Goal: Task Accomplishment & Management: Use online tool/utility

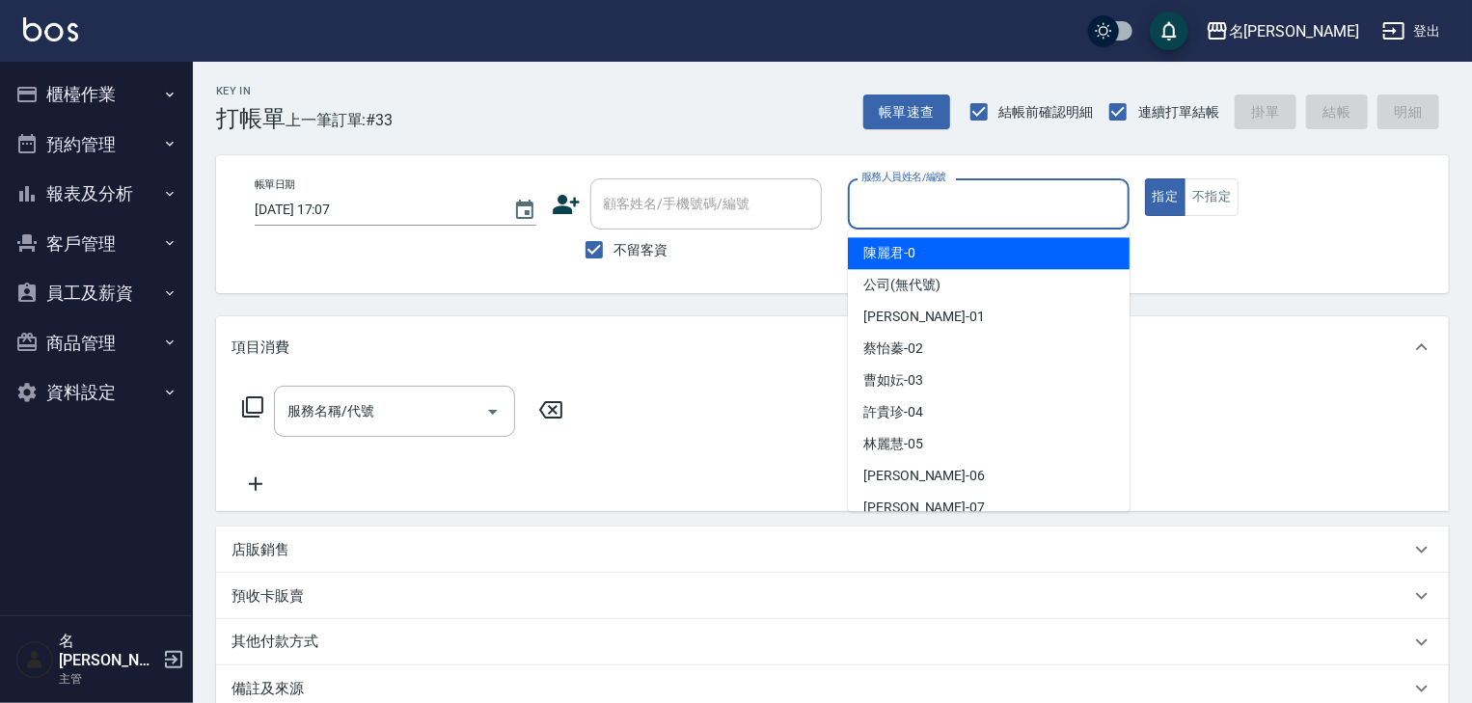
click at [981, 210] on input "服務人員姓名/編號" at bounding box center [989, 204] width 264 height 34
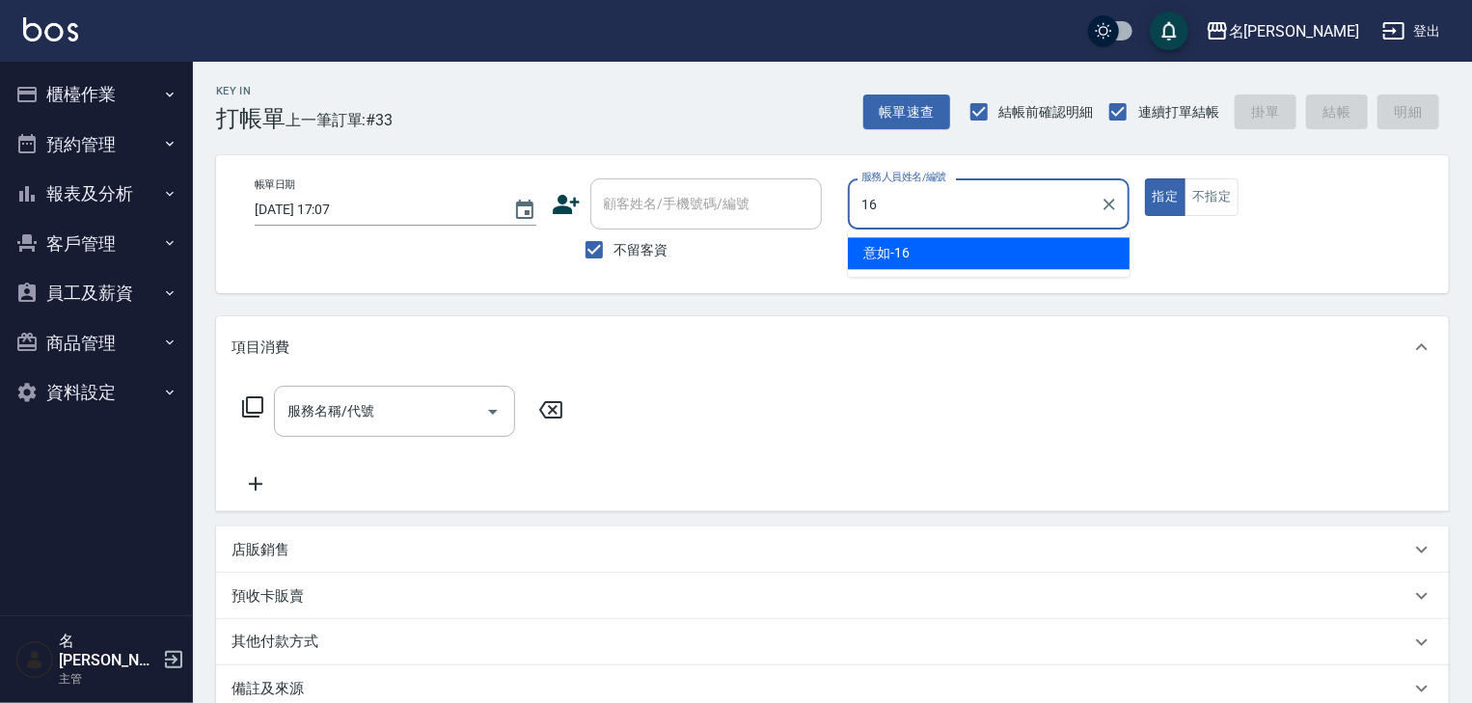
click at [905, 238] on div "意如 -16" at bounding box center [989, 253] width 282 height 32
click at [322, 432] on div "服務名稱/代號" at bounding box center [394, 411] width 241 height 51
type input "意如-16"
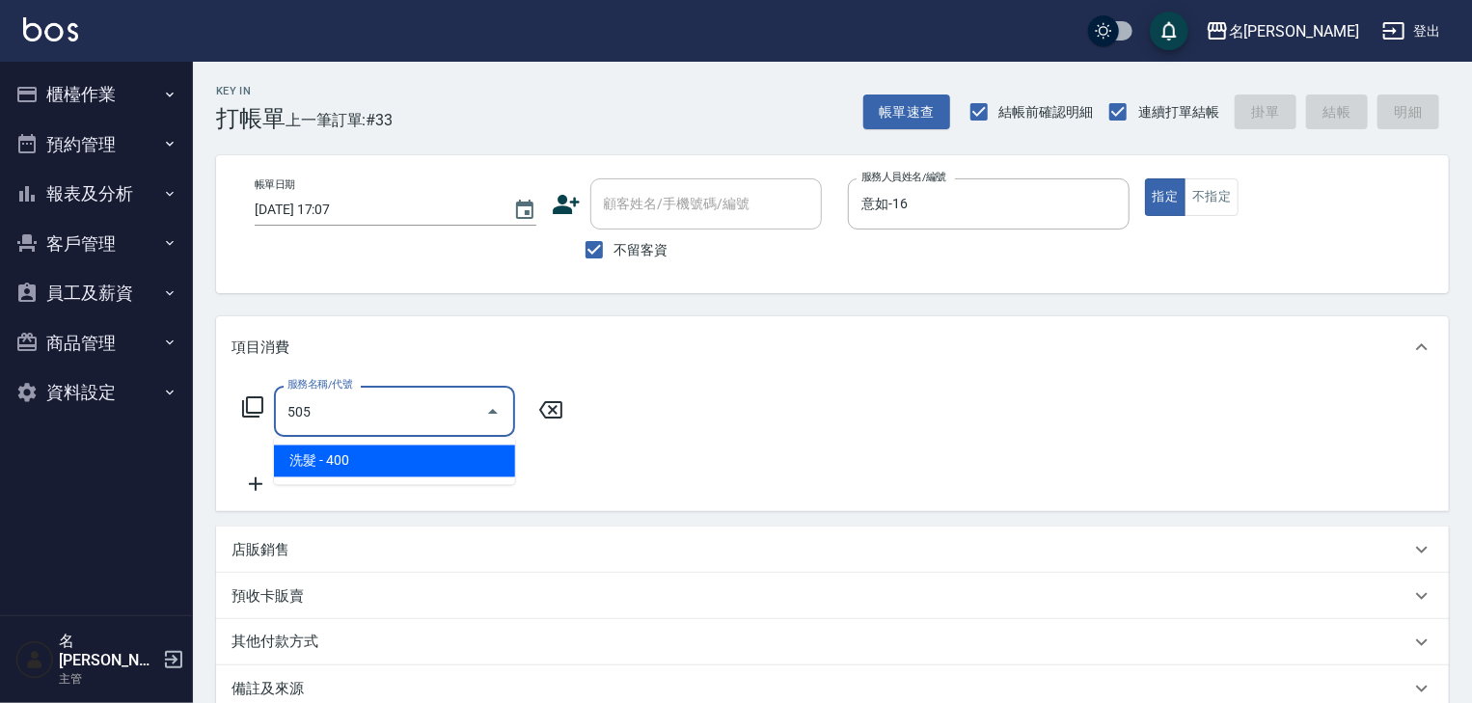
click at [430, 461] on span "洗髮 - 400" at bounding box center [394, 462] width 241 height 32
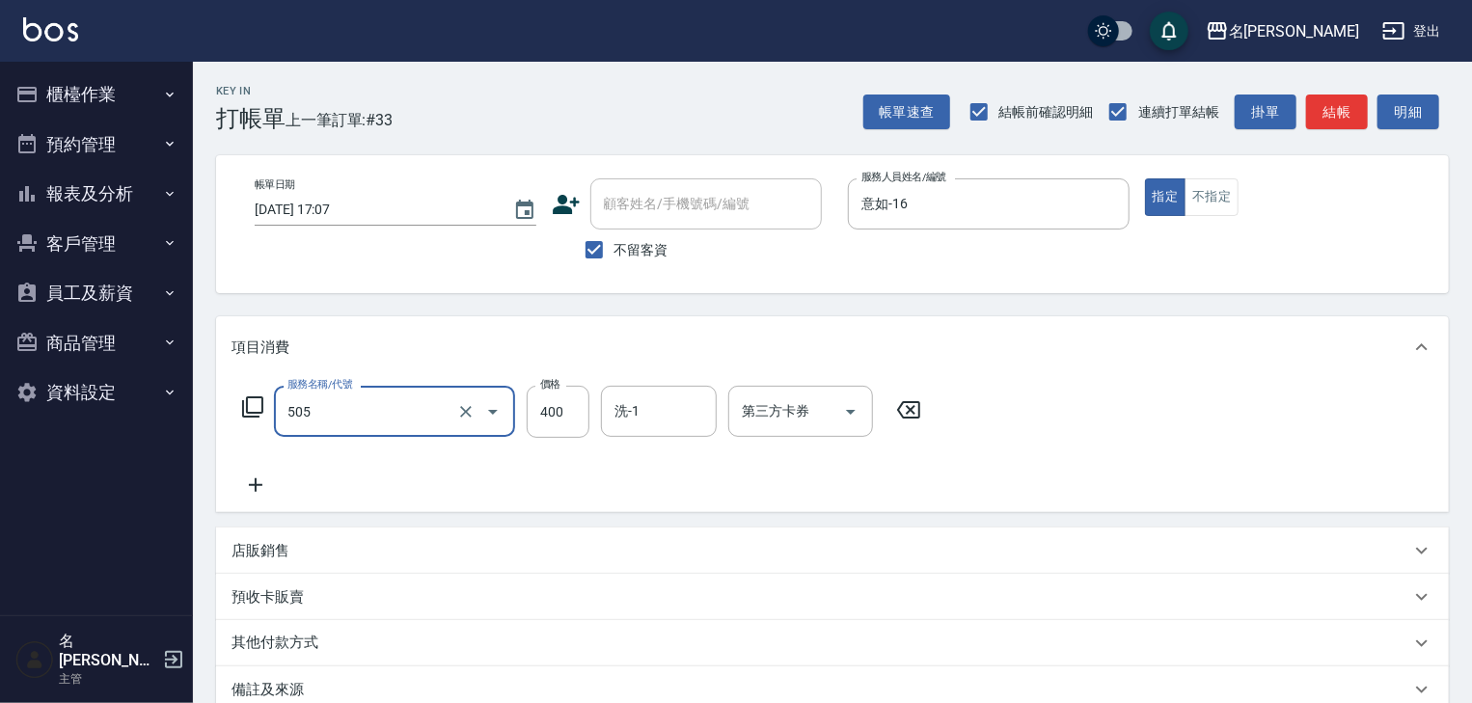
type input "洗髮(505)"
click at [271, 491] on icon at bounding box center [256, 485] width 48 height 23
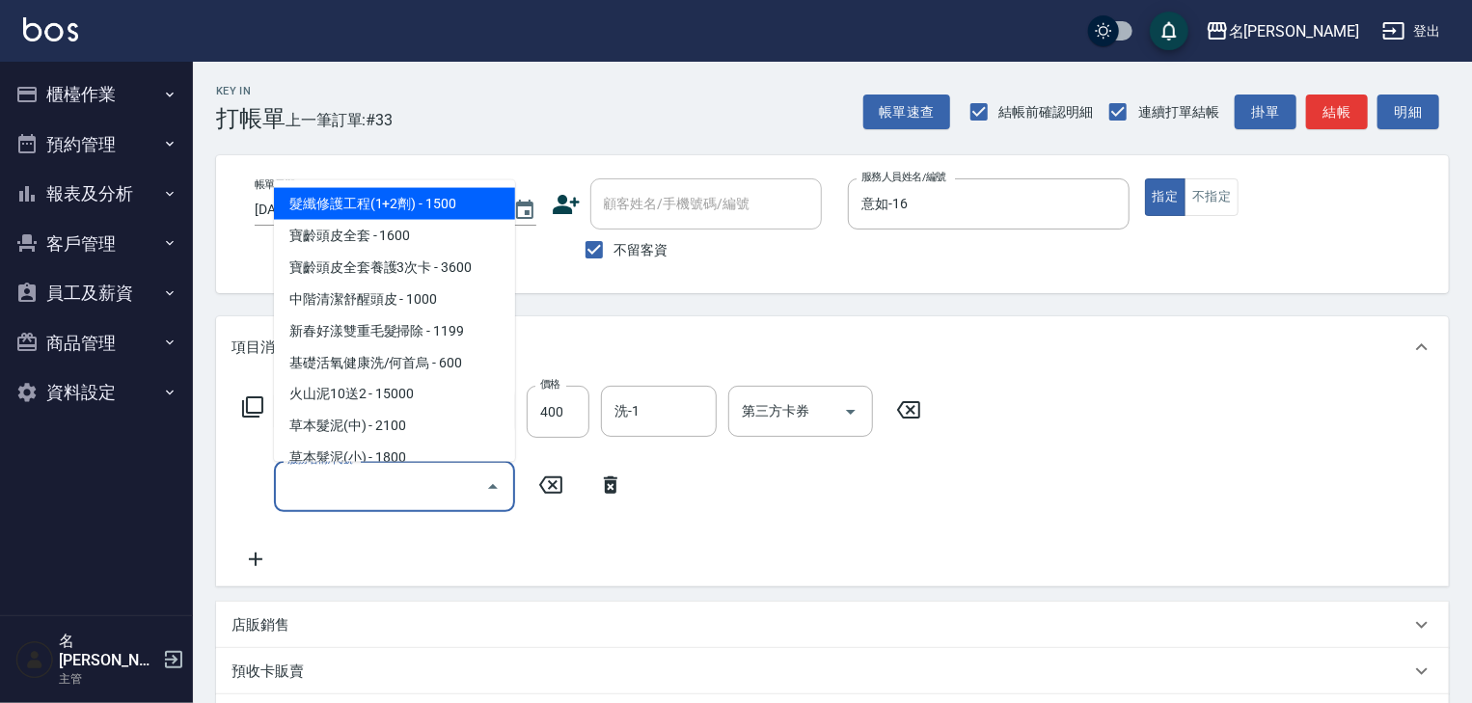
click at [329, 485] on input "服務名稱/代號" at bounding box center [380, 487] width 195 height 34
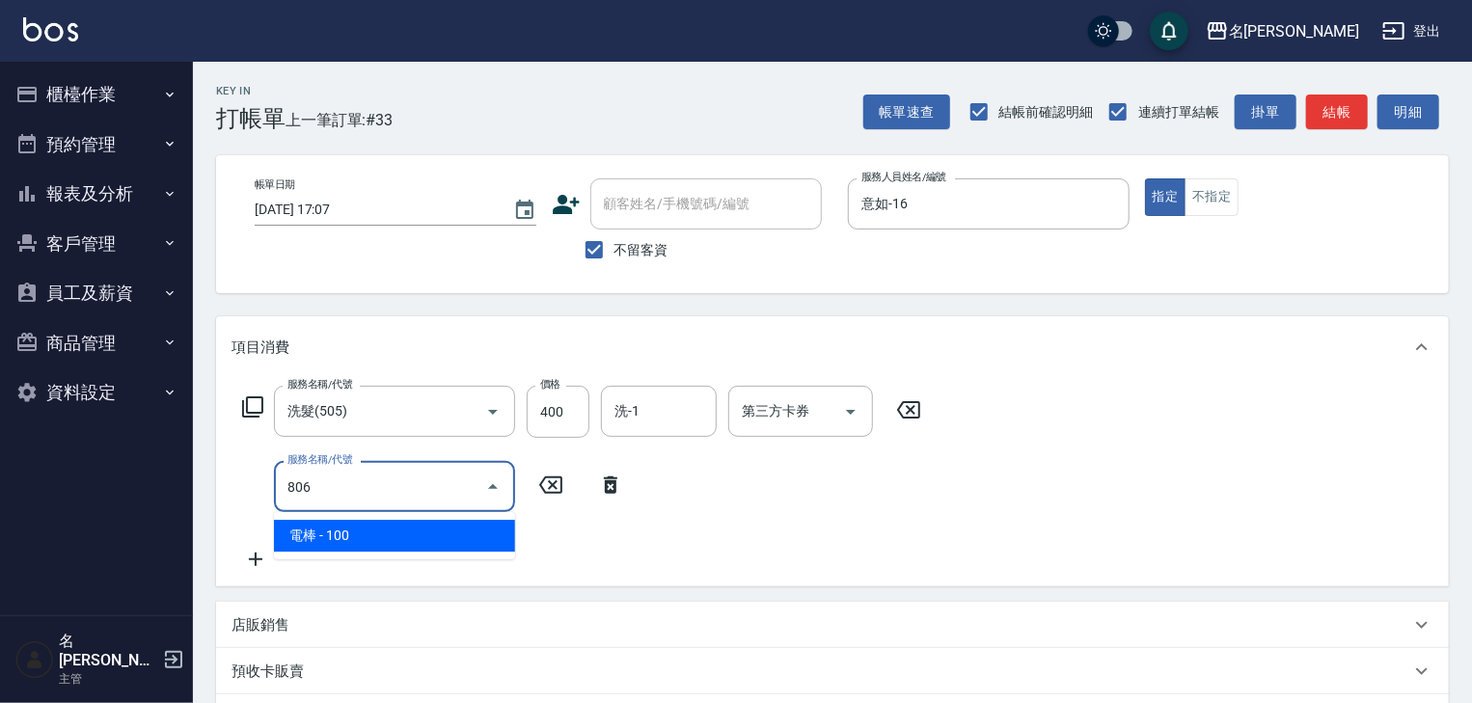
click at [360, 536] on span "電棒 - 100" at bounding box center [394, 536] width 241 height 32
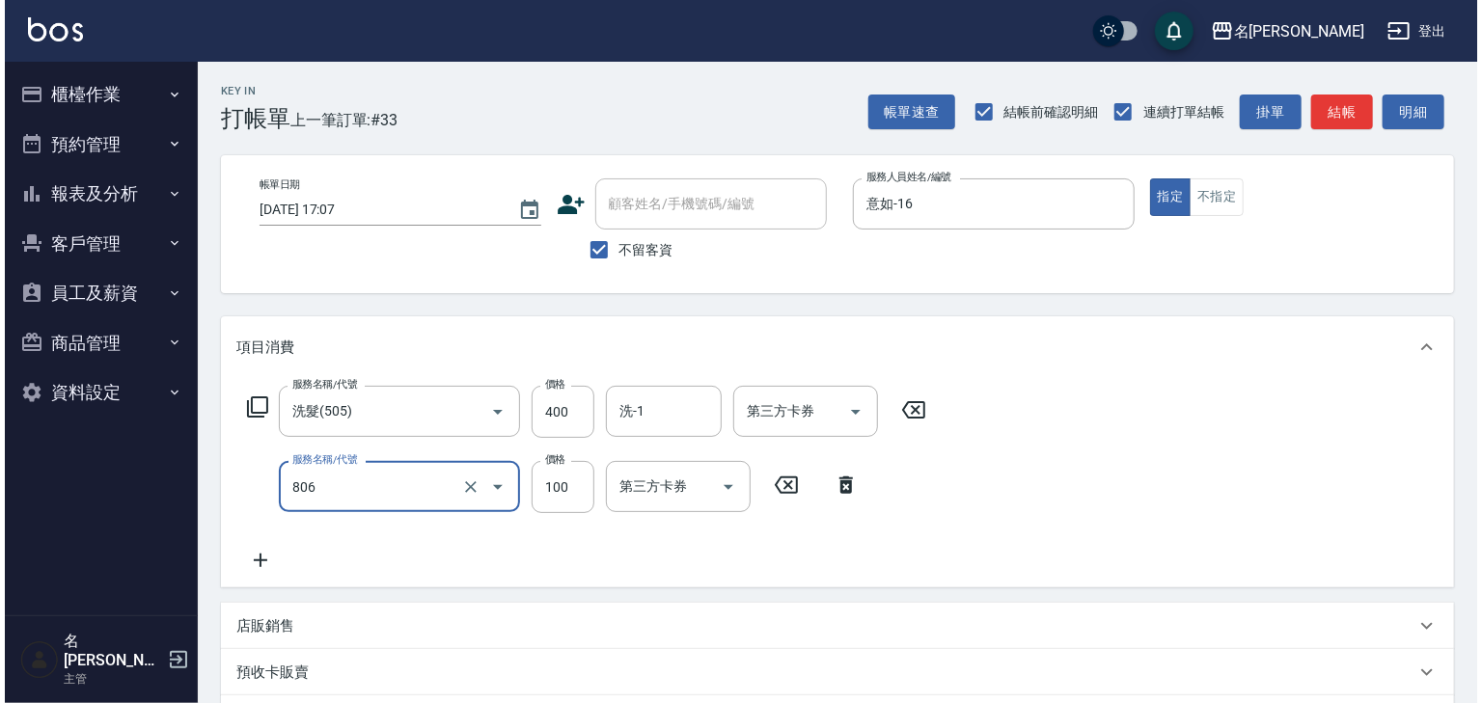
scroll to position [301, 0]
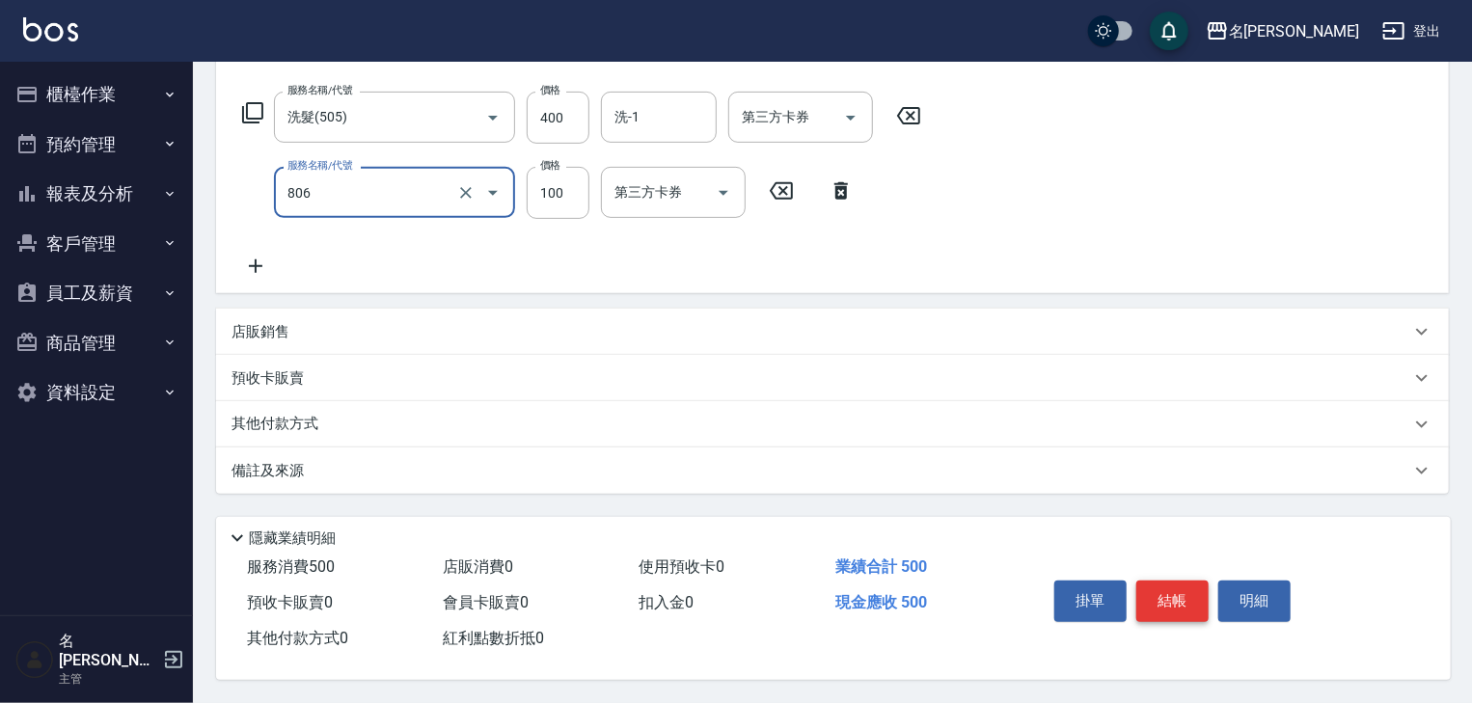
type input "電棒(806)"
click at [1150, 603] on button "結帳" at bounding box center [1172, 601] width 72 height 41
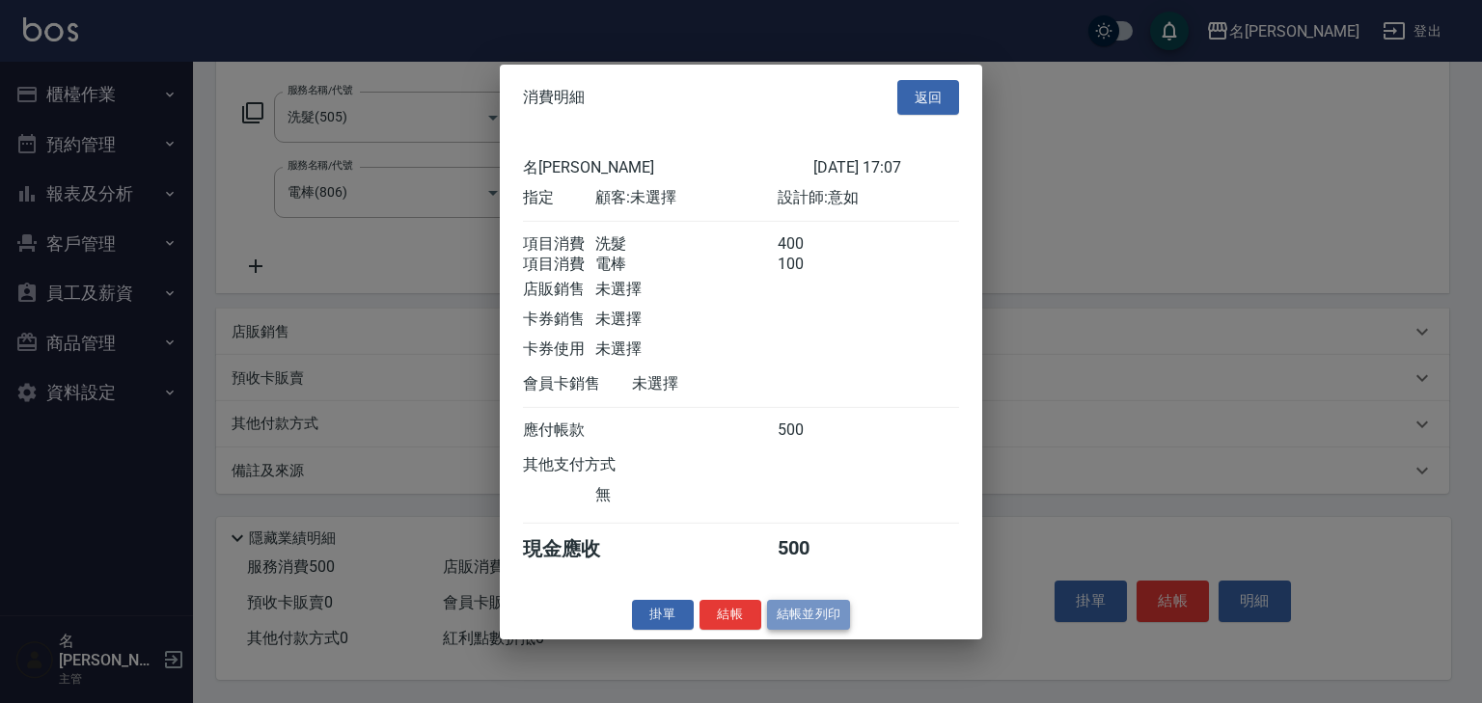
click at [815, 617] on button "結帳並列印" at bounding box center [809, 615] width 84 height 30
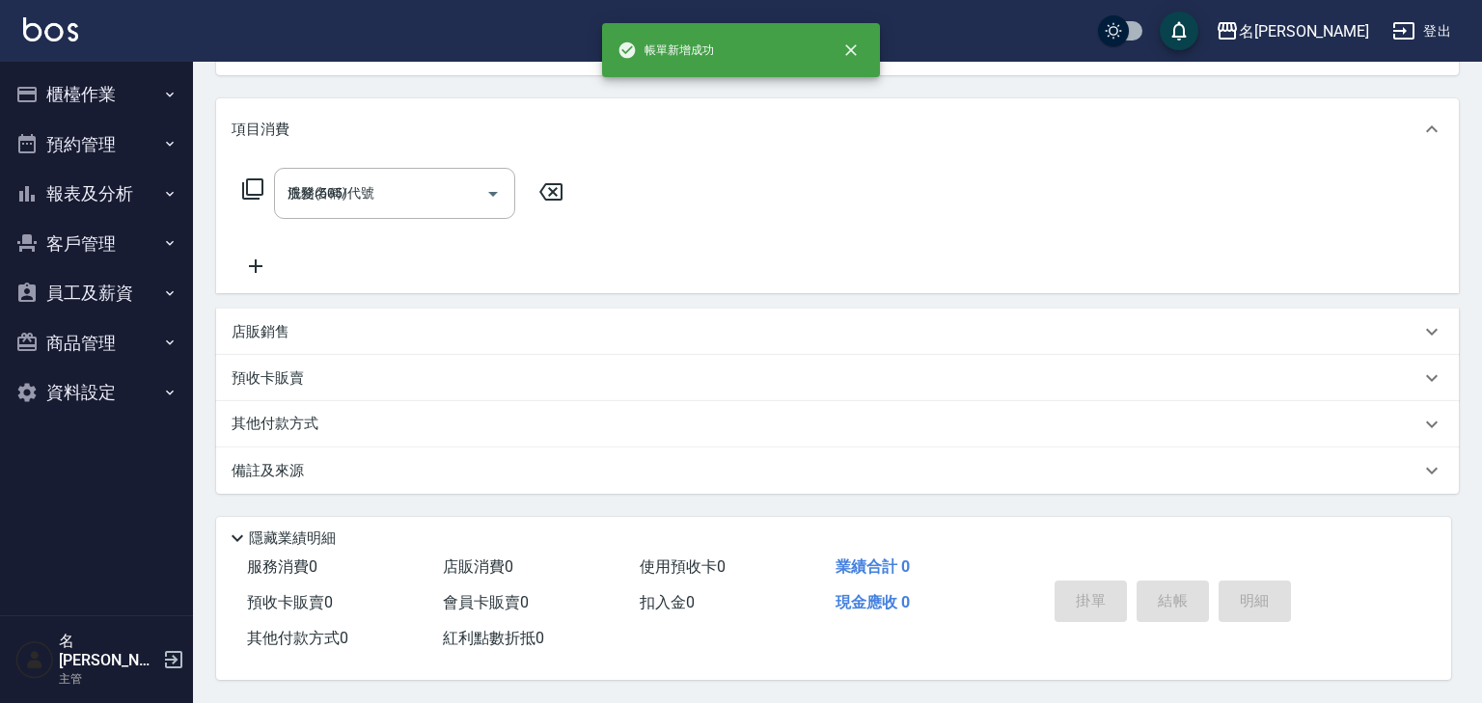
type input "2025/09/11 17:49"
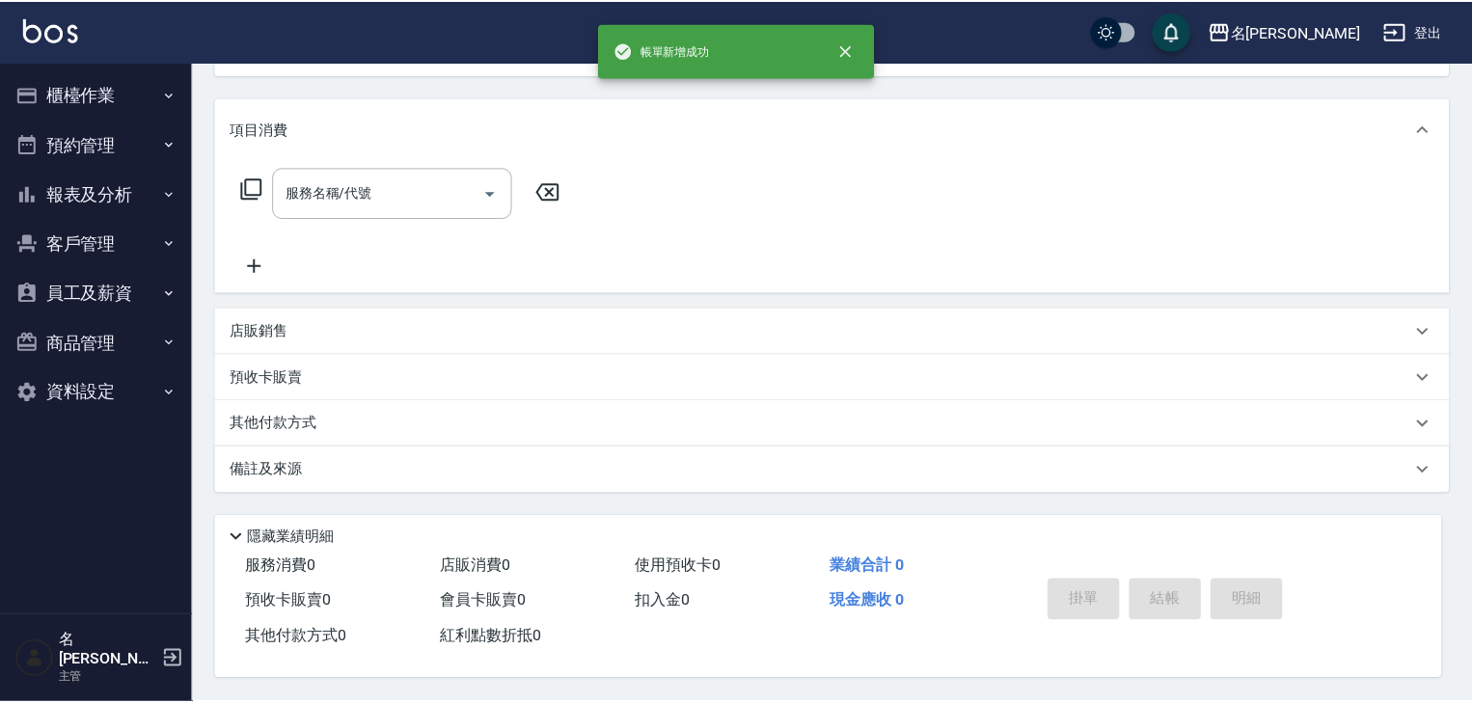
scroll to position [0, 0]
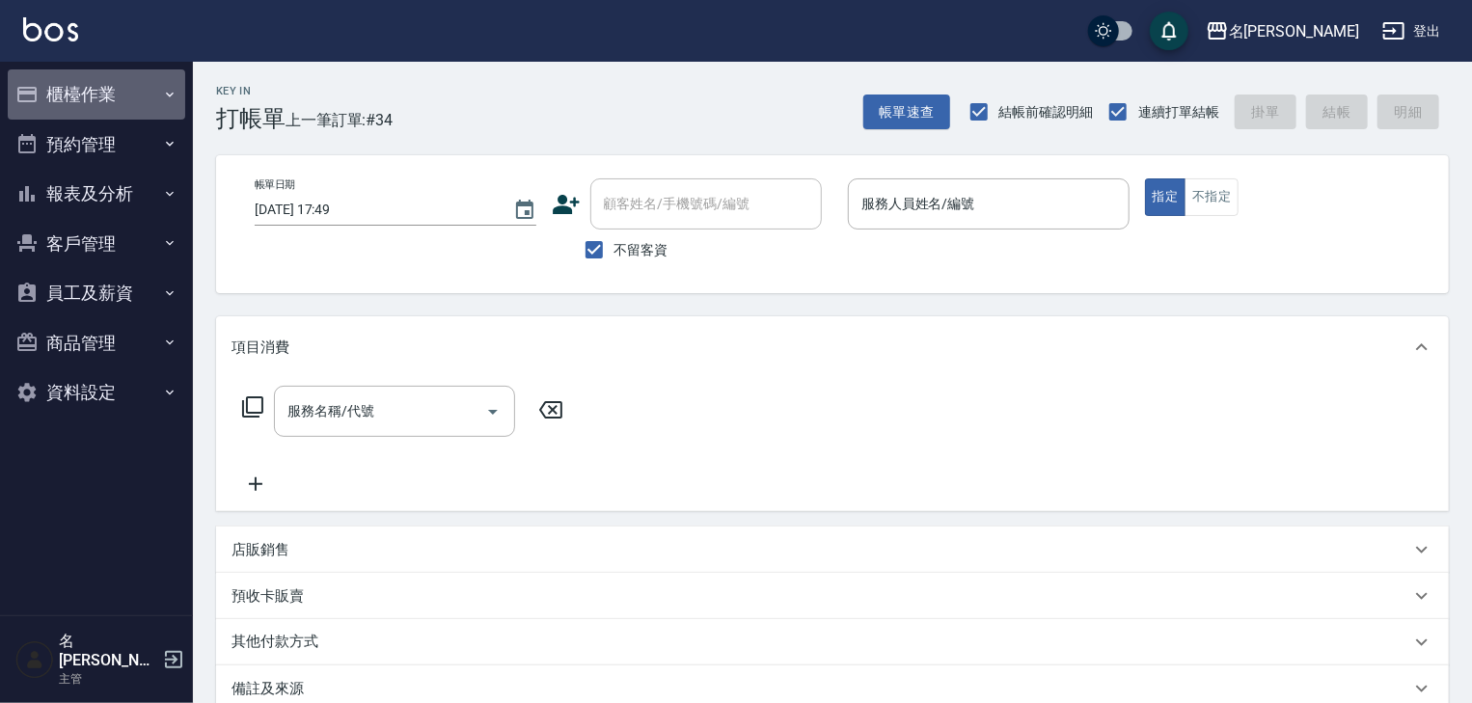
click at [75, 84] on button "櫃檯作業" at bounding box center [97, 94] width 178 height 50
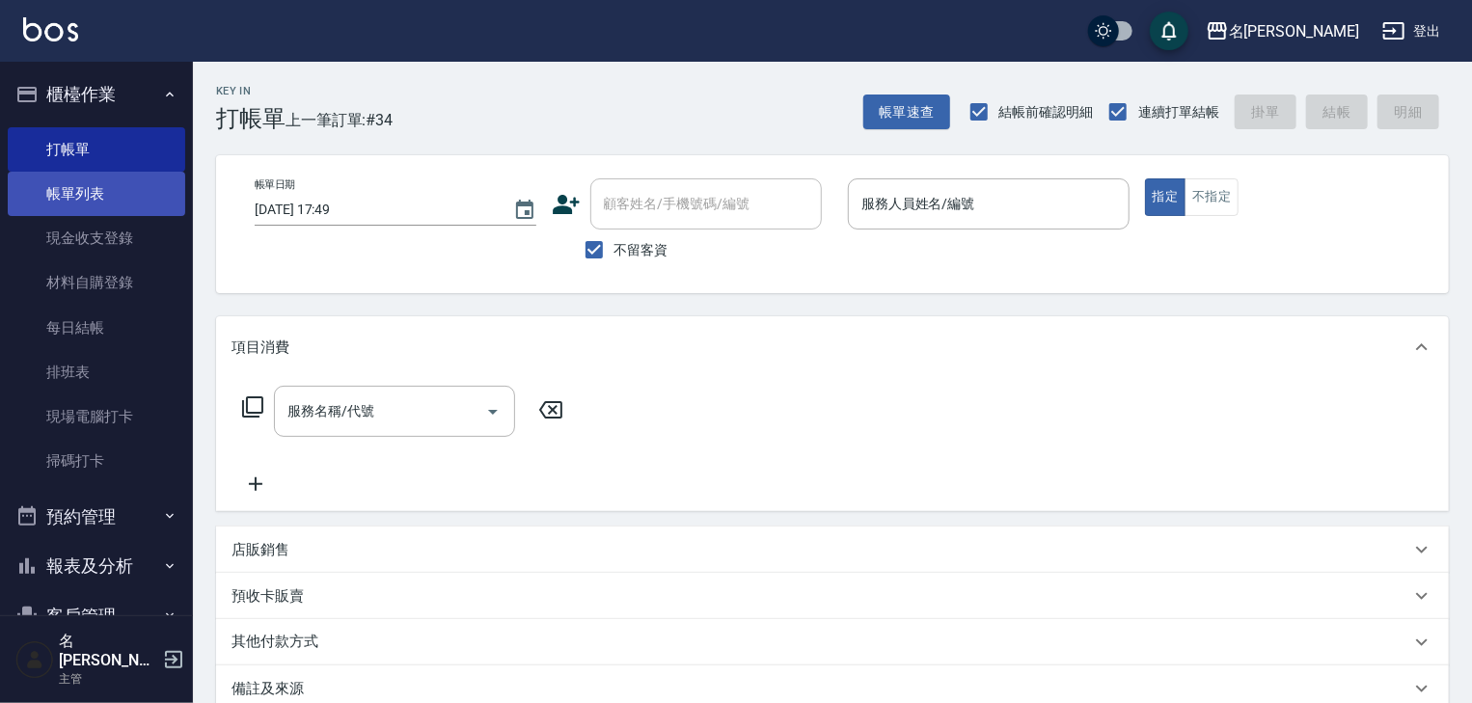
click at [106, 202] on link "帳單列表" at bounding box center [97, 194] width 178 height 44
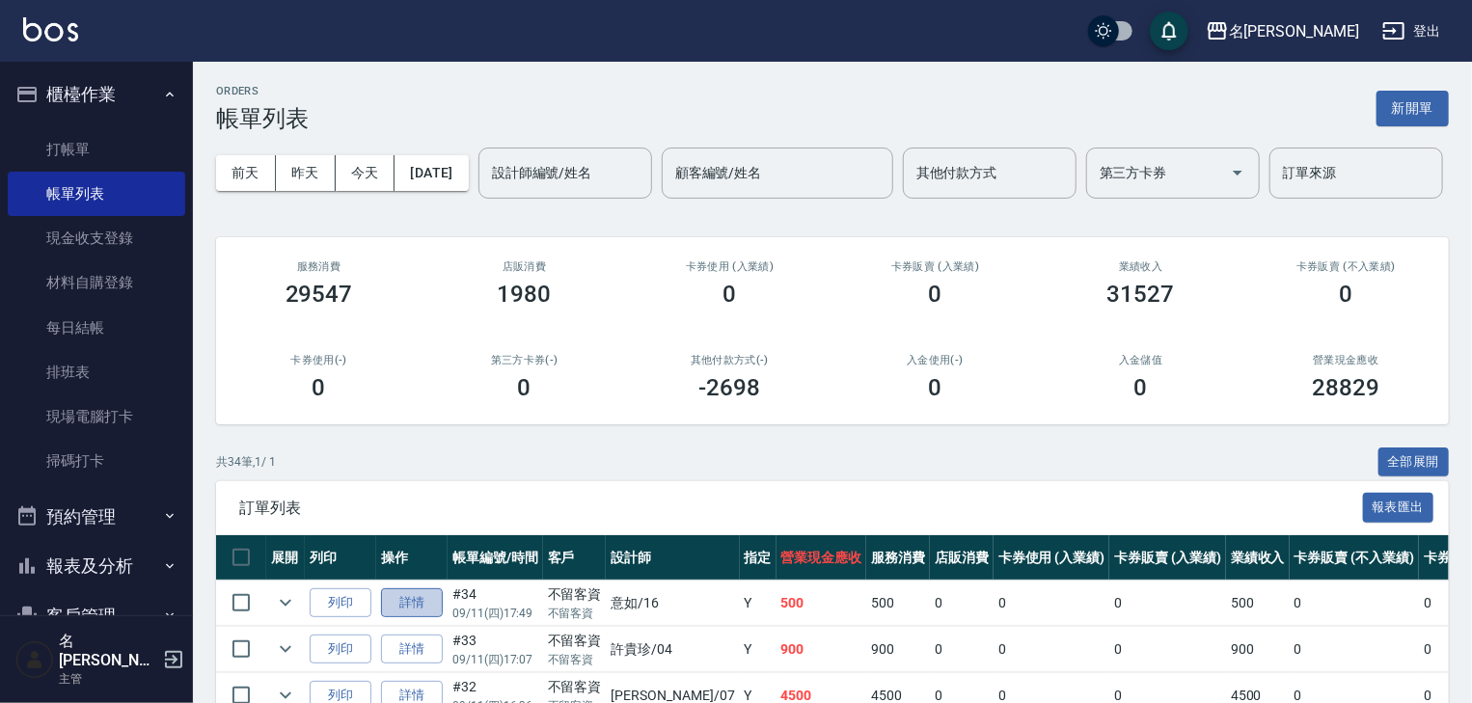
click at [420, 618] on link "詳情" at bounding box center [412, 603] width 62 height 30
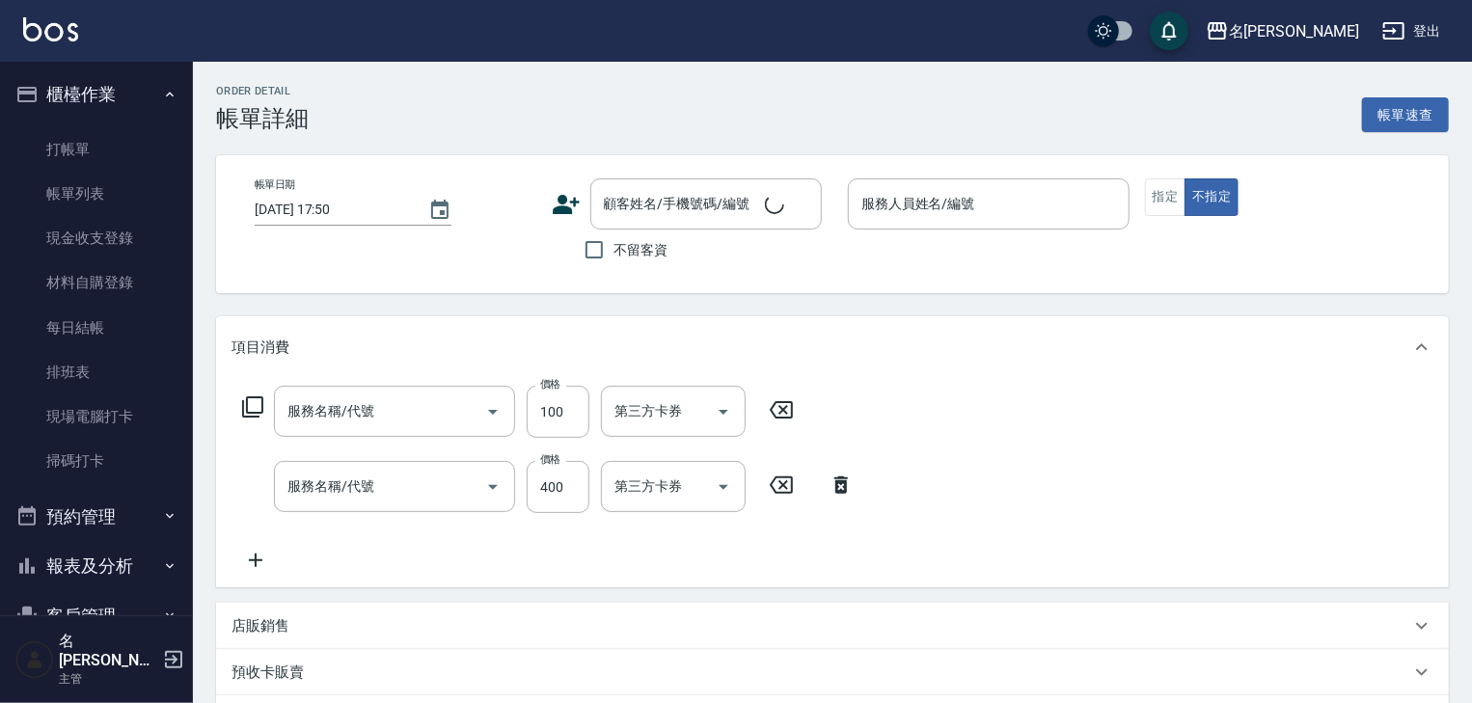
type input "2025/09/11 17:49"
checkbox input "true"
type input "意如-16"
type input "電棒(806)"
type input "洗髮(505)"
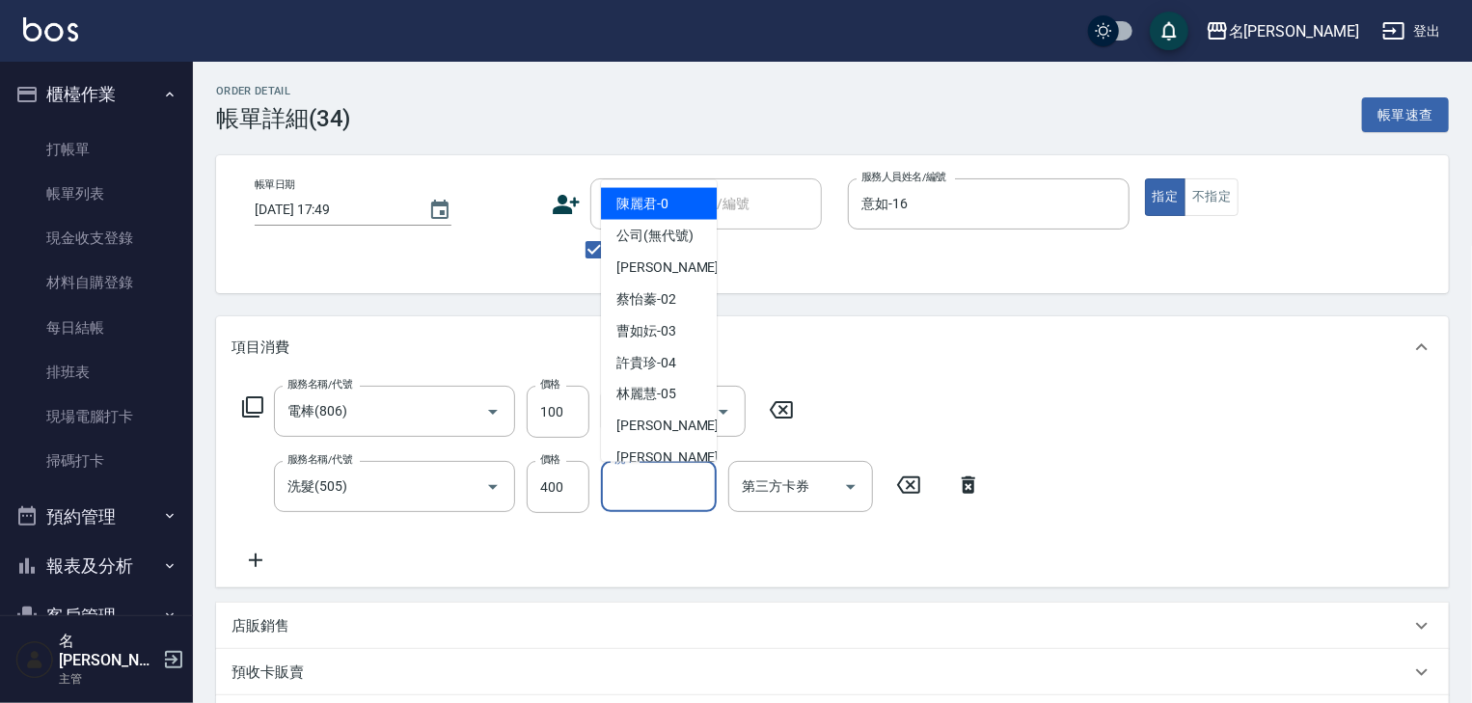
click at [652, 498] on input "洗-1" at bounding box center [659, 487] width 98 height 34
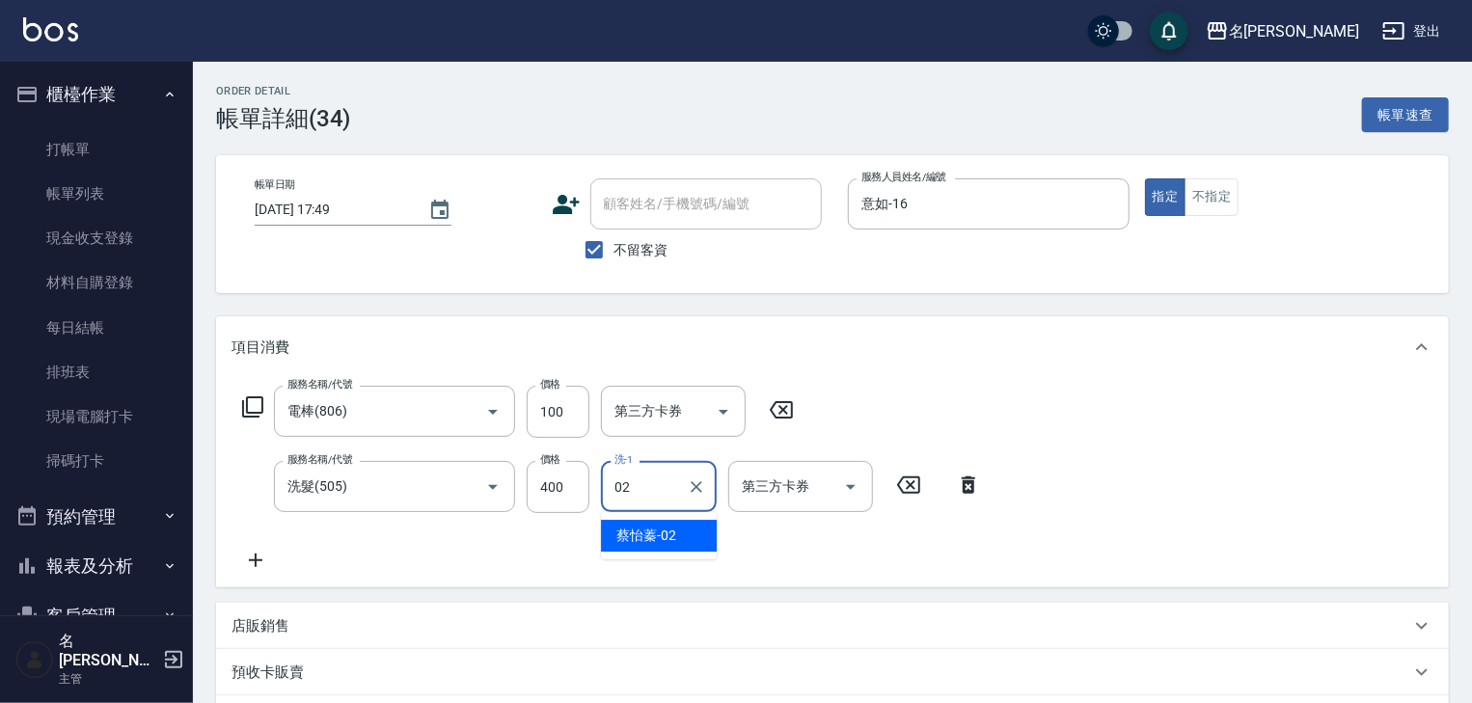
click at [641, 536] on span "[PERSON_NAME]-02" at bounding box center [646, 536] width 60 height 20
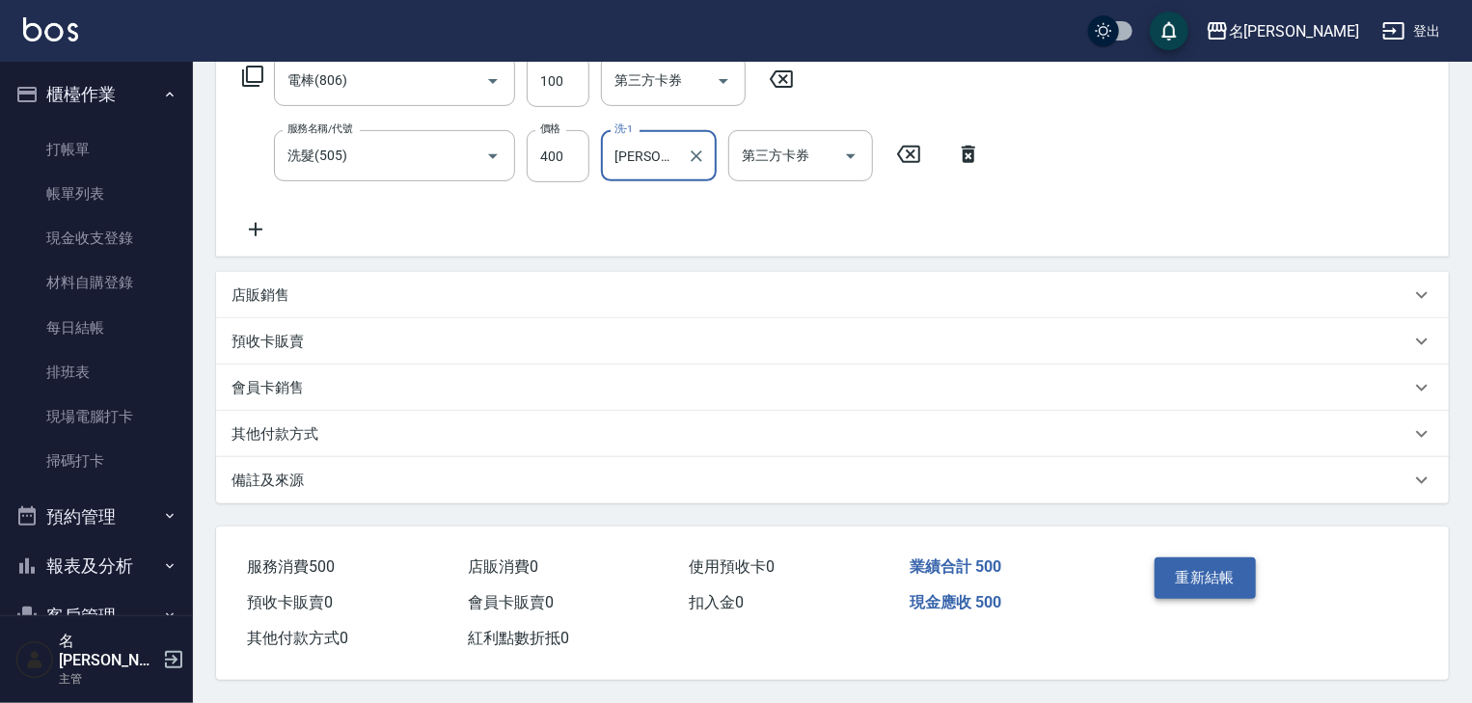
type input "[PERSON_NAME]-02"
click at [1190, 569] on button "重新結帳" at bounding box center [1206, 578] width 102 height 41
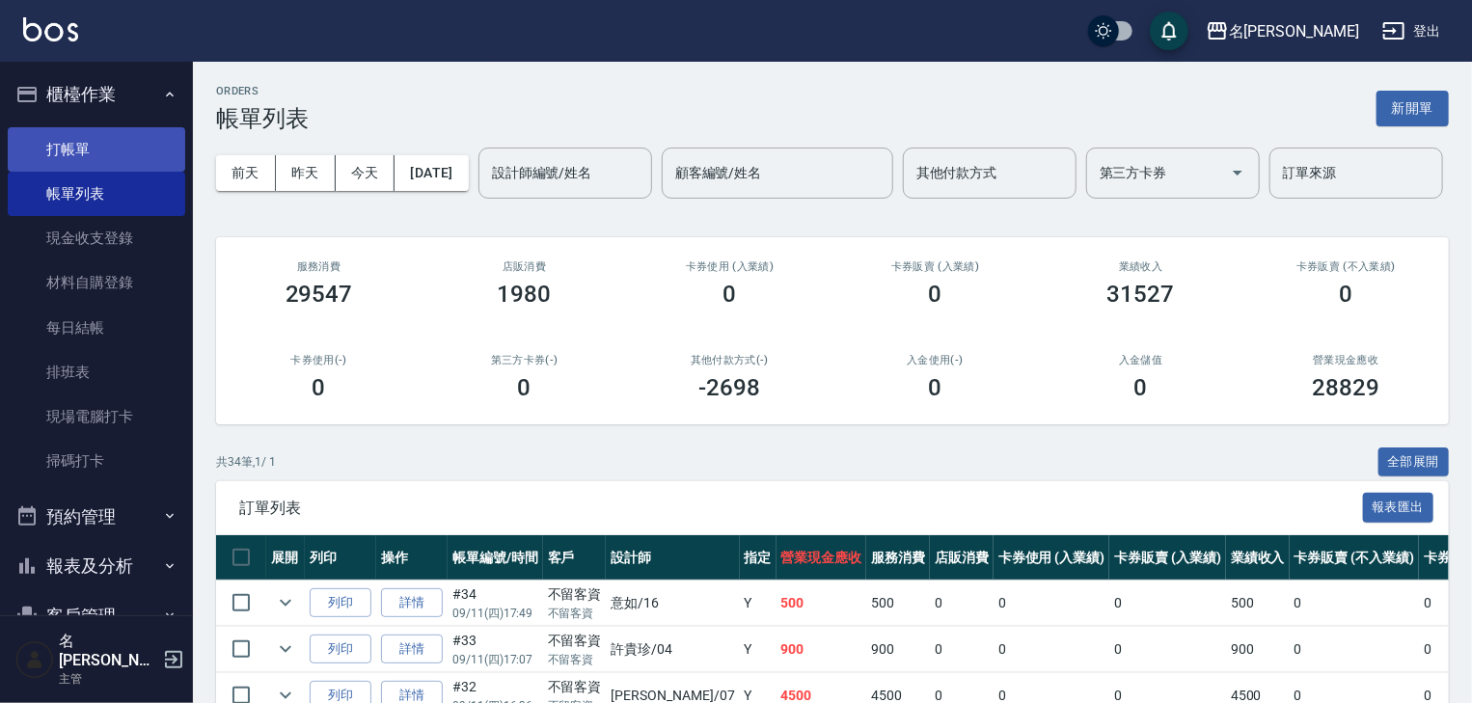
click at [127, 138] on link "打帳單" at bounding box center [97, 149] width 178 height 44
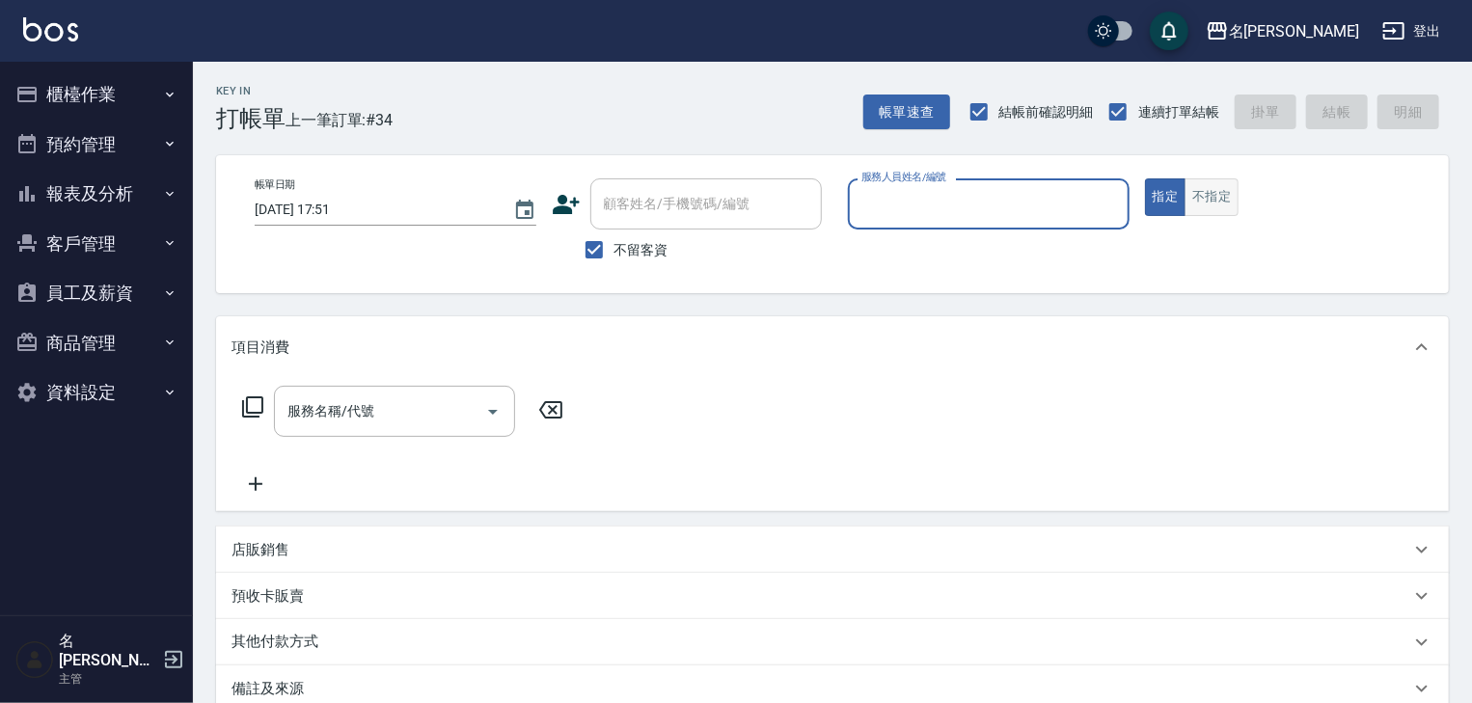
click at [1217, 202] on button "不指定" at bounding box center [1212, 197] width 54 height 38
click at [1004, 204] on input "服務人員姓名/編號" at bounding box center [989, 204] width 264 height 34
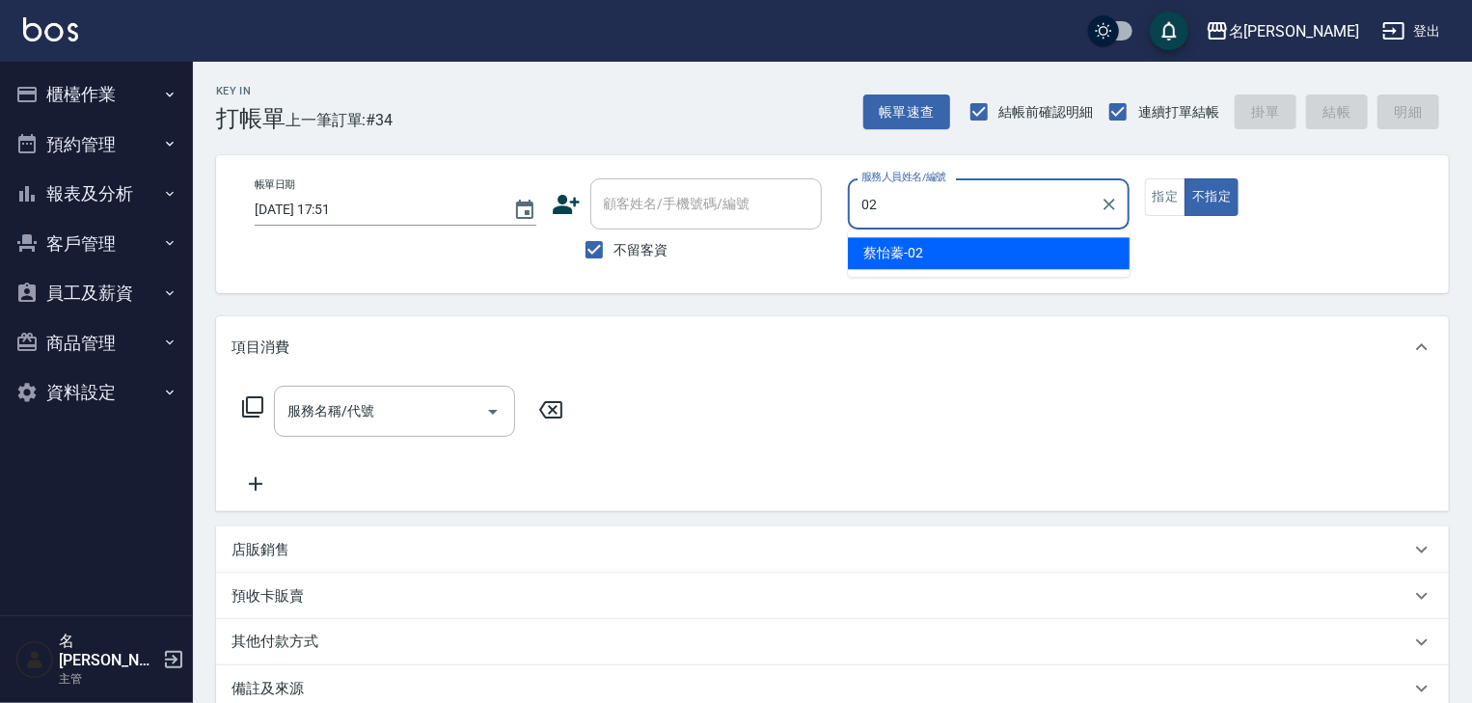
click at [944, 251] on div "[PERSON_NAME]-02" at bounding box center [989, 253] width 282 height 32
type input "[PERSON_NAME]-02"
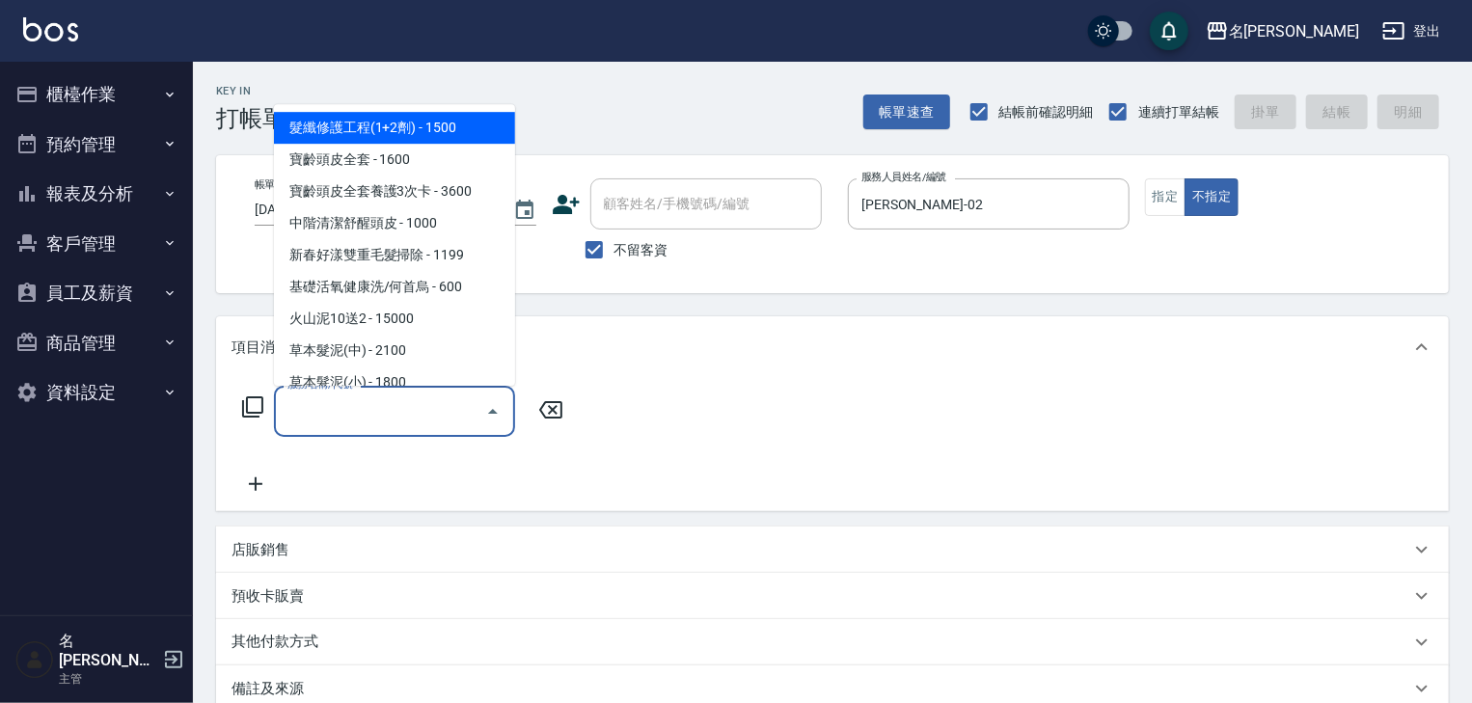
click at [415, 424] on input "服務名稱/代號" at bounding box center [380, 412] width 195 height 34
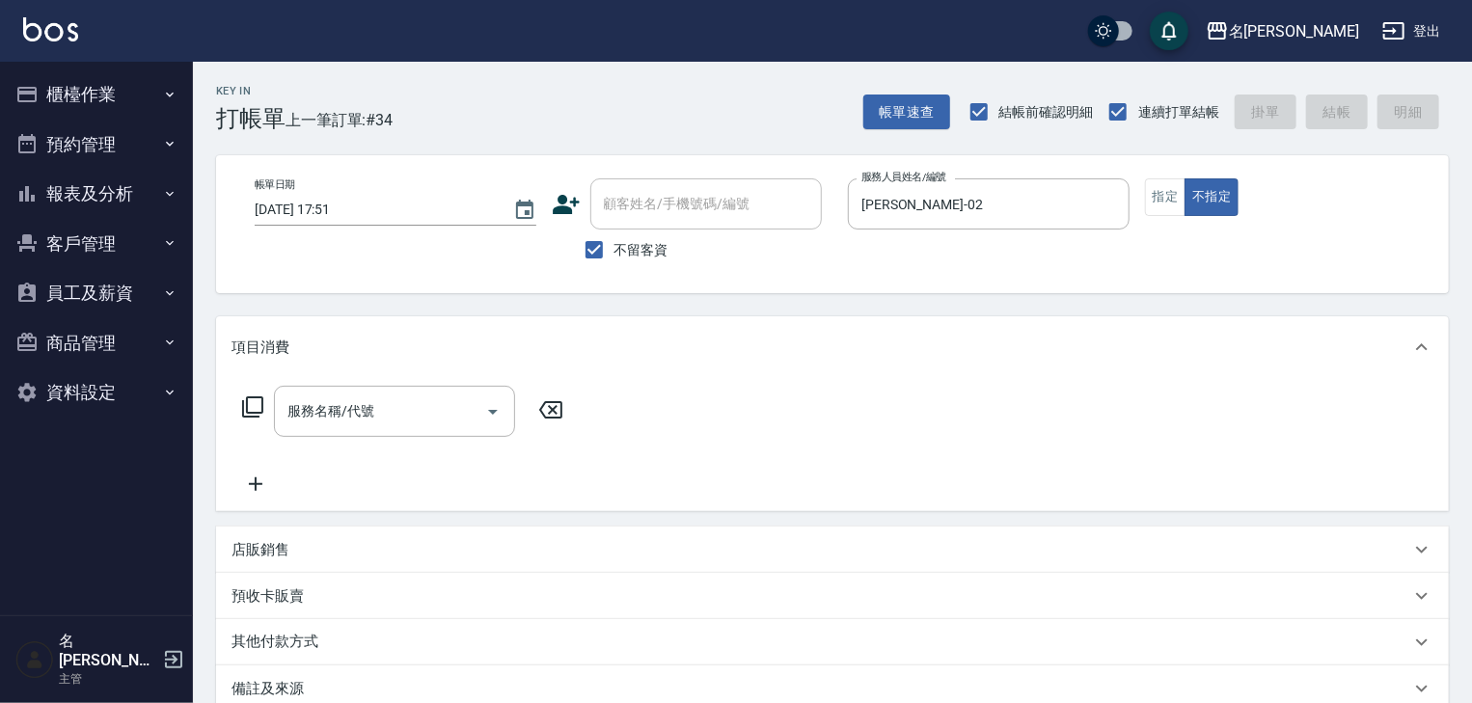
click at [248, 401] on icon at bounding box center [252, 407] width 23 height 23
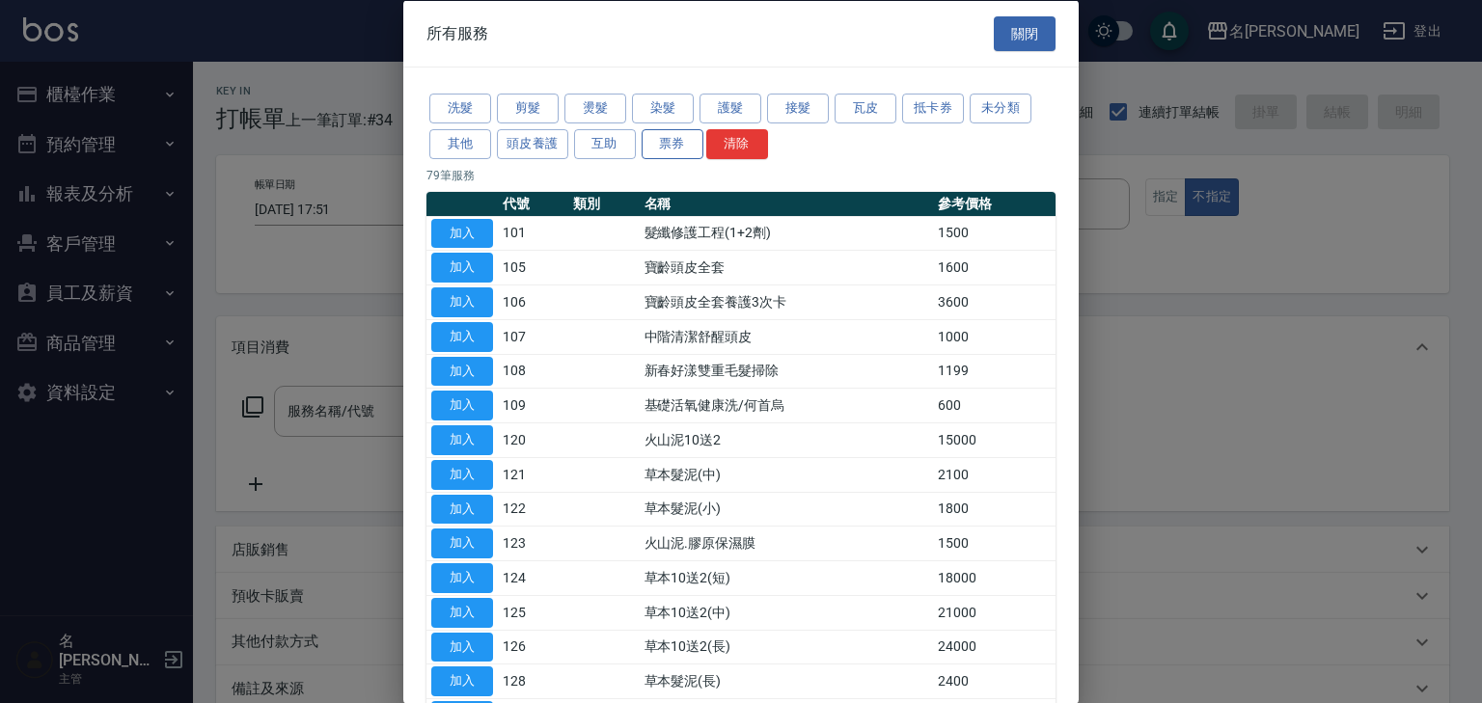
click at [657, 150] on button "票券" at bounding box center [673, 143] width 62 height 30
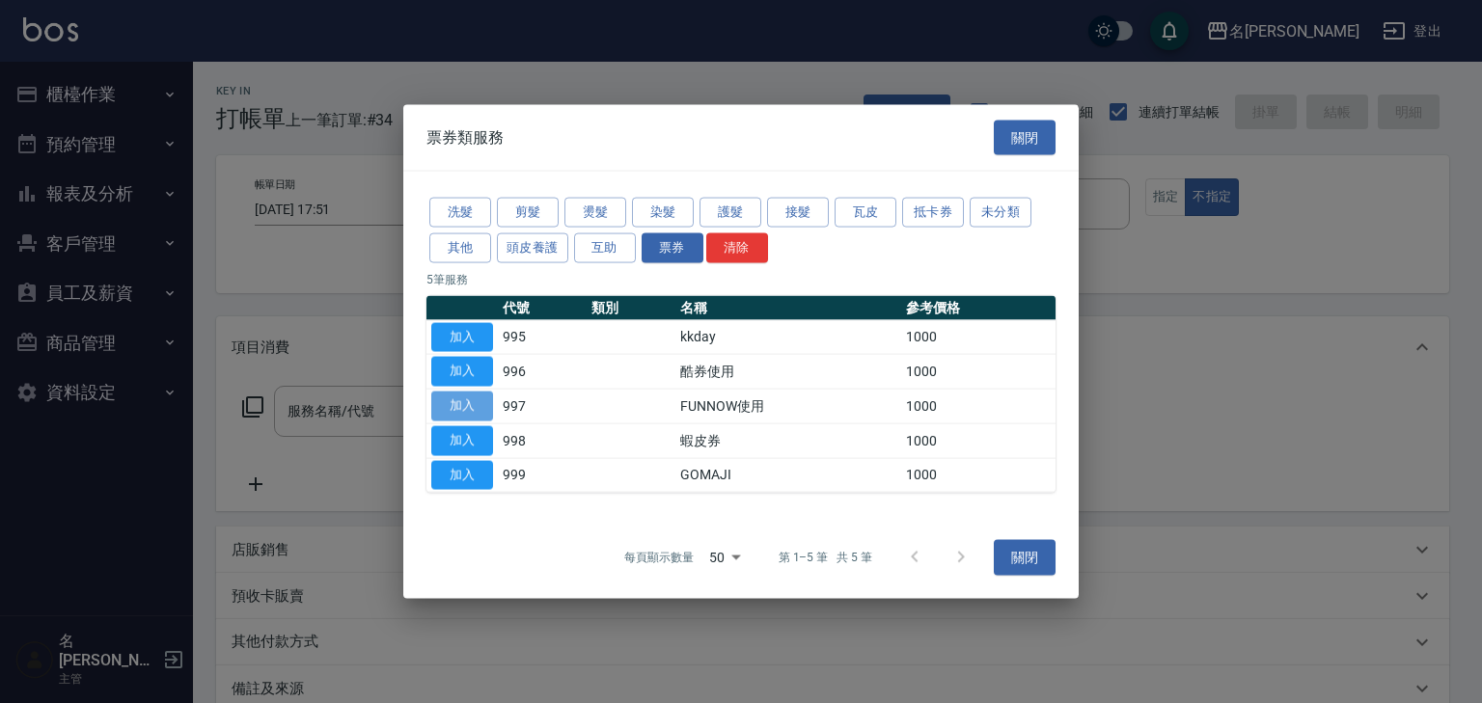
click at [431, 402] on button "加入" at bounding box center [462, 407] width 62 height 30
type input "FUNNOW使用(997)"
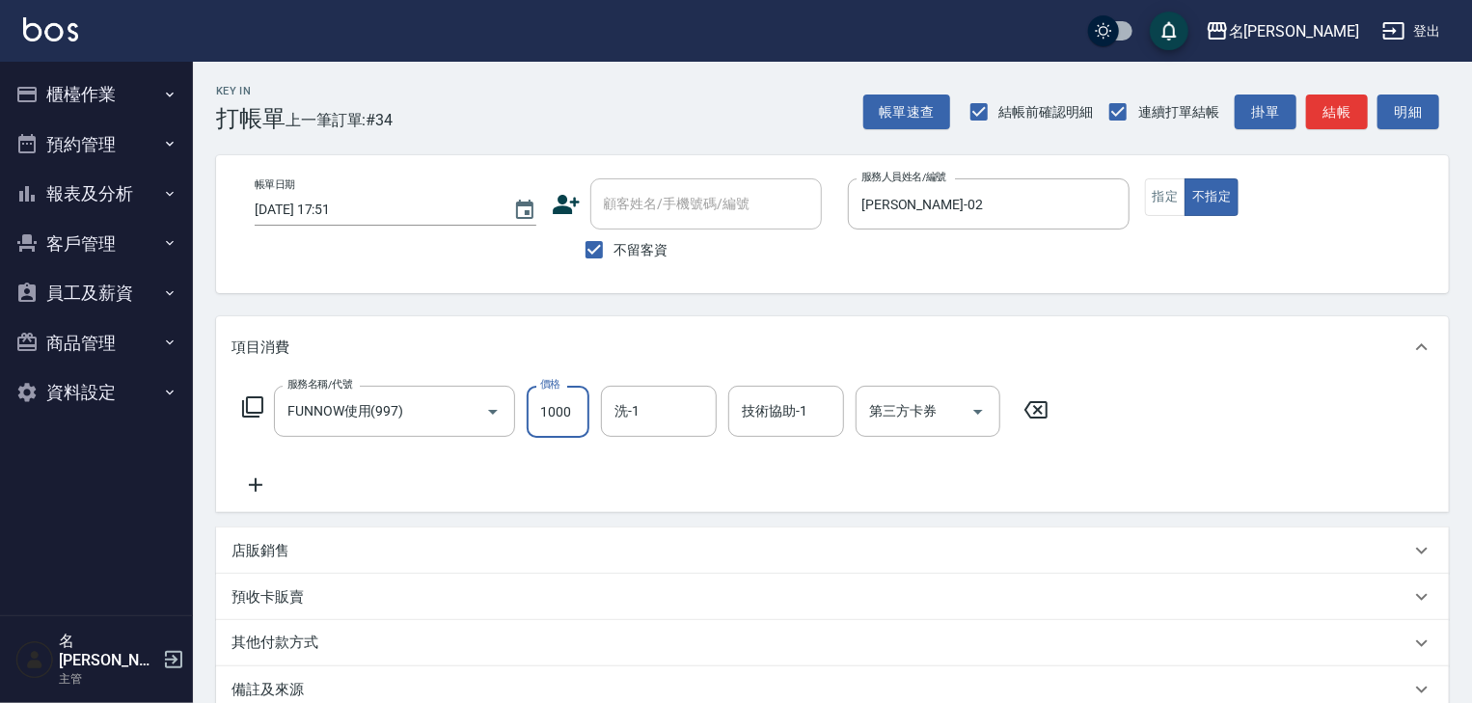
click at [542, 412] on input "1000" at bounding box center [558, 412] width 63 height 52
click at [972, 409] on icon "Open" at bounding box center [978, 411] width 23 height 23
type input "399"
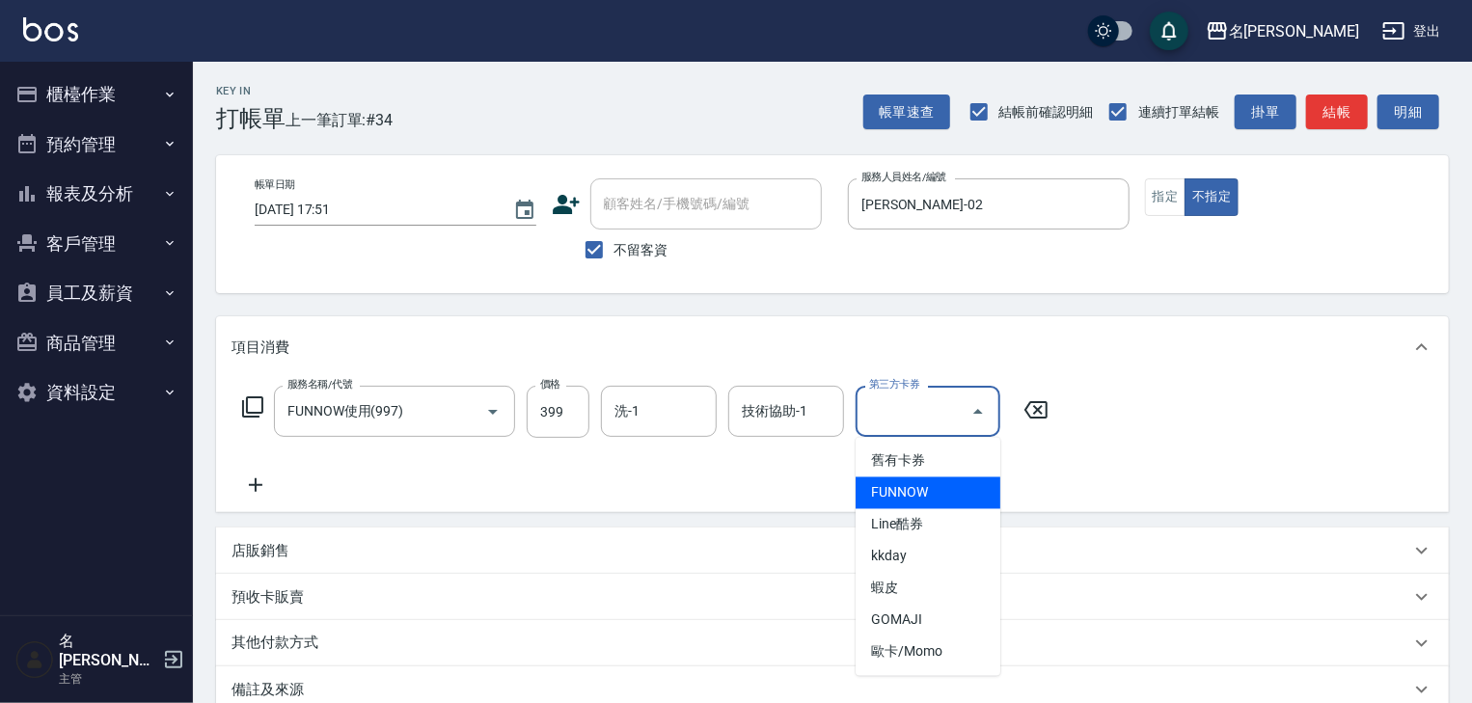
click at [933, 494] on span "FUNNOW" at bounding box center [928, 494] width 145 height 32
type input "FUNNOW"
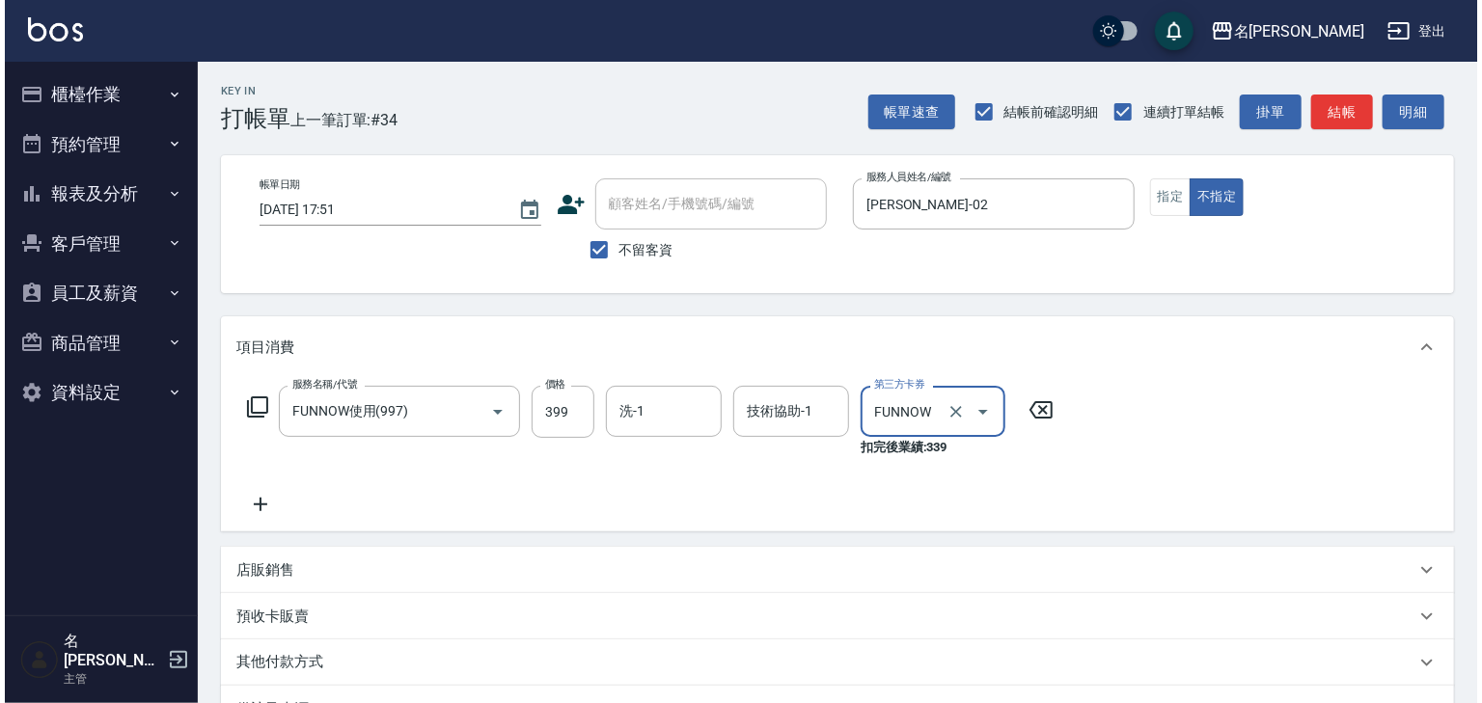
scroll to position [245, 0]
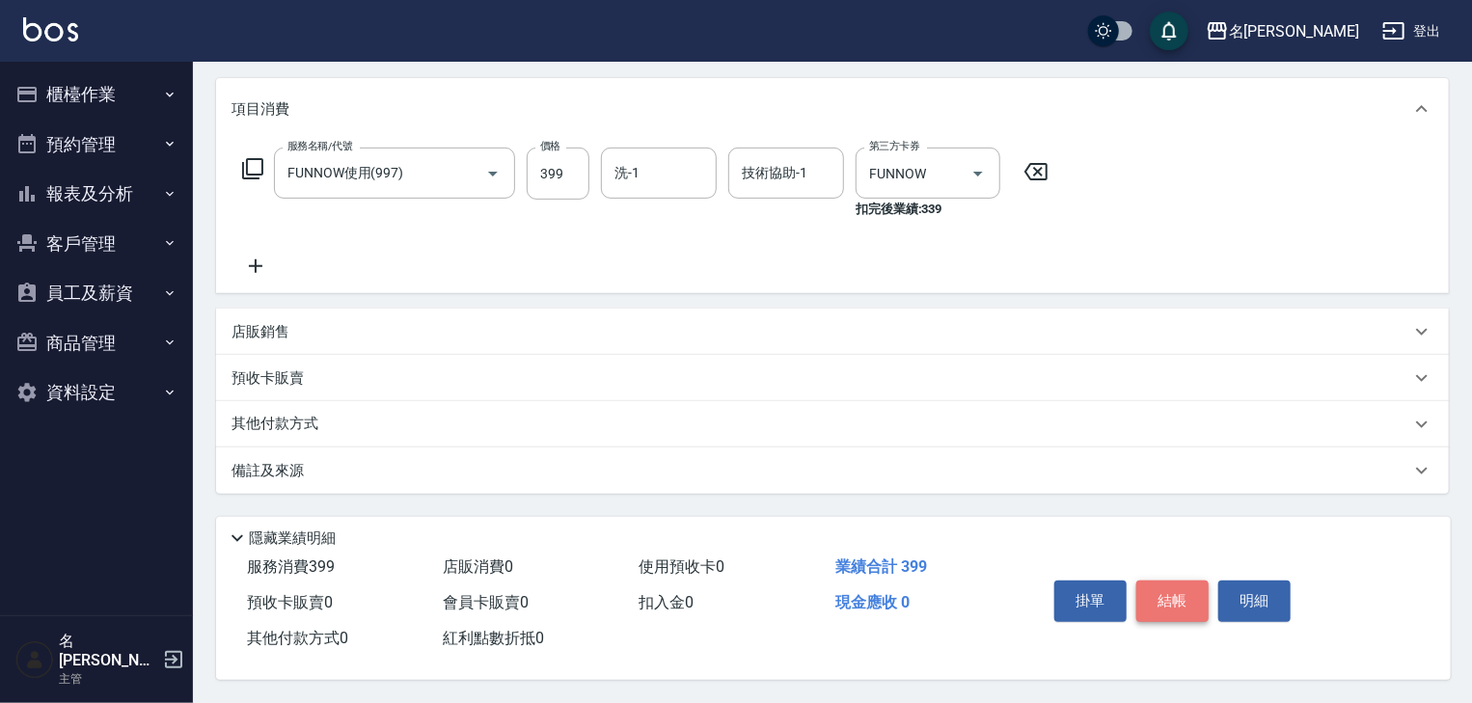
click at [1168, 598] on button "結帳" at bounding box center [1172, 601] width 72 height 41
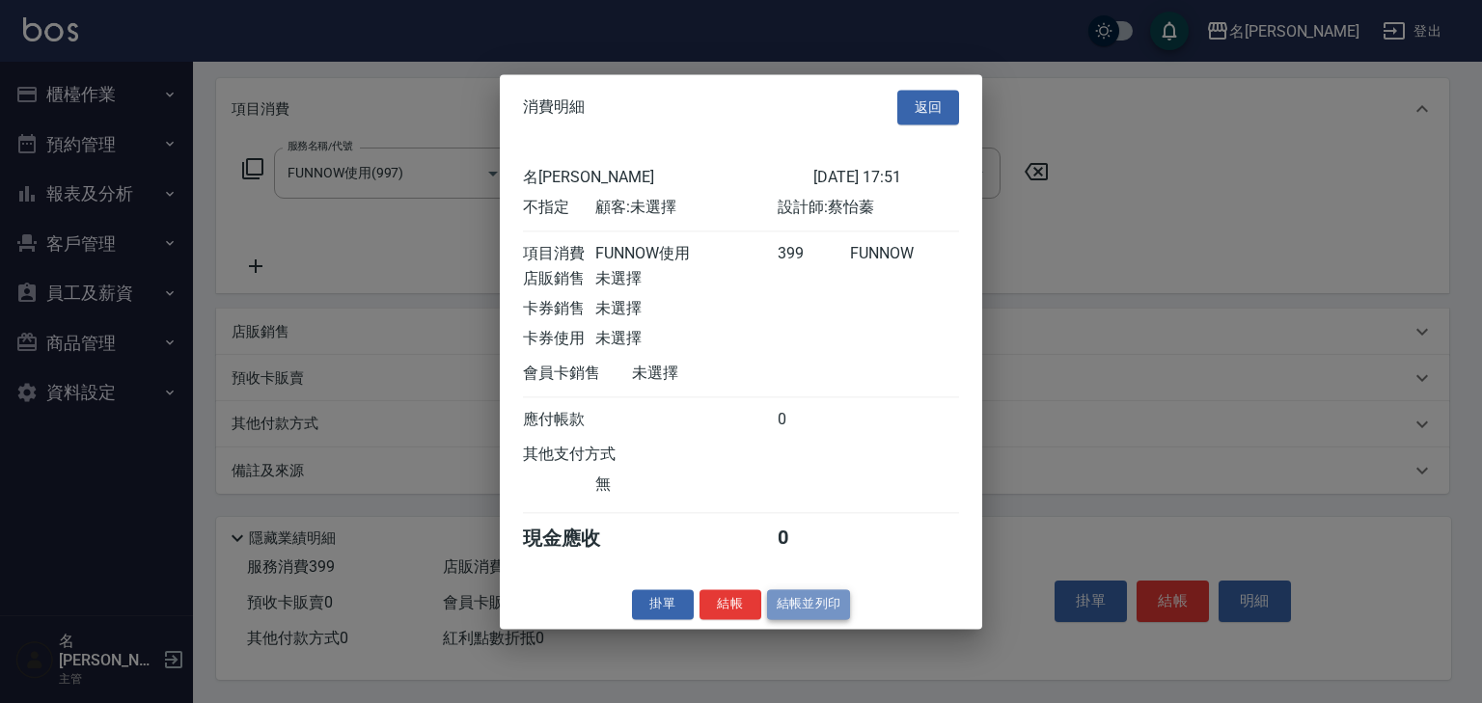
click at [808, 619] on button "結帳並列印" at bounding box center [809, 604] width 84 height 30
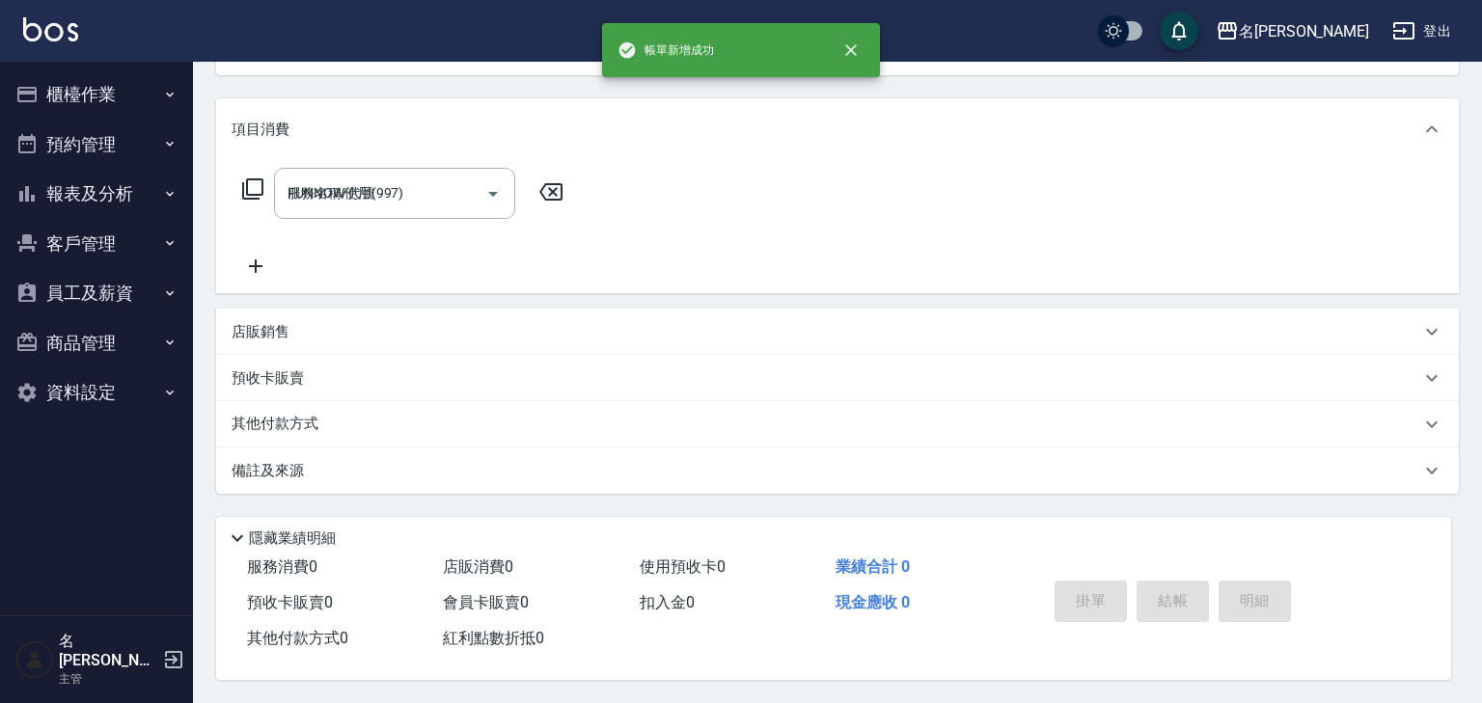
type input "2025/09/11 17:52"
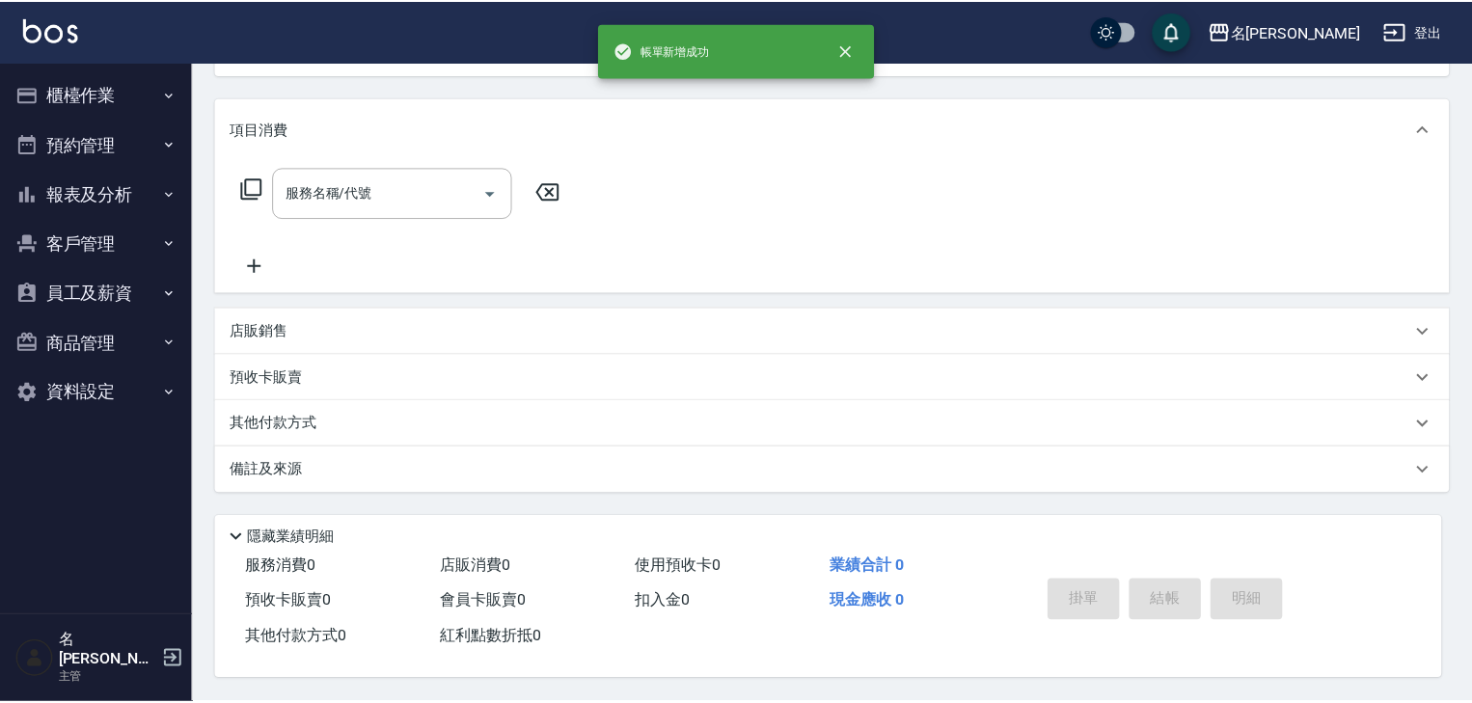
scroll to position [0, 0]
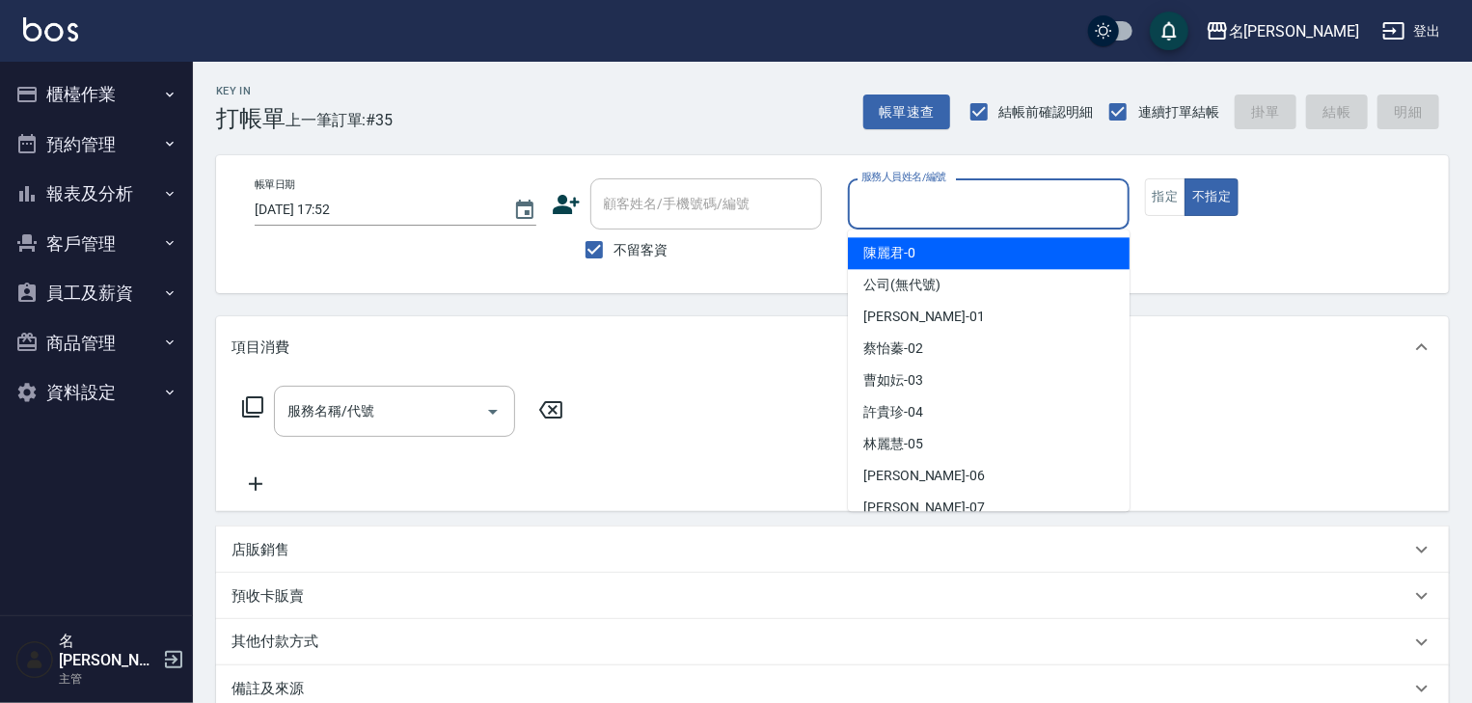
click at [985, 202] on input "服務人員姓名/編號" at bounding box center [989, 204] width 264 height 34
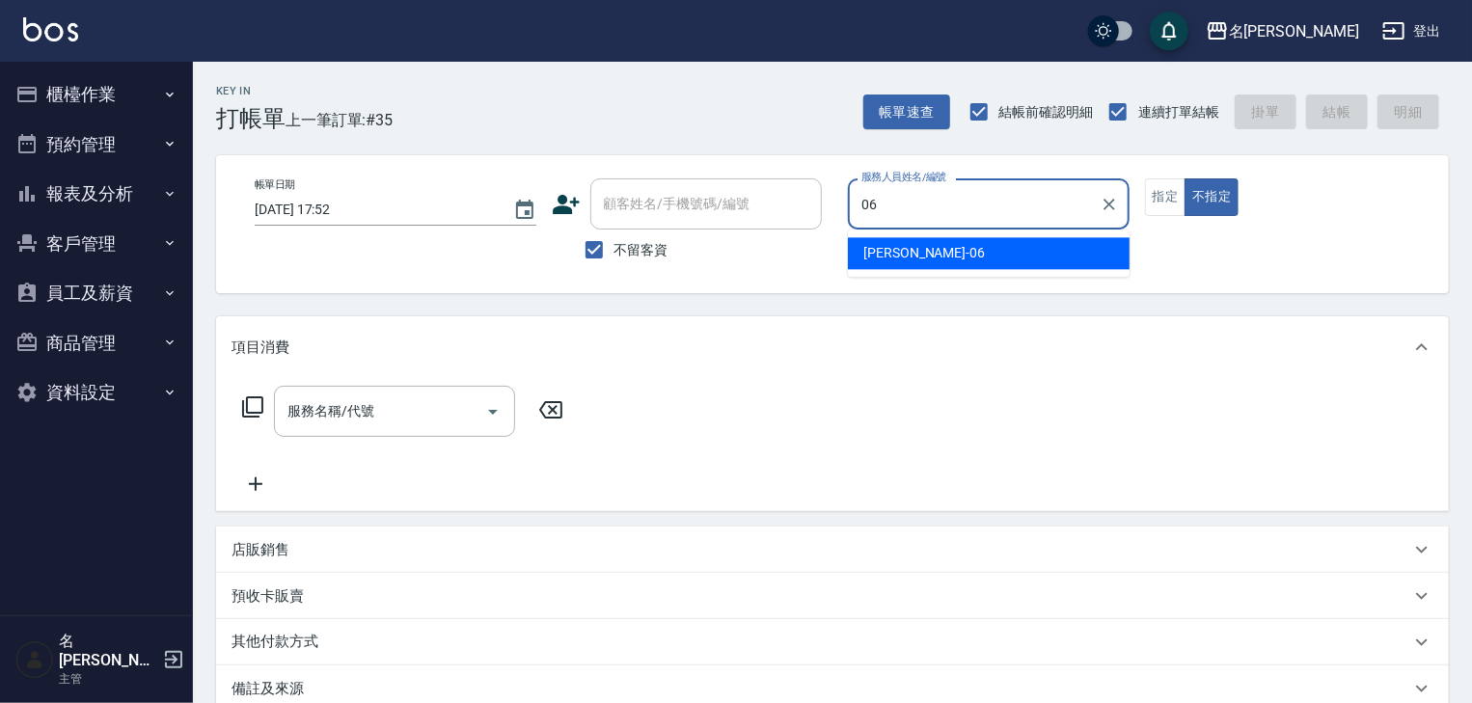
drag, startPoint x: 916, startPoint y: 259, endPoint x: 676, endPoint y: 316, distance: 246.2
click at [911, 260] on div "阿龔 -06" at bounding box center [989, 253] width 282 height 32
type input "阿龔-06"
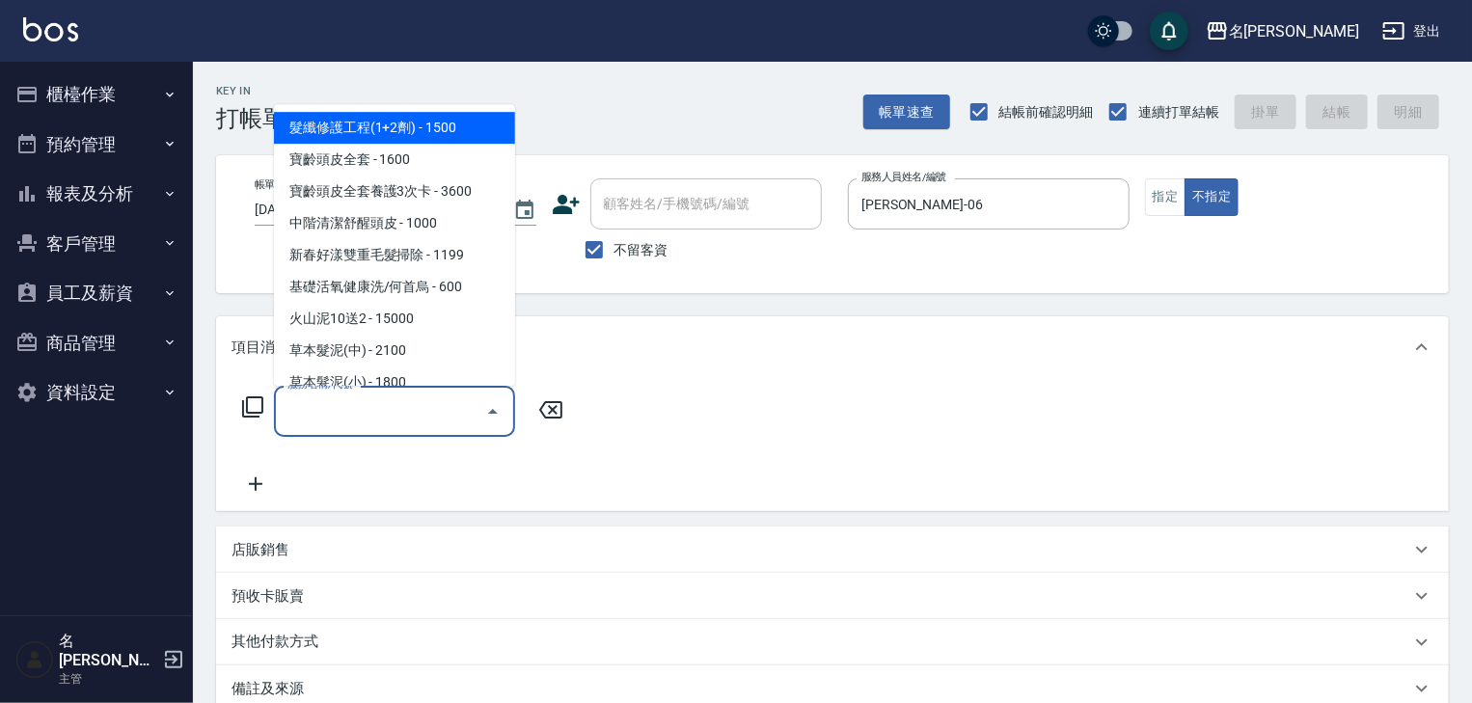
click at [337, 414] on input "服務名稱/代號" at bounding box center [380, 412] width 195 height 34
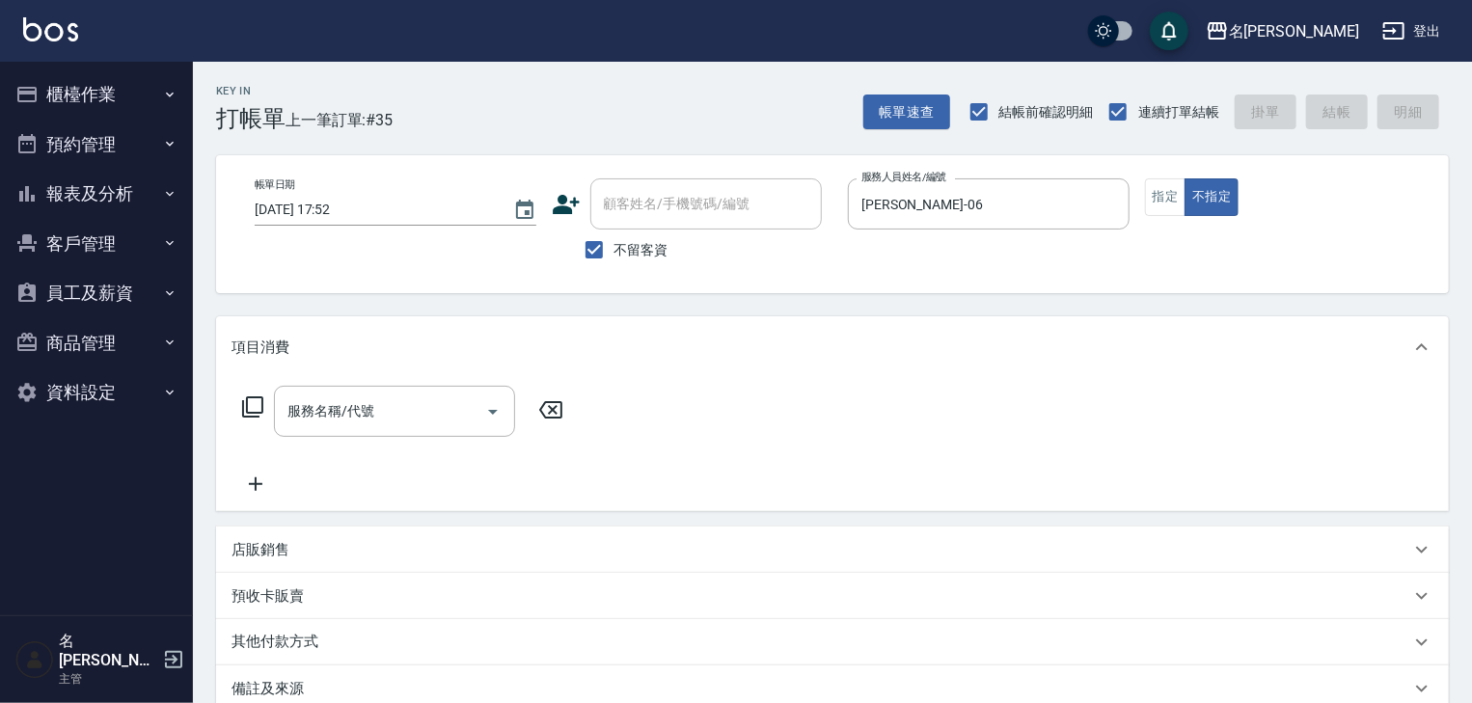
click at [259, 409] on icon at bounding box center [252, 407] width 23 height 23
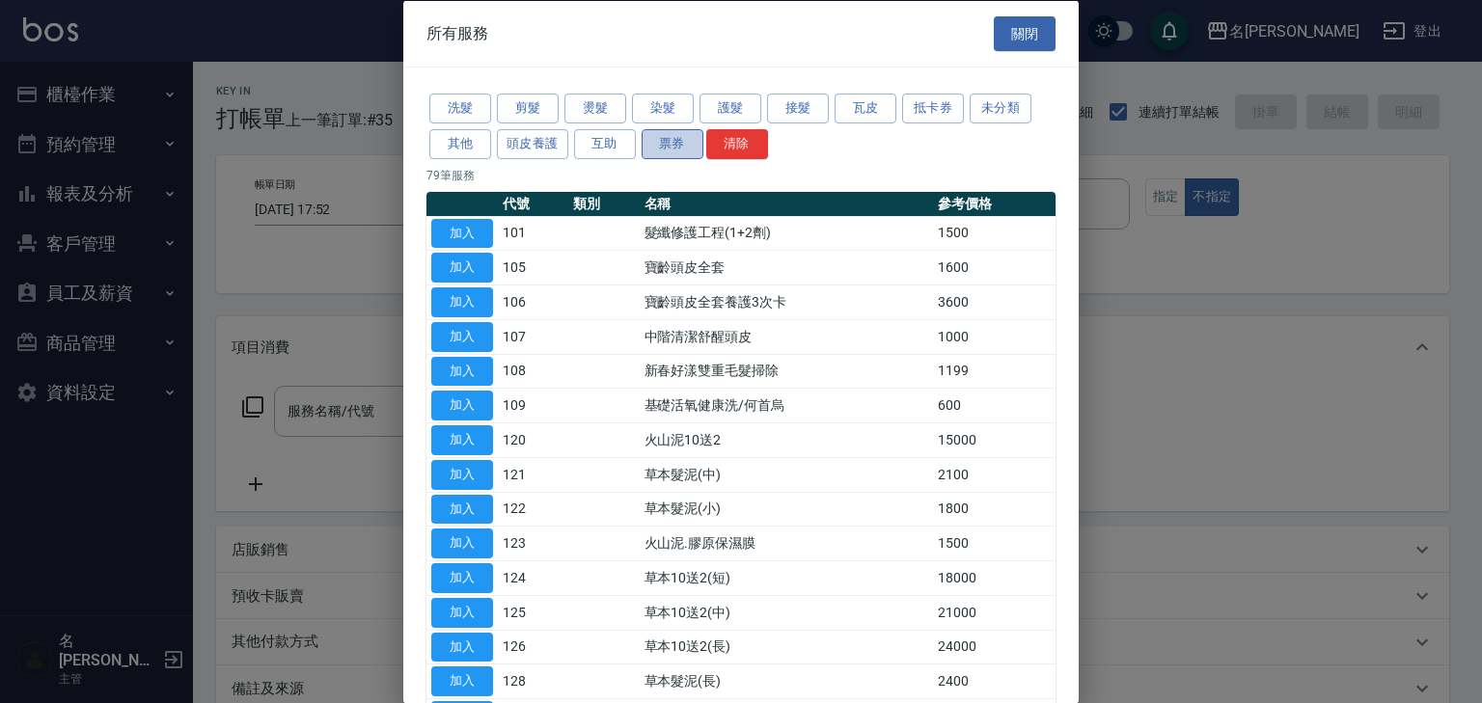
click at [664, 138] on button "票券" at bounding box center [673, 143] width 62 height 30
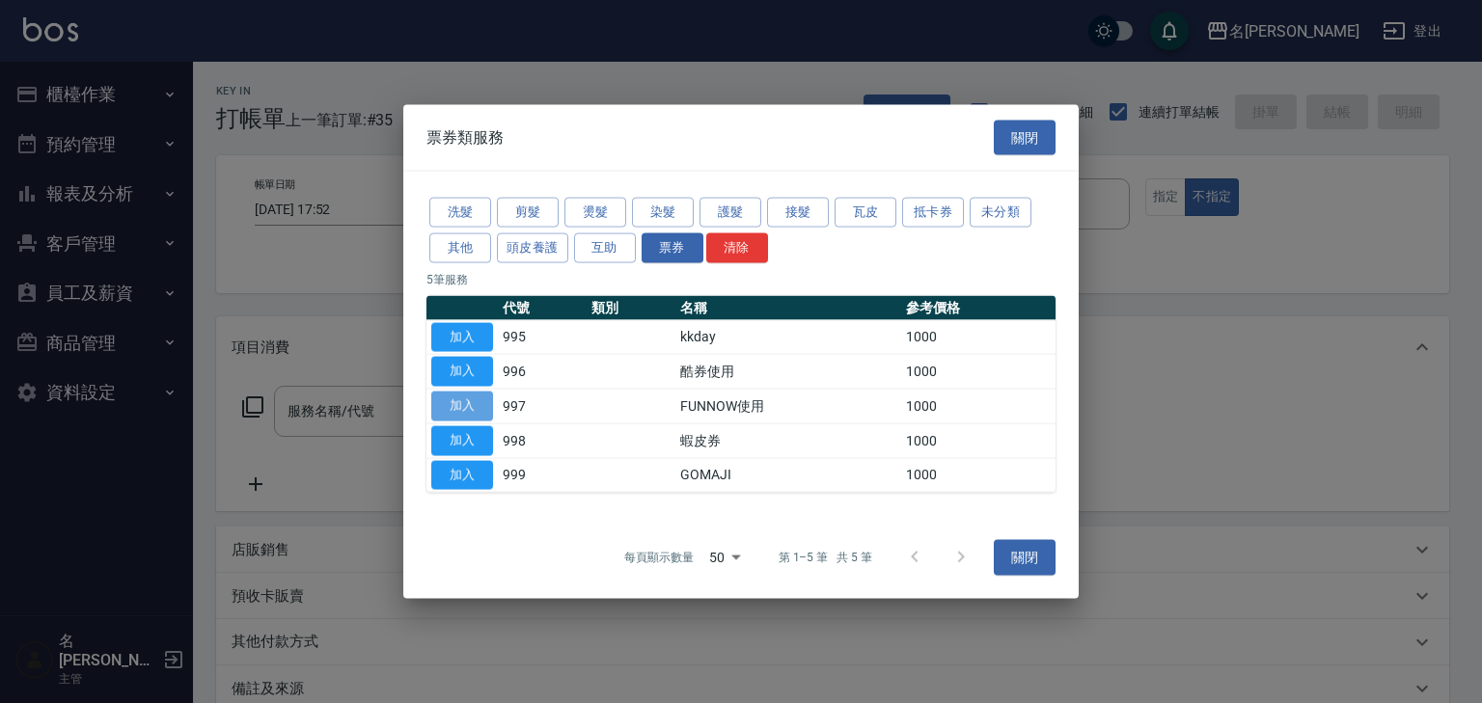
click at [479, 397] on button "加入" at bounding box center [462, 407] width 62 height 30
type input "FUNNOW使用(997)"
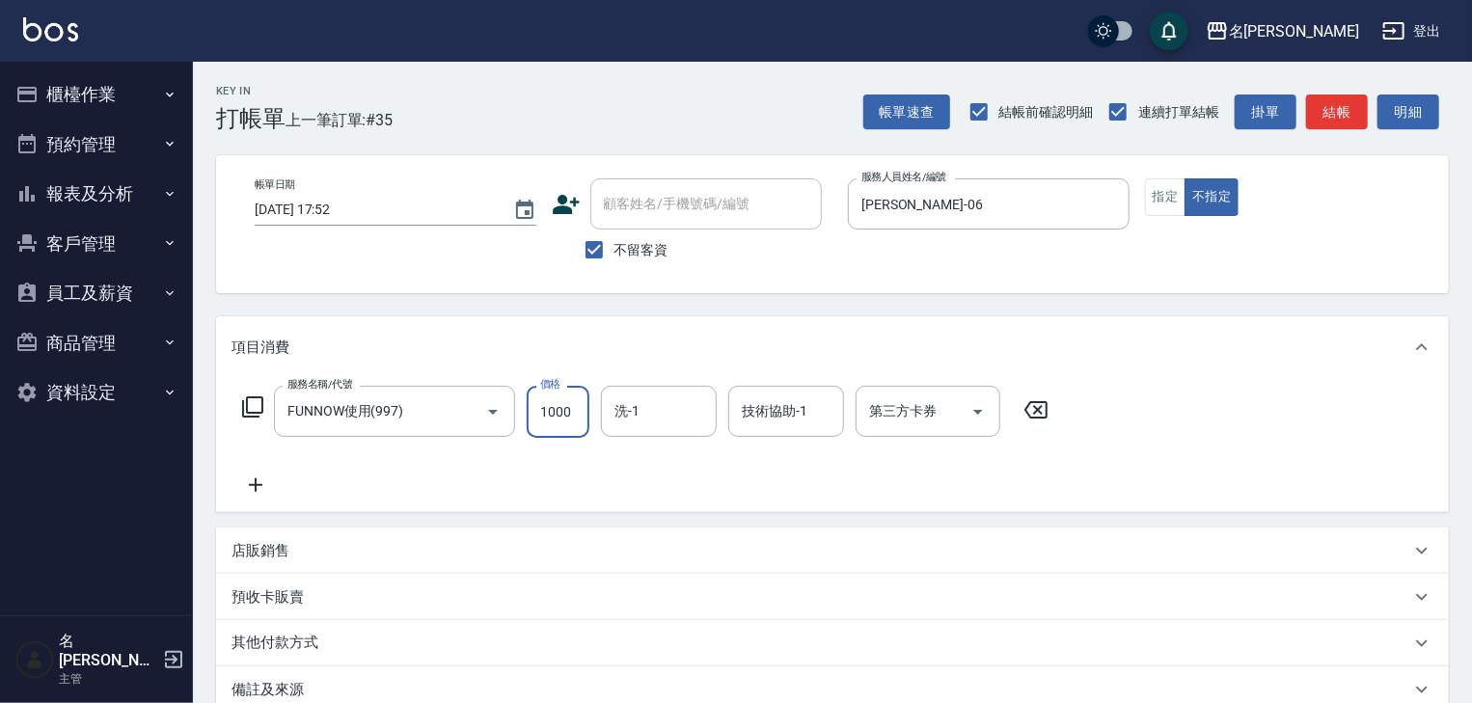
click at [550, 399] on input "1000" at bounding box center [558, 412] width 63 height 52
click at [971, 408] on icon "Open" at bounding box center [978, 411] width 23 height 23
type input "399"
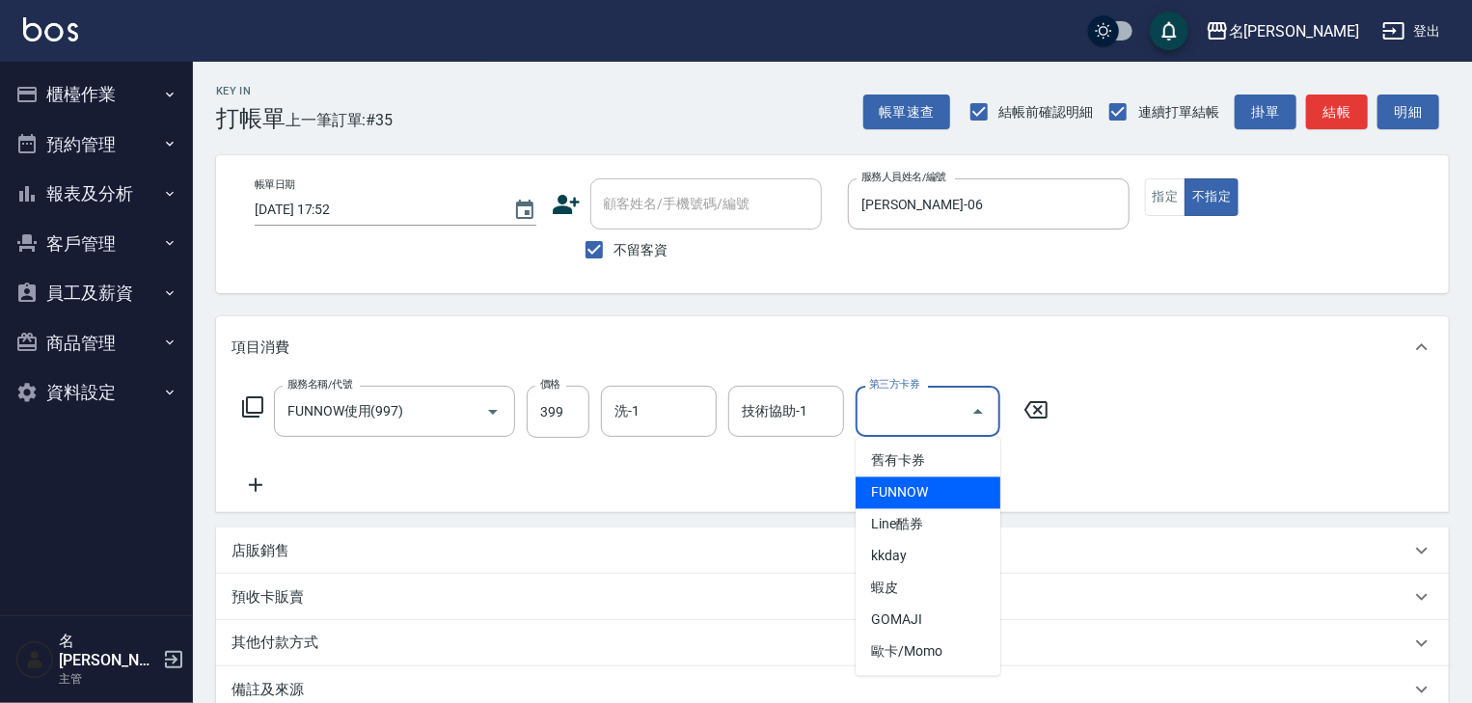
click at [957, 495] on span "FUNNOW" at bounding box center [928, 494] width 145 height 32
type input "FUNNOW"
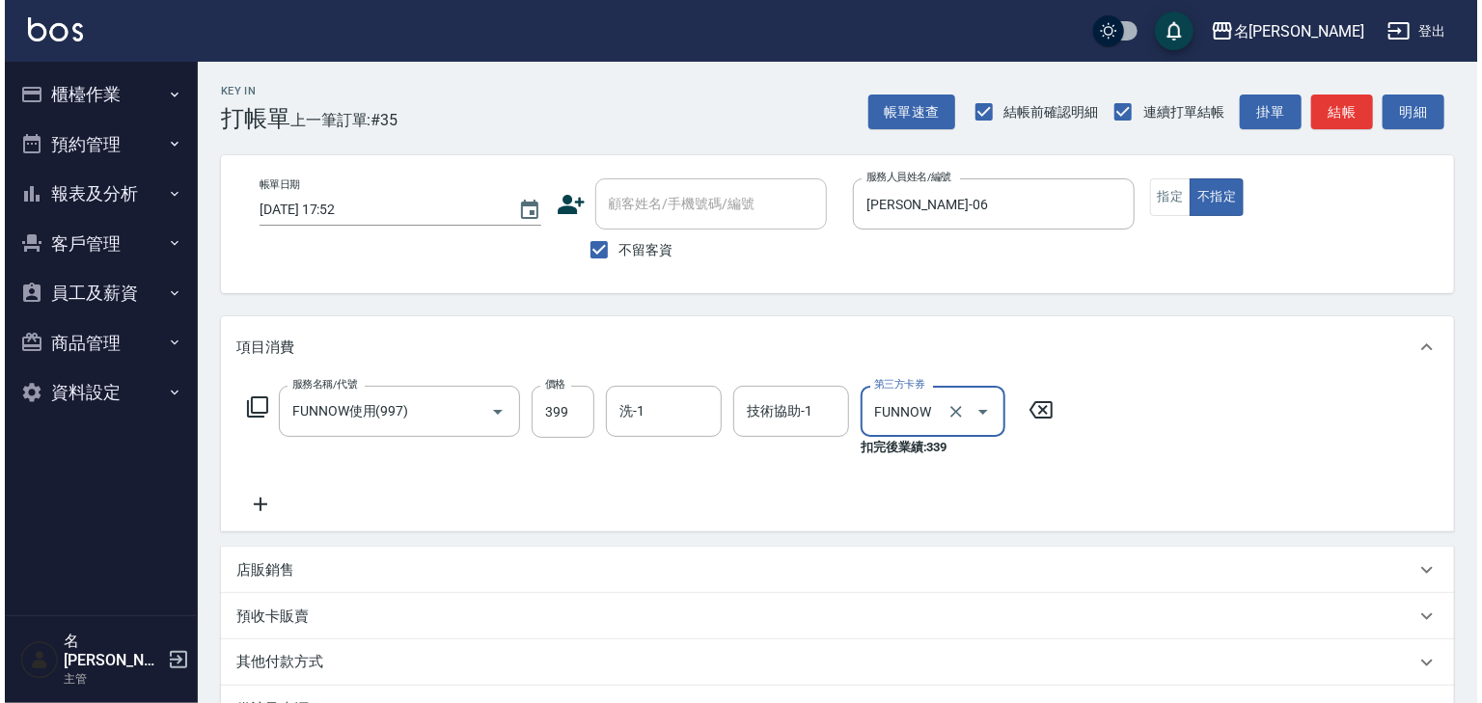
scroll to position [245, 0]
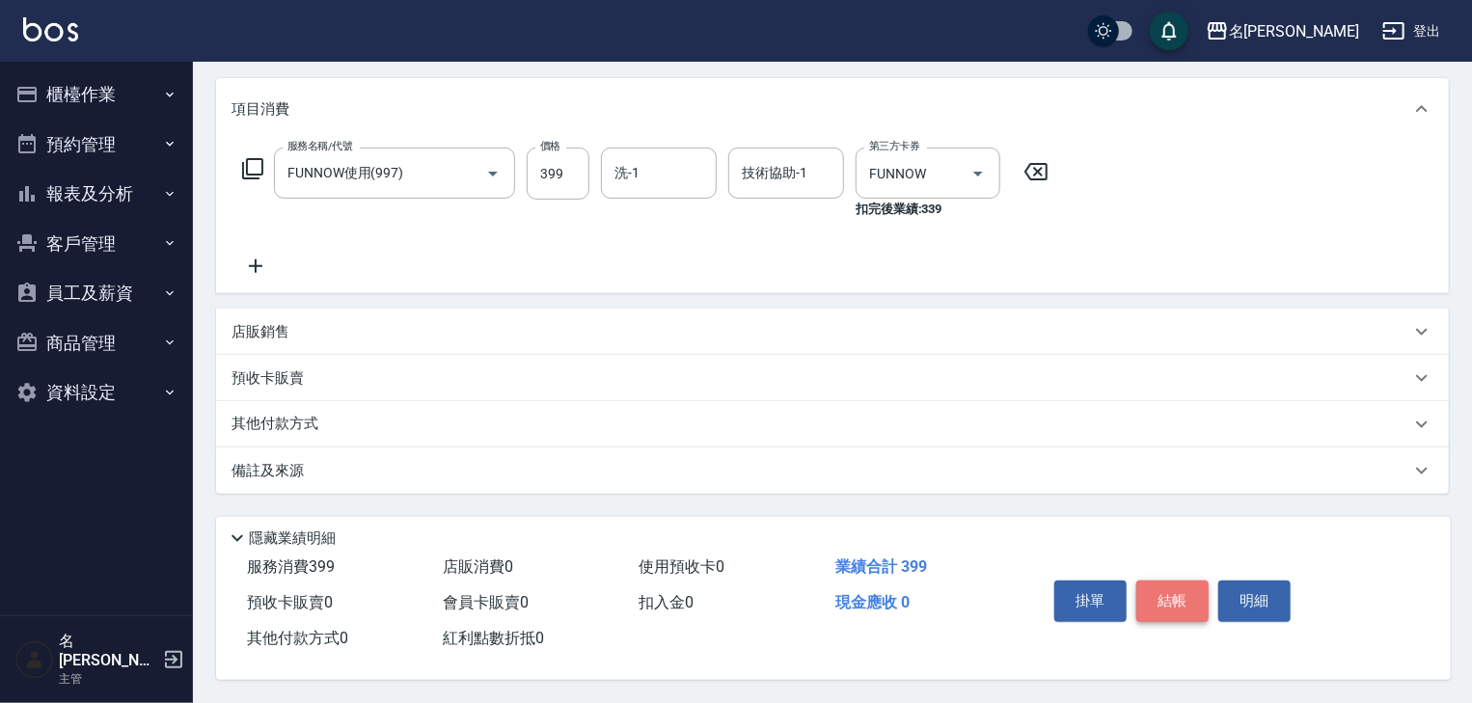
click at [1175, 601] on button "結帳" at bounding box center [1172, 601] width 72 height 41
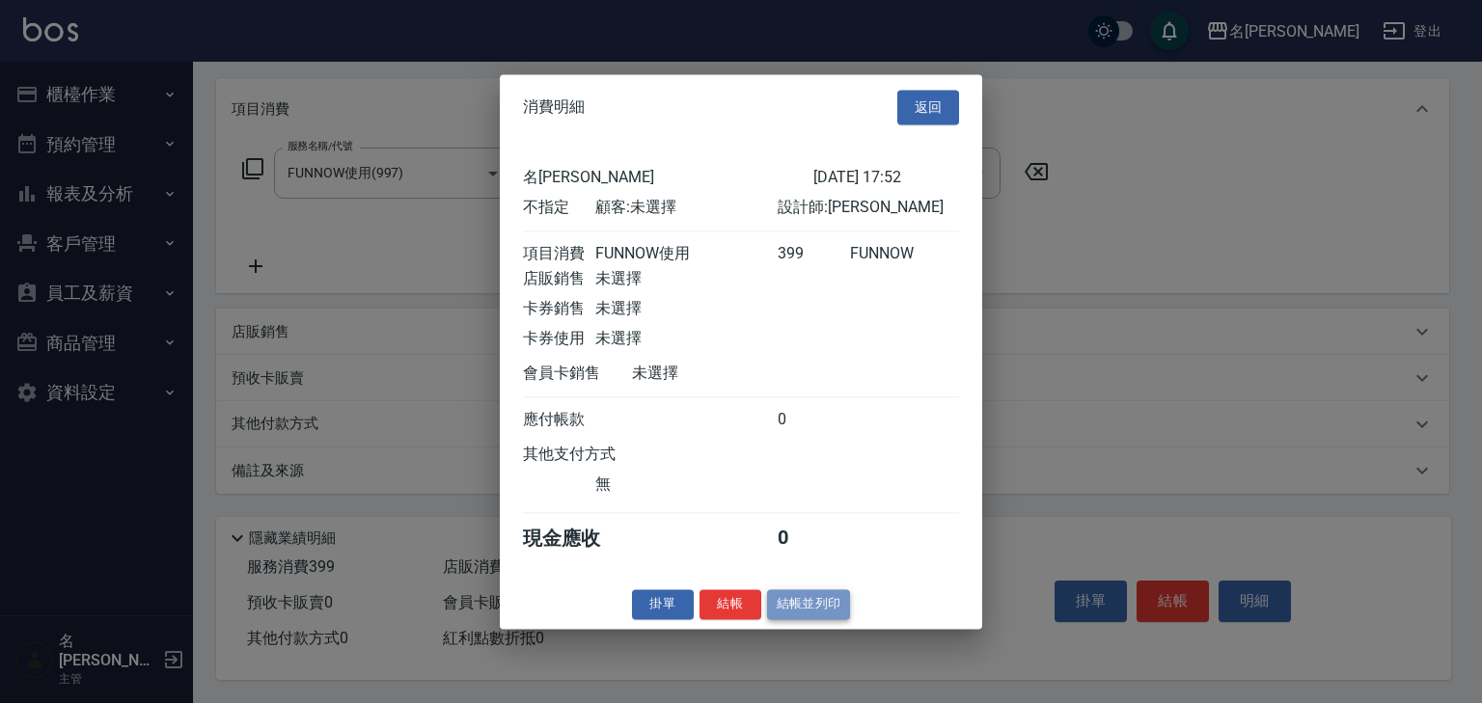
click at [832, 614] on button "結帳並列印" at bounding box center [809, 604] width 84 height 30
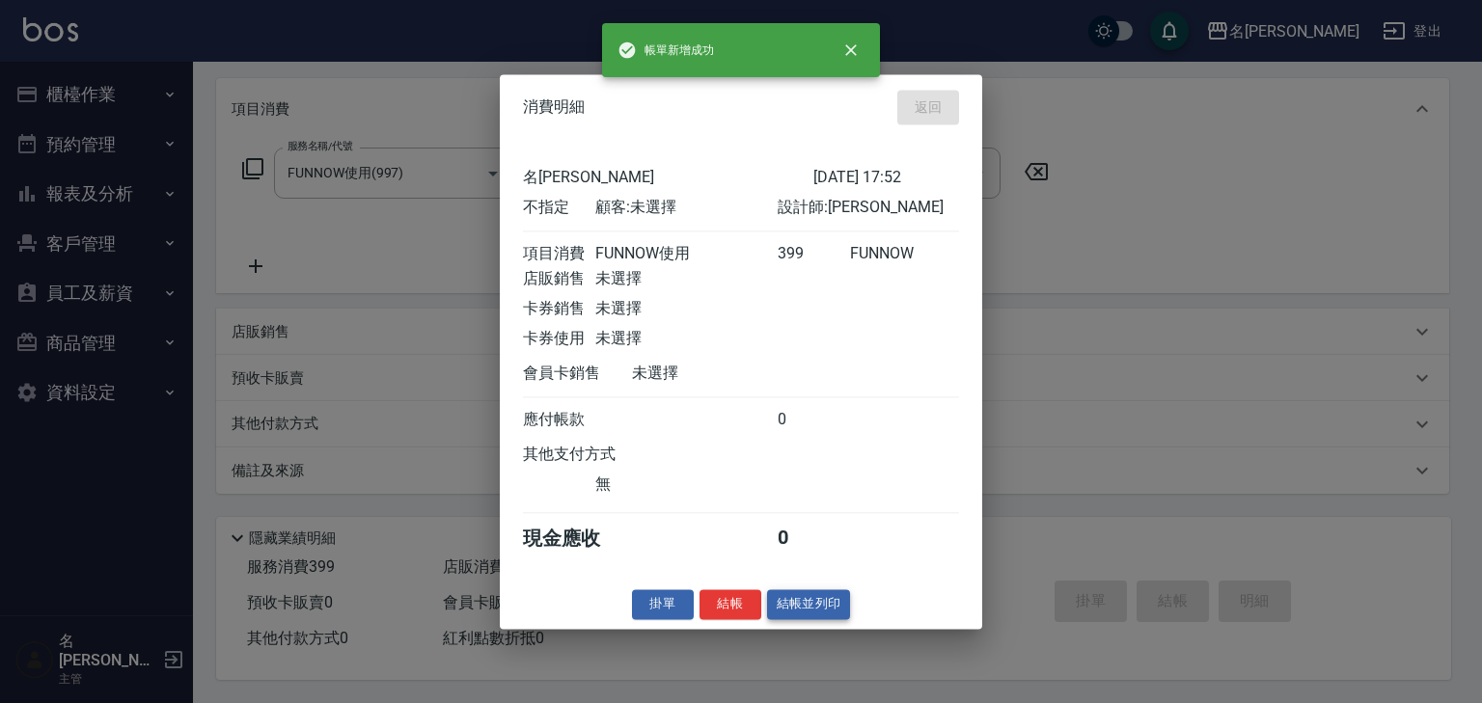
type input "2025/09/11 17:53"
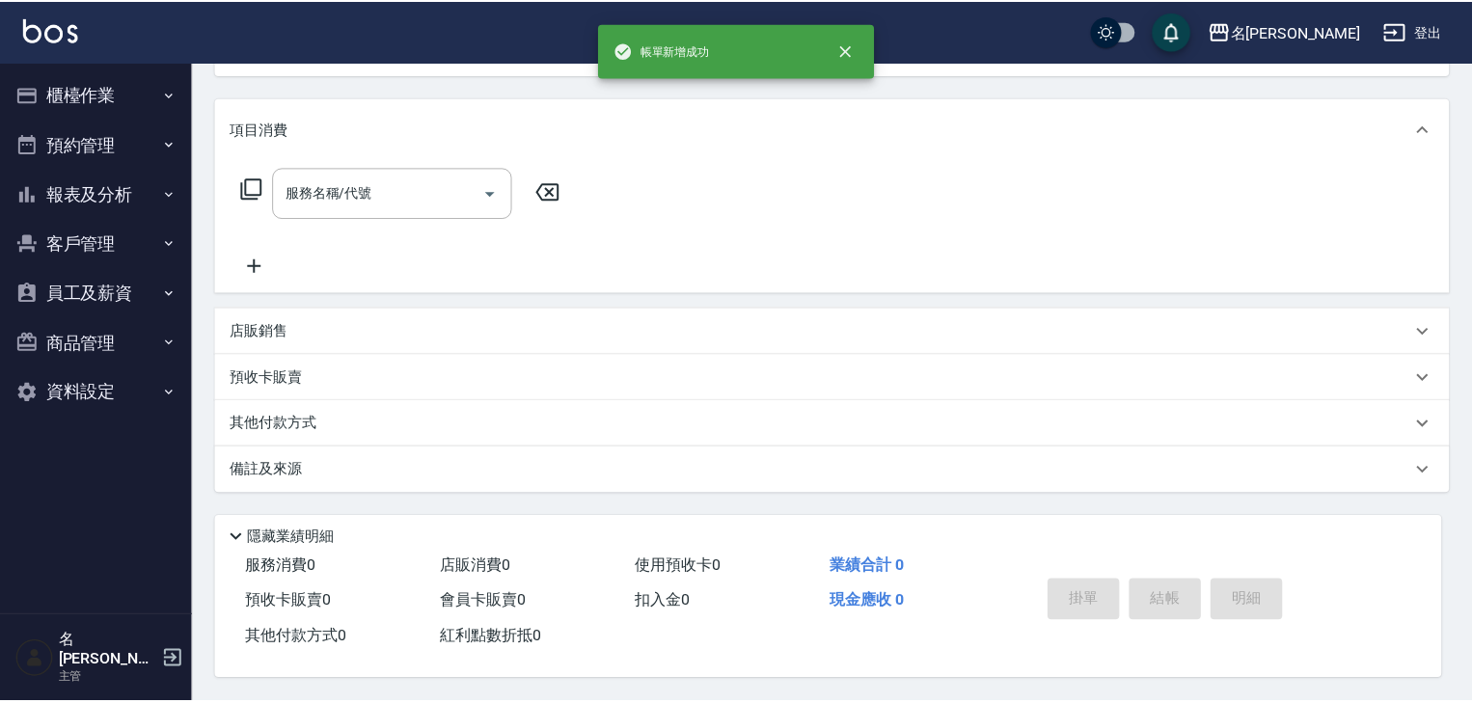
scroll to position [0, 0]
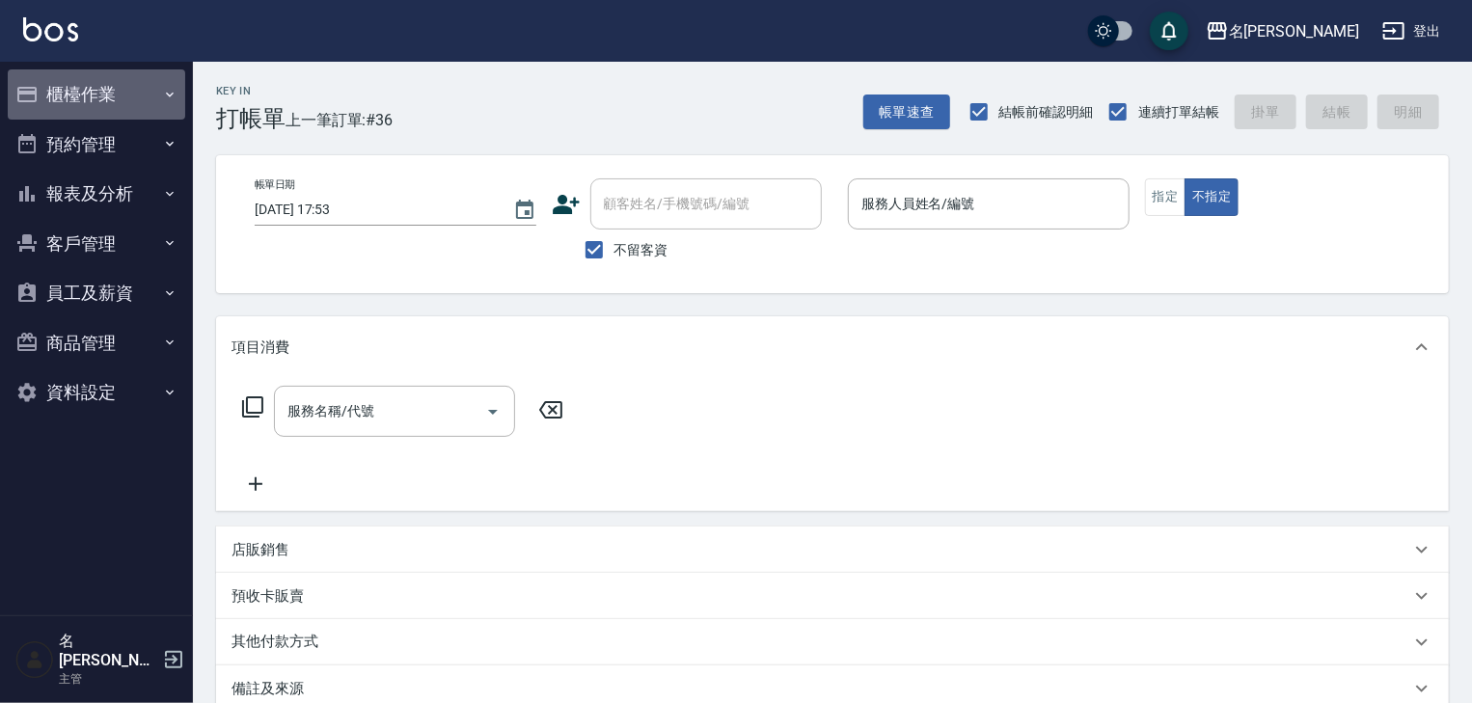
click at [104, 91] on button "櫃檯作業" at bounding box center [97, 94] width 178 height 50
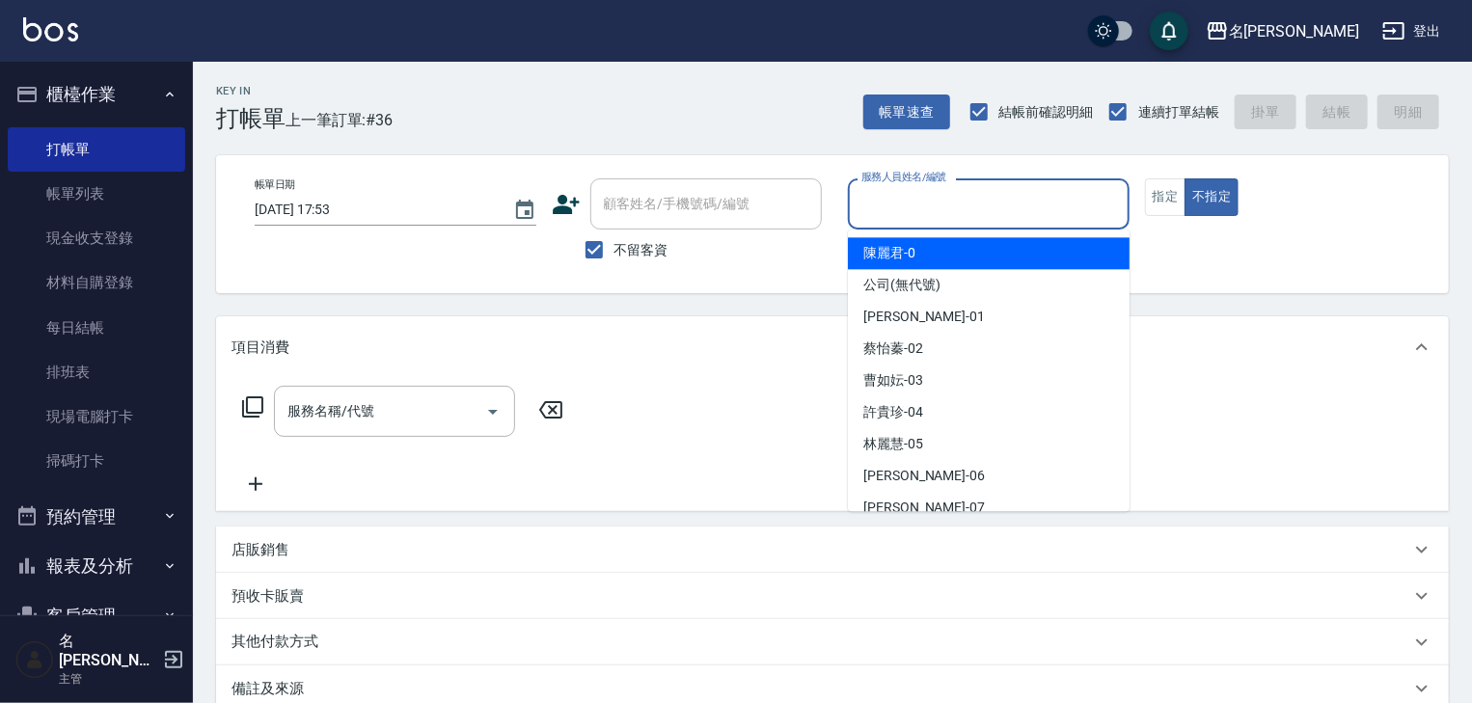
click at [978, 211] on input "服務人員姓名/編號" at bounding box center [989, 204] width 264 height 34
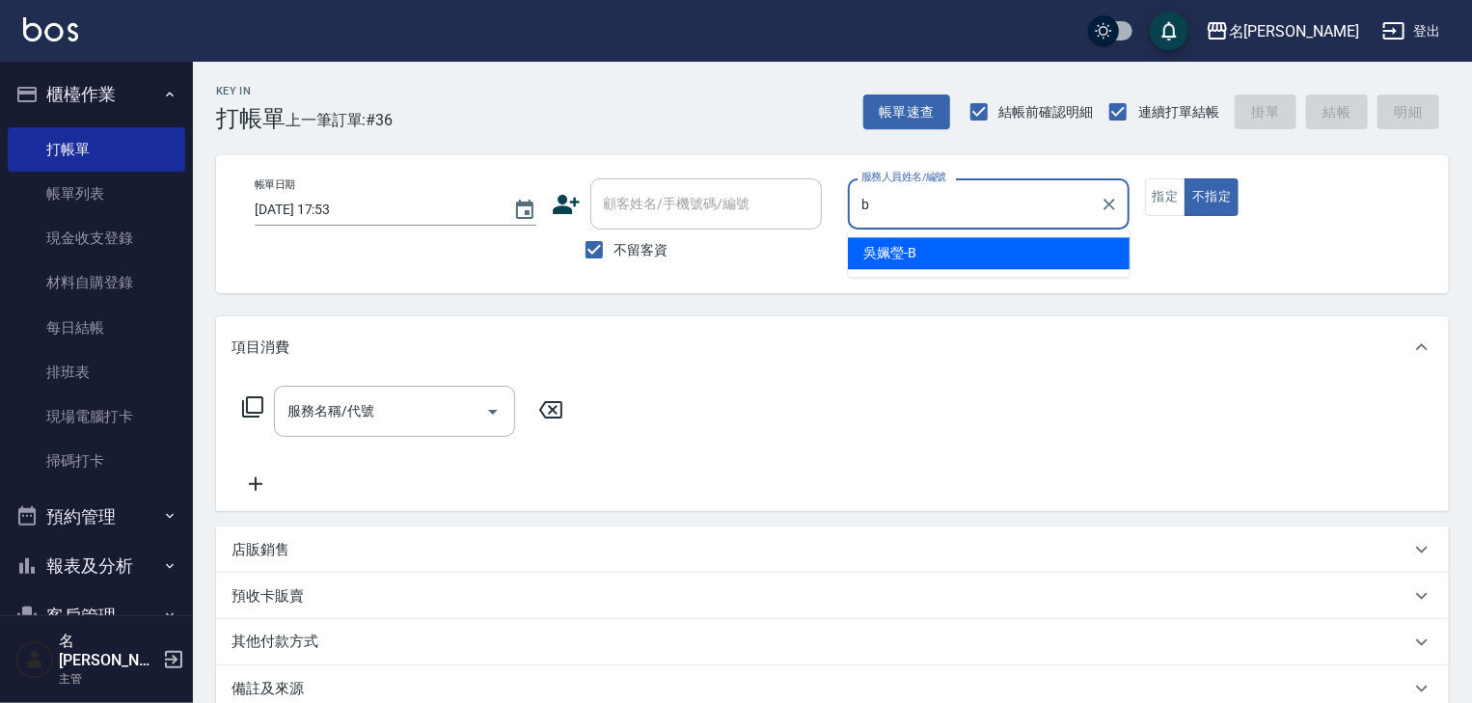
click at [933, 254] on div "吳姵瑩 -B" at bounding box center [989, 253] width 282 height 32
type input "吳姵瑩-B"
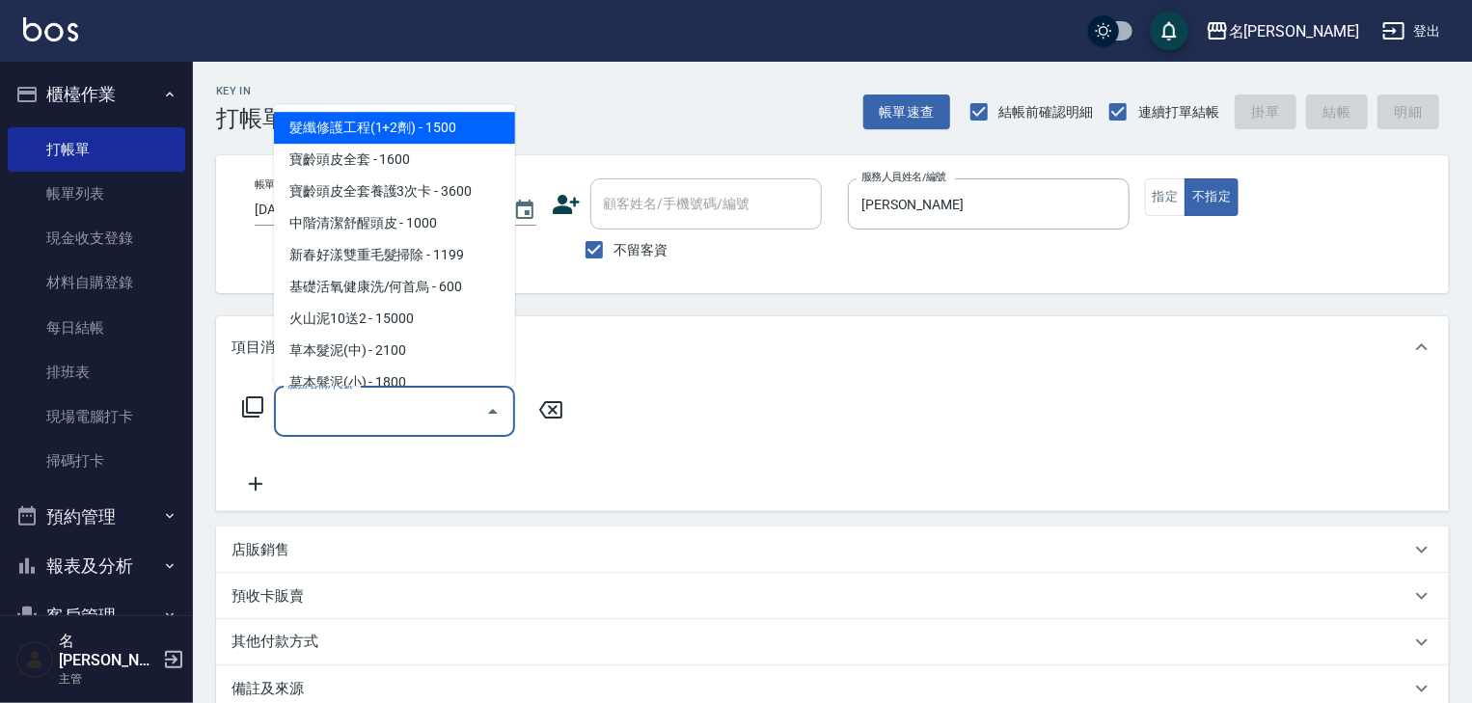
click at [386, 423] on input "服務名稱/代號" at bounding box center [380, 412] width 195 height 34
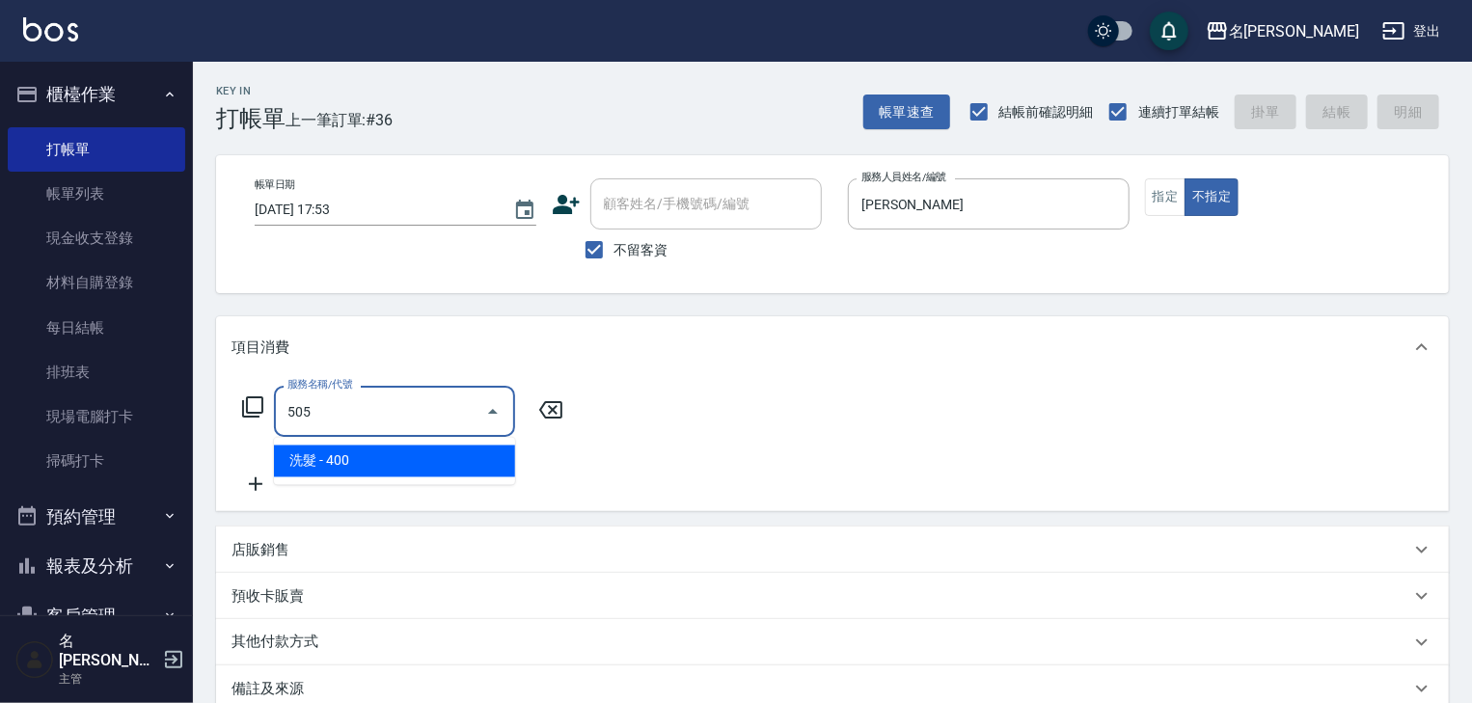
click at [397, 459] on span "洗髮 - 400" at bounding box center [394, 462] width 241 height 32
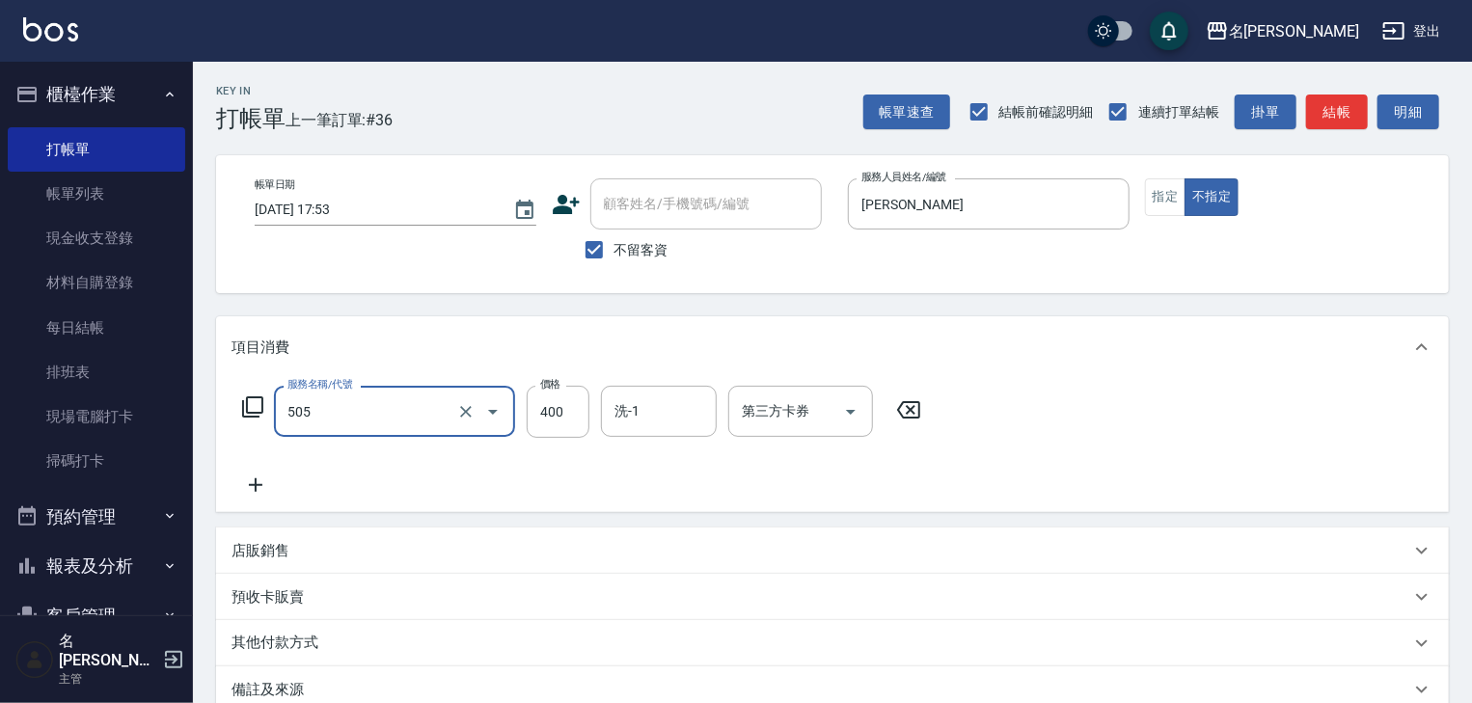
type input "洗髮(505)"
click at [262, 485] on icon at bounding box center [256, 485] width 48 height 23
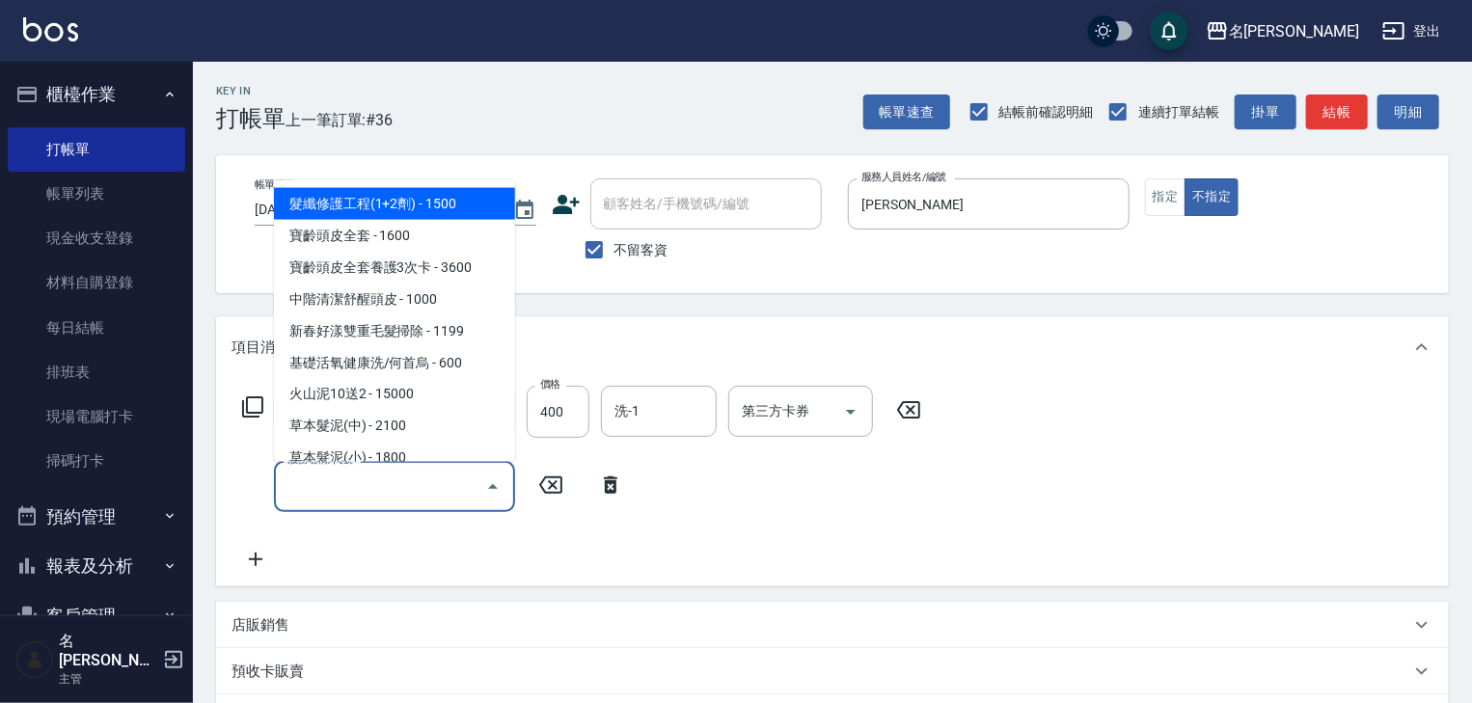
click at [311, 486] on input "服務名稱/代號" at bounding box center [380, 487] width 195 height 34
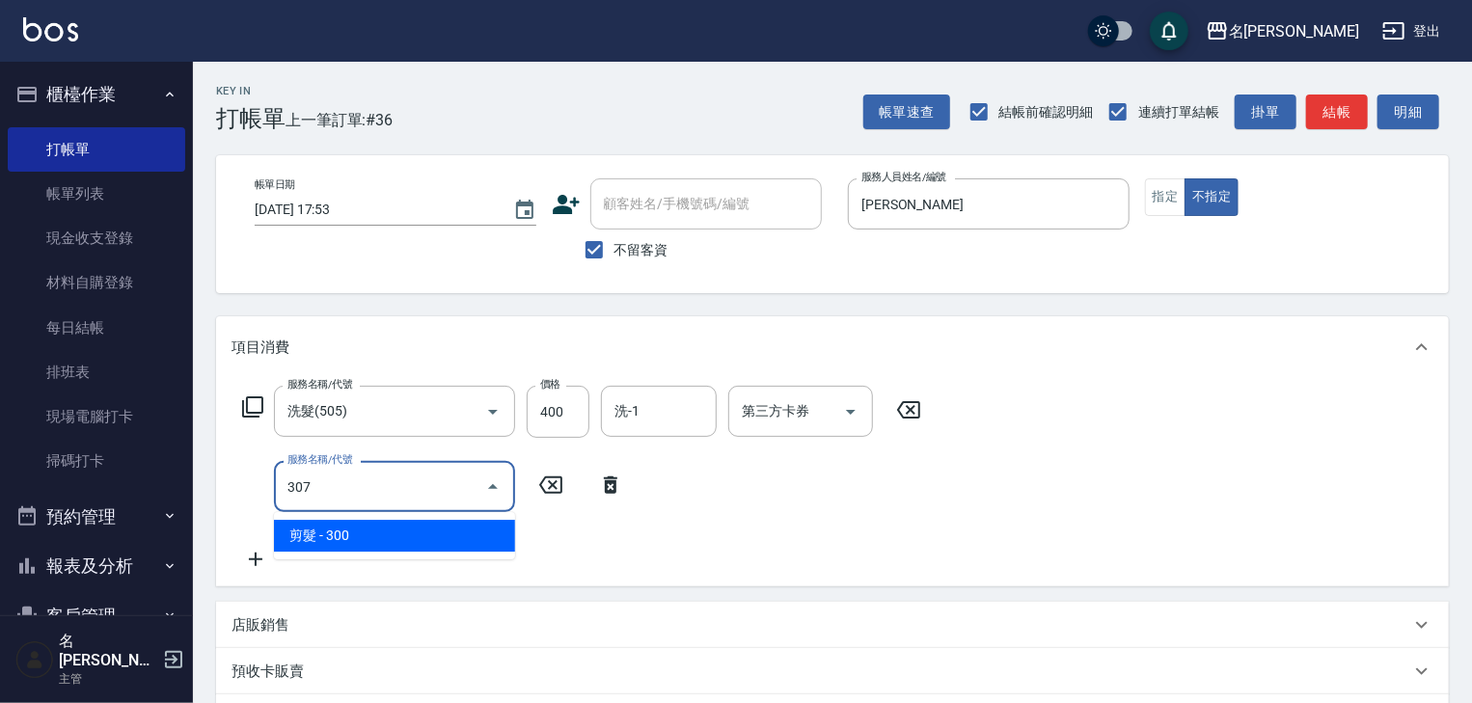
click at [392, 528] on span "剪髮 - 300" at bounding box center [394, 536] width 241 height 32
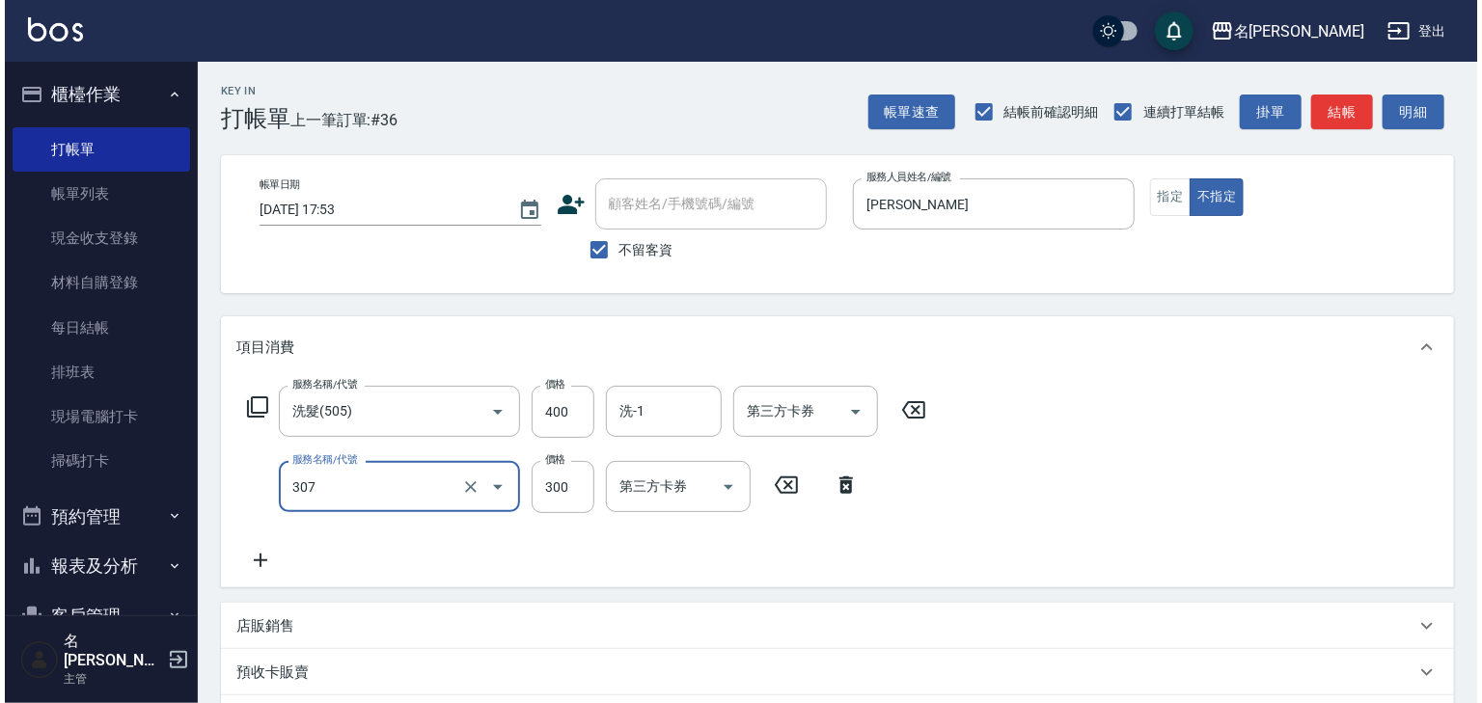
scroll to position [301, 0]
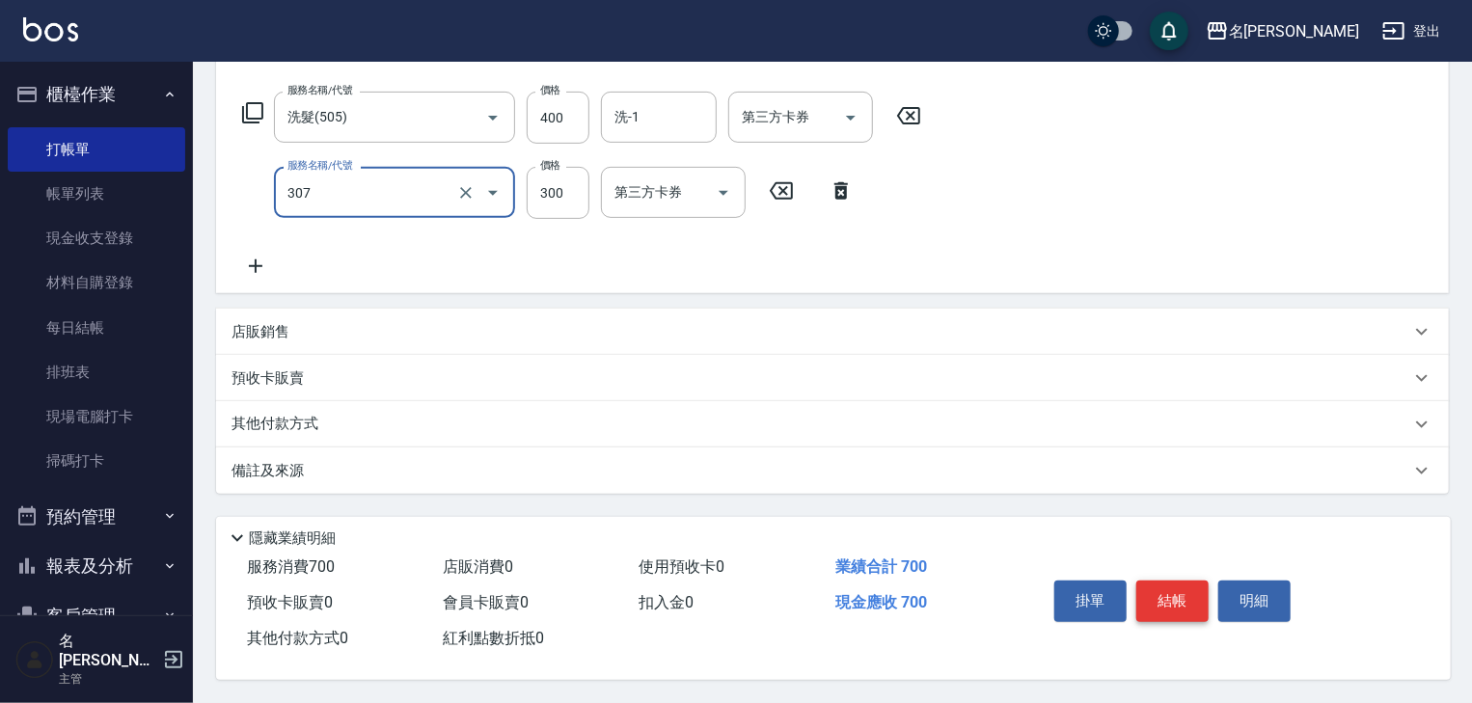
type input "剪髮(307)"
click at [1147, 598] on button "結帳" at bounding box center [1172, 601] width 72 height 41
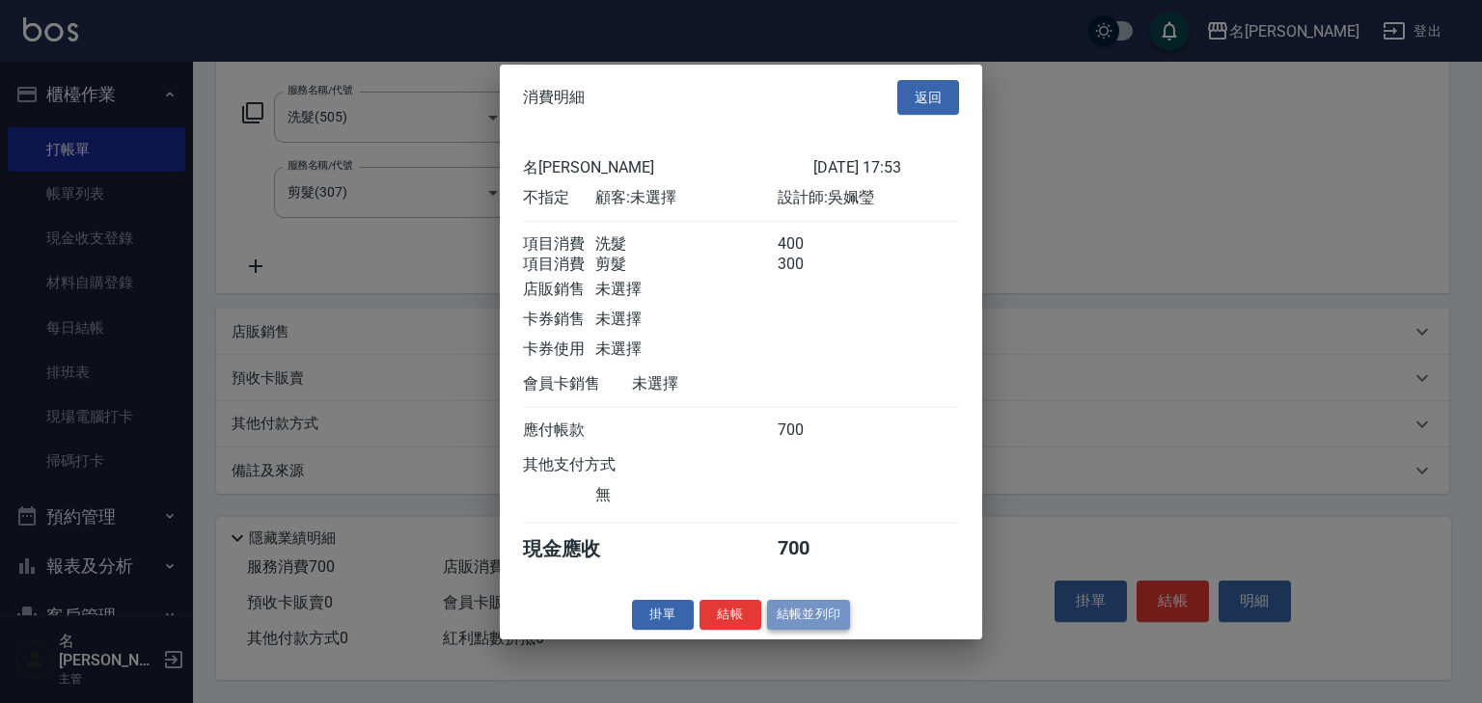
click at [809, 630] on button "結帳並列印" at bounding box center [809, 615] width 84 height 30
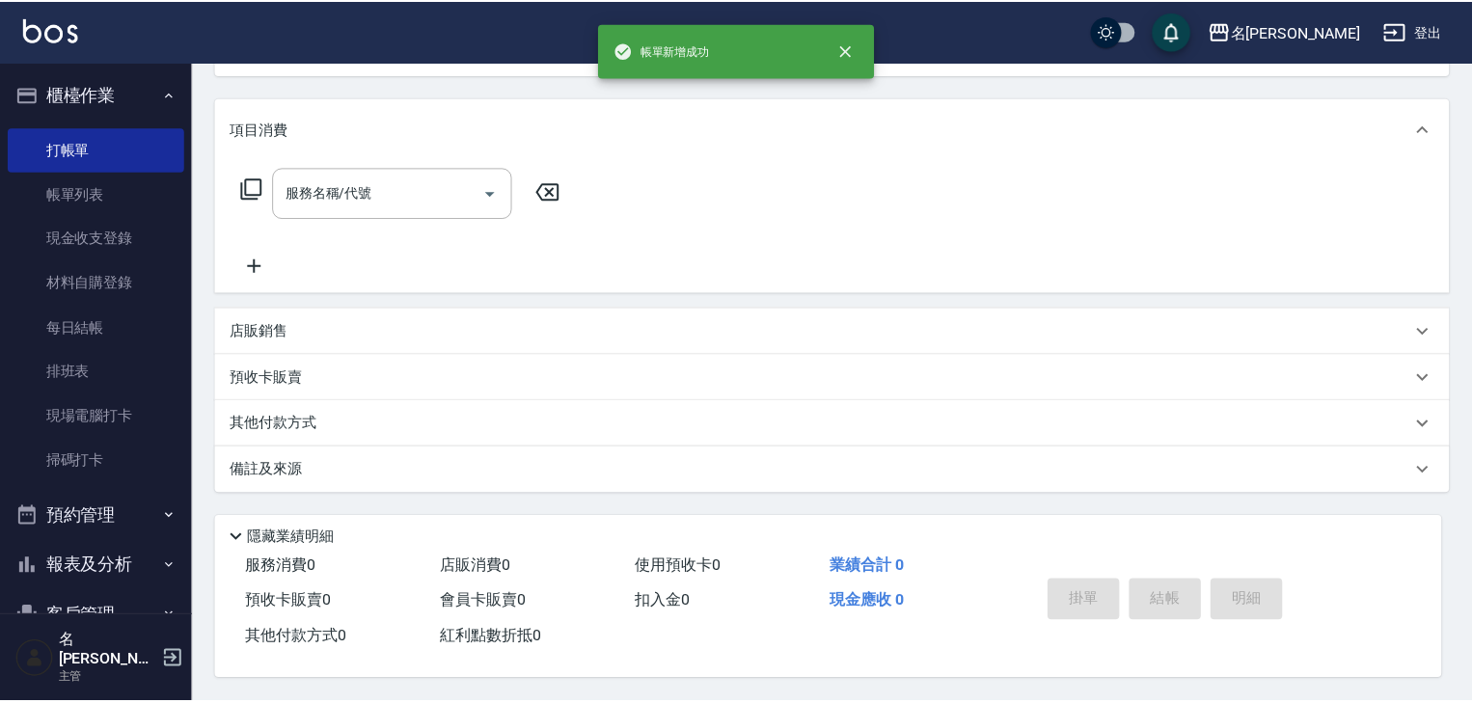
scroll to position [0, 0]
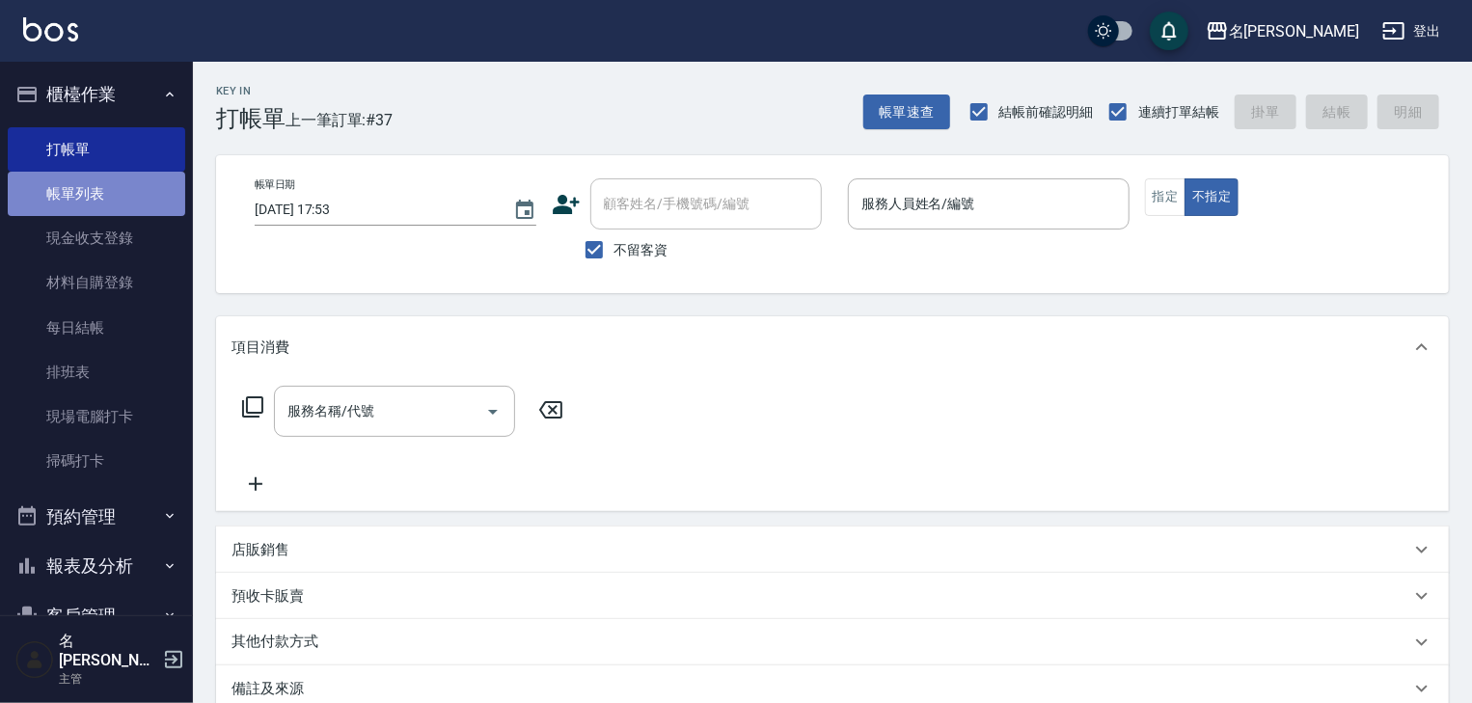
click at [119, 185] on link "帳單列表" at bounding box center [97, 194] width 178 height 44
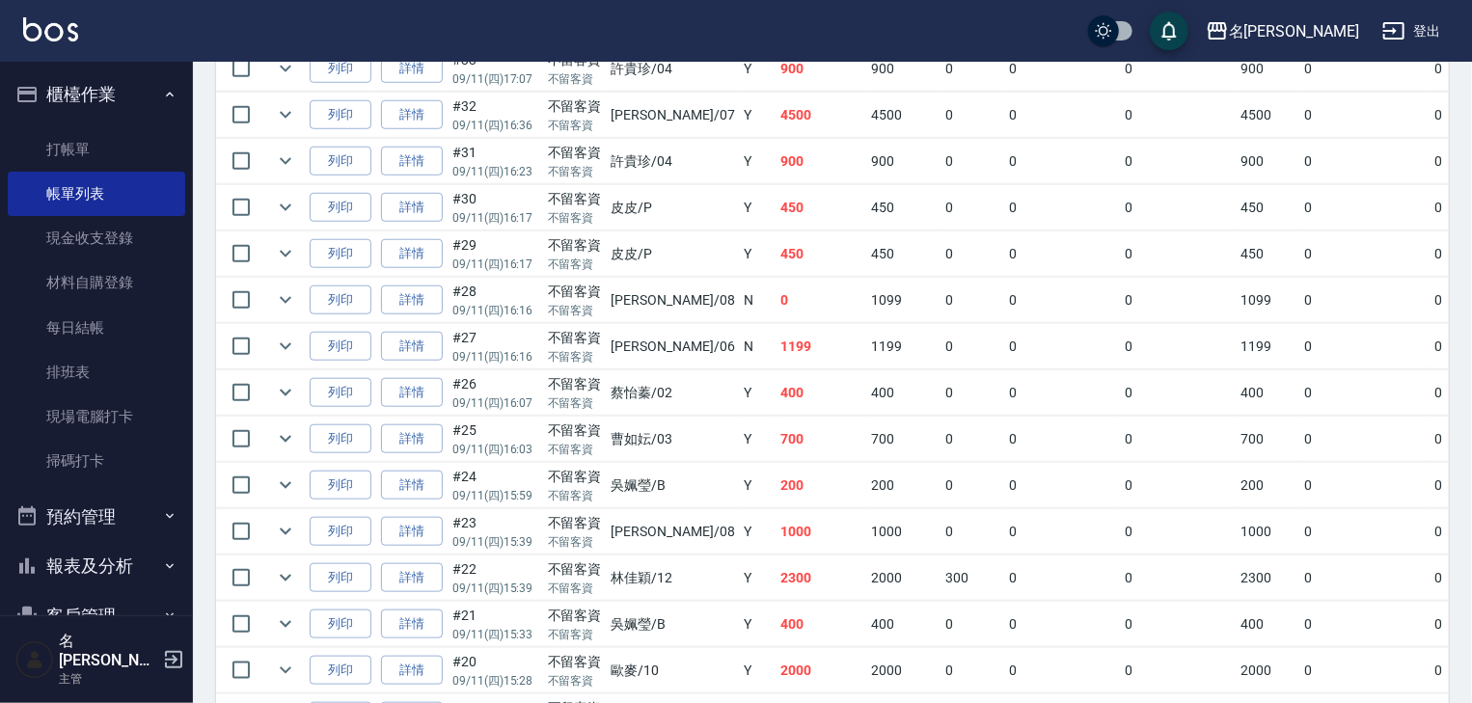
scroll to position [926, 0]
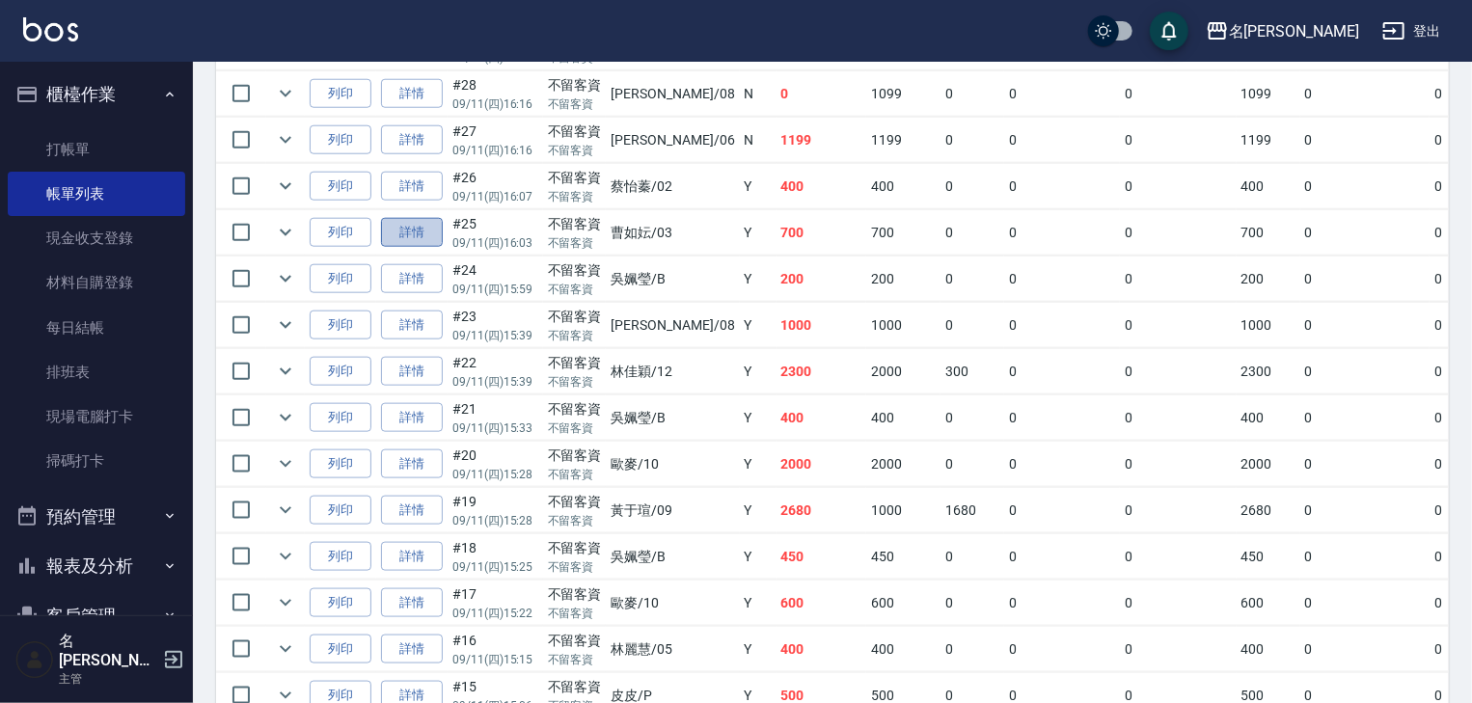
click at [401, 248] on link "詳情" at bounding box center [412, 233] width 62 height 30
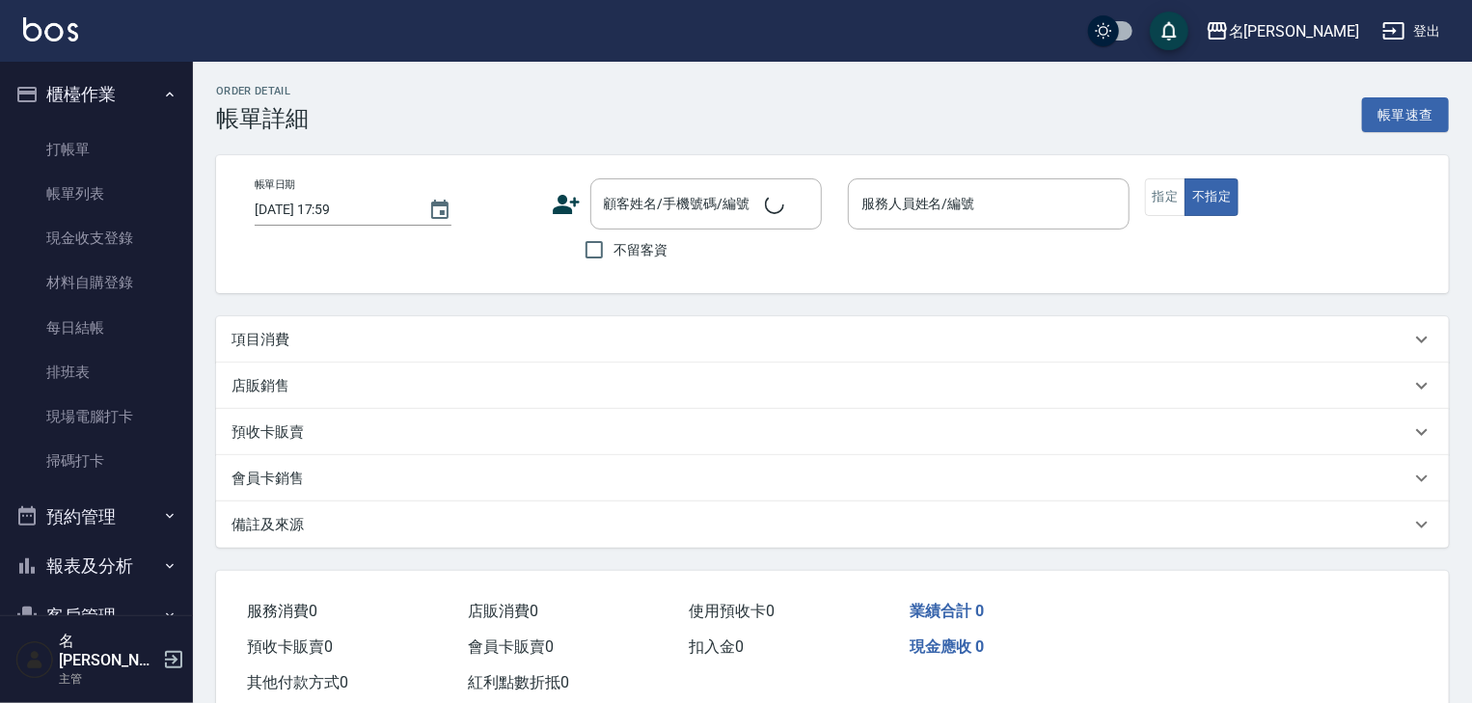
type input "2025/09/11 16:03"
checkbox input "true"
type input "曹如妘-03"
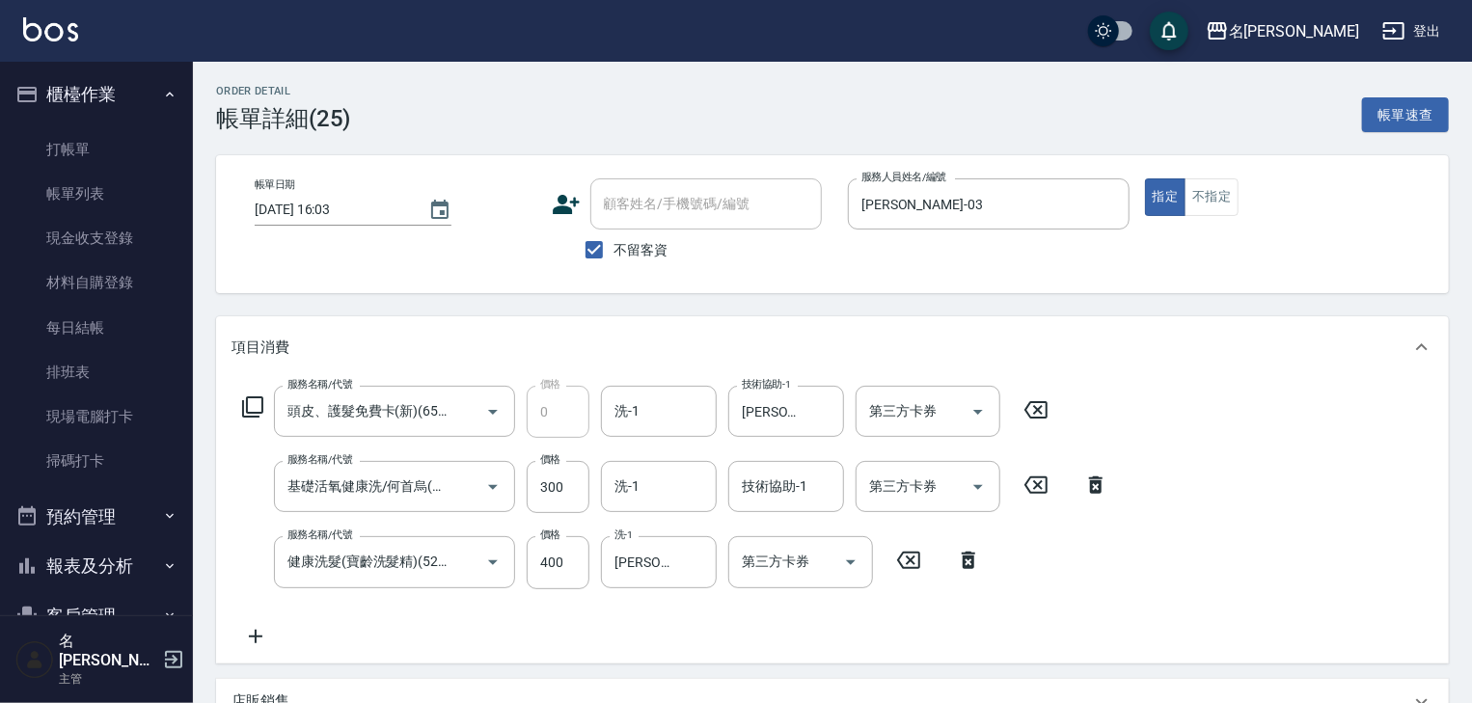
type input "頭皮、護髮免費卡(新)(655)"
type input "基礎活氧健康洗/何首烏(109)"
type input "健康洗髮(寶齡洗髮精)(521)"
click at [969, 568] on icon at bounding box center [969, 560] width 14 height 17
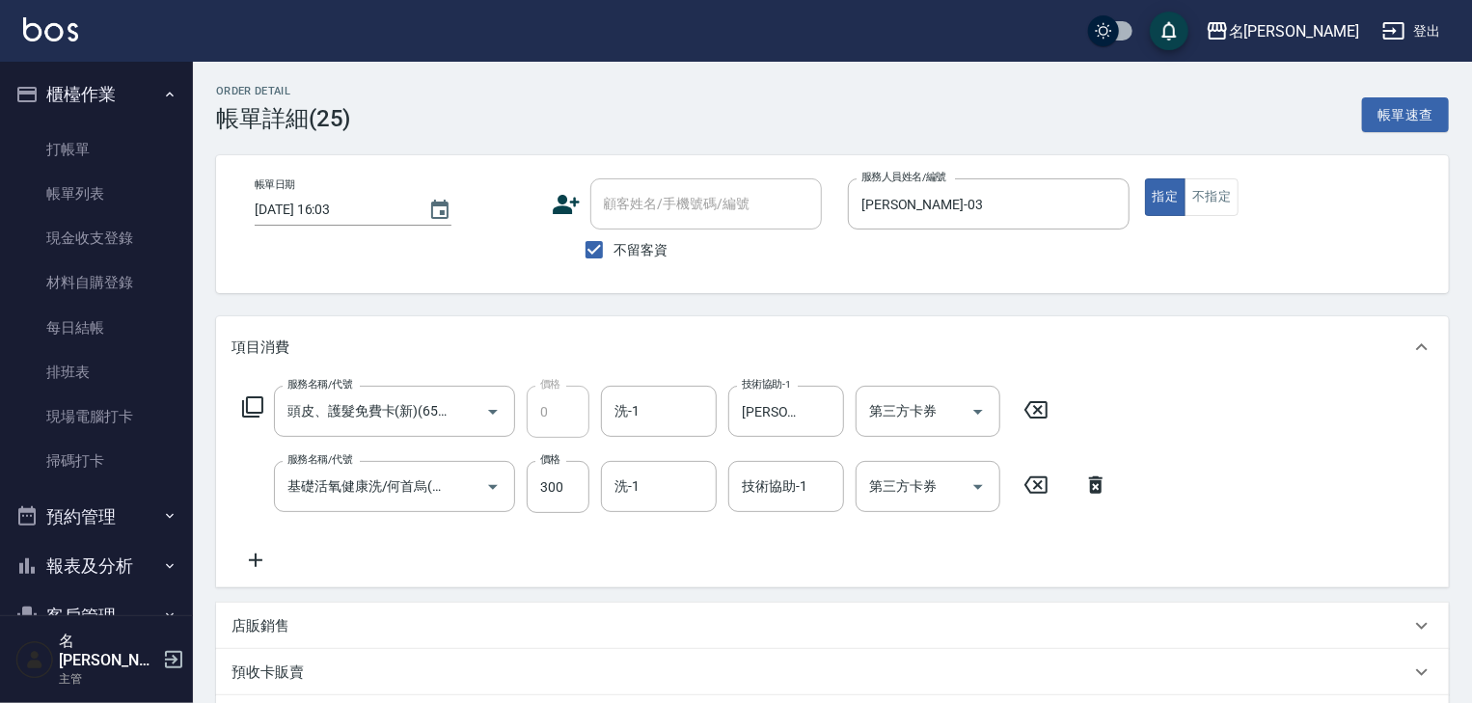
click at [1096, 491] on icon at bounding box center [1096, 485] width 14 height 17
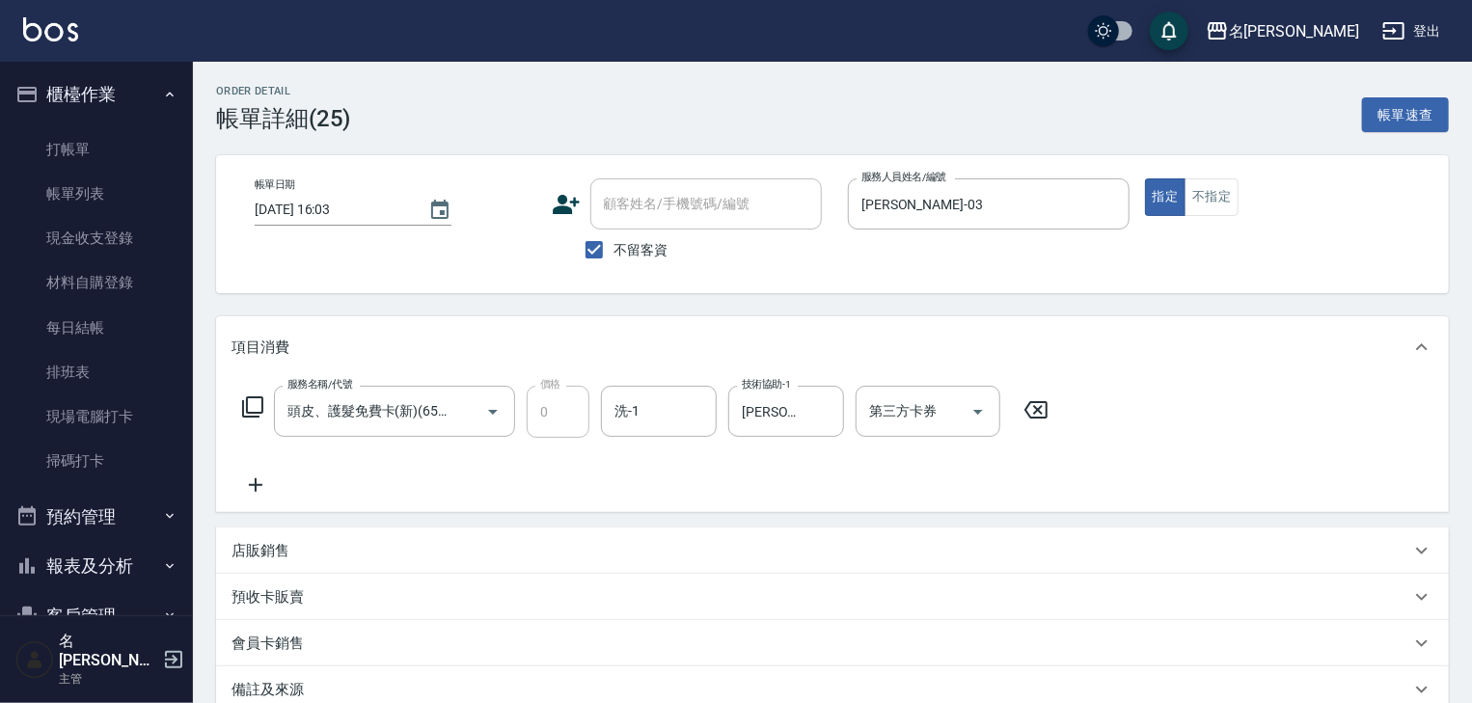
click at [1038, 402] on icon at bounding box center [1036, 409] width 23 height 17
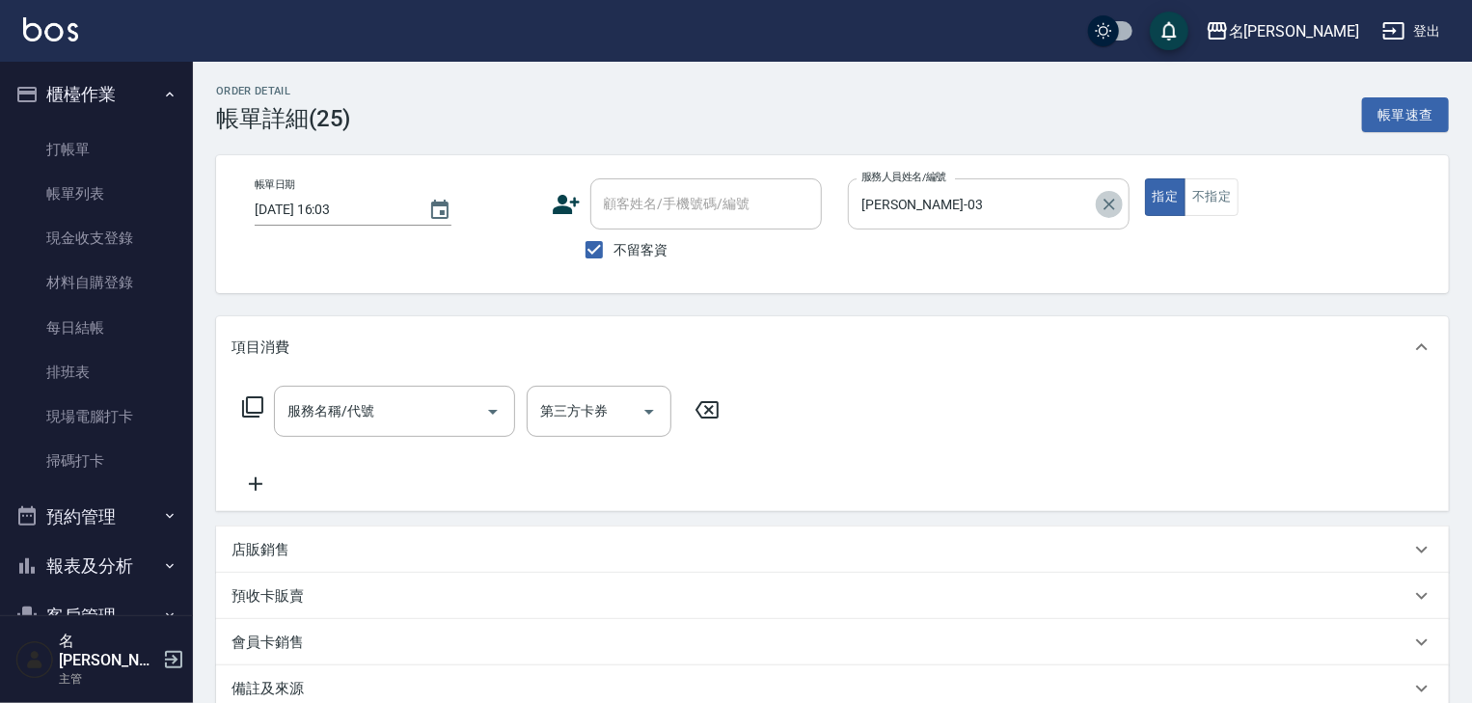
click at [1108, 202] on icon "Clear" at bounding box center [1110, 205] width 12 height 12
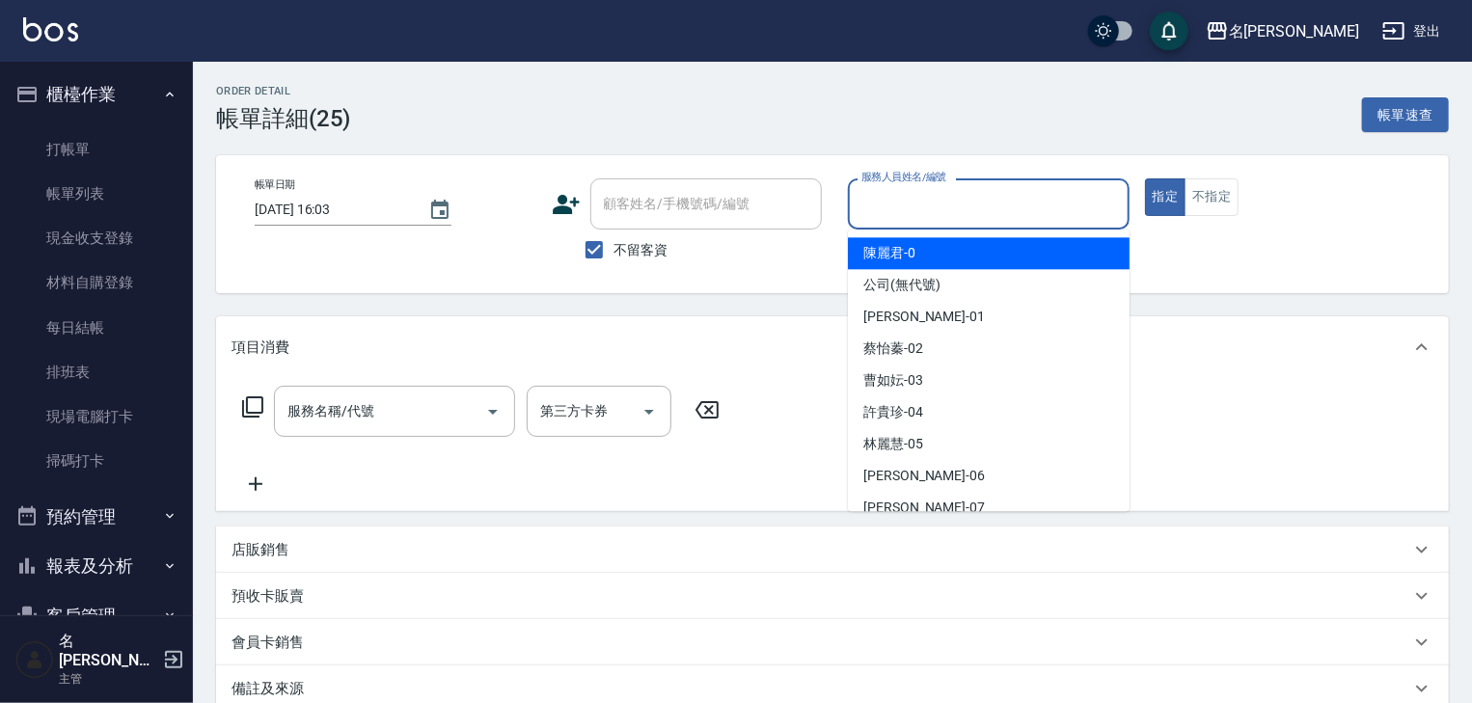
click at [981, 205] on input "服務人員姓名/編號" at bounding box center [989, 204] width 264 height 34
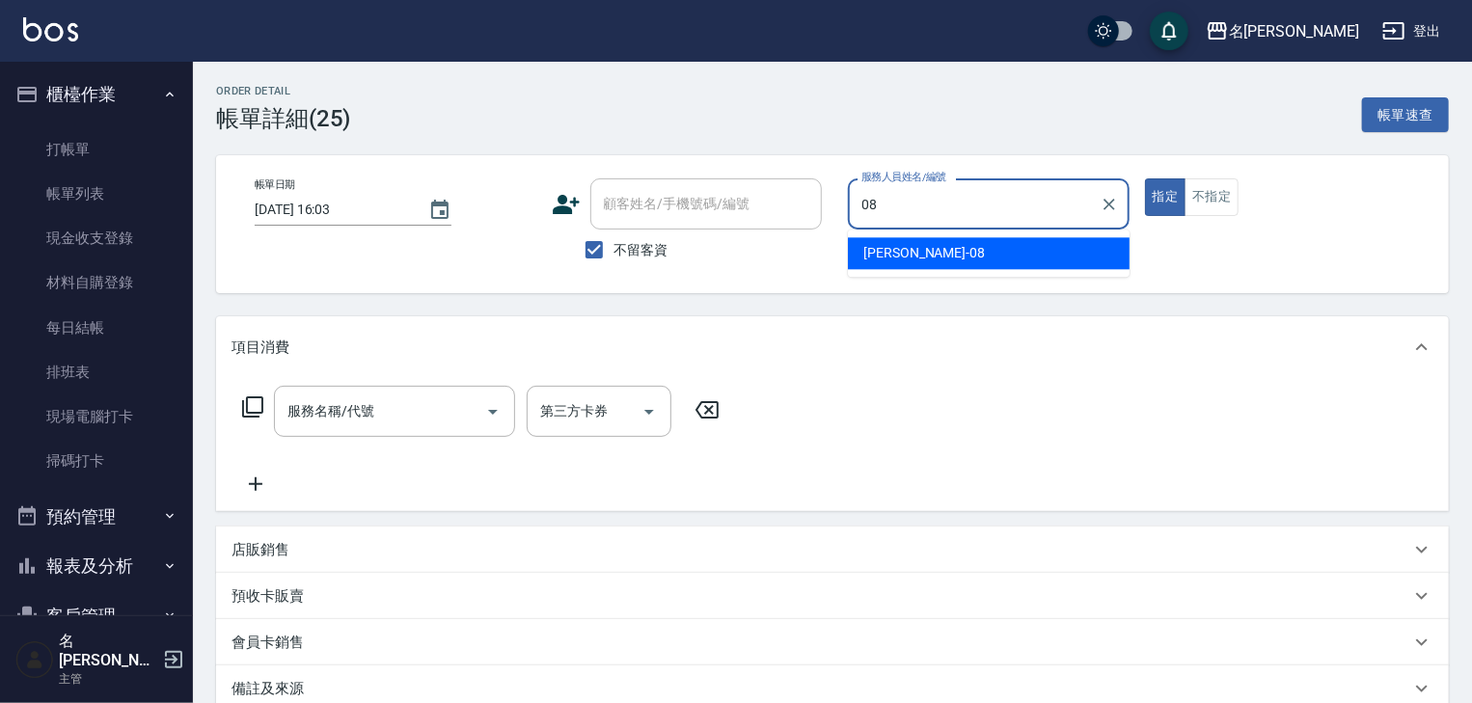
click at [902, 259] on span "蔡慈恩 -08" at bounding box center [924, 253] width 122 height 20
type input "蔡慈恩-08"
click at [419, 413] on input "服務名稱/代號" at bounding box center [380, 412] width 195 height 34
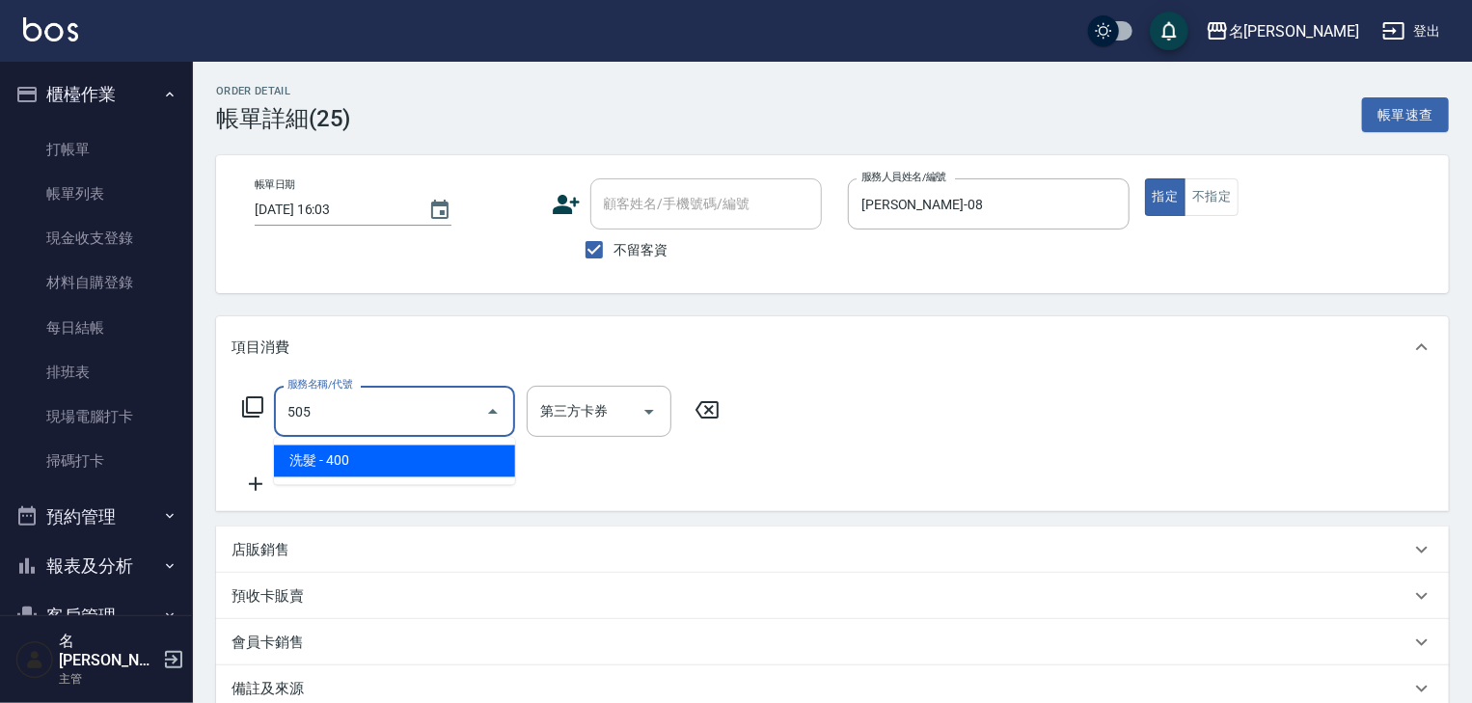
click at [412, 455] on span "洗髮 - 400" at bounding box center [394, 462] width 241 height 32
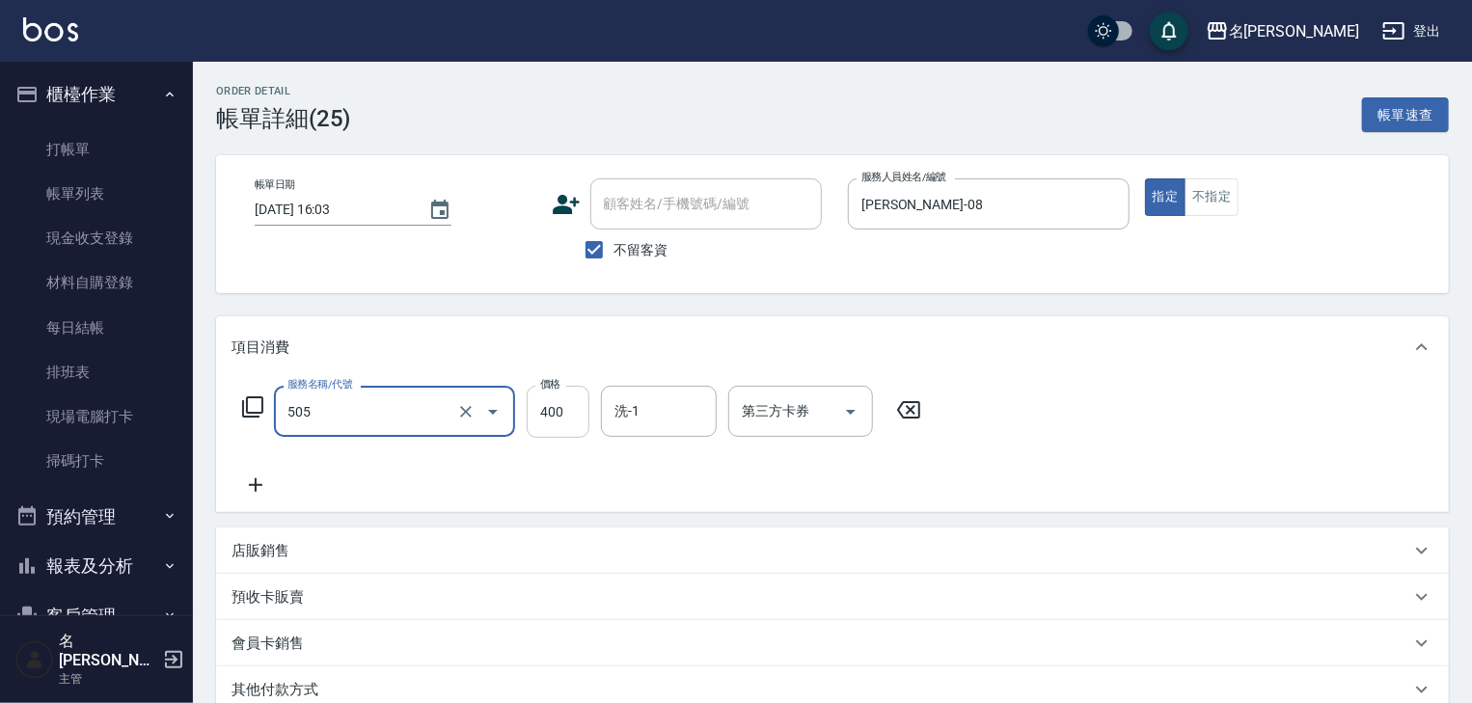
type input "洗髮(505)"
click at [575, 412] on input "400" at bounding box center [558, 412] width 63 height 52
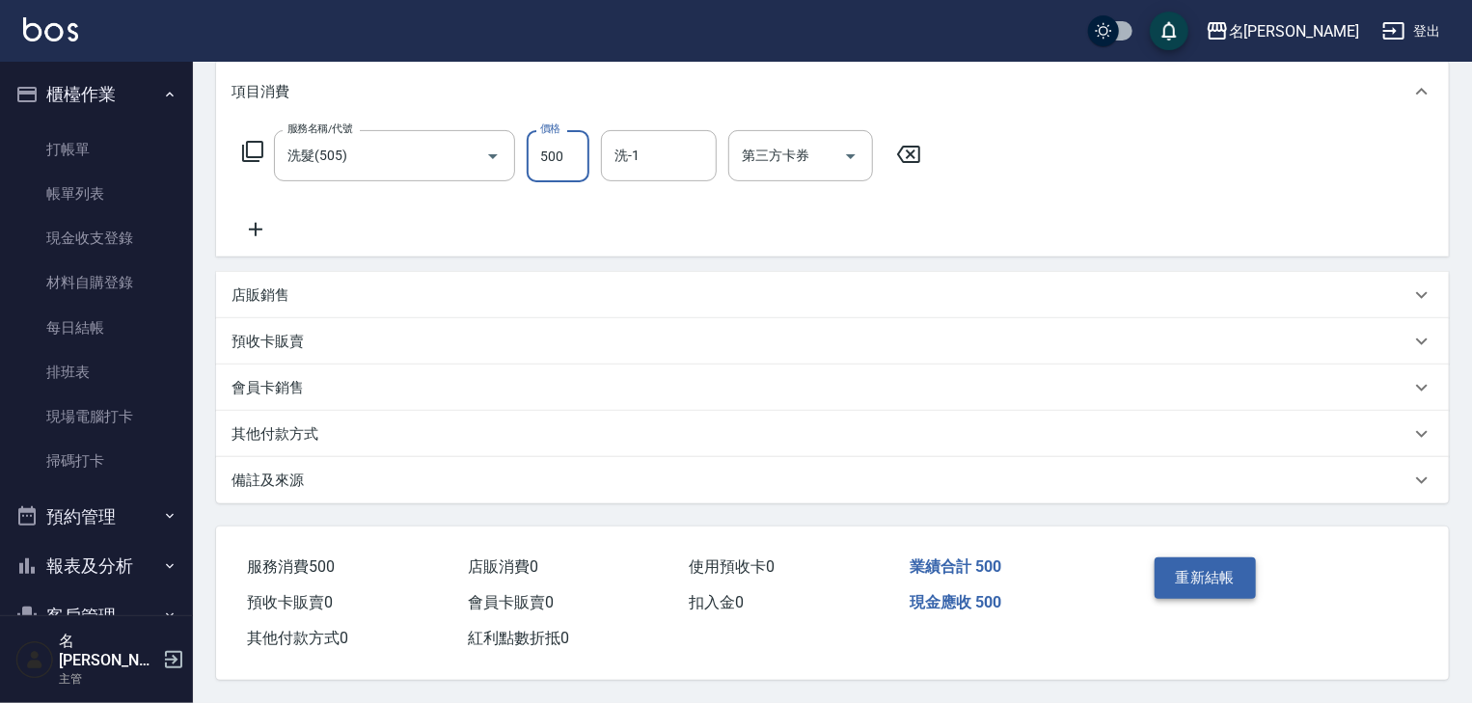
type input "500"
click at [1223, 579] on button "重新結帳" at bounding box center [1206, 578] width 102 height 41
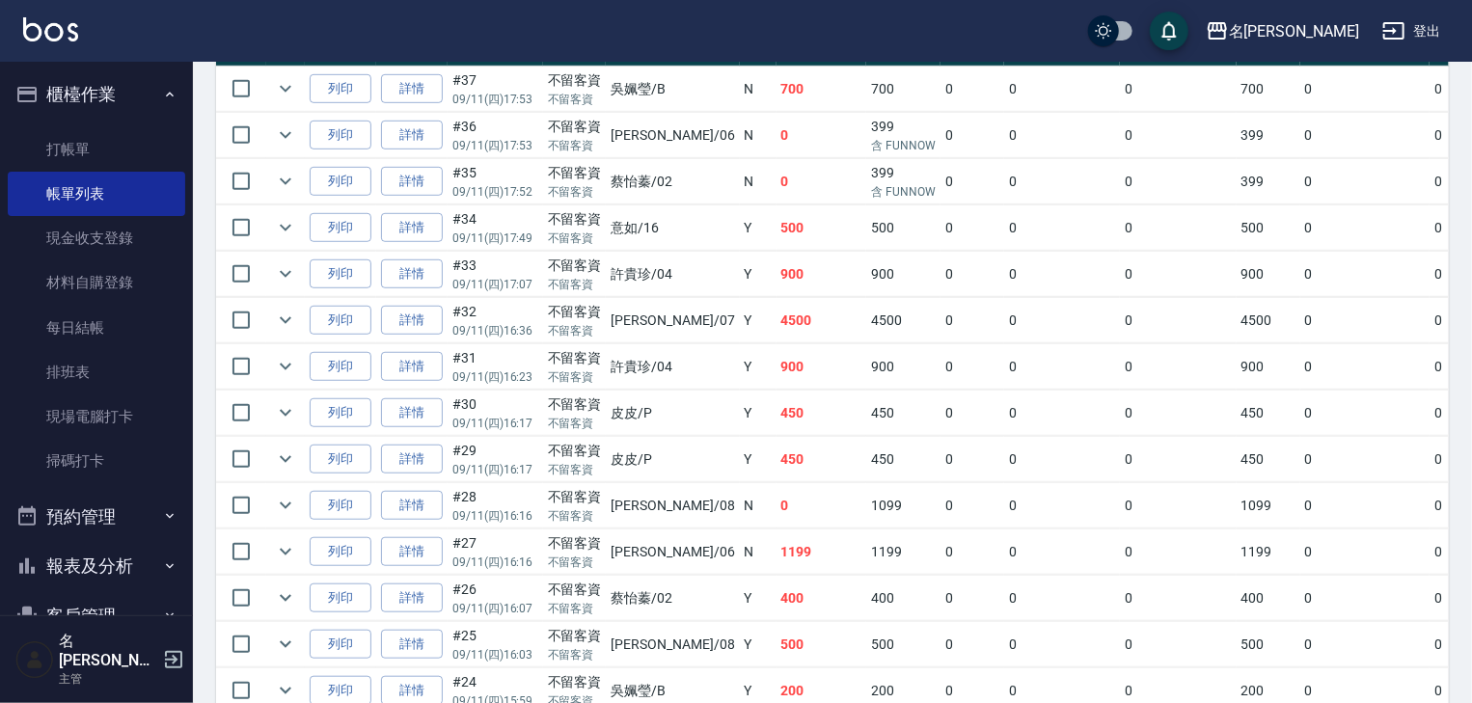
scroll to position [926, 0]
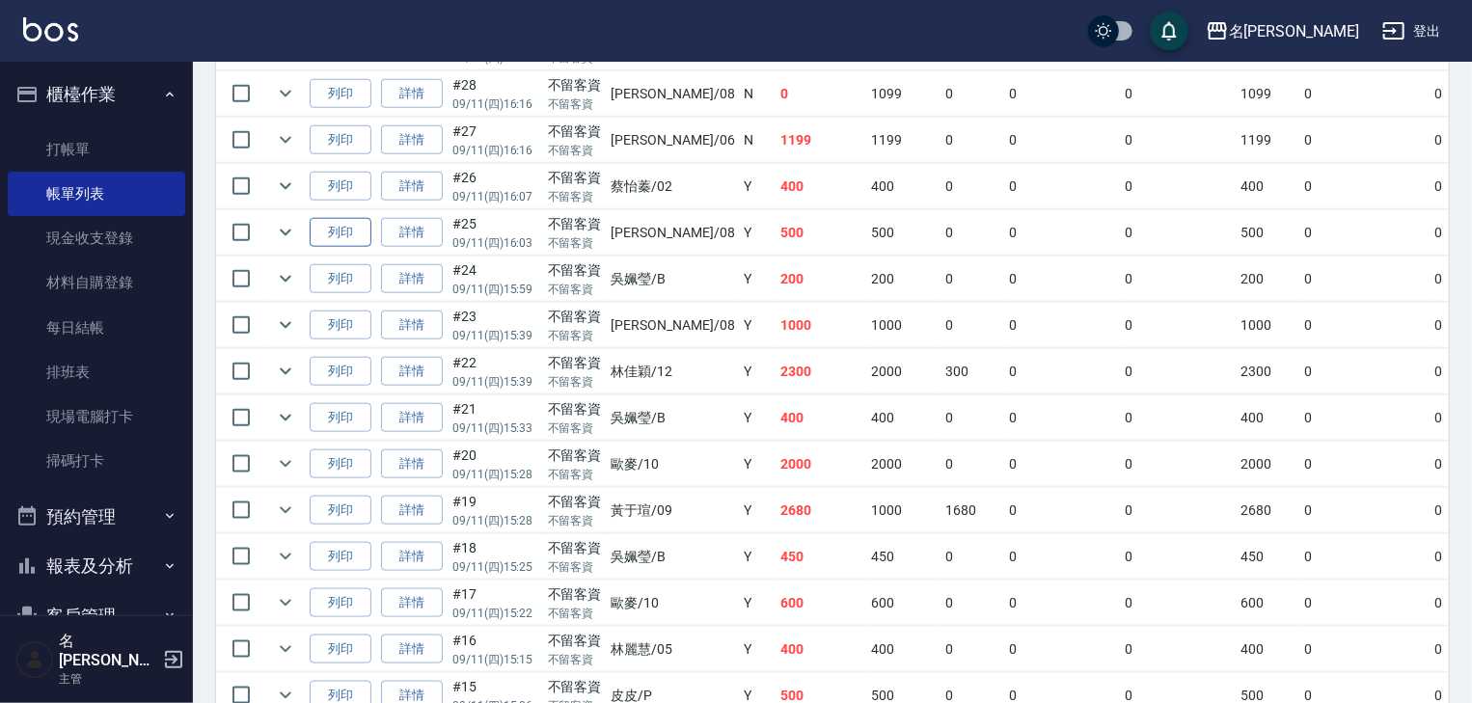
click at [334, 248] on button "列印" at bounding box center [341, 233] width 62 height 30
click at [108, 152] on link "打帳單" at bounding box center [97, 149] width 178 height 44
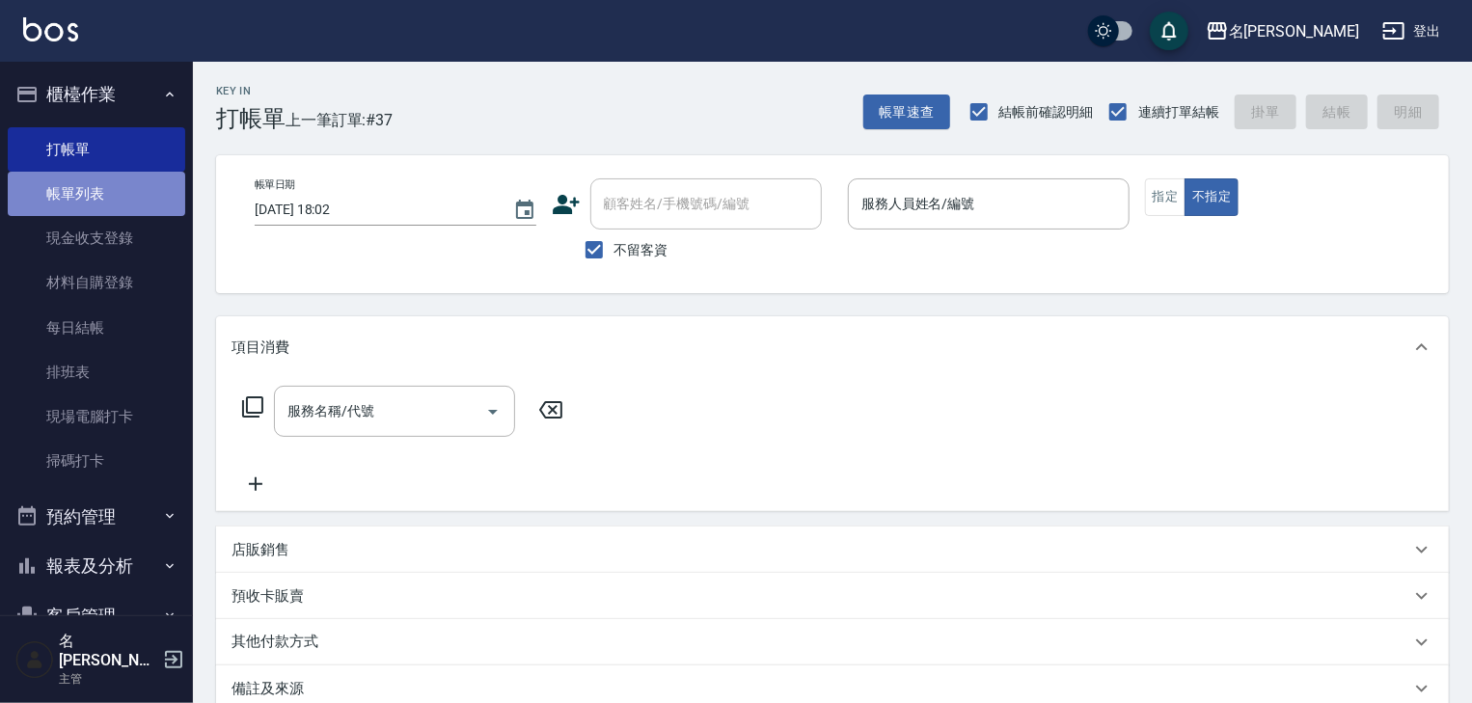
click at [132, 199] on link "帳單列表" at bounding box center [97, 194] width 178 height 44
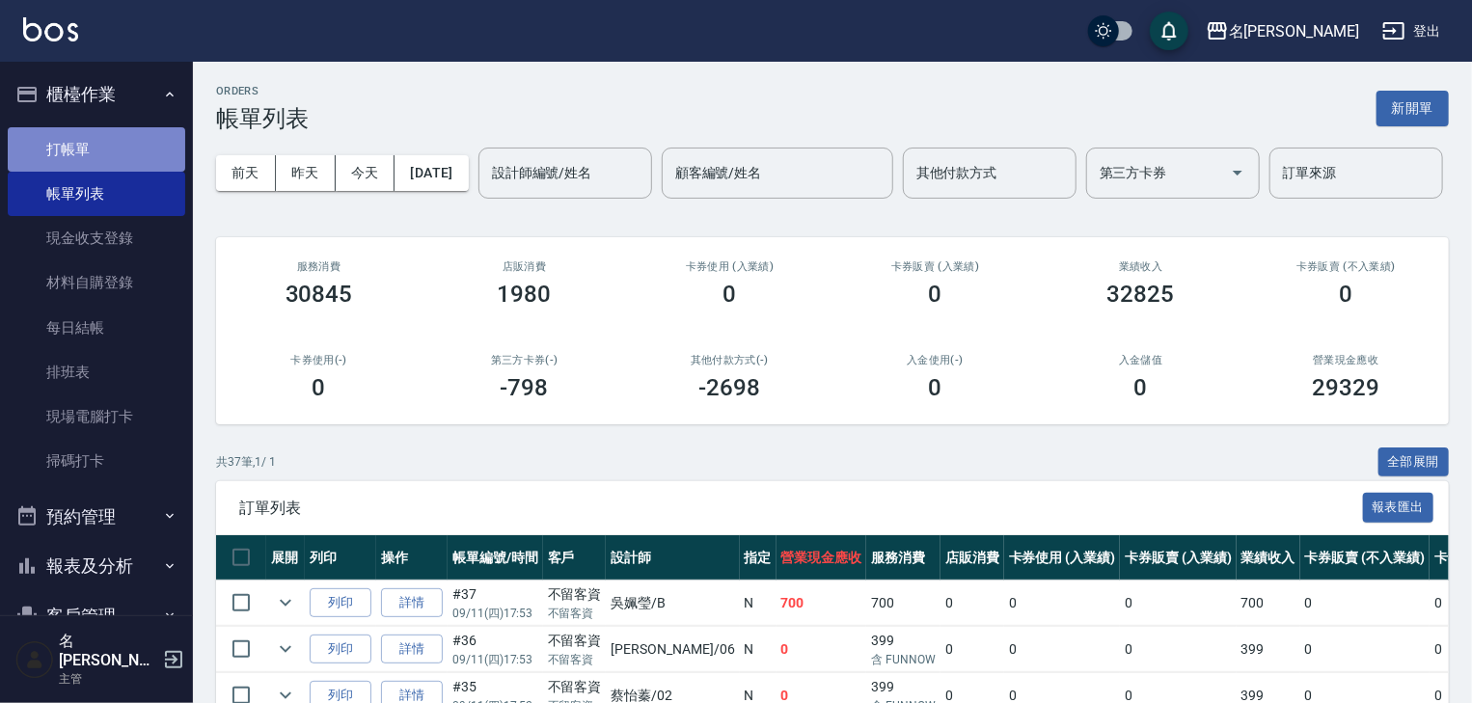
click at [107, 139] on link "打帳單" at bounding box center [97, 149] width 178 height 44
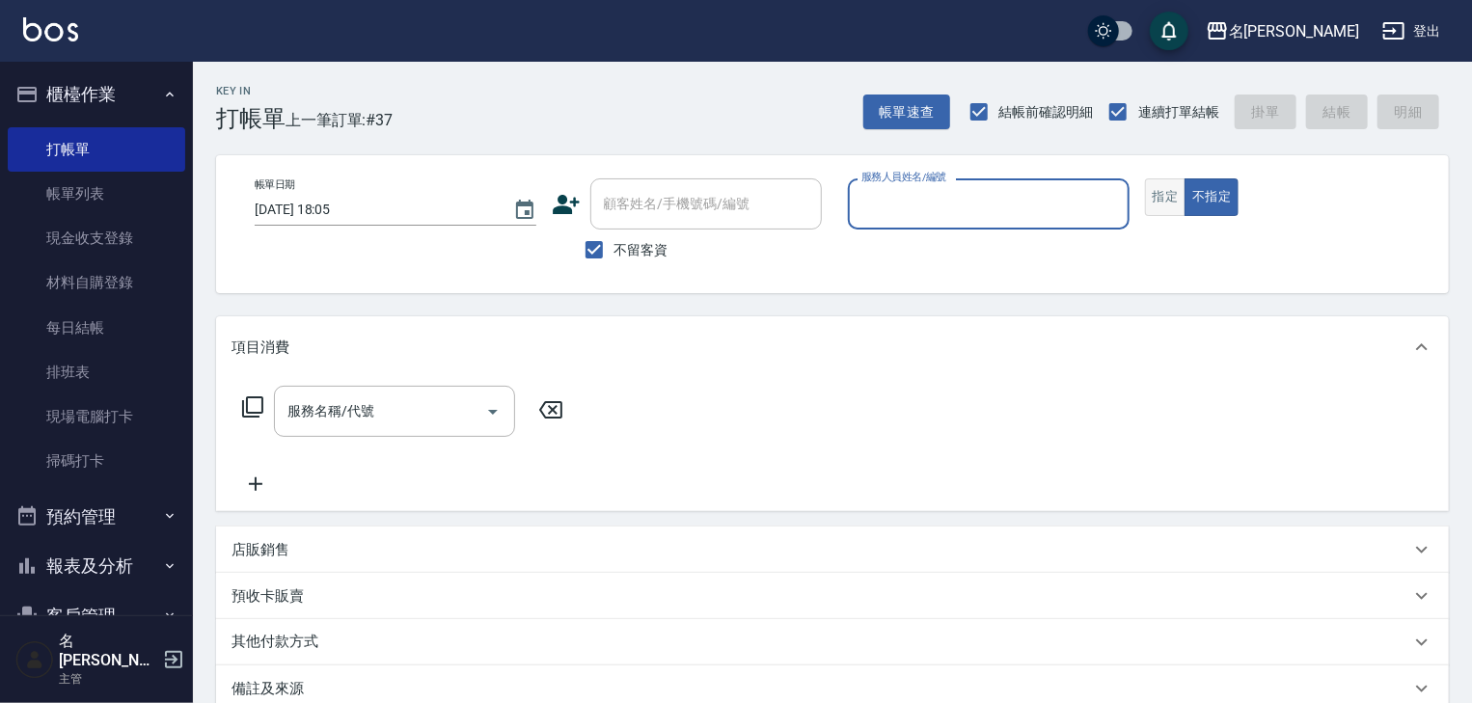
click at [1170, 202] on button "指定" at bounding box center [1165, 197] width 41 height 38
click at [1034, 209] on input "服務人員姓名/編號" at bounding box center [989, 204] width 264 height 34
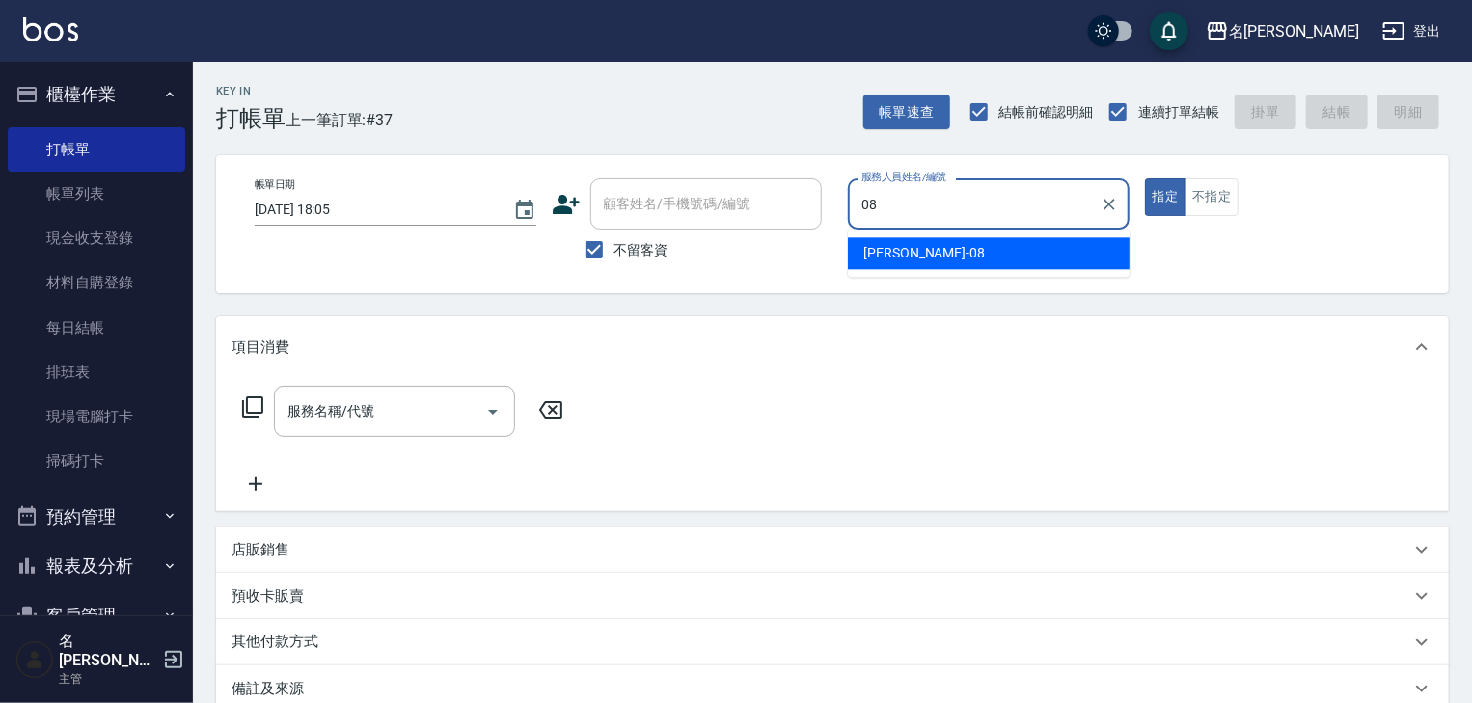
click at [883, 262] on span "蔡慈恩 -08" at bounding box center [924, 253] width 122 height 20
type input "蔡慈恩-08"
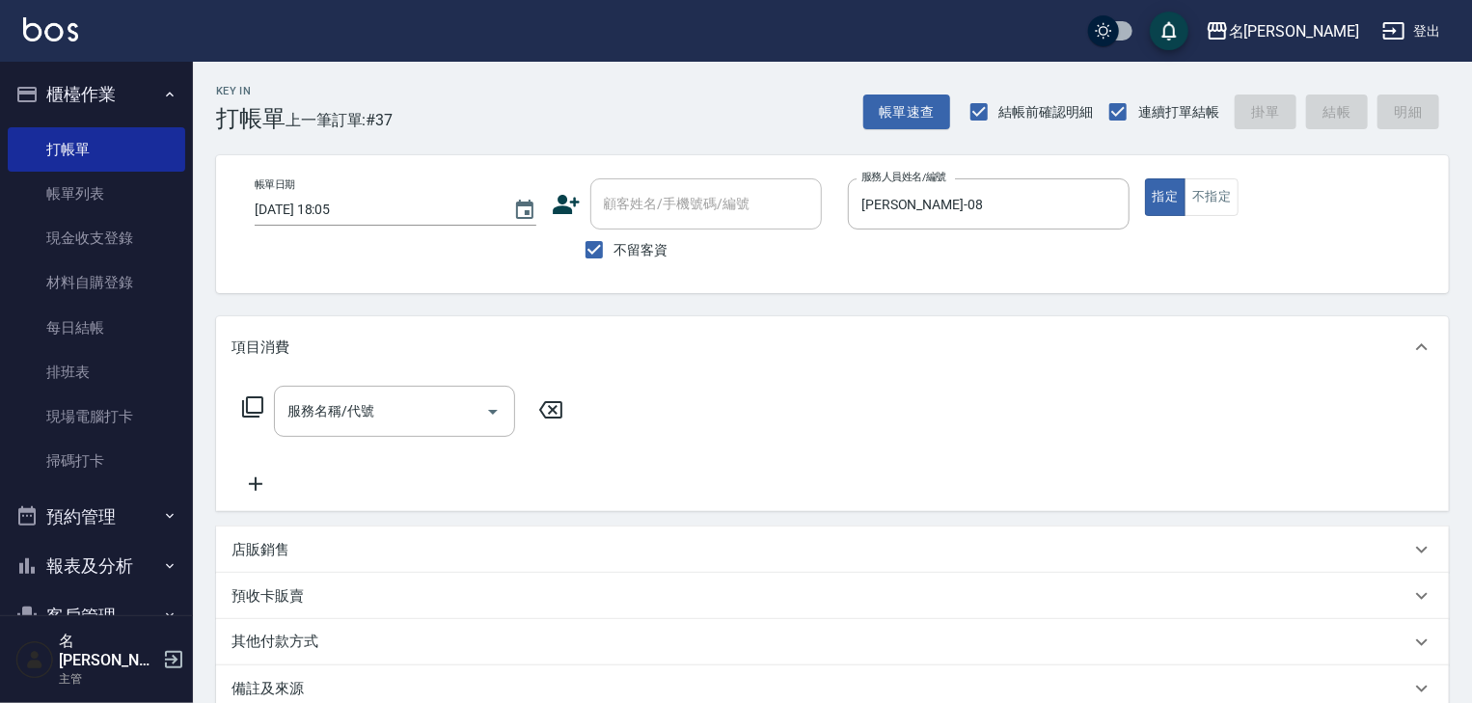
click at [260, 552] on p "店販銷售" at bounding box center [261, 550] width 58 height 20
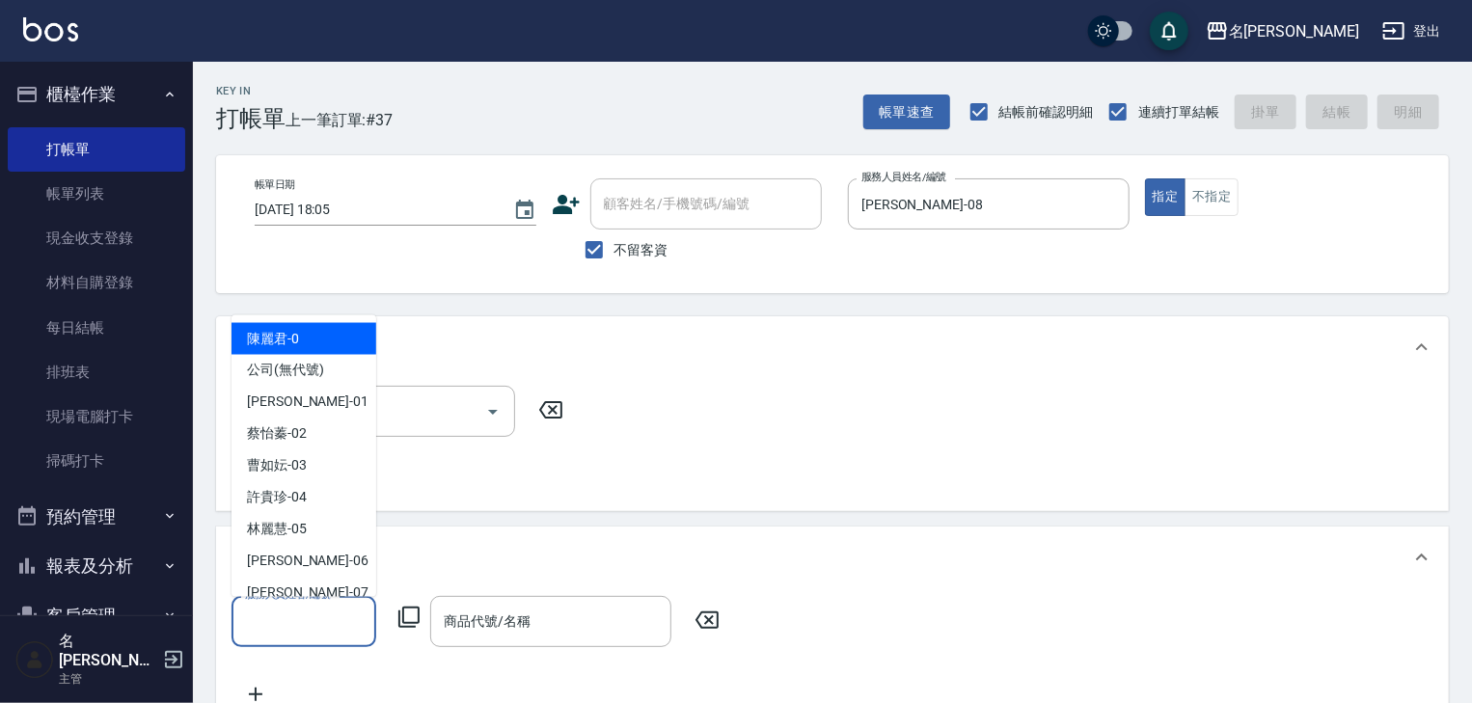
click at [301, 624] on input "服務人員姓名/編號" at bounding box center [303, 622] width 127 height 34
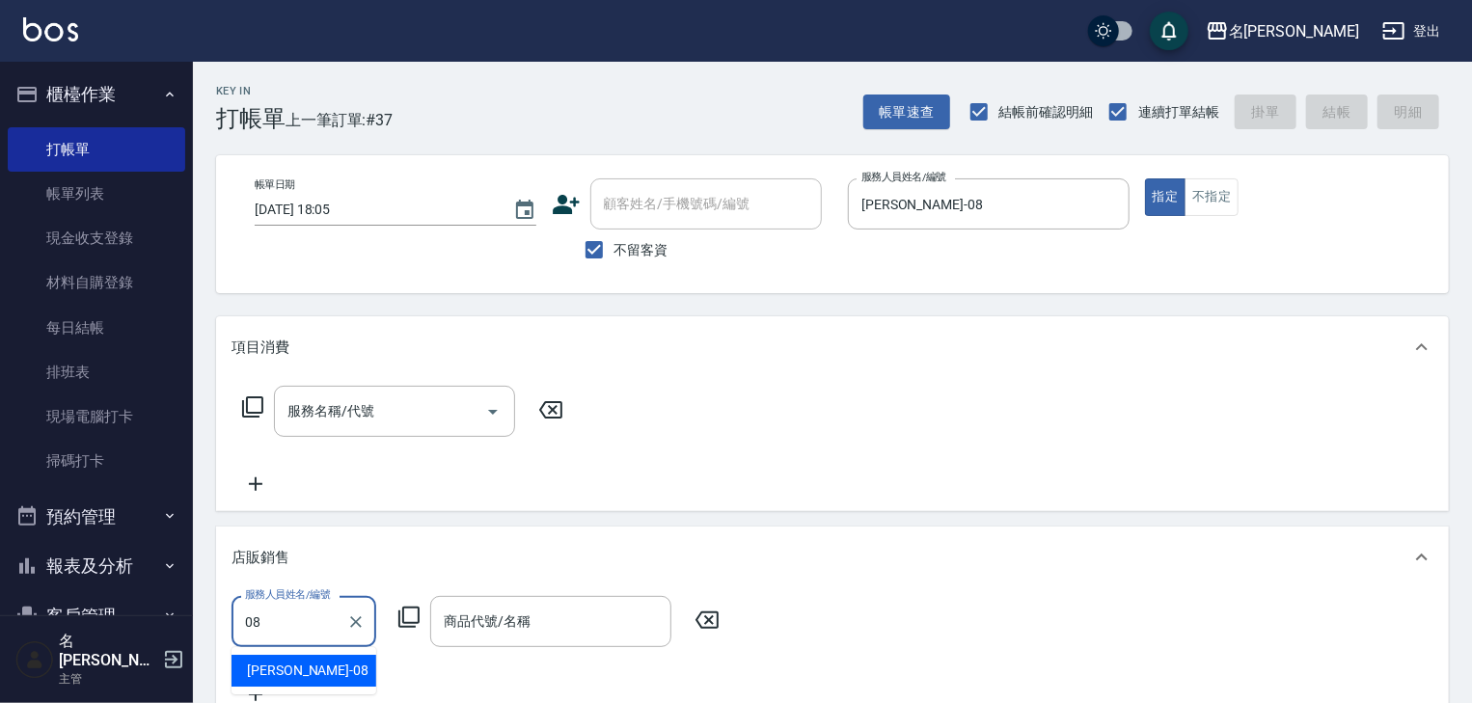
click at [323, 668] on div "蔡慈恩 -08" at bounding box center [304, 671] width 145 height 32
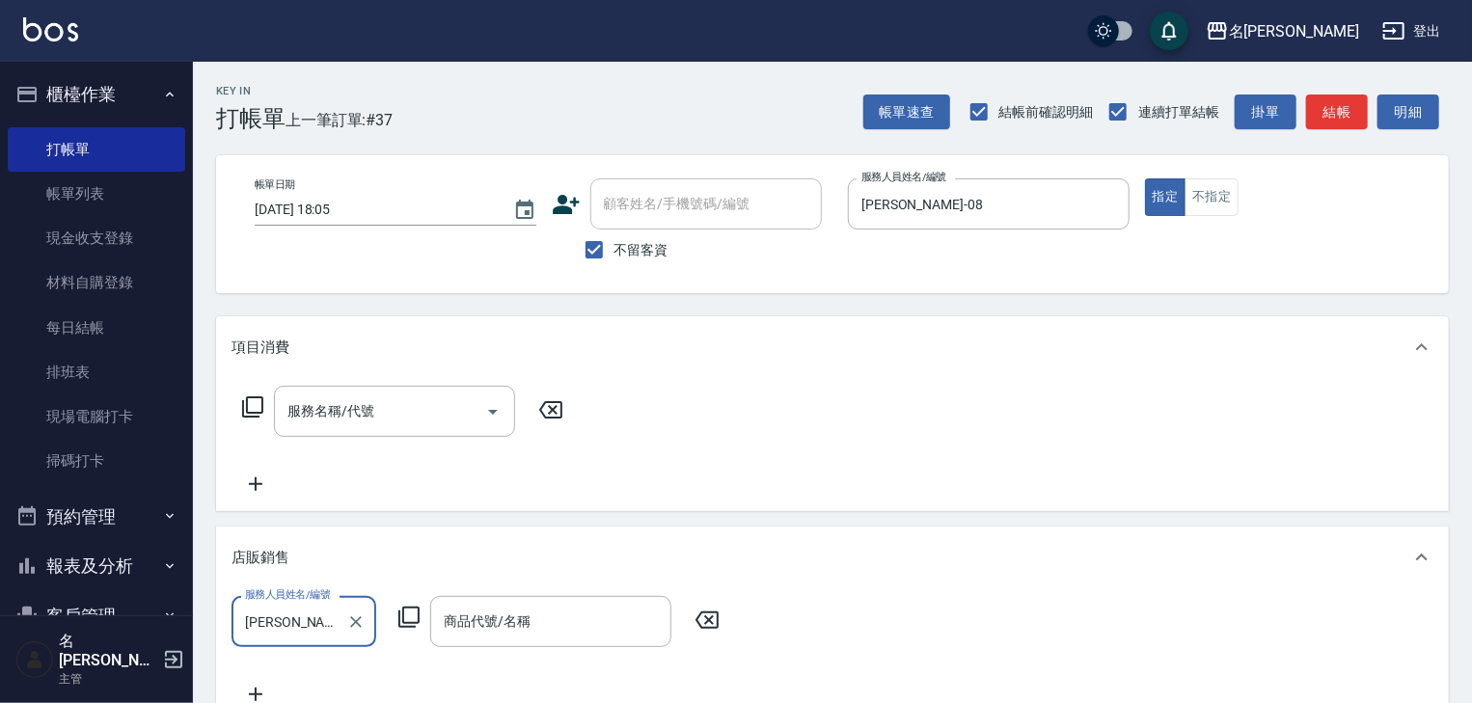
type input "蔡慈恩-08"
click at [412, 614] on icon at bounding box center [408, 617] width 23 height 23
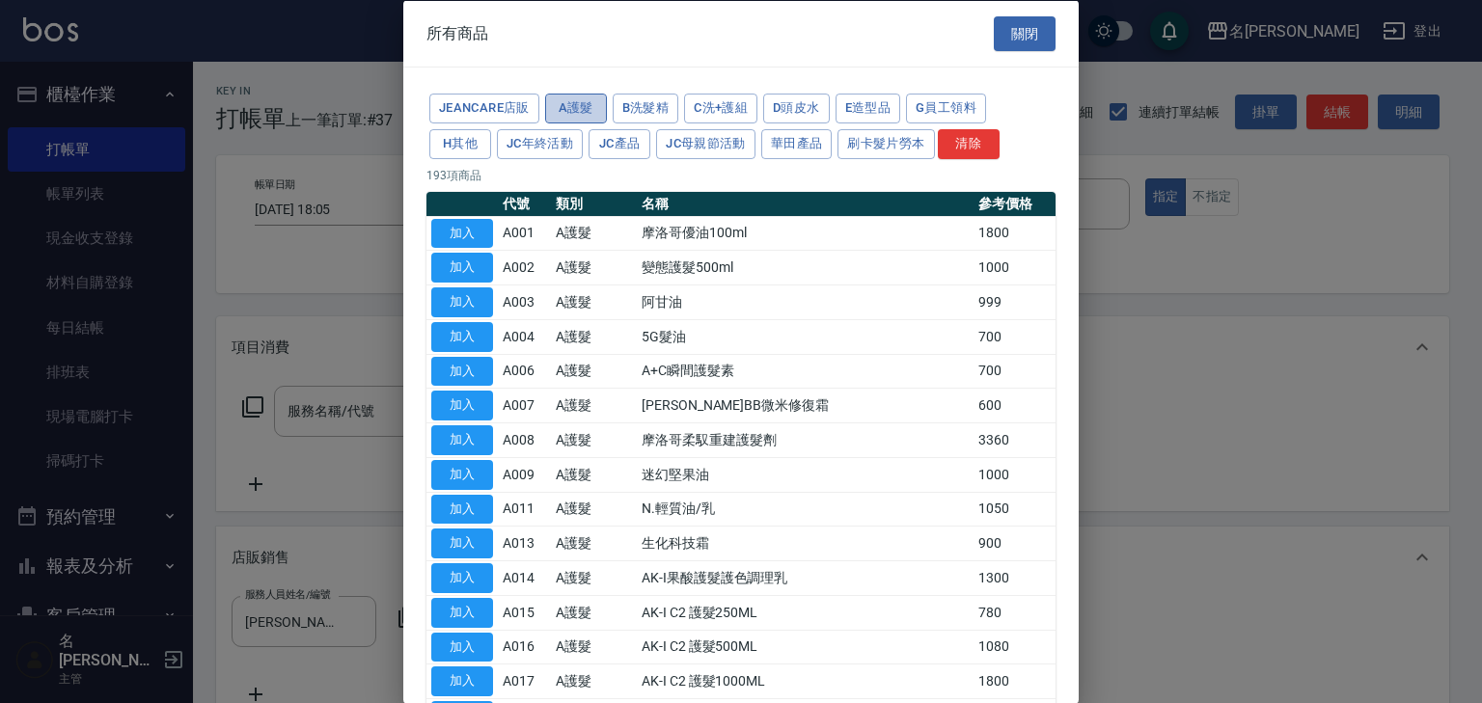
click at [566, 104] on button "A護髮" at bounding box center [576, 109] width 62 height 30
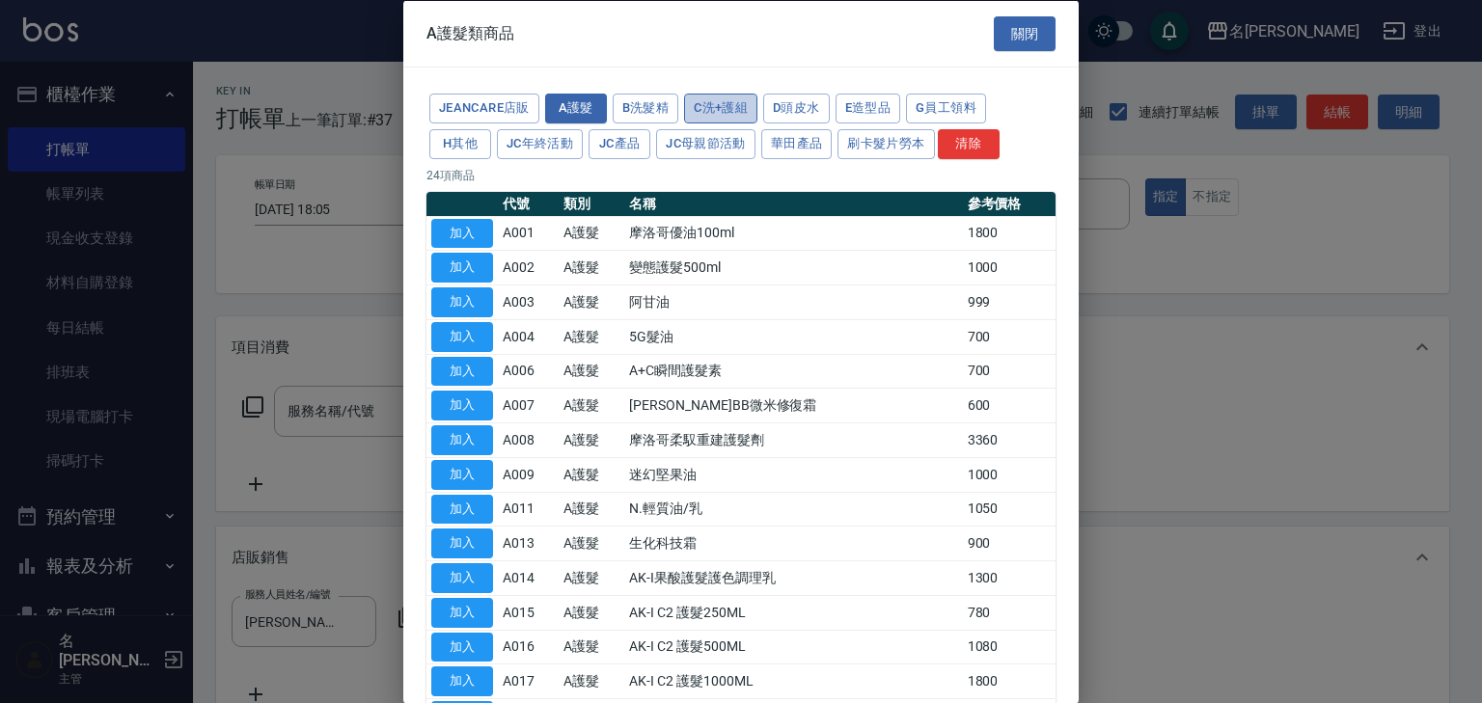
click at [723, 106] on button "C洗+護組" at bounding box center [720, 109] width 73 height 30
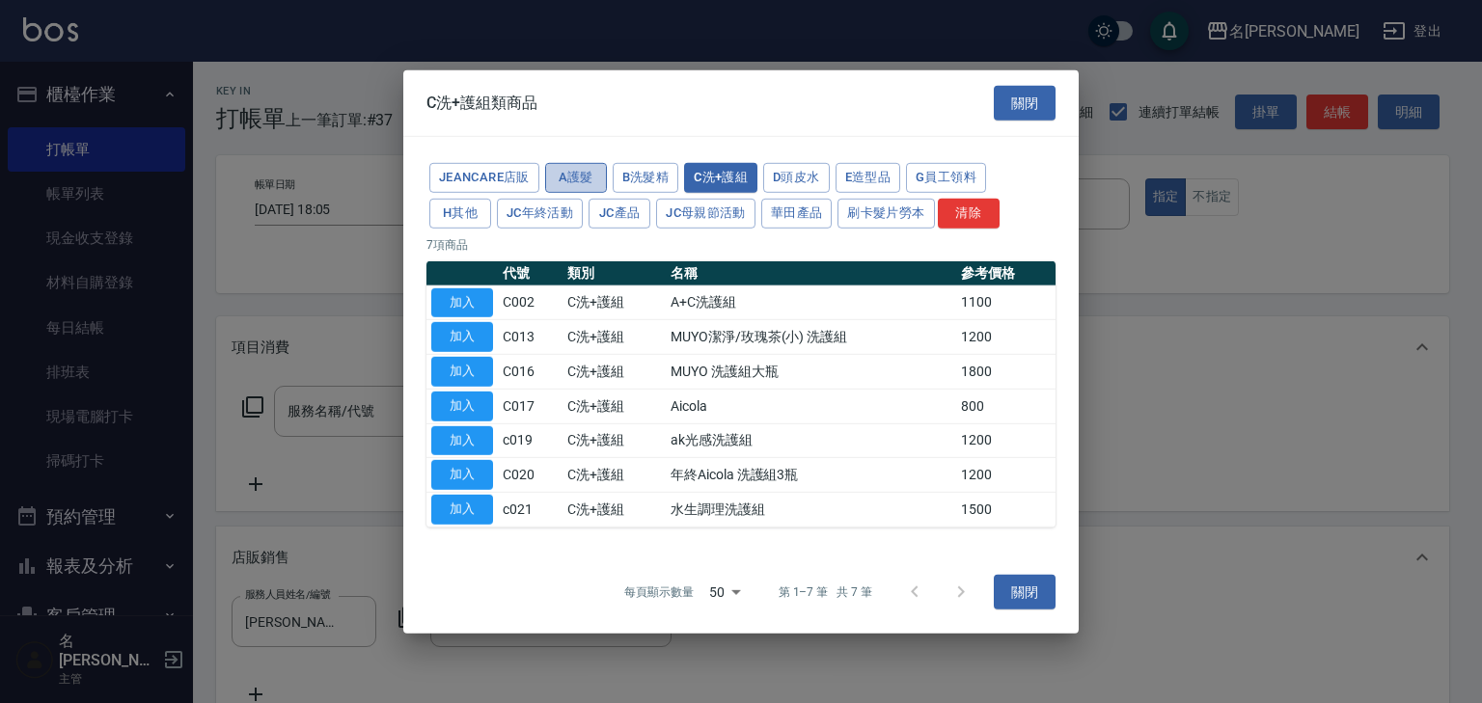
click at [563, 178] on button "A護髮" at bounding box center [576, 178] width 62 height 30
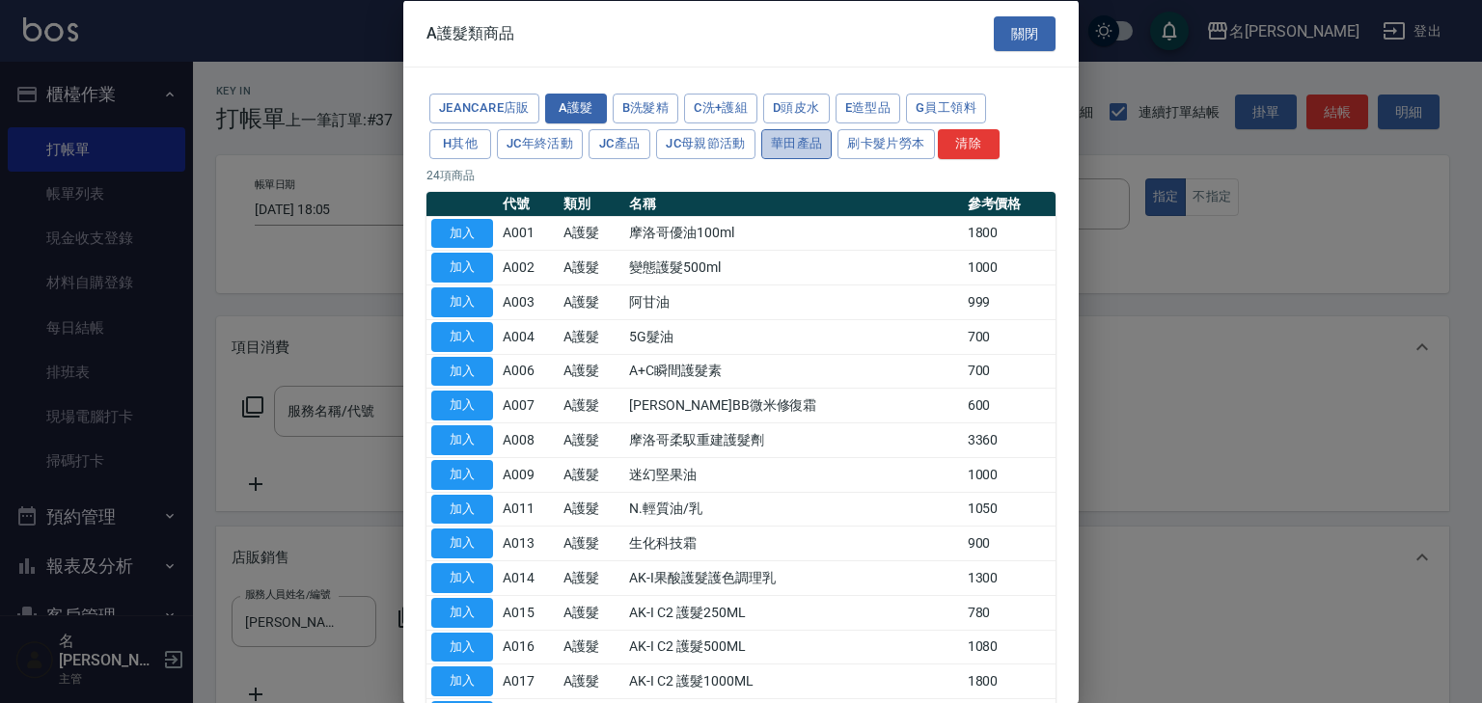
click at [797, 148] on button "華田產品" at bounding box center [796, 143] width 71 height 30
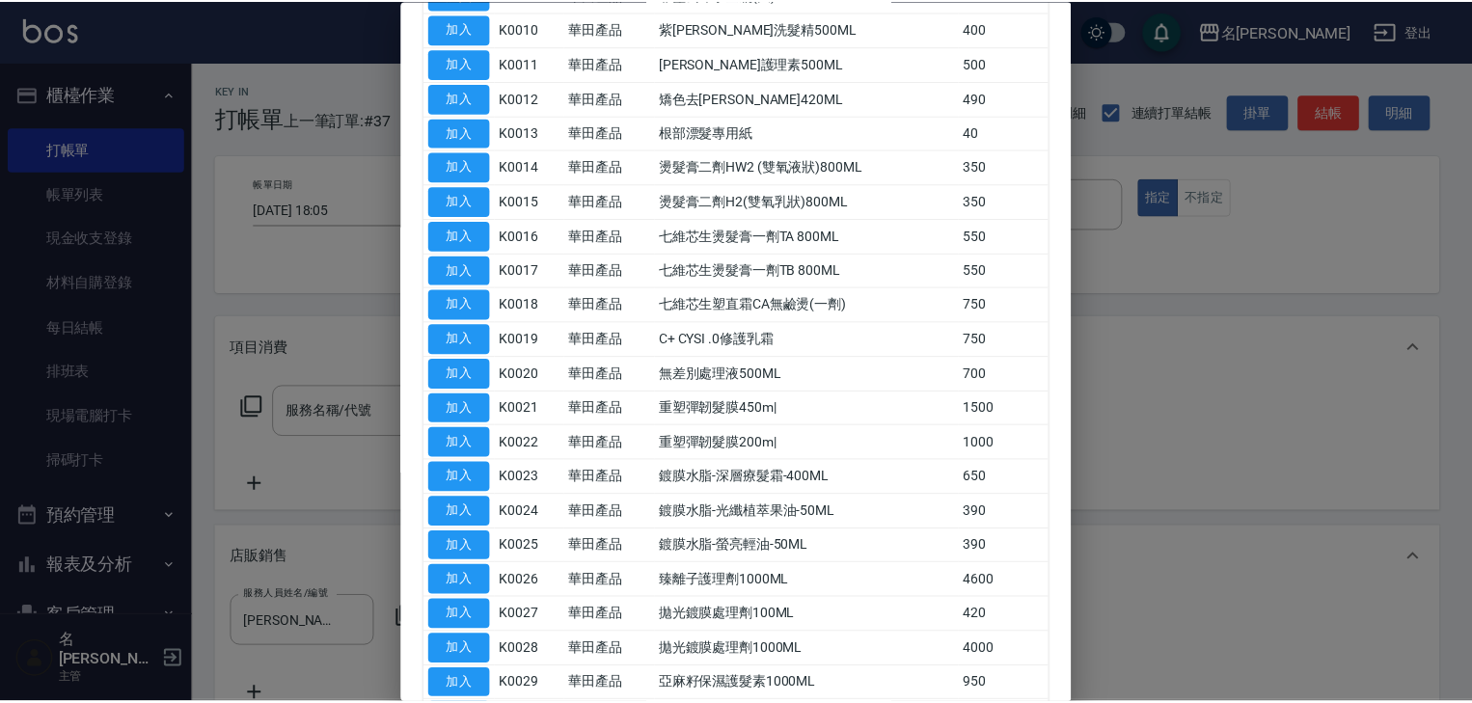
scroll to position [750, 0]
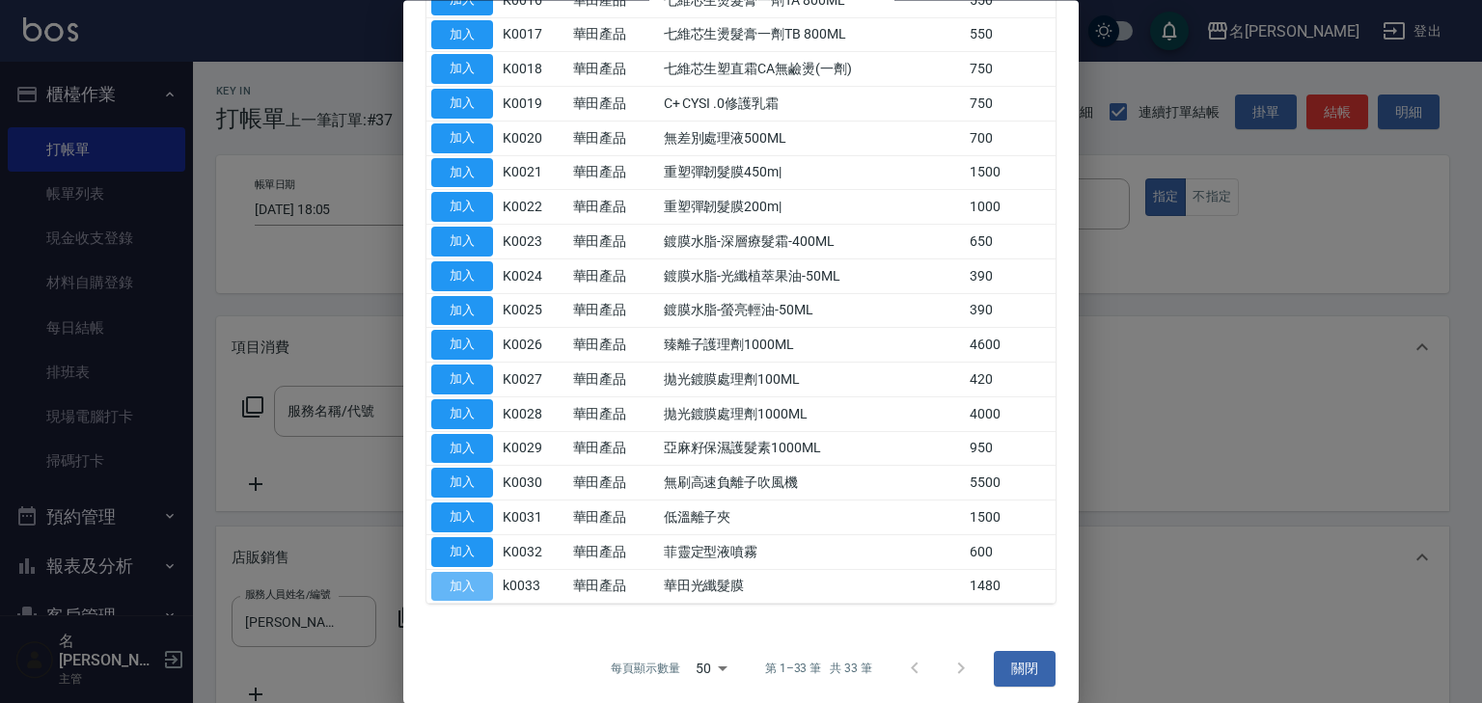
click at [470, 575] on button "加入" at bounding box center [462, 587] width 62 height 30
type input "華田光纖髮膜"
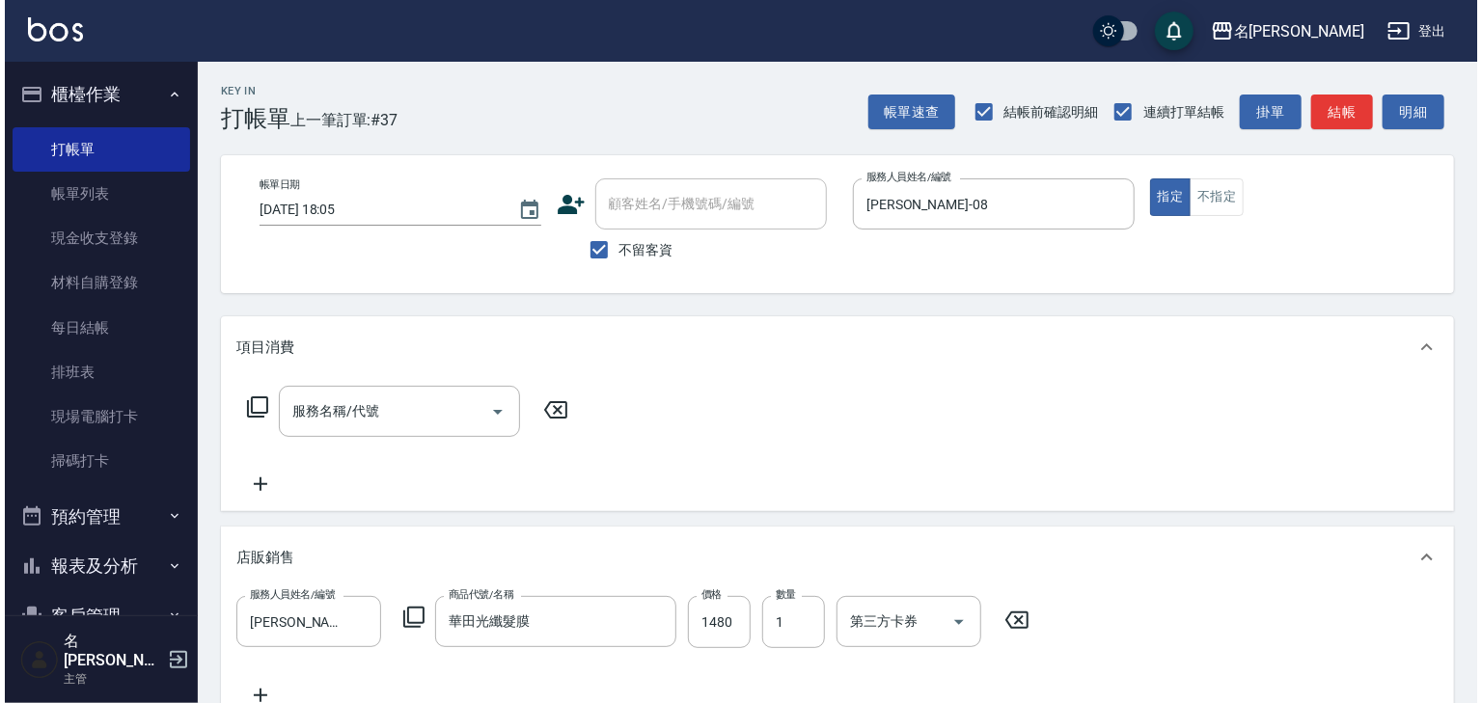
scroll to position [390, 0]
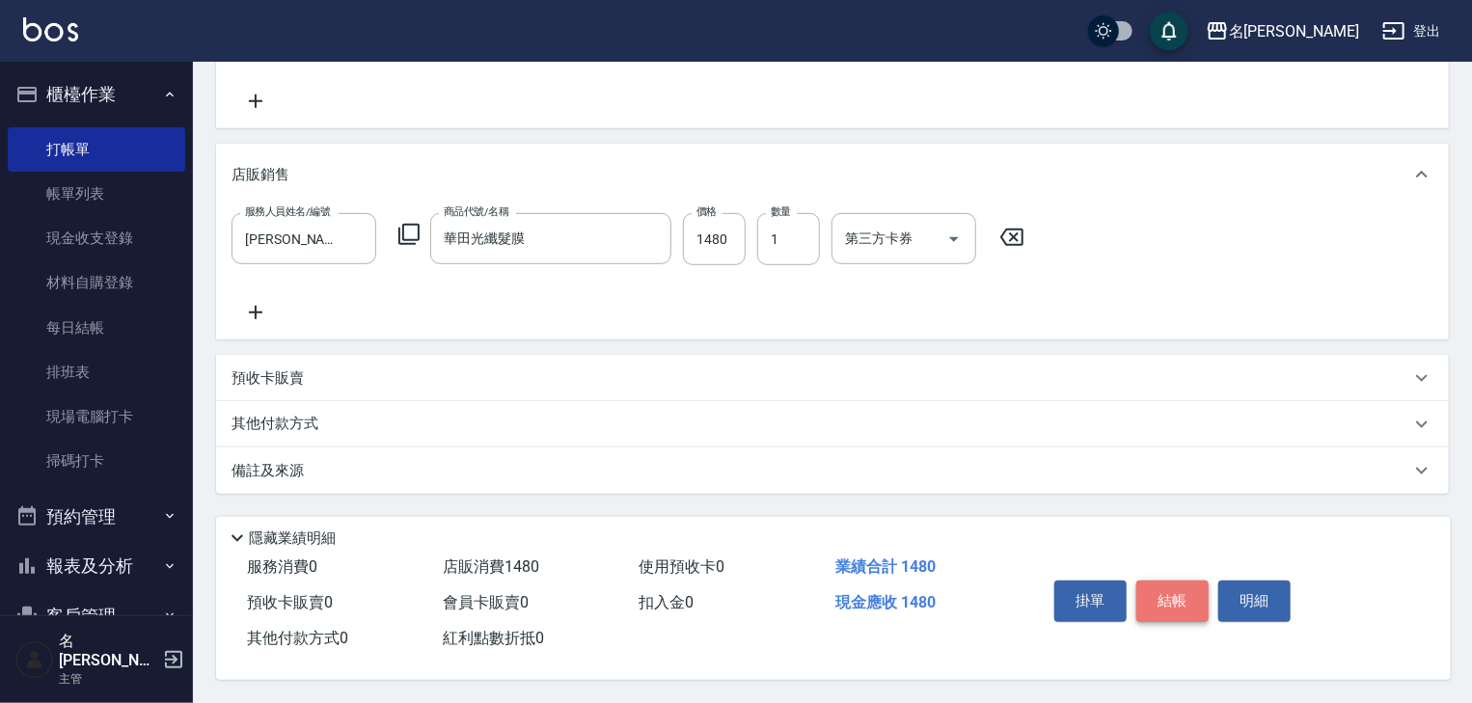
click at [1175, 607] on button "結帳" at bounding box center [1172, 601] width 72 height 41
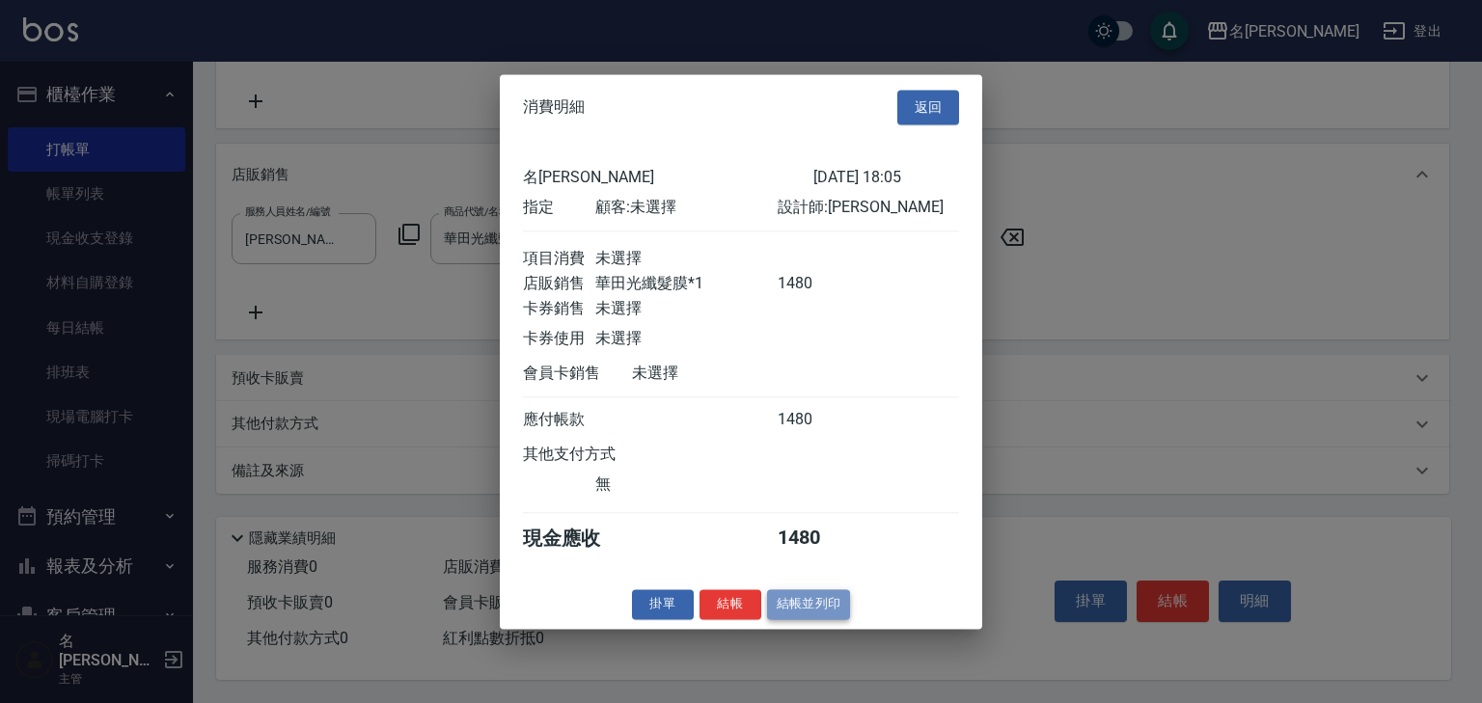
click at [801, 612] on button "結帳並列印" at bounding box center [809, 604] width 84 height 30
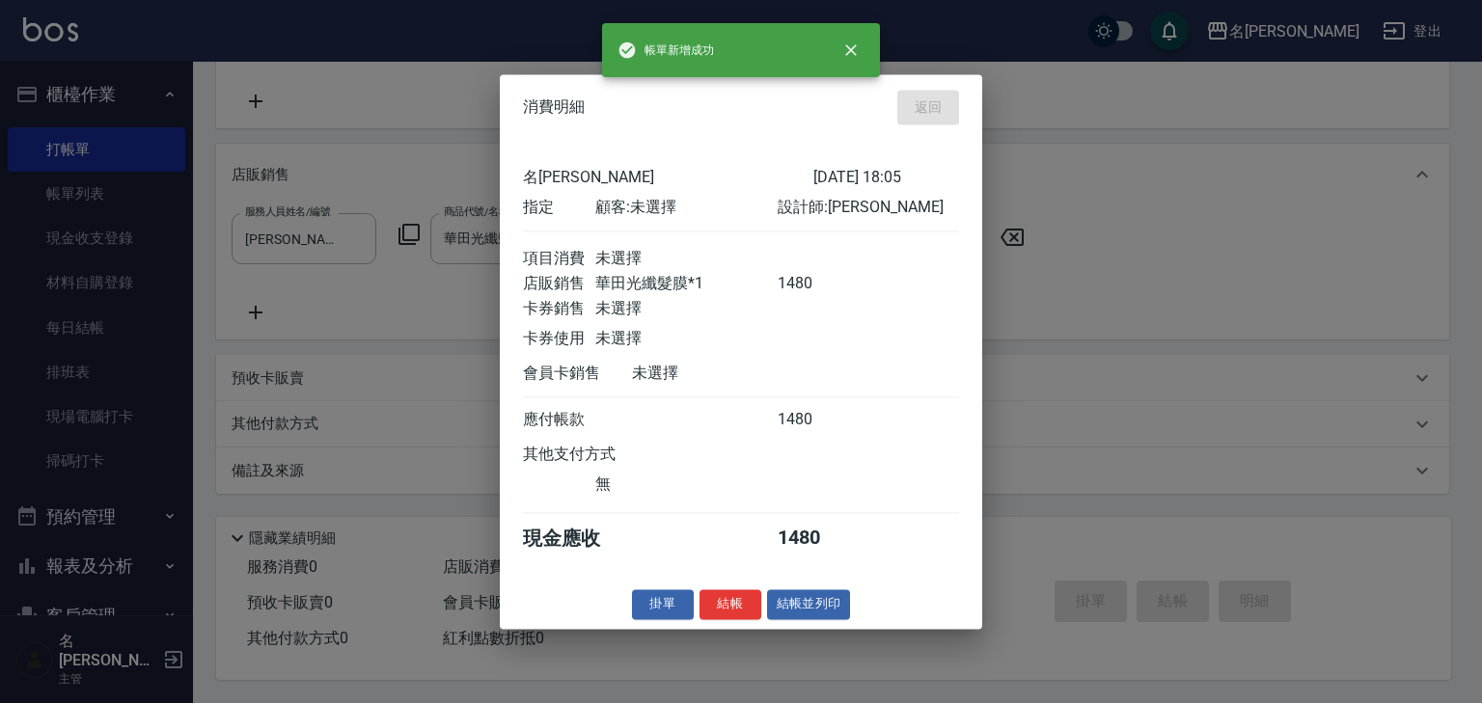
type input "2025/09/11 18:10"
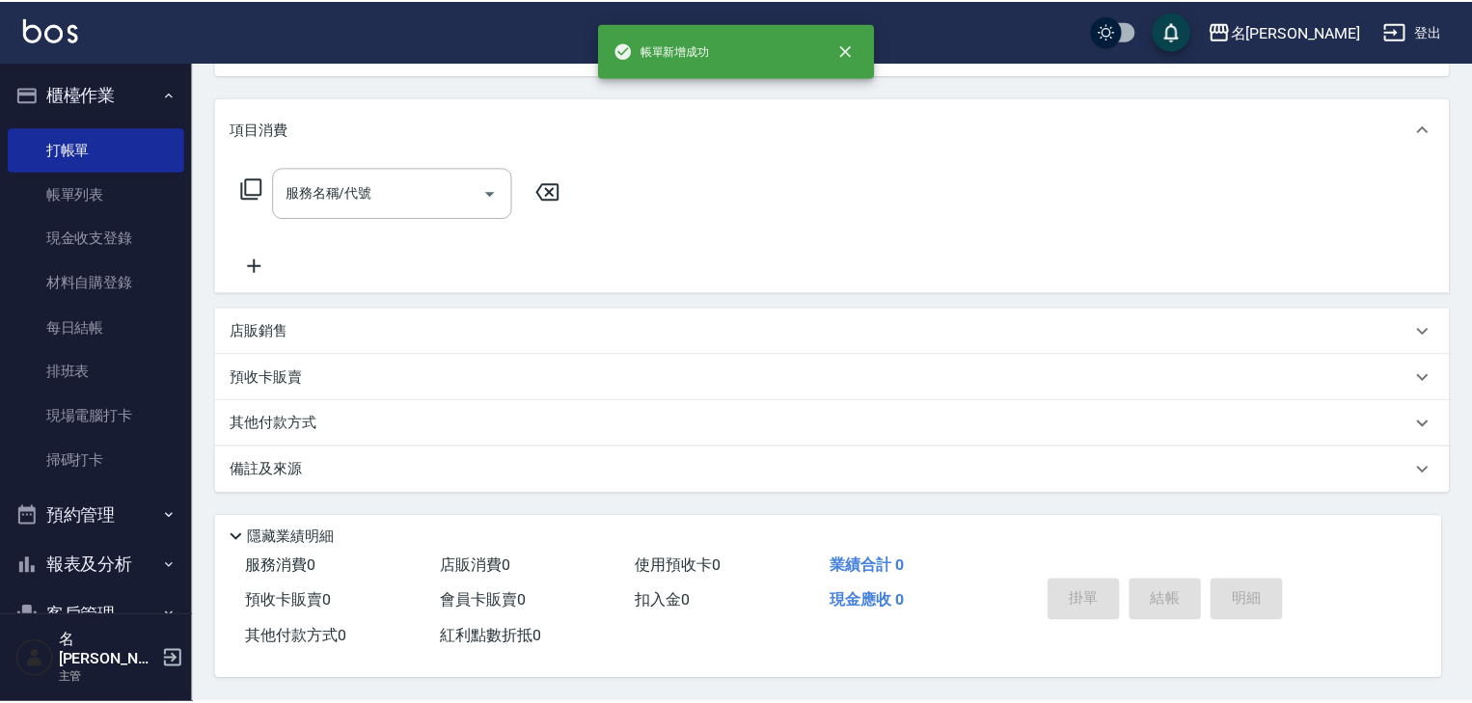
scroll to position [0, 0]
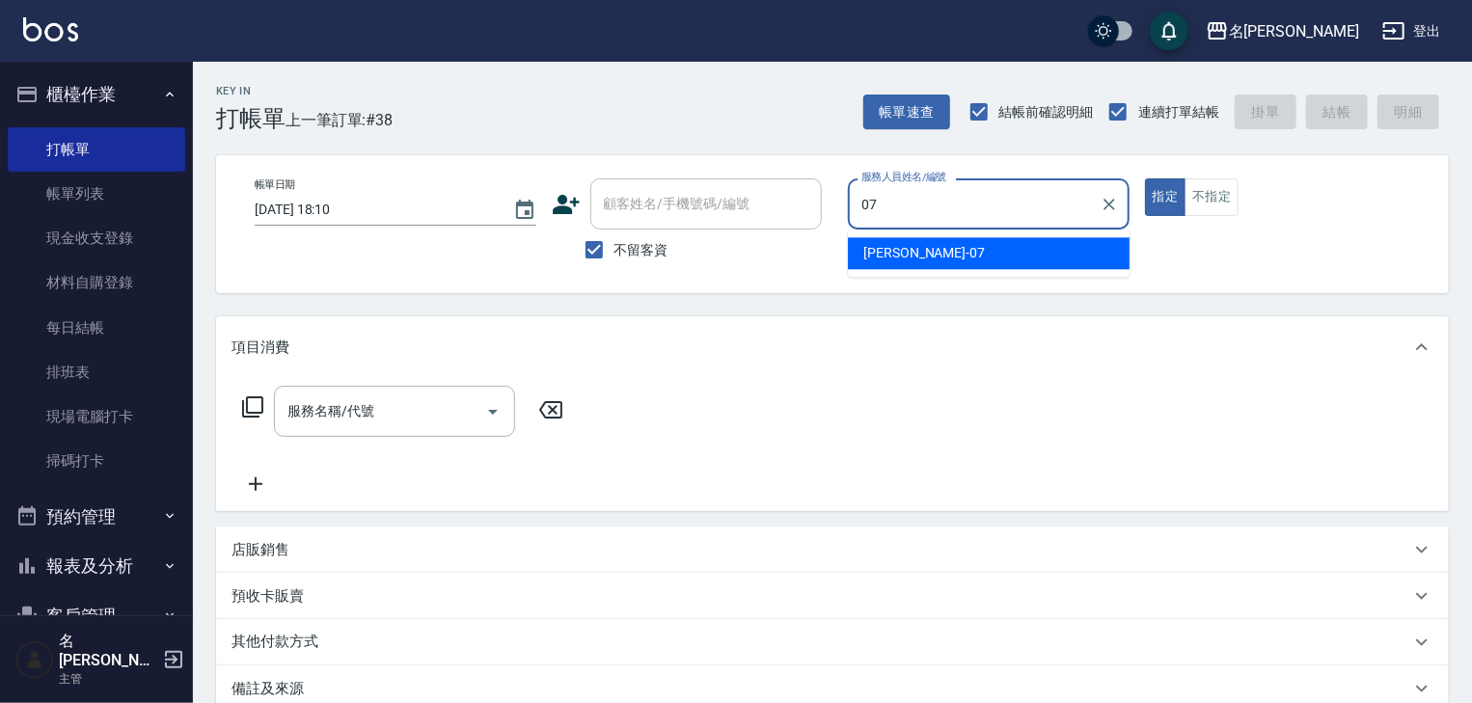
type input "高淳涵-07"
type button "true"
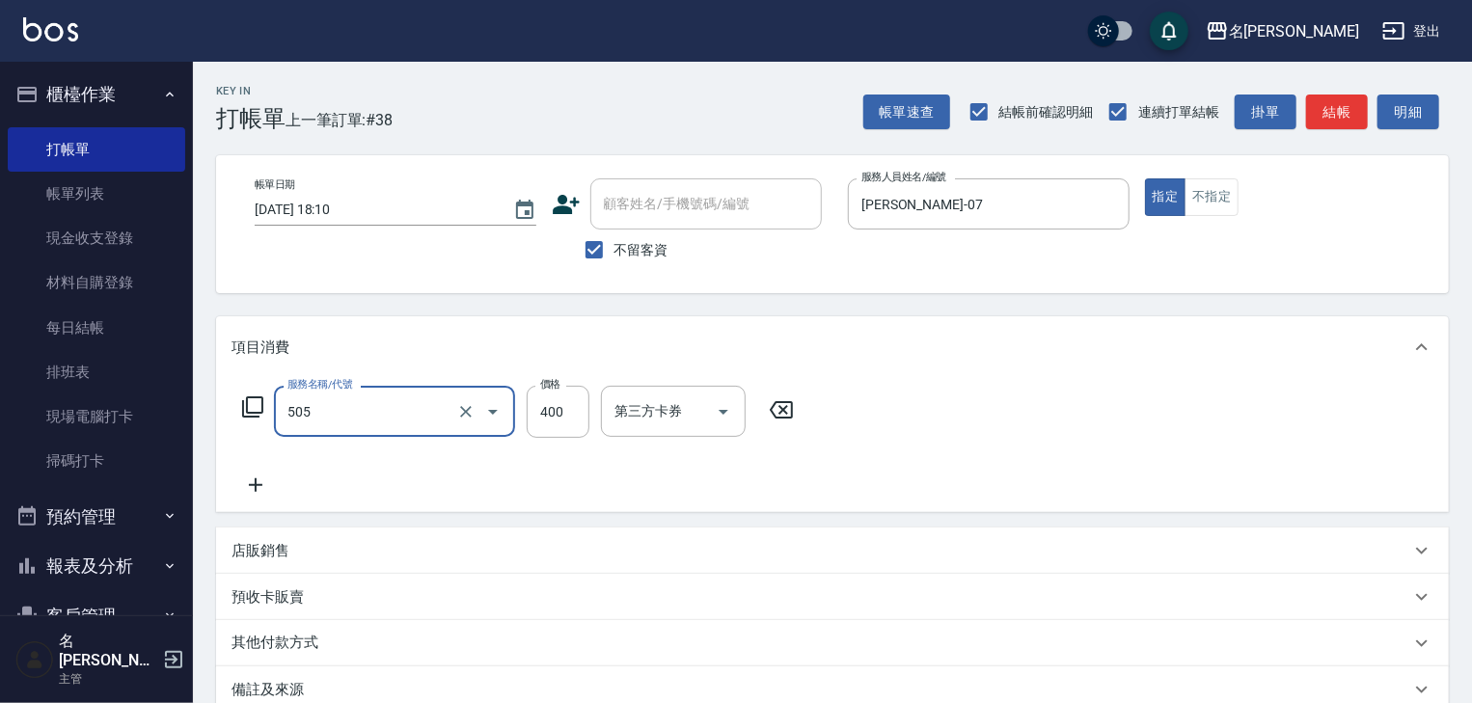
type input "洗髮(505)"
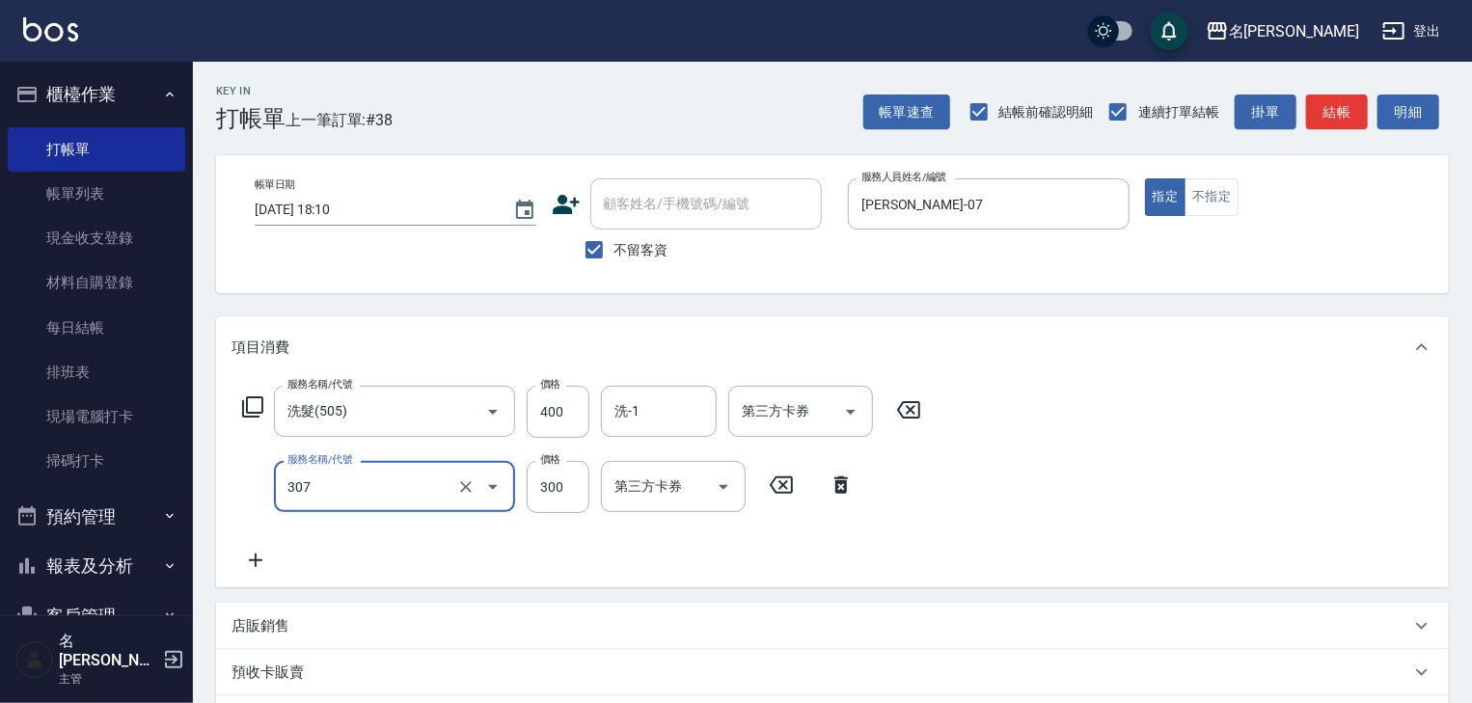
type input "剪髮(307)"
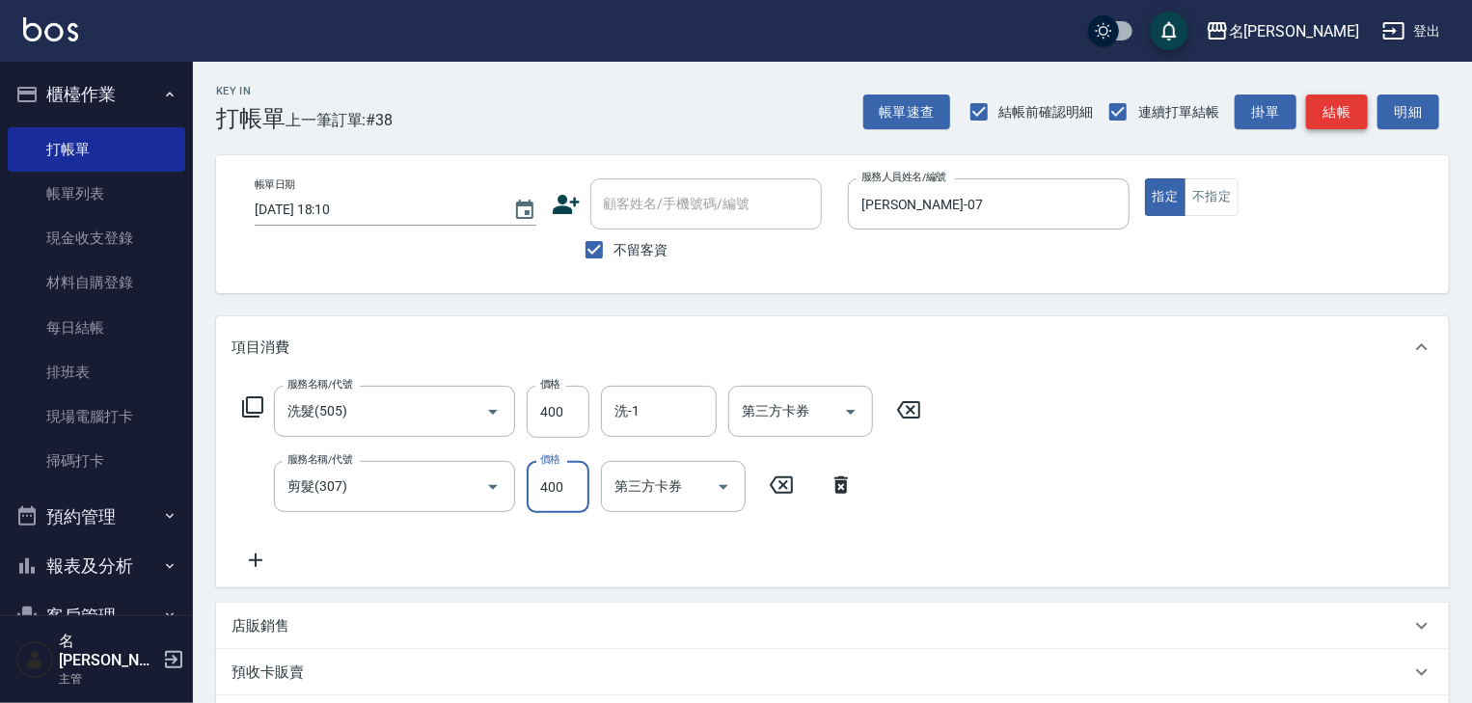
type input "400"
click at [1327, 105] on button "結帳" at bounding box center [1337, 113] width 62 height 36
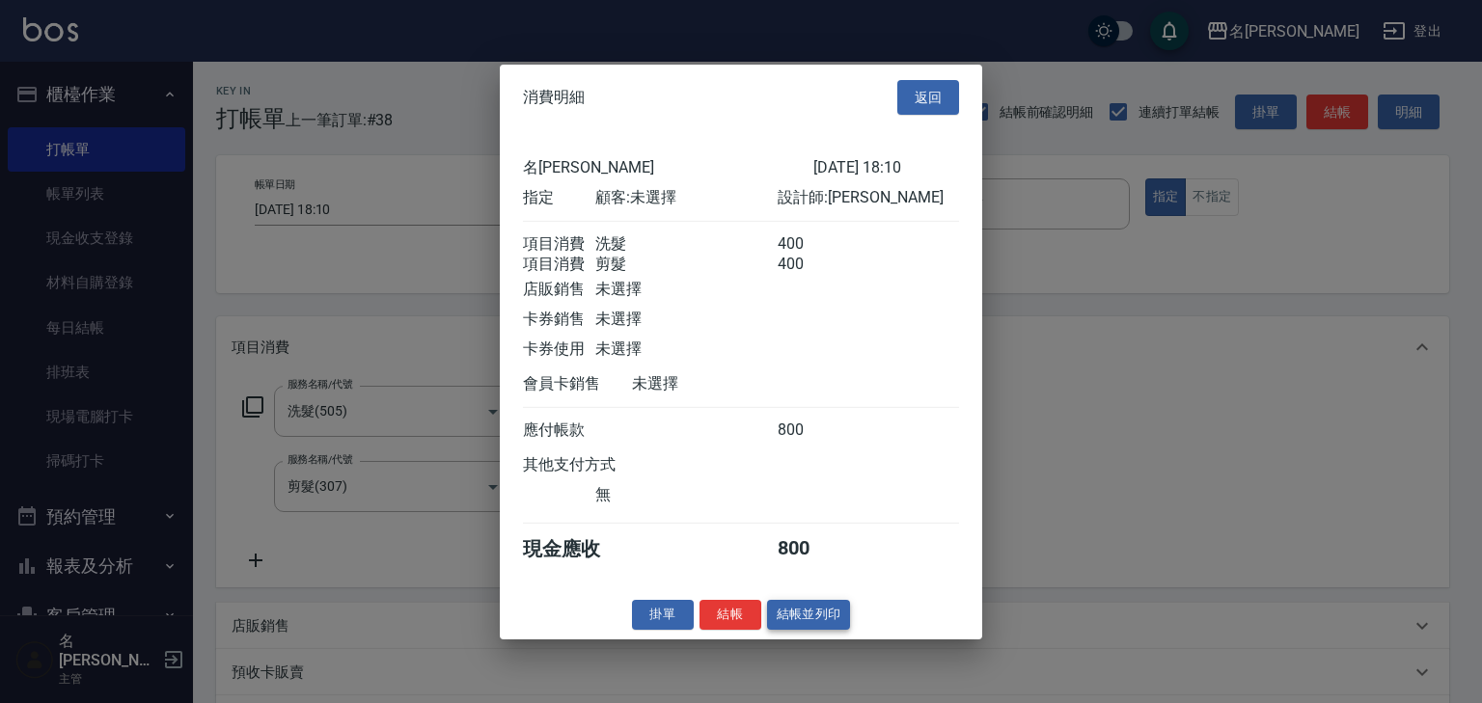
click at [821, 630] on button "結帳並列印" at bounding box center [809, 615] width 84 height 30
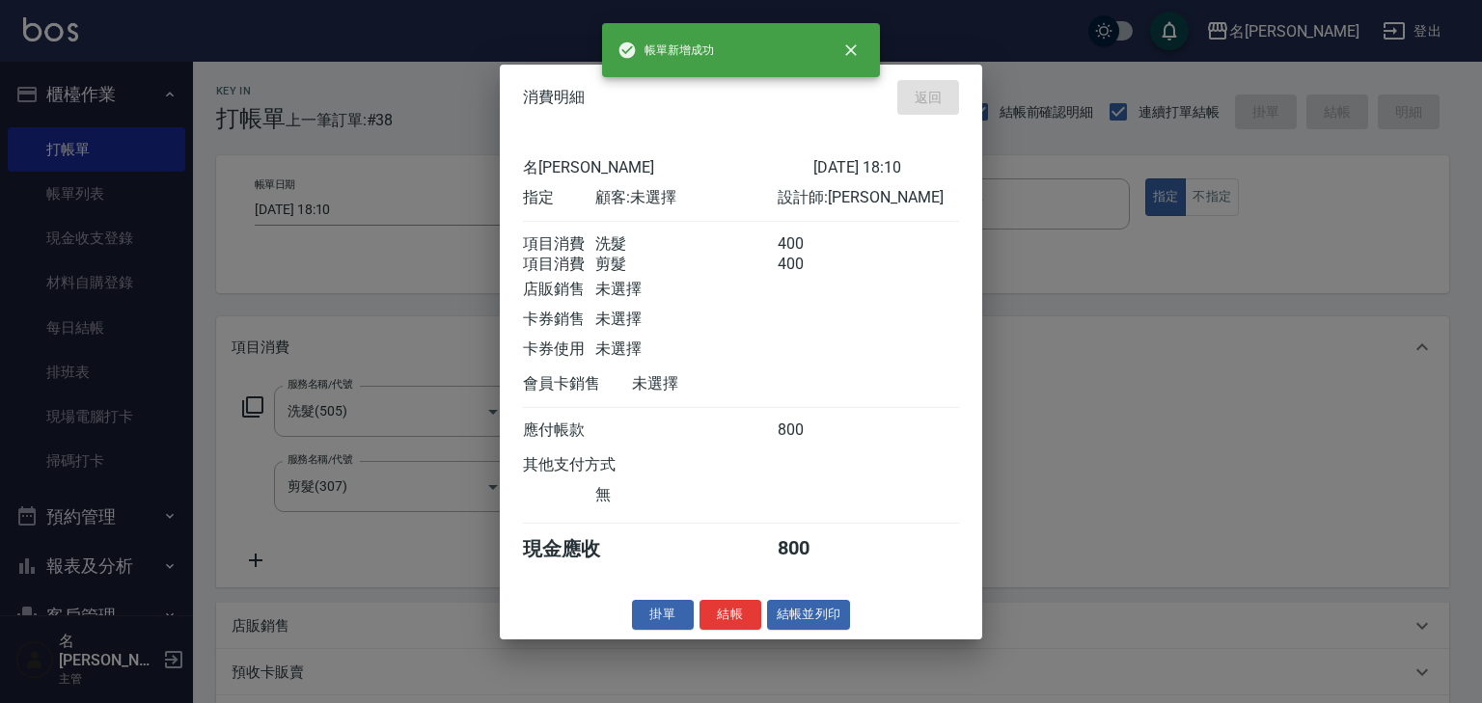
type input "[DATE] 18:19"
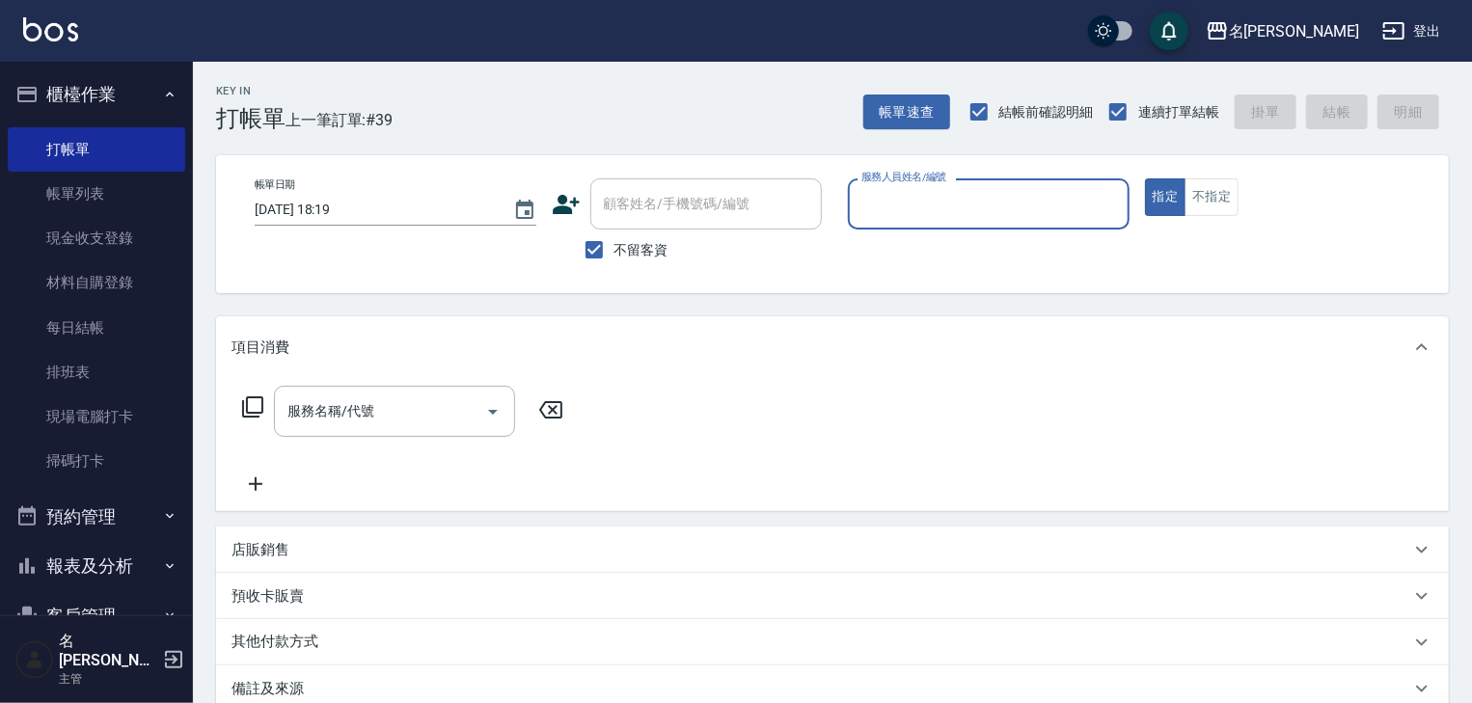
click at [951, 214] on input "服務人員姓名/編號" at bounding box center [989, 204] width 264 height 34
type input "[PERSON_NAME]-22"
click at [938, 203] on input "服務人員姓名/編號" at bounding box center [989, 204] width 264 height 34
type input "[PERSON_NAME]-22"
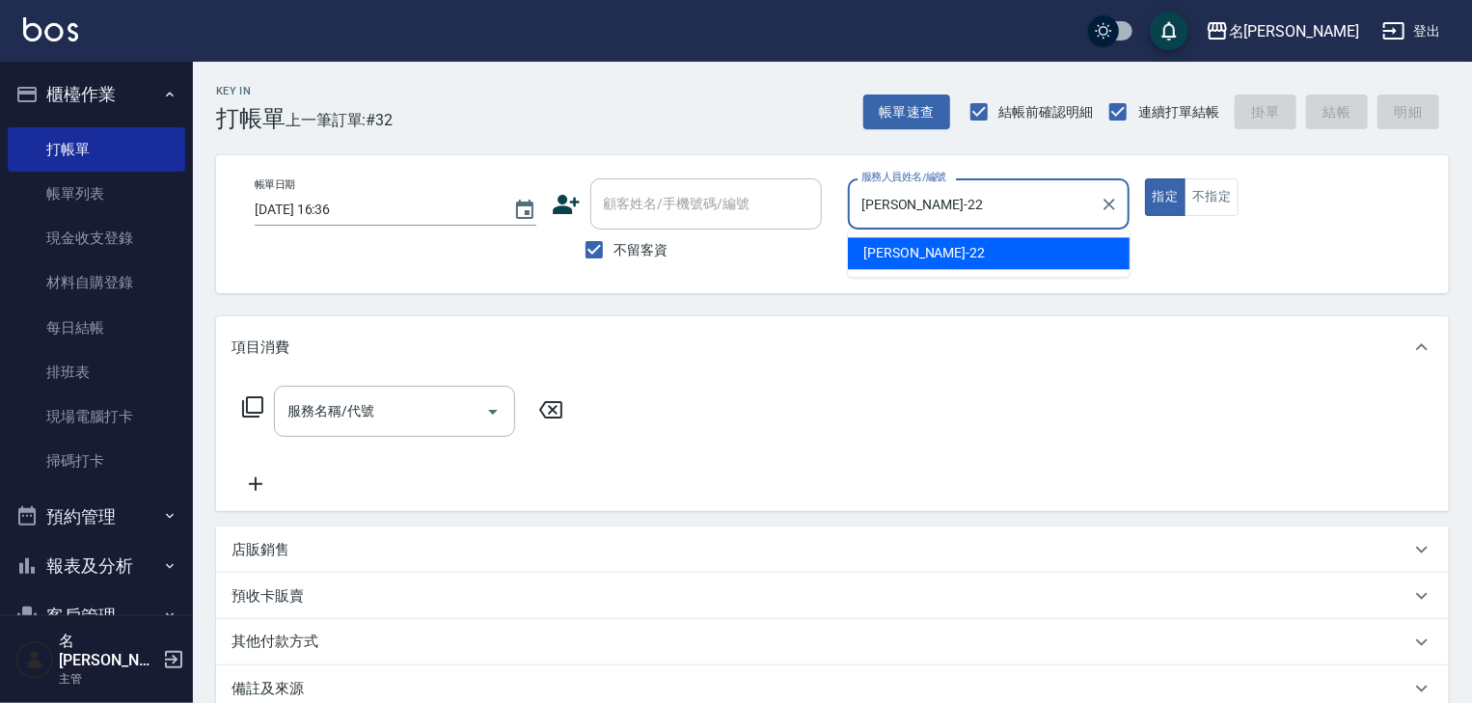
type button "true"
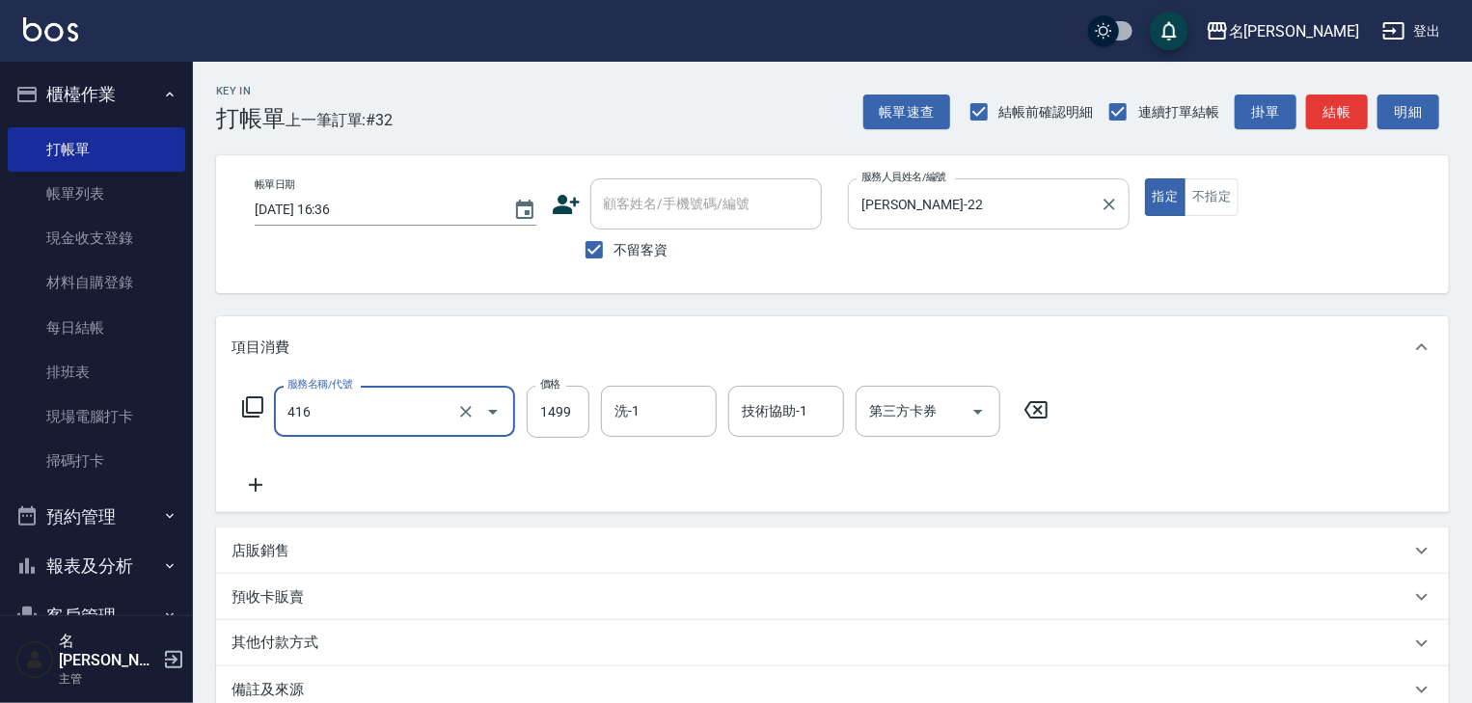
type input "染髮1499↓(416)"
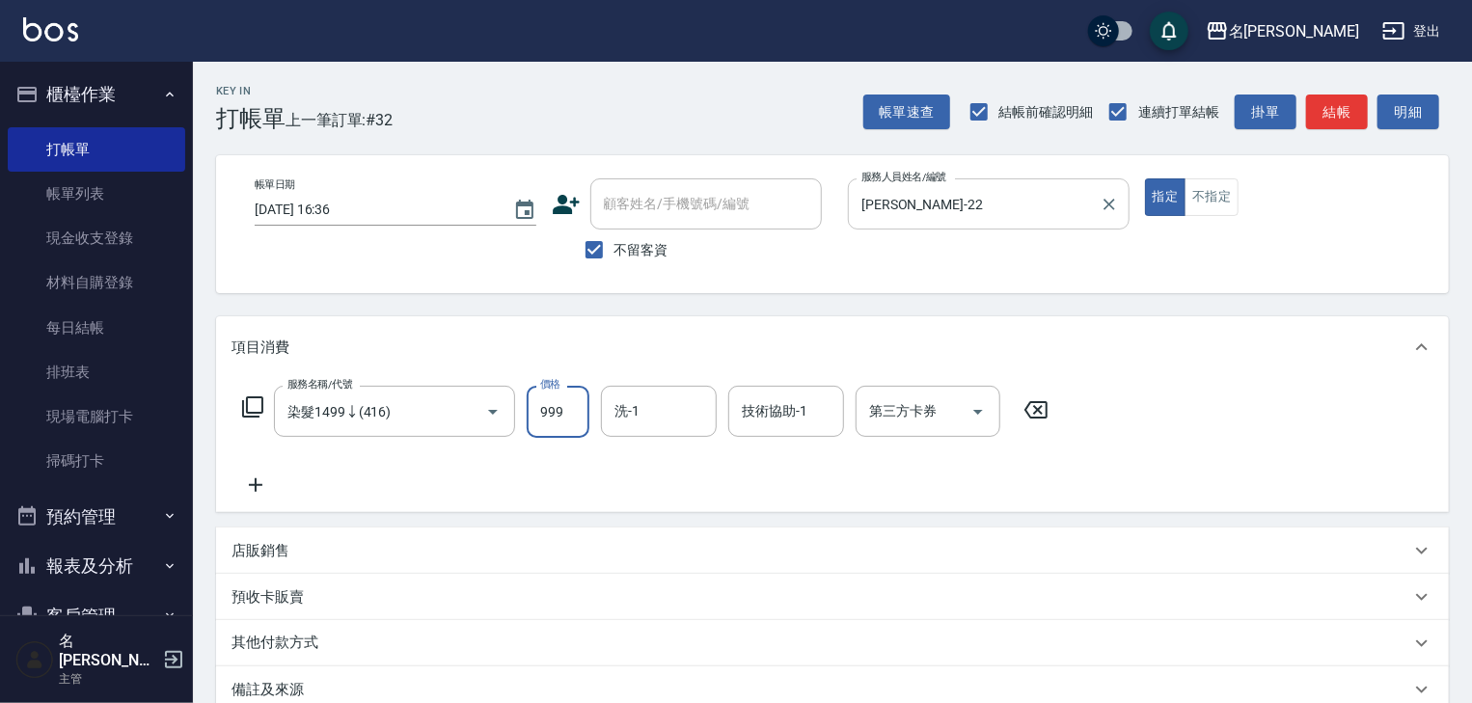
type input "999"
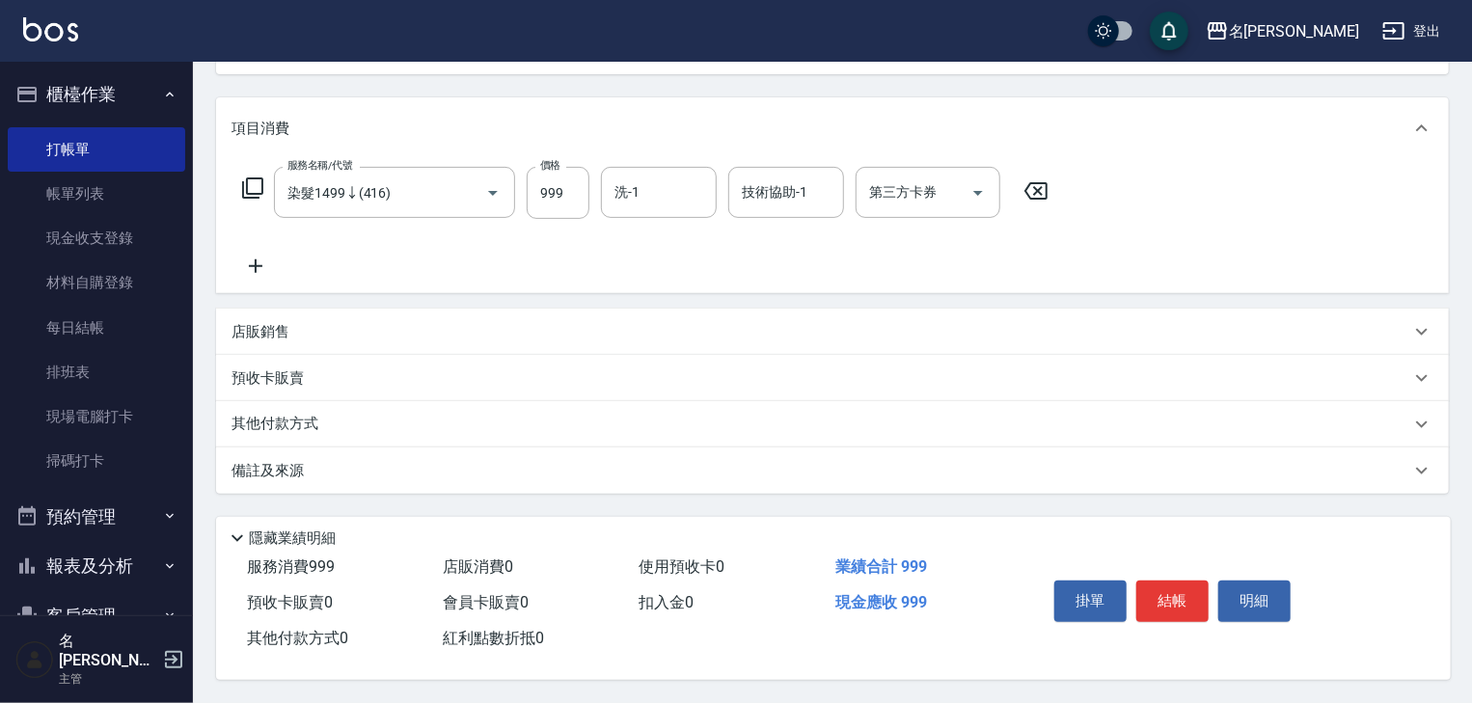
click at [281, 414] on p "其他付款方式" at bounding box center [280, 424] width 96 height 21
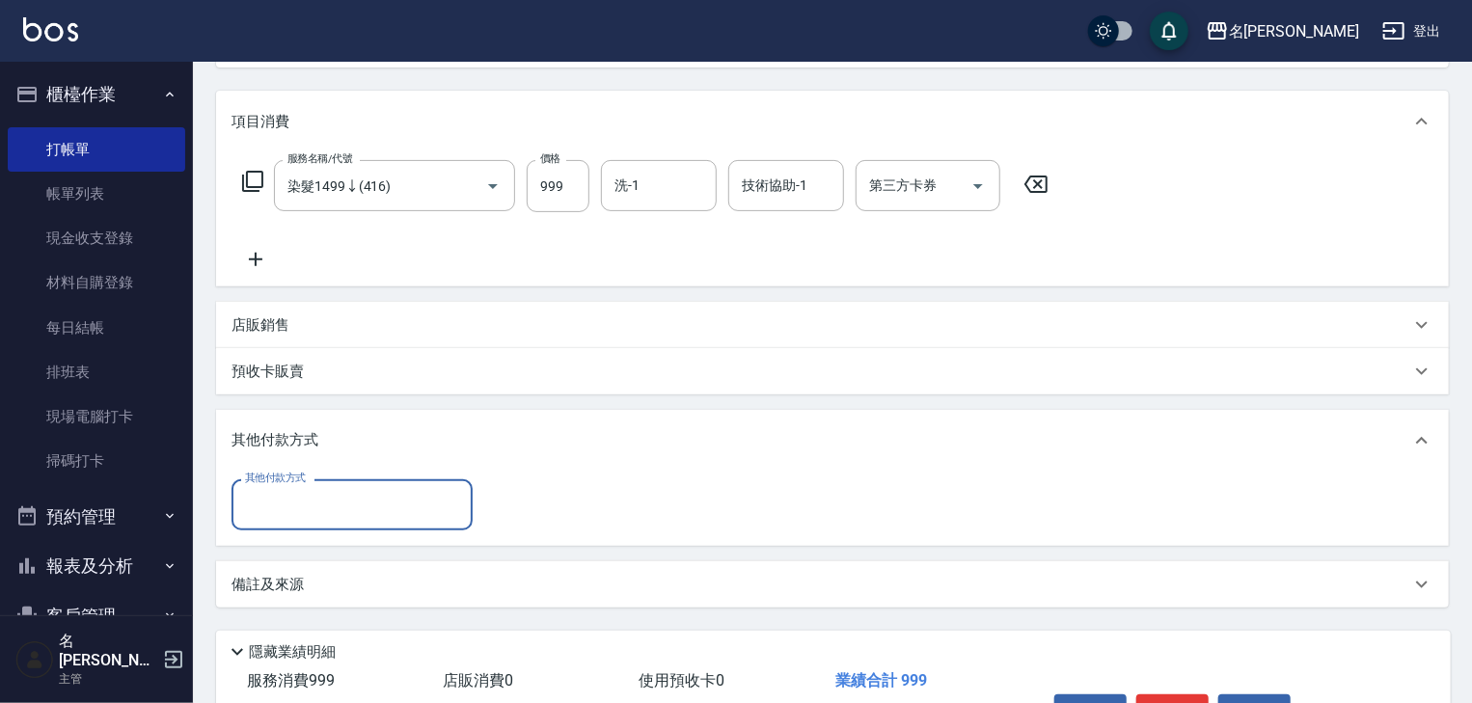
scroll to position [0, 0]
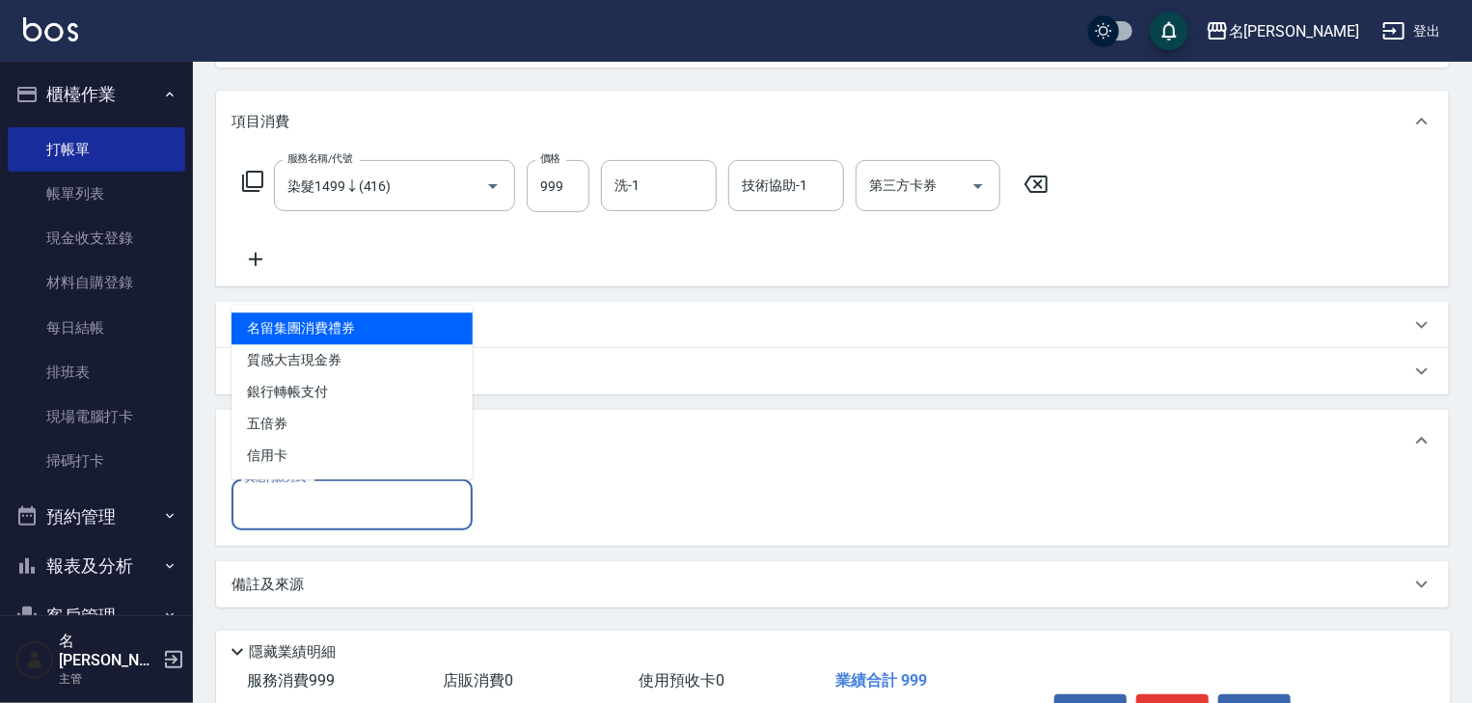
click at [306, 508] on input "其他付款方式" at bounding box center [352, 505] width 224 height 34
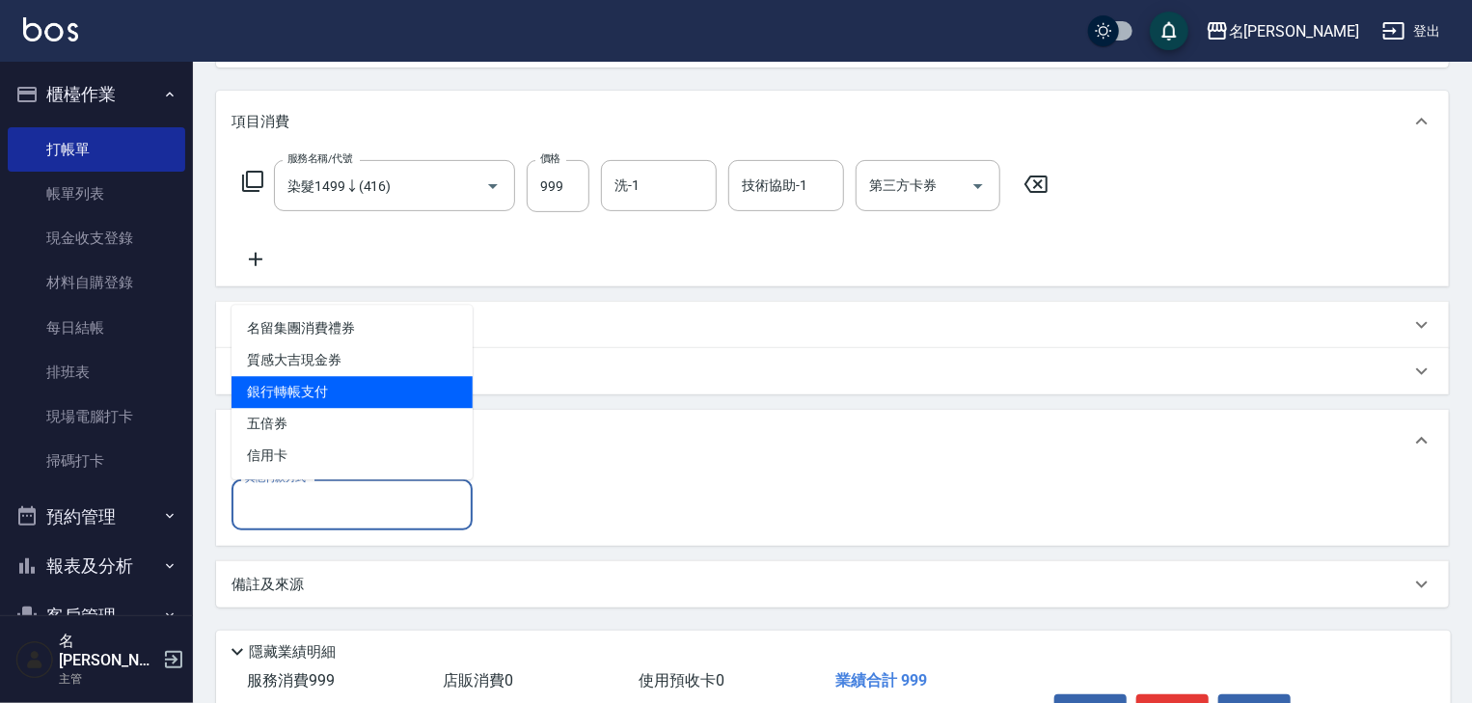
click at [302, 376] on span "銀行轉帳支付" at bounding box center [352, 392] width 241 height 32
type input "銀行轉帳支付"
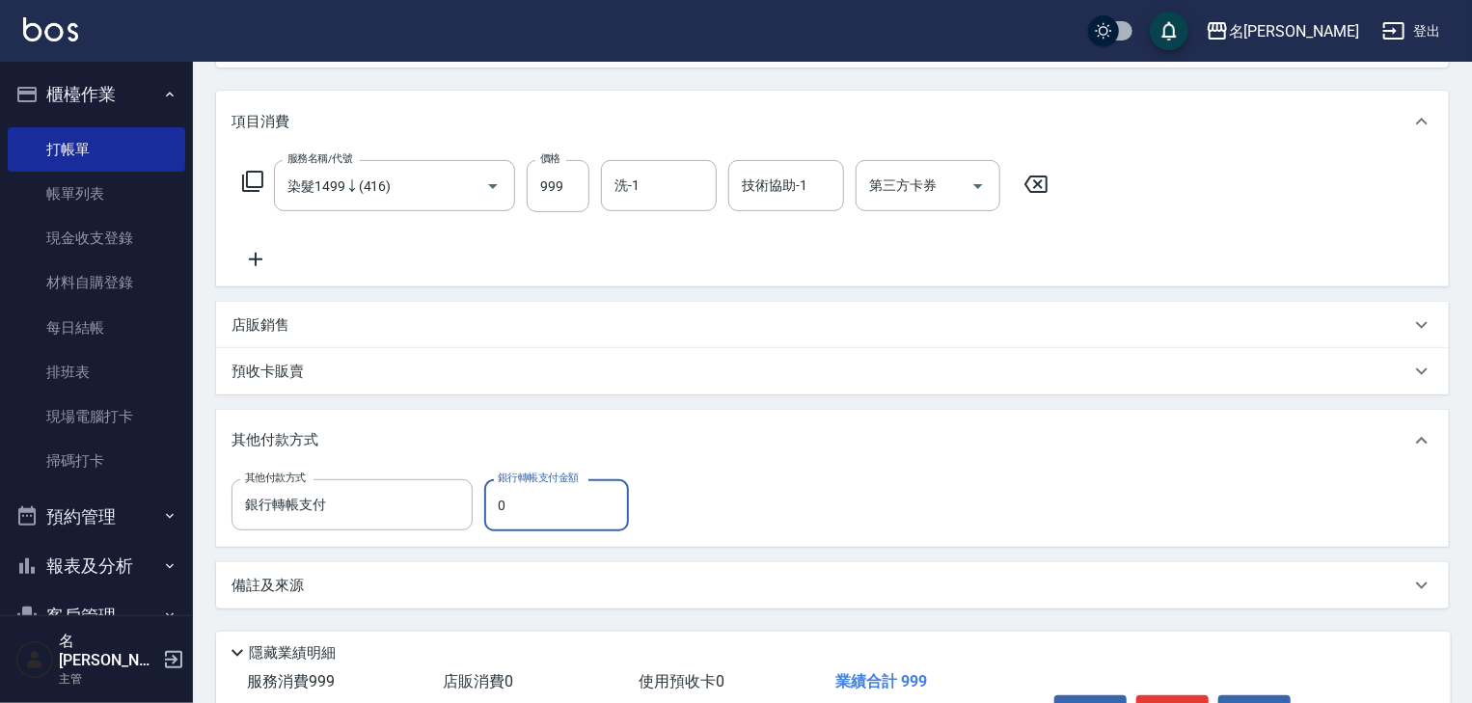
click at [561, 496] on input "0" at bounding box center [556, 505] width 145 height 52
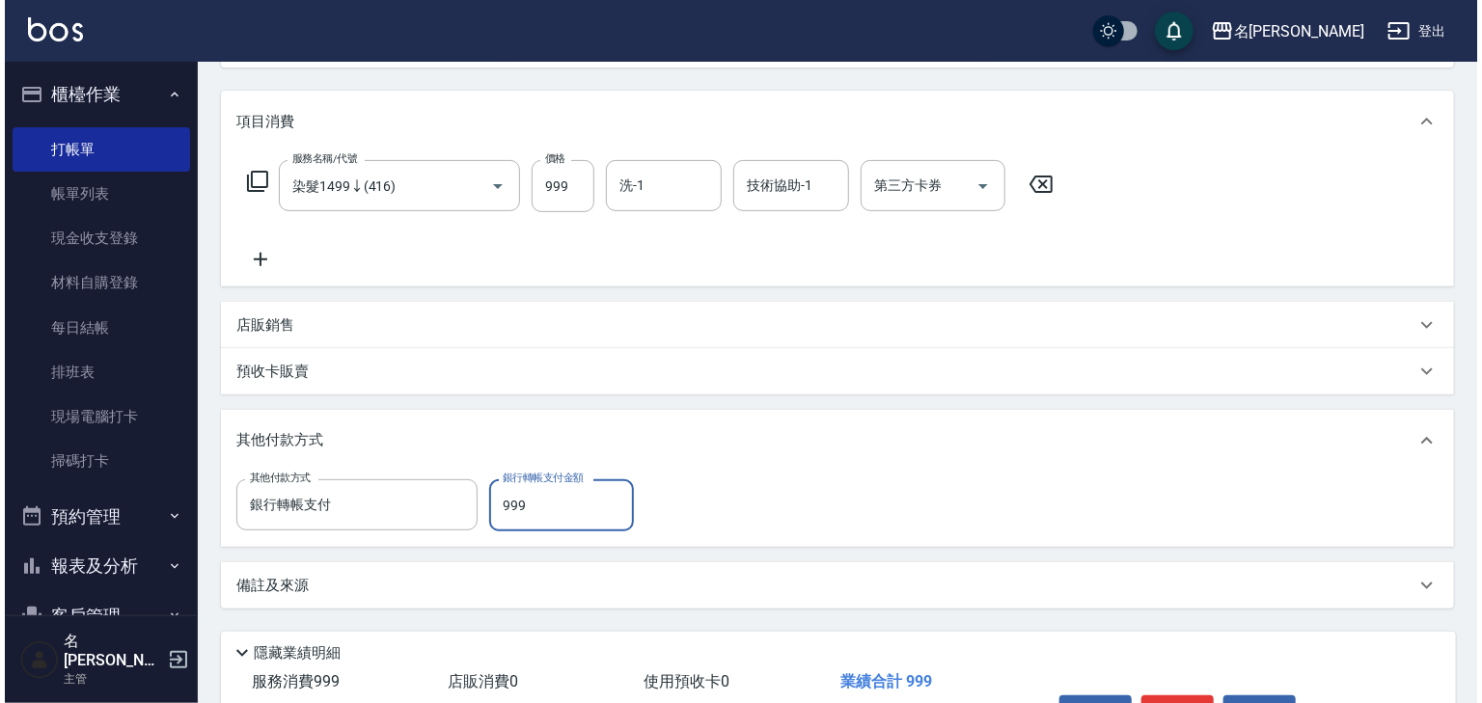
scroll to position [347, 0]
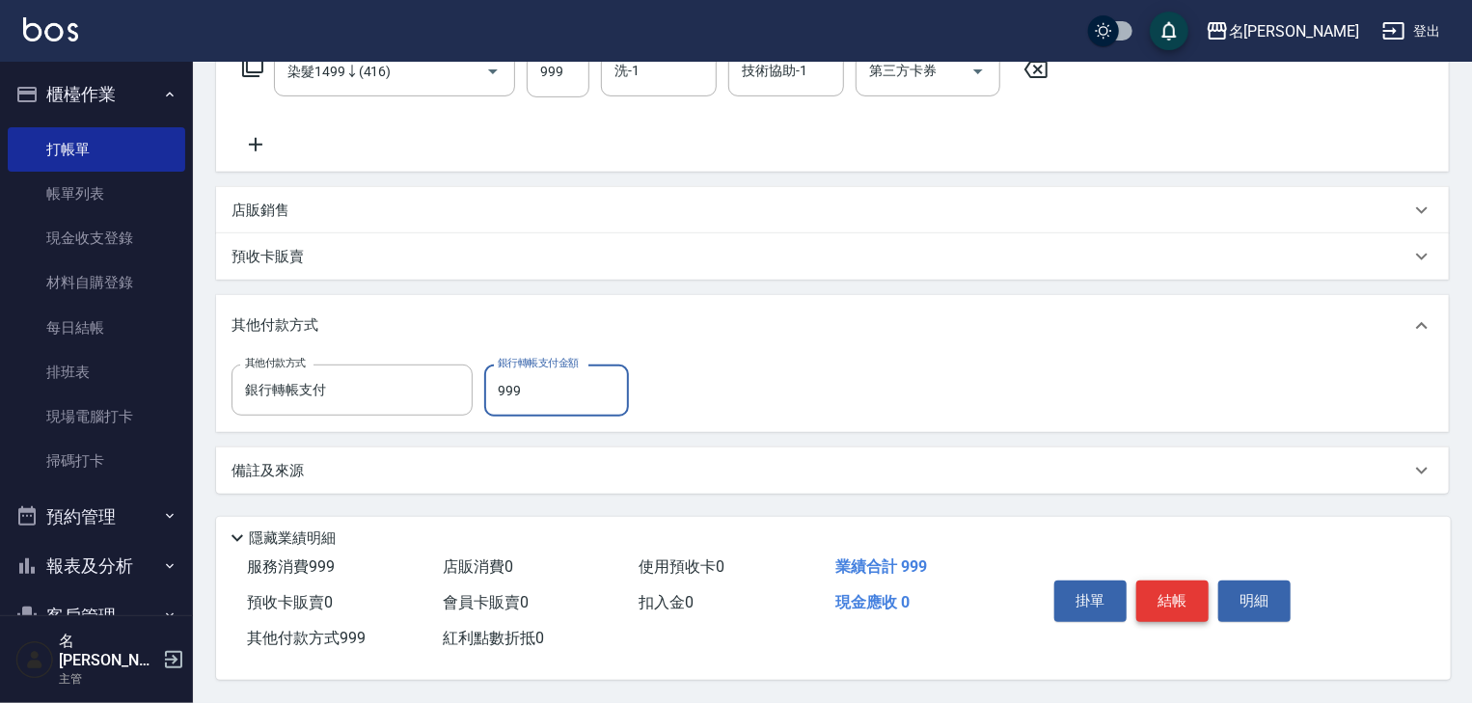
type input "999"
click at [1180, 597] on button "結帳" at bounding box center [1172, 601] width 72 height 41
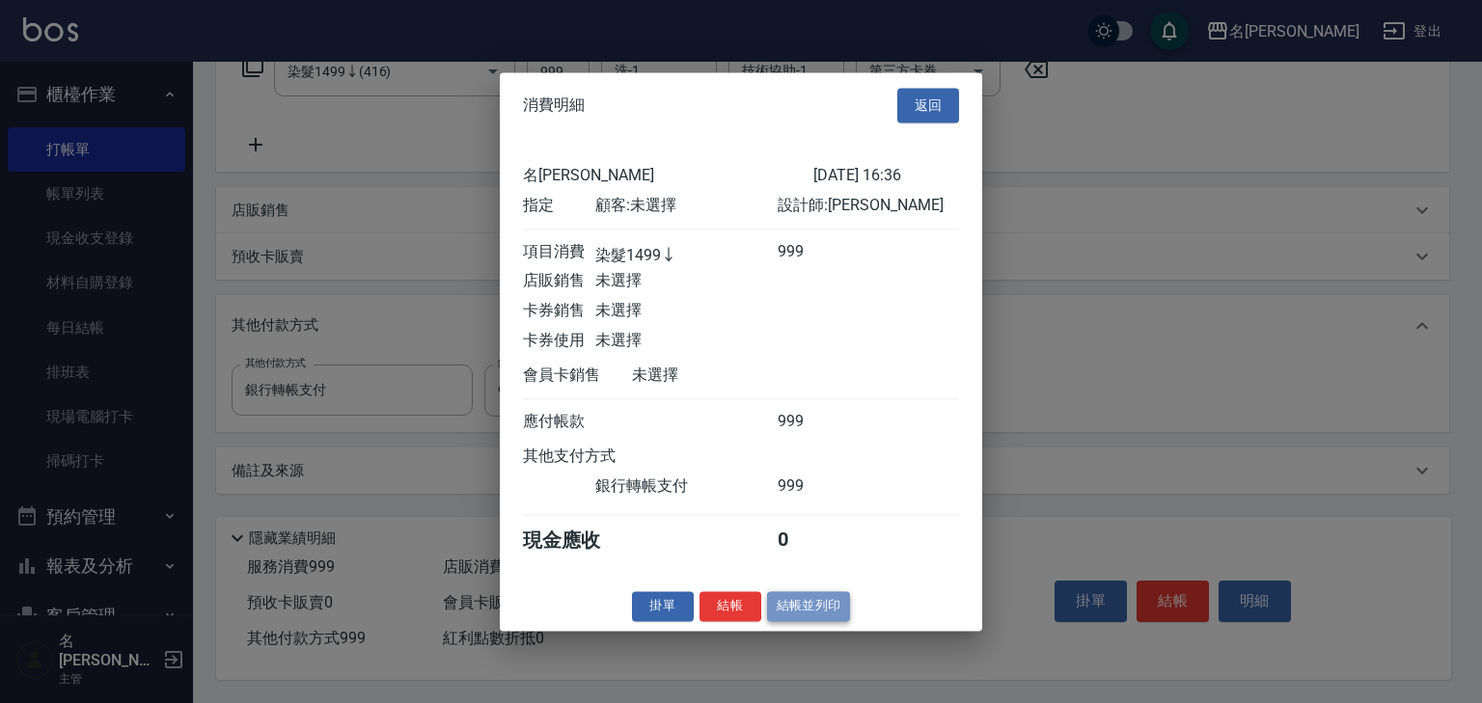
click at [786, 620] on button "結帳並列印" at bounding box center [809, 606] width 84 height 30
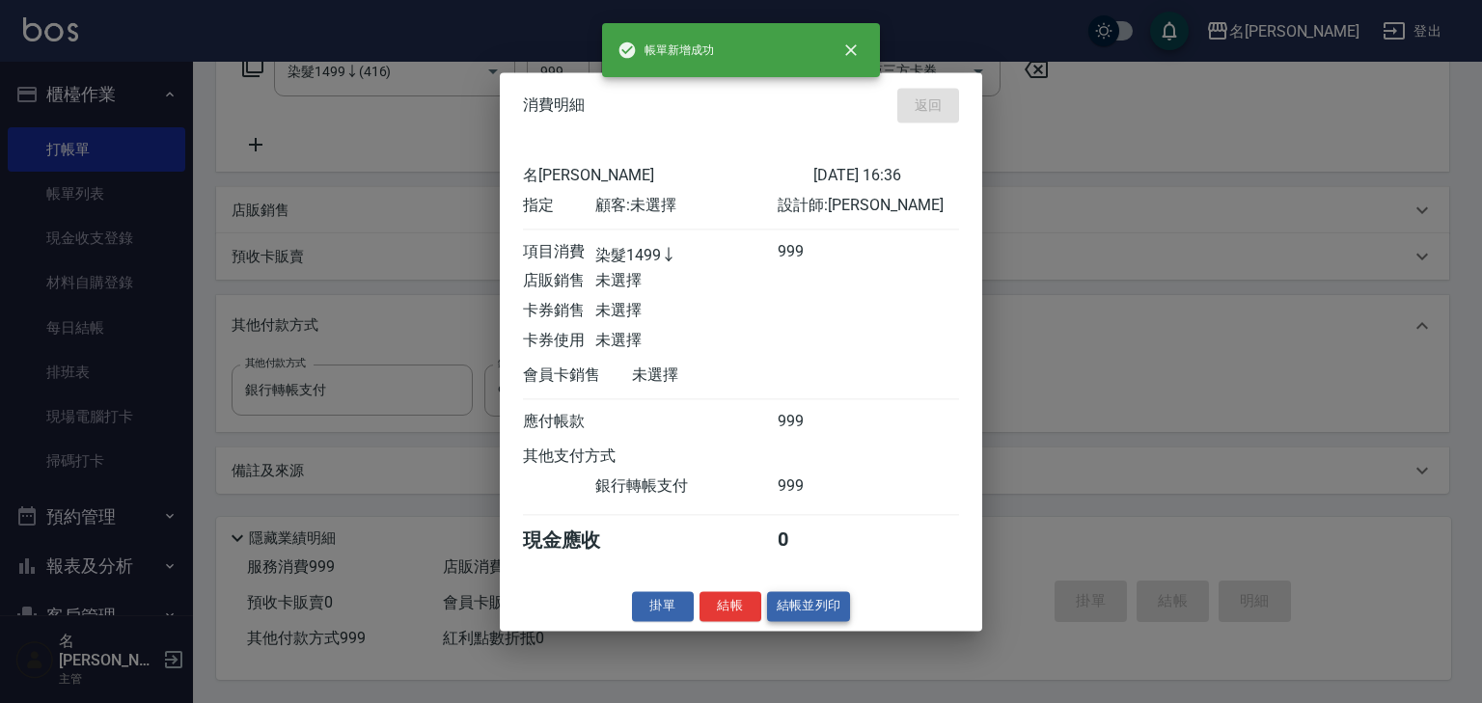
type input "2025/09/11 18:38"
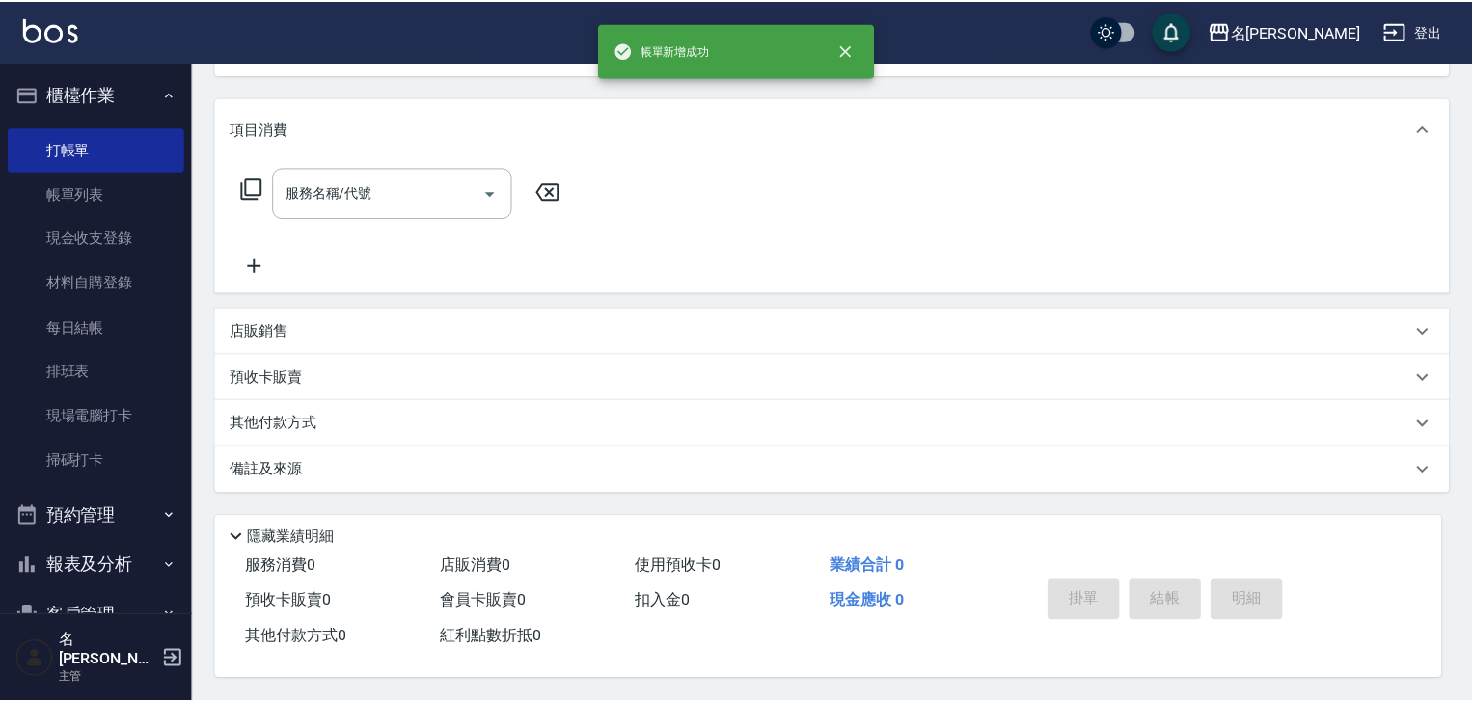
scroll to position [0, 0]
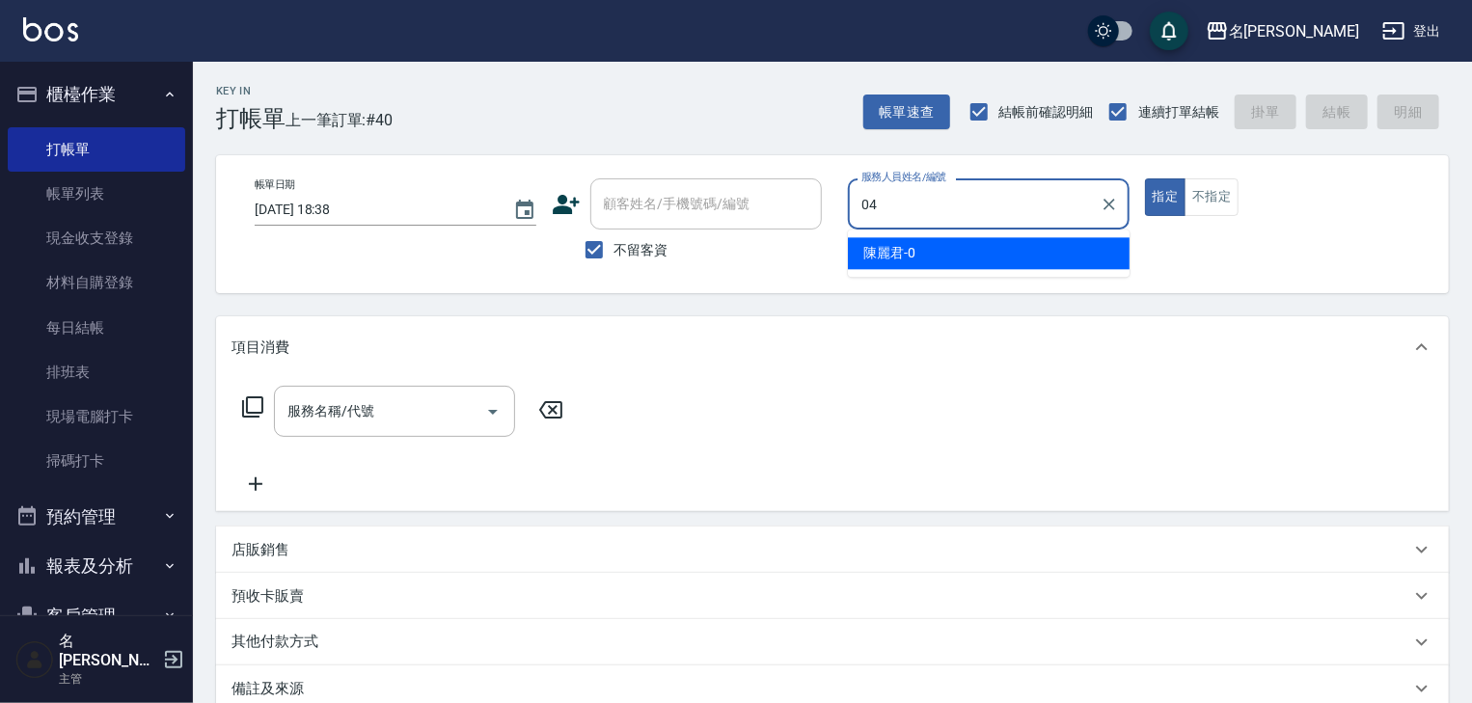
type input "許貴珍-04"
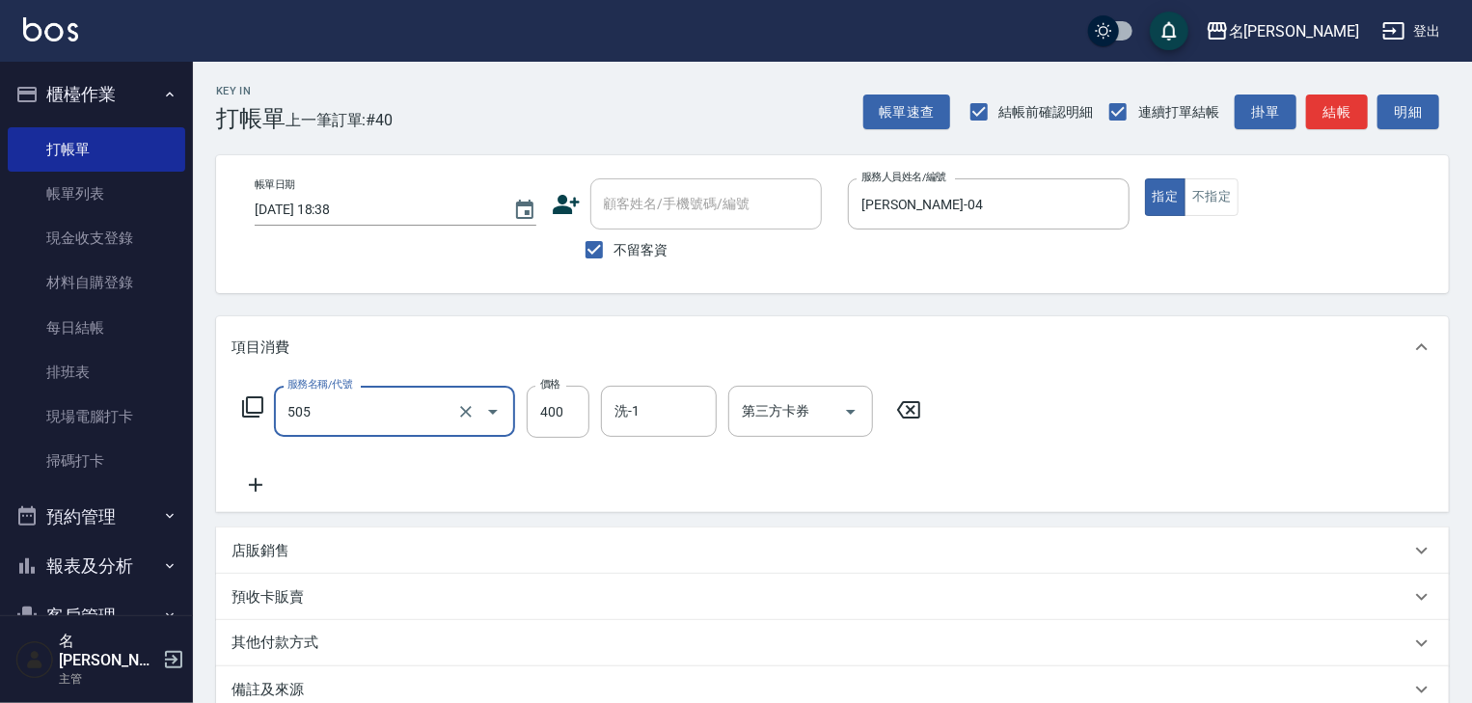
type input "洗髮(505)"
click at [1347, 123] on button "結帳" at bounding box center [1337, 113] width 62 height 36
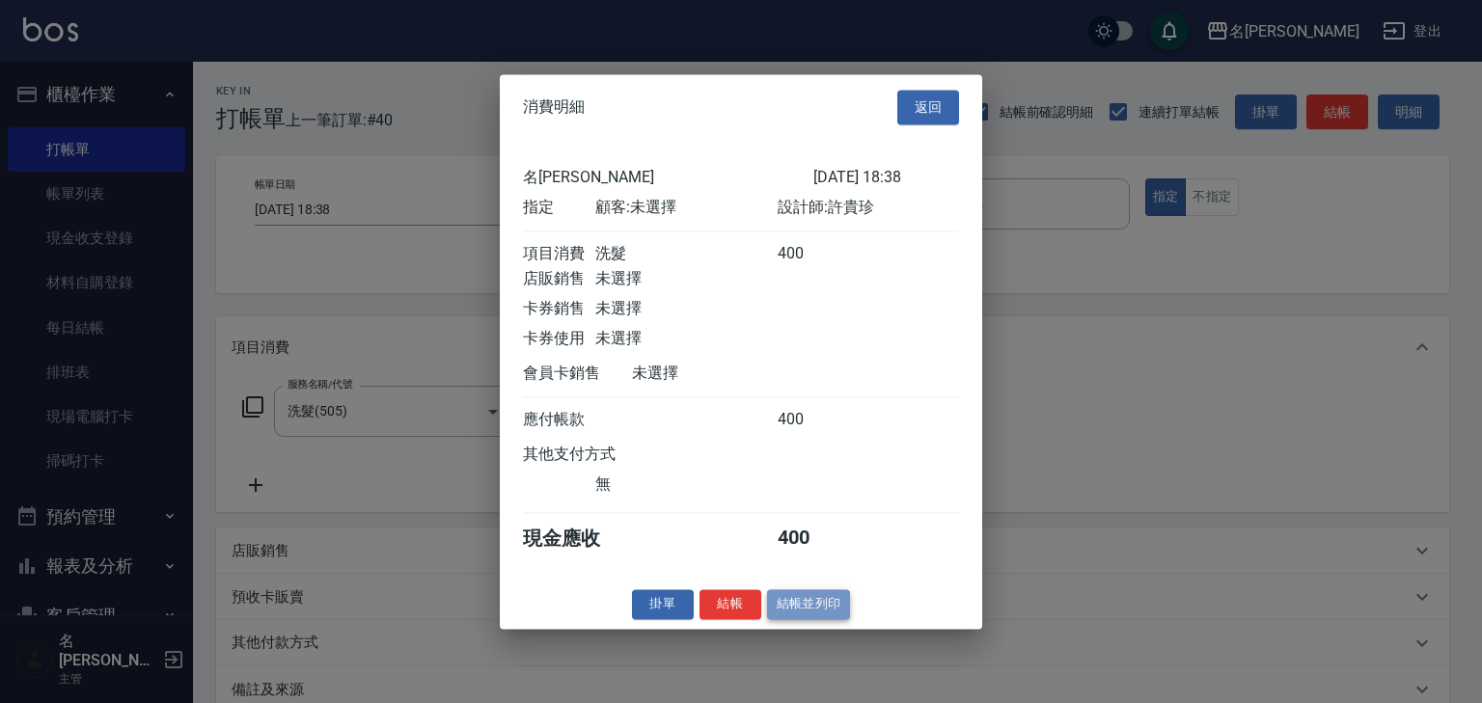
click at [819, 617] on button "結帳並列印" at bounding box center [809, 604] width 84 height 30
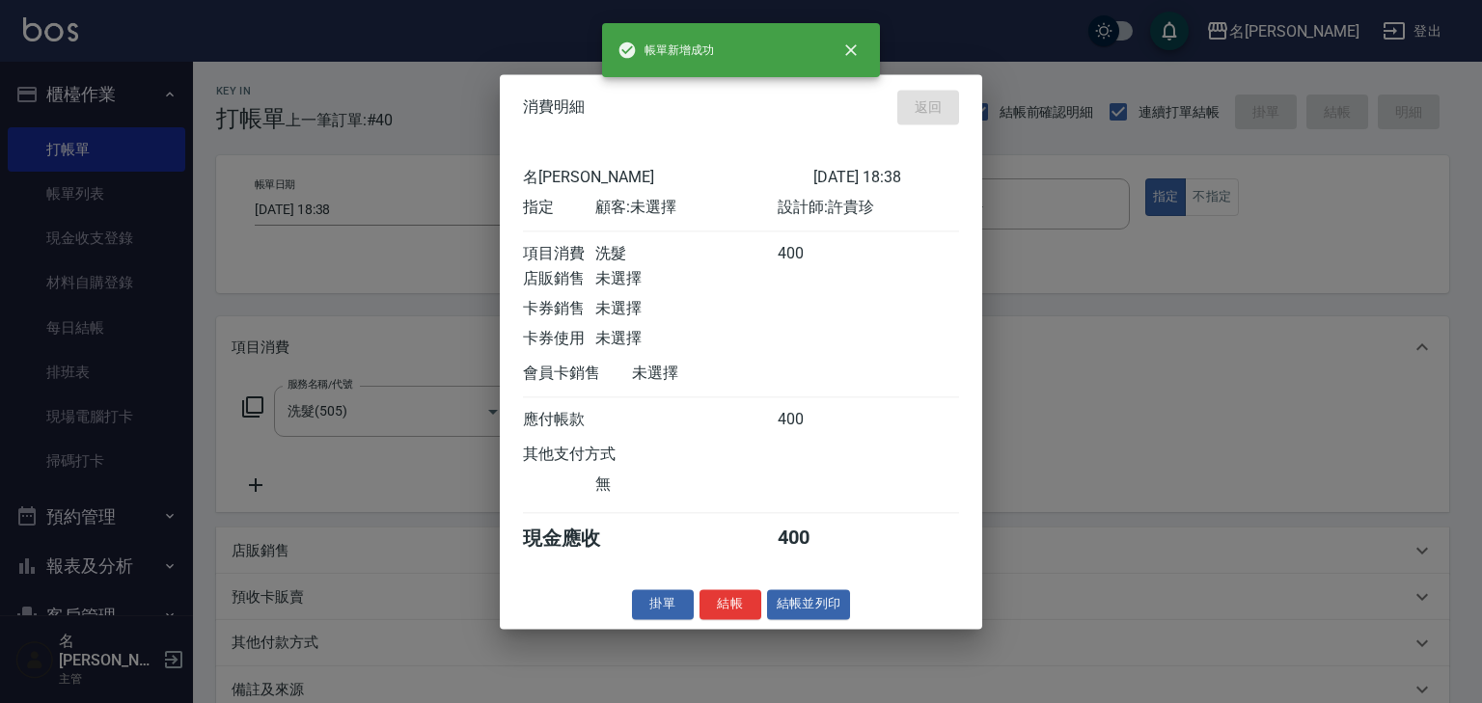
type input "2025/09/11 18:43"
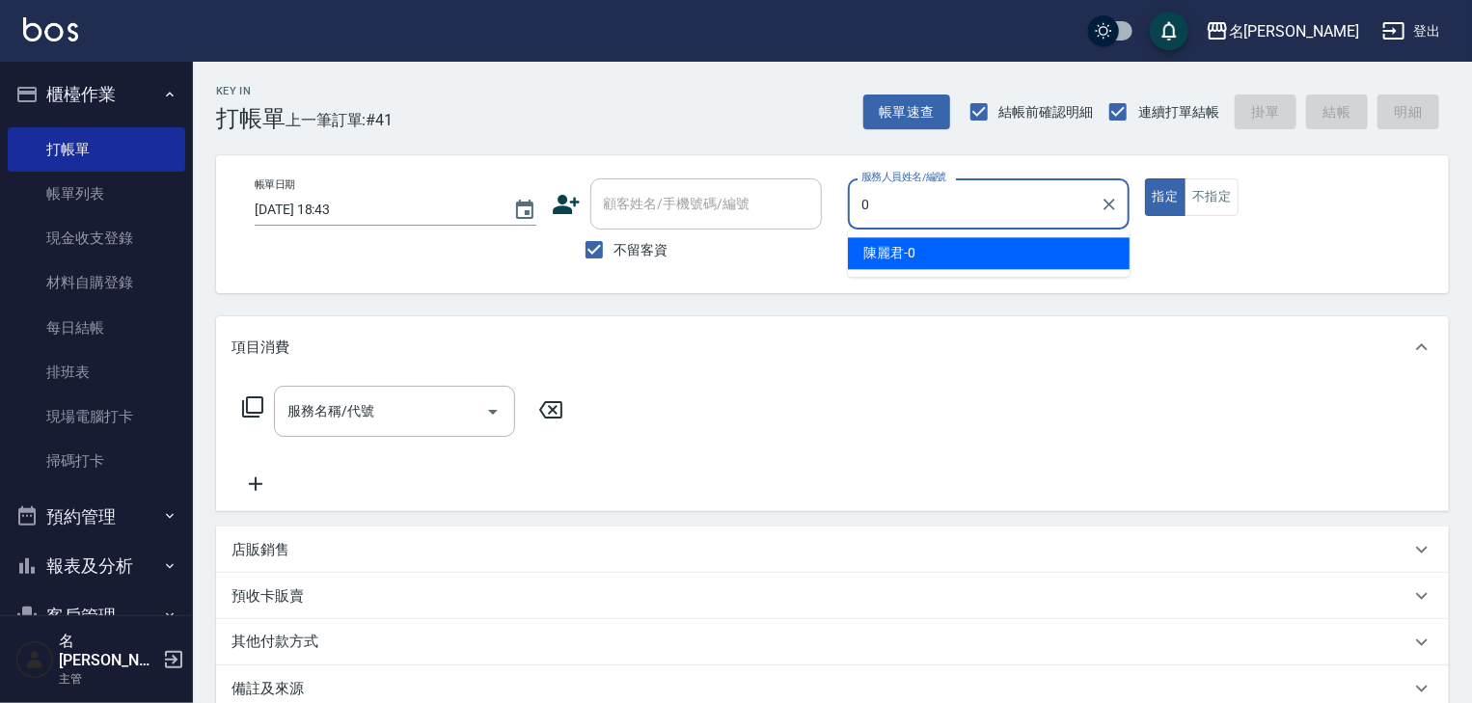
type input "陳麗君-0"
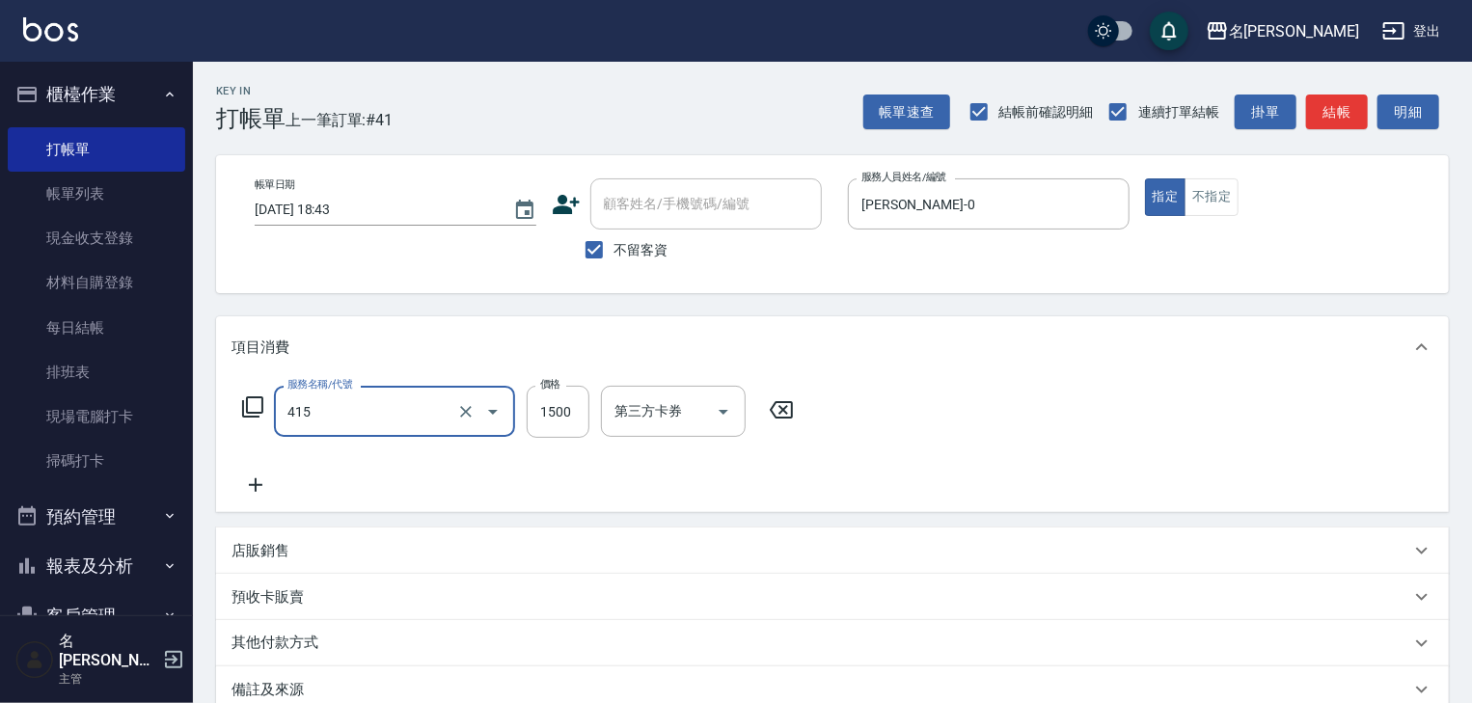
type input "染髮1500↑(415)"
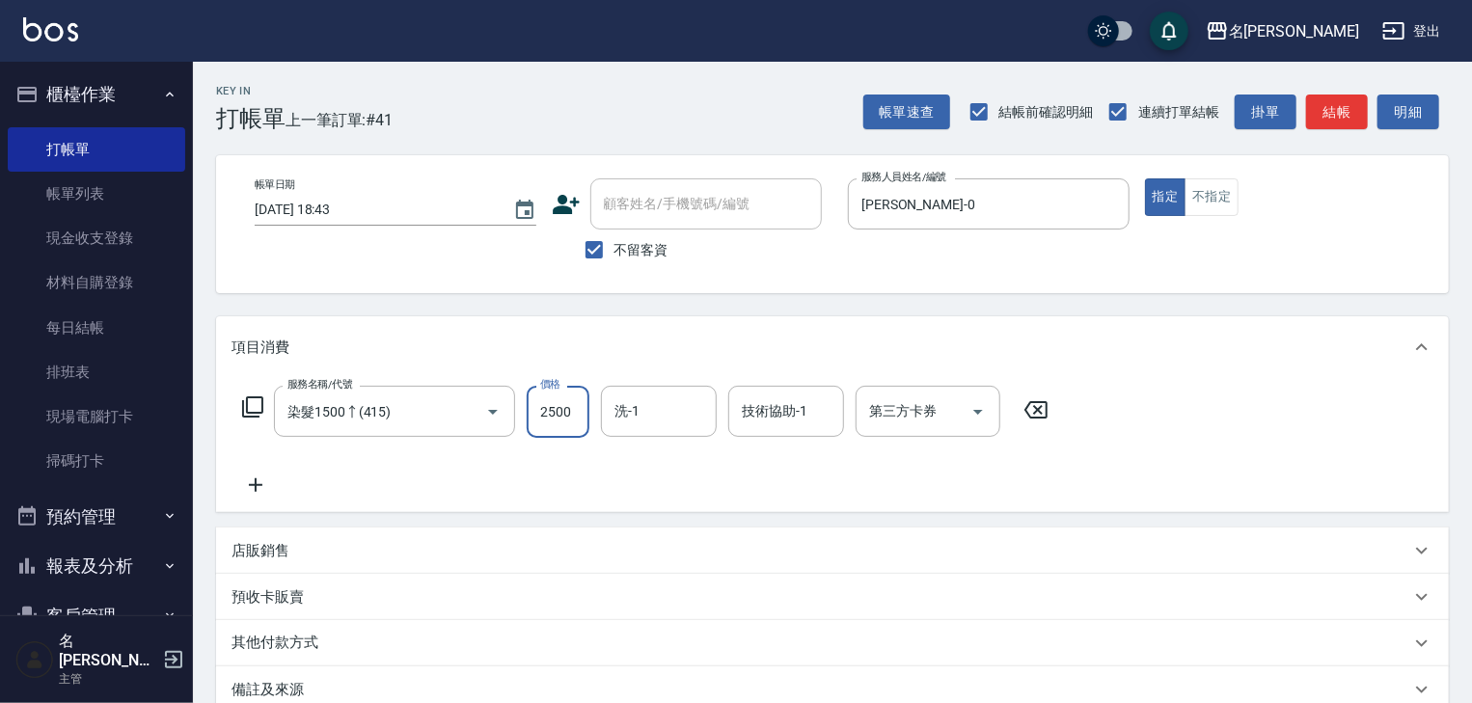
type input "2500"
type input "葉敏辰-23"
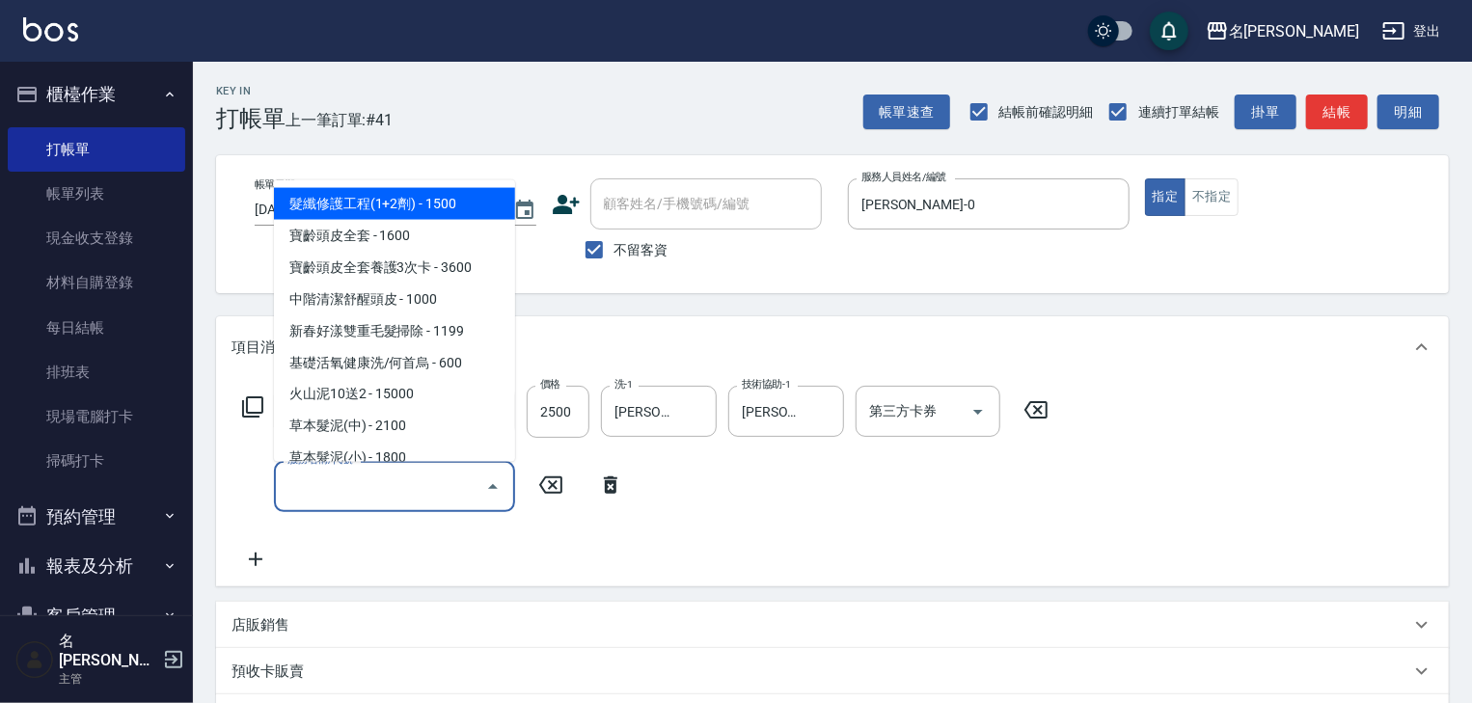
click at [359, 484] on input "服務名稱/代號" at bounding box center [380, 487] width 195 height 34
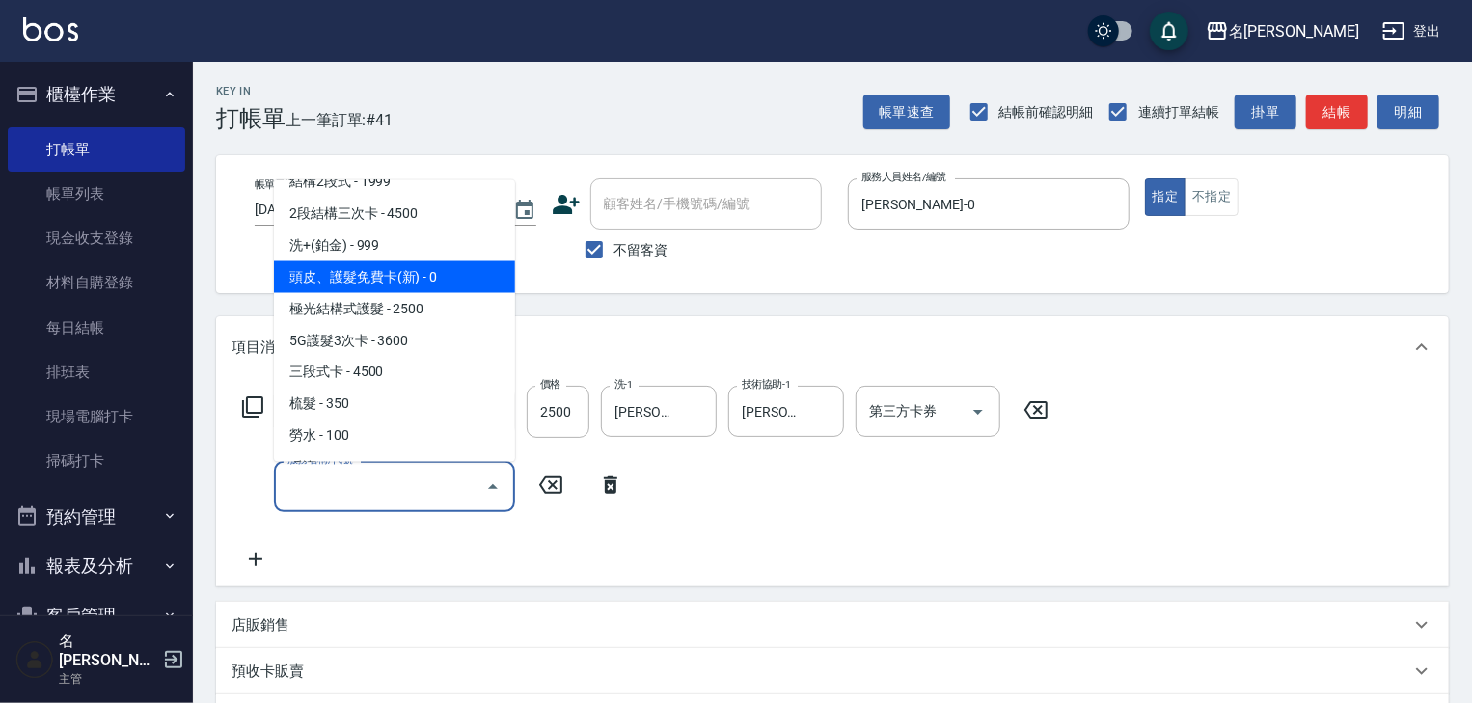
scroll to position [1544, 0]
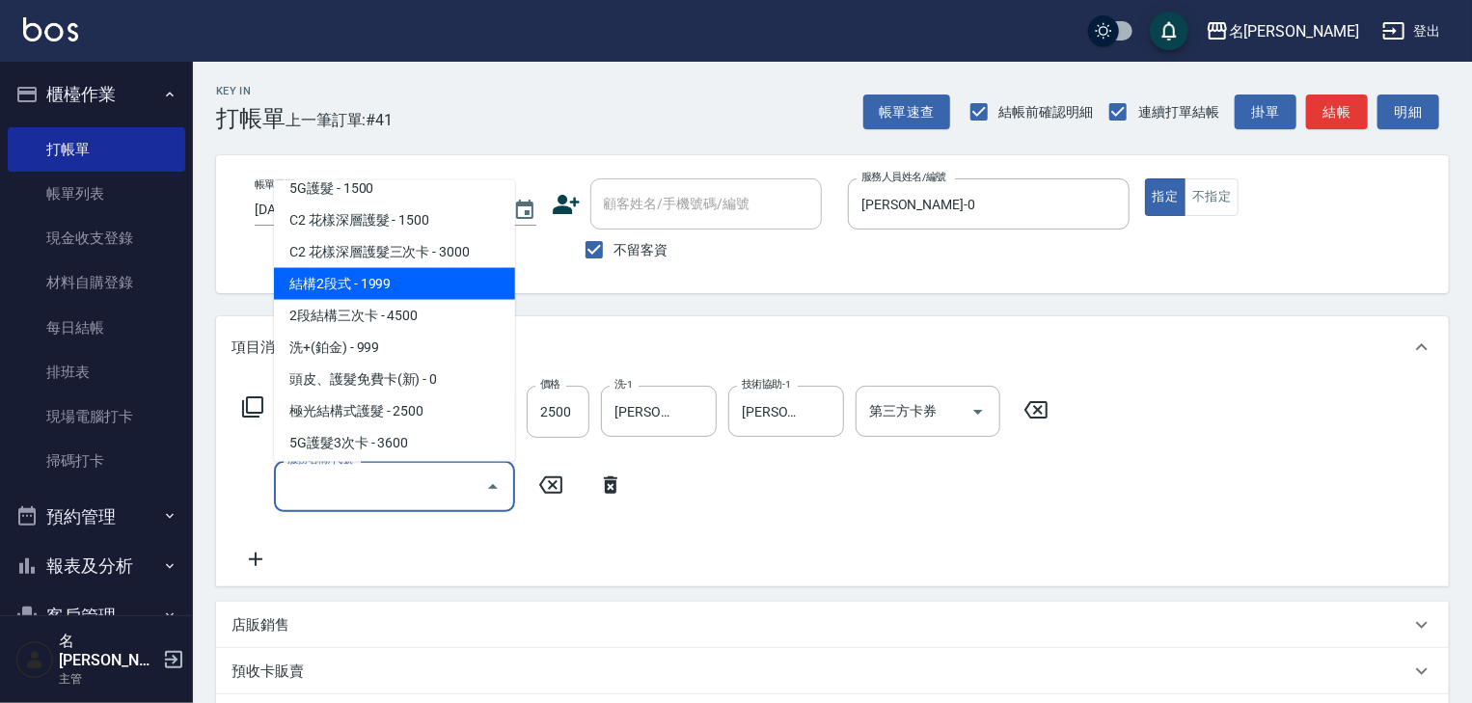
click at [414, 273] on span "結構2段式 - 1999" at bounding box center [394, 284] width 241 height 32
type input "結構2段式(636)"
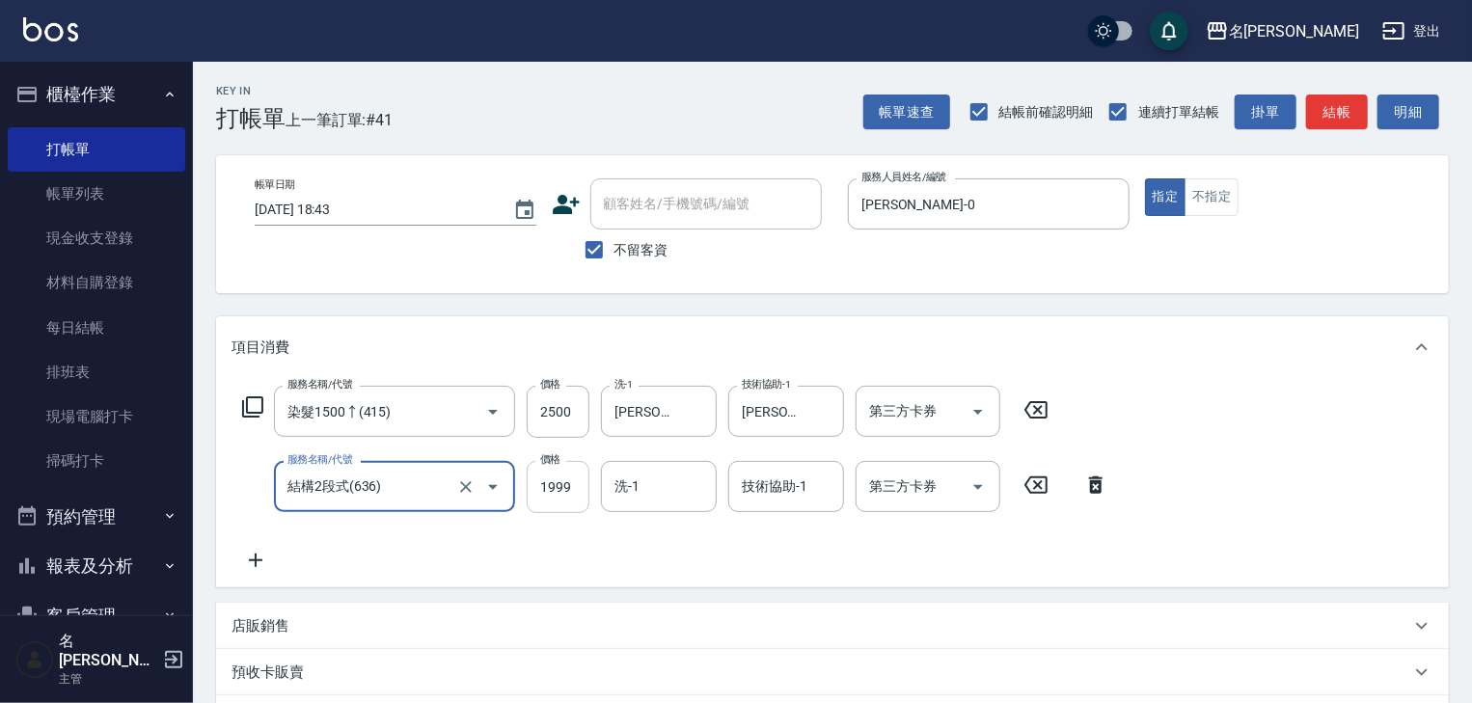
click at [556, 505] on input "1999" at bounding box center [558, 487] width 63 height 52
type input "2000"
click at [810, 477] on input "技術協助-1" at bounding box center [786, 487] width 98 height 34
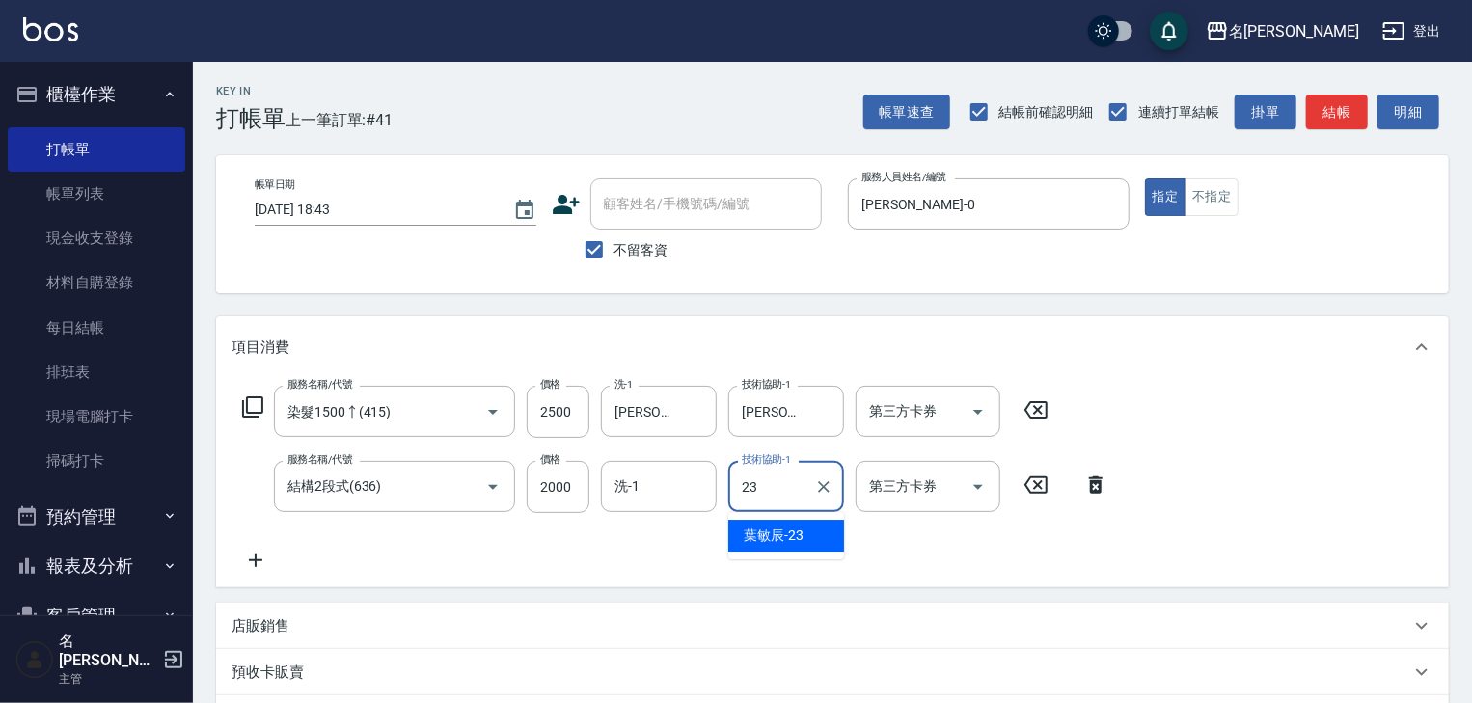
type input "葉敏辰-23"
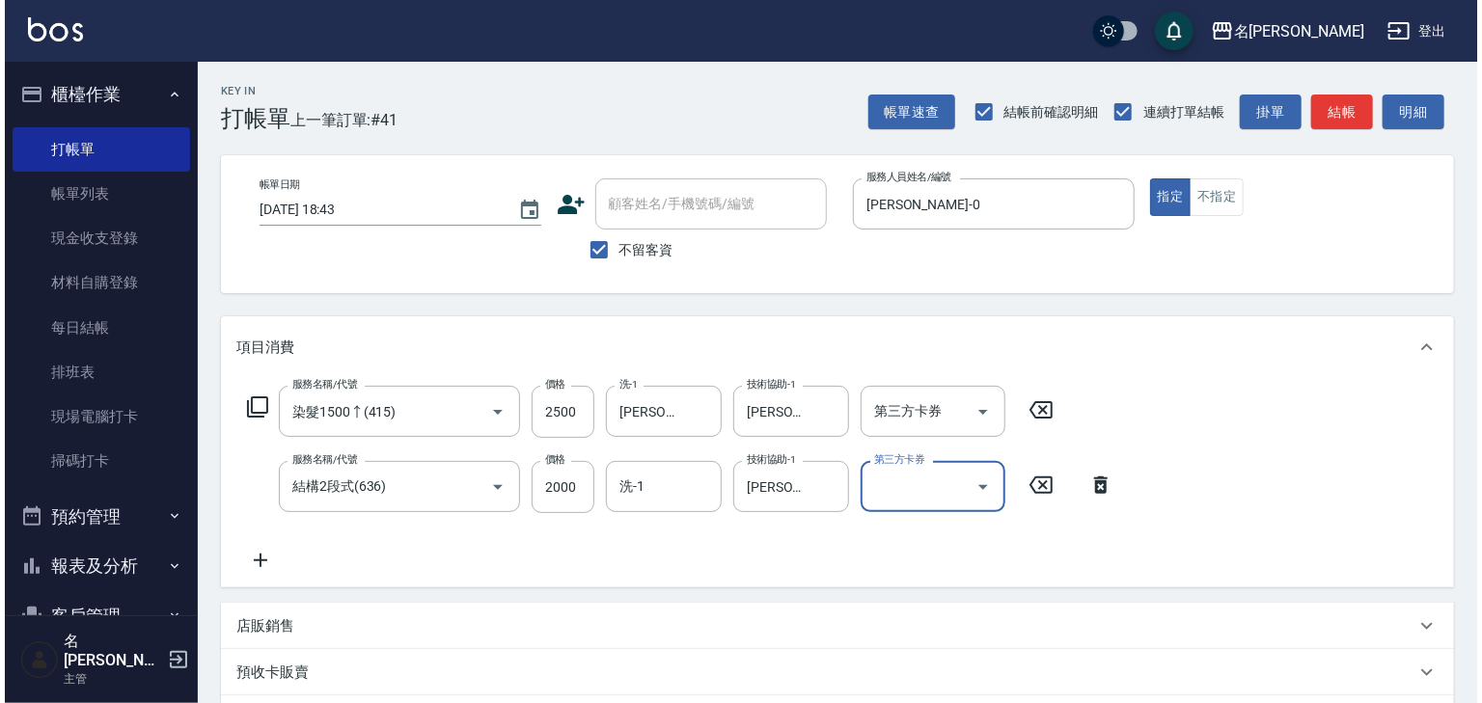
scroll to position [301, 0]
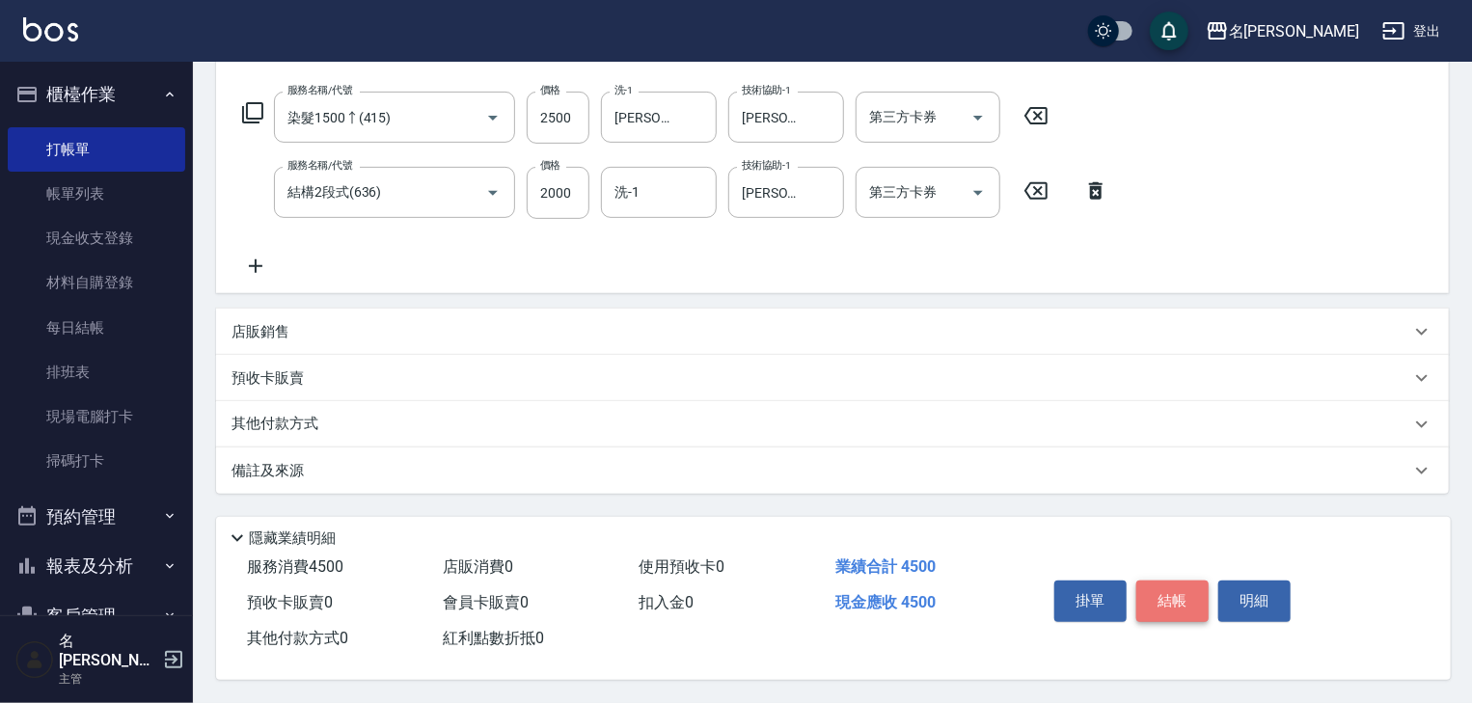
click at [1184, 581] on button "結帳" at bounding box center [1172, 601] width 72 height 41
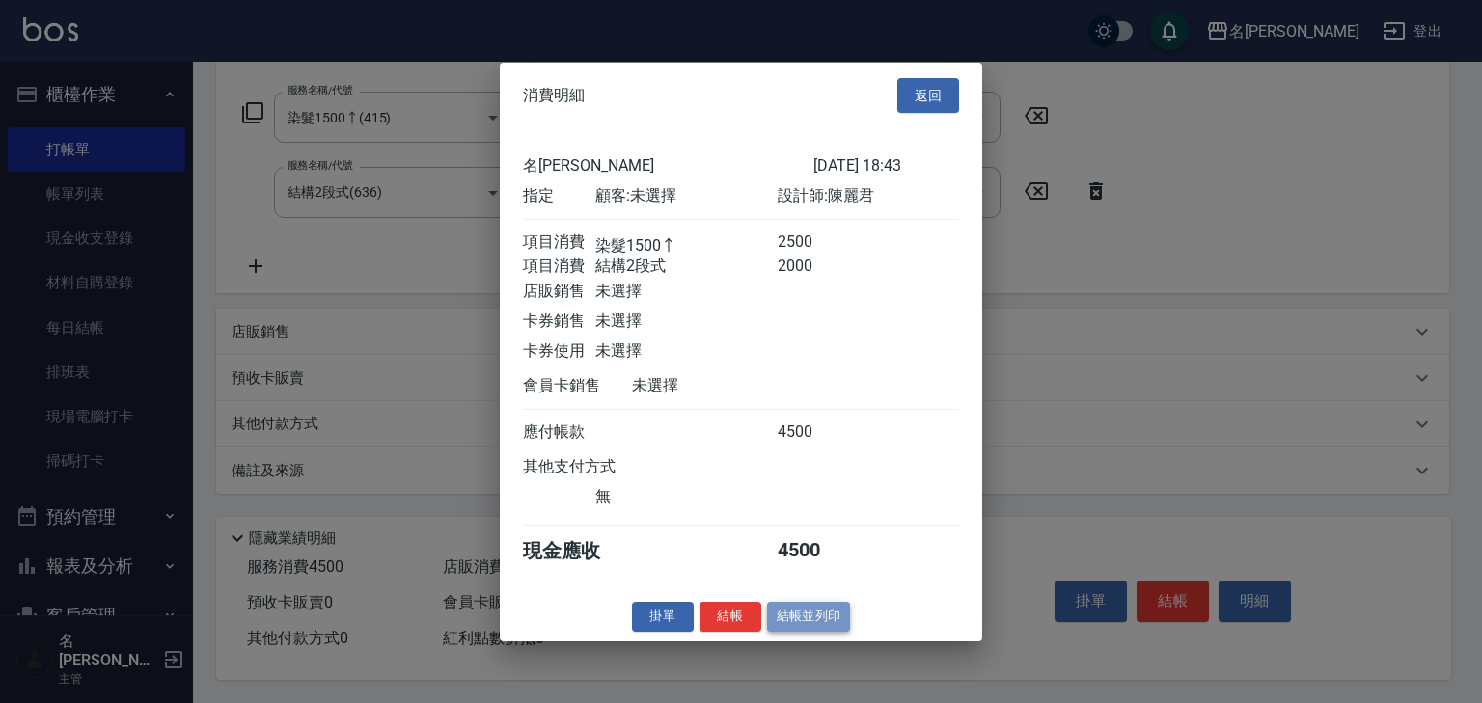
click at [803, 629] on button "結帳並列印" at bounding box center [809, 617] width 84 height 30
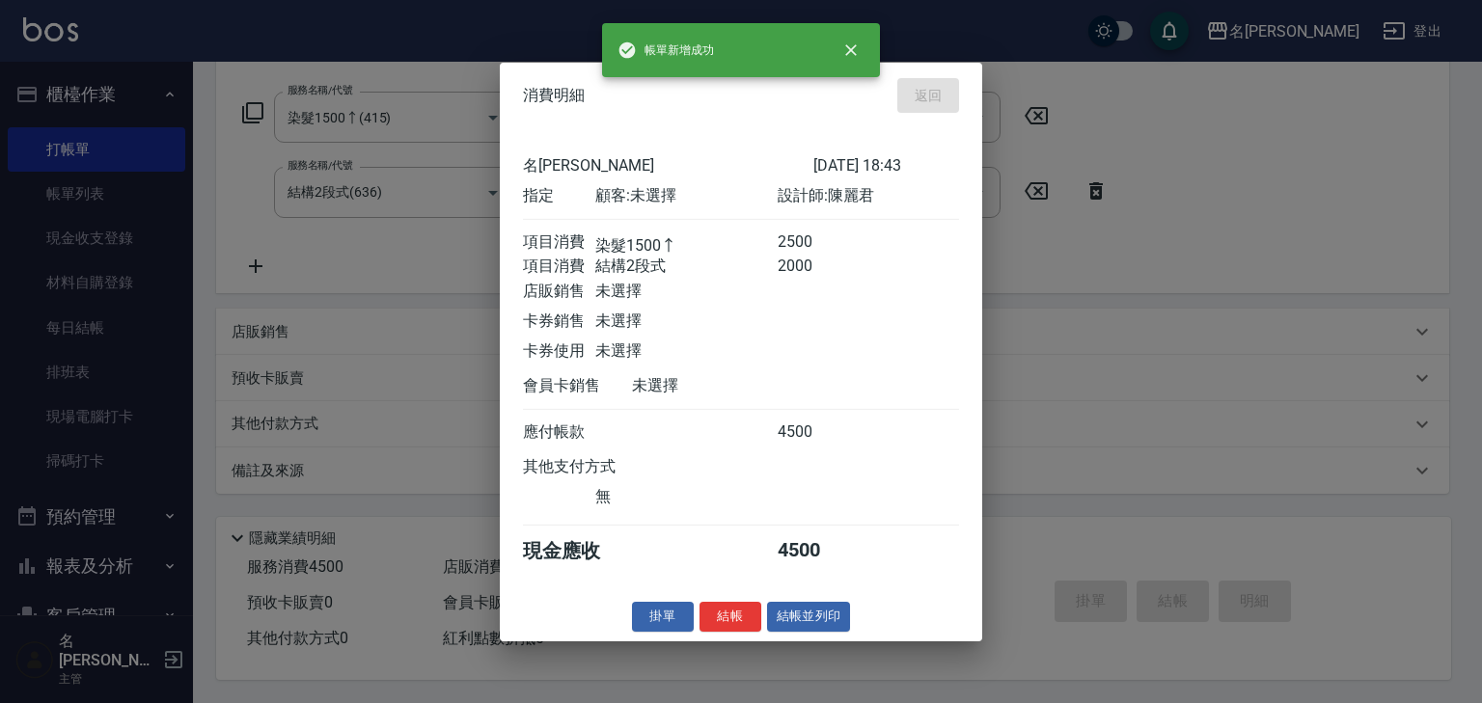
type input "2025/09/11 18:49"
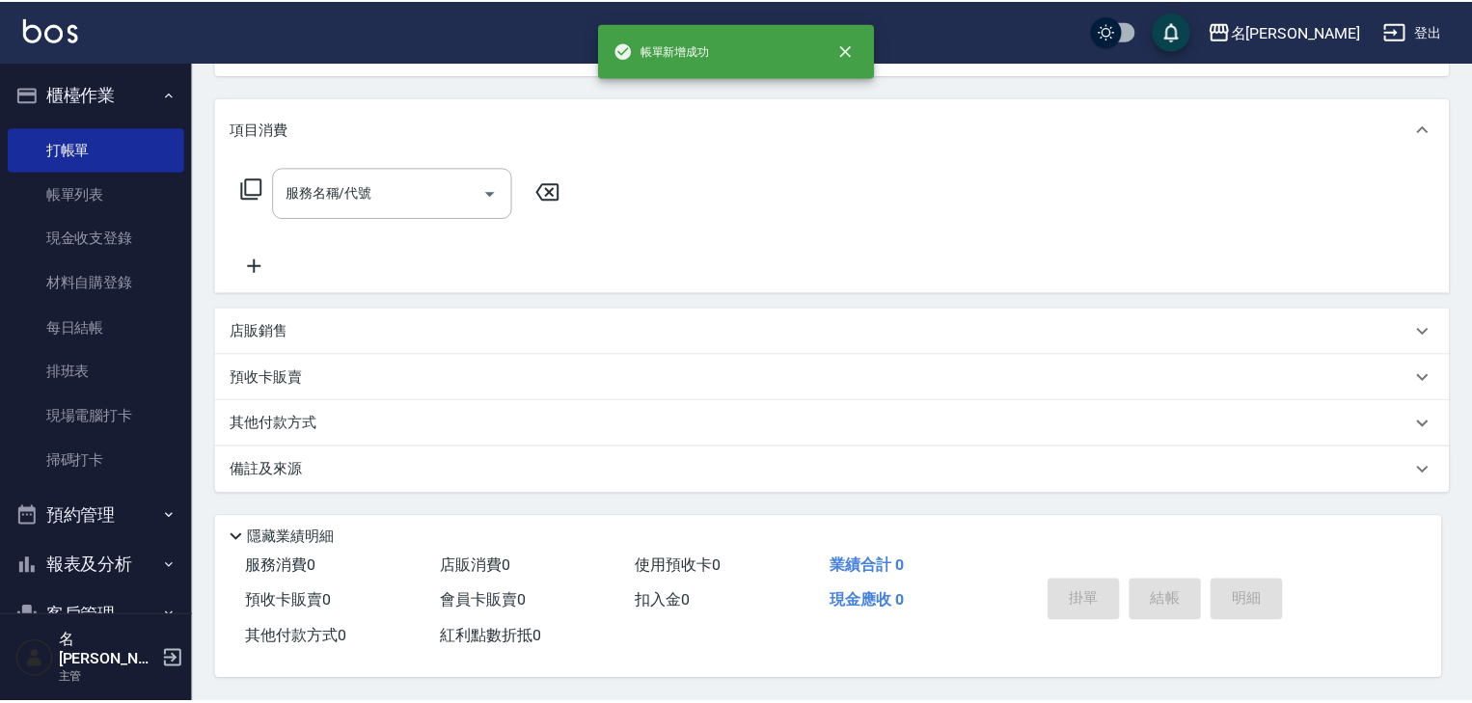
scroll to position [0, 0]
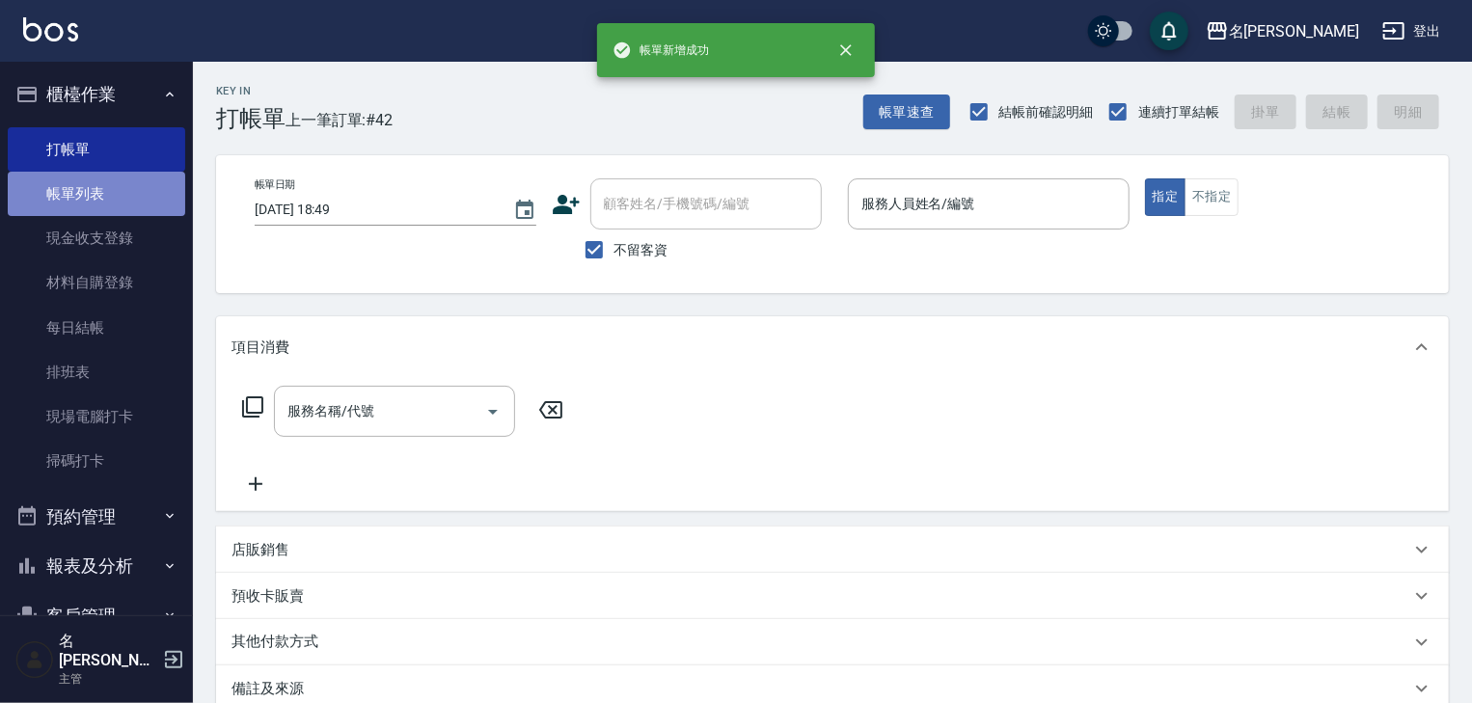
click at [96, 192] on link "帳單列表" at bounding box center [97, 194] width 178 height 44
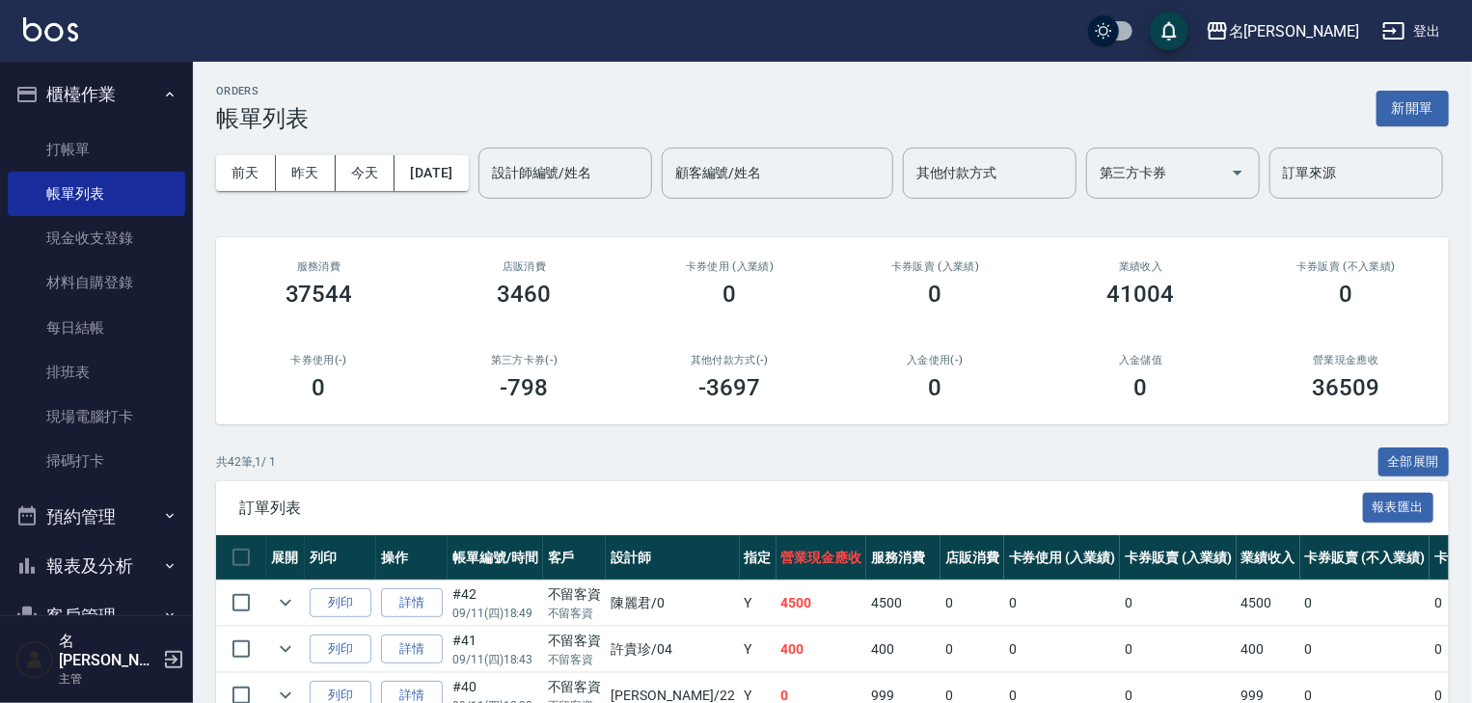
scroll to position [205, 0]
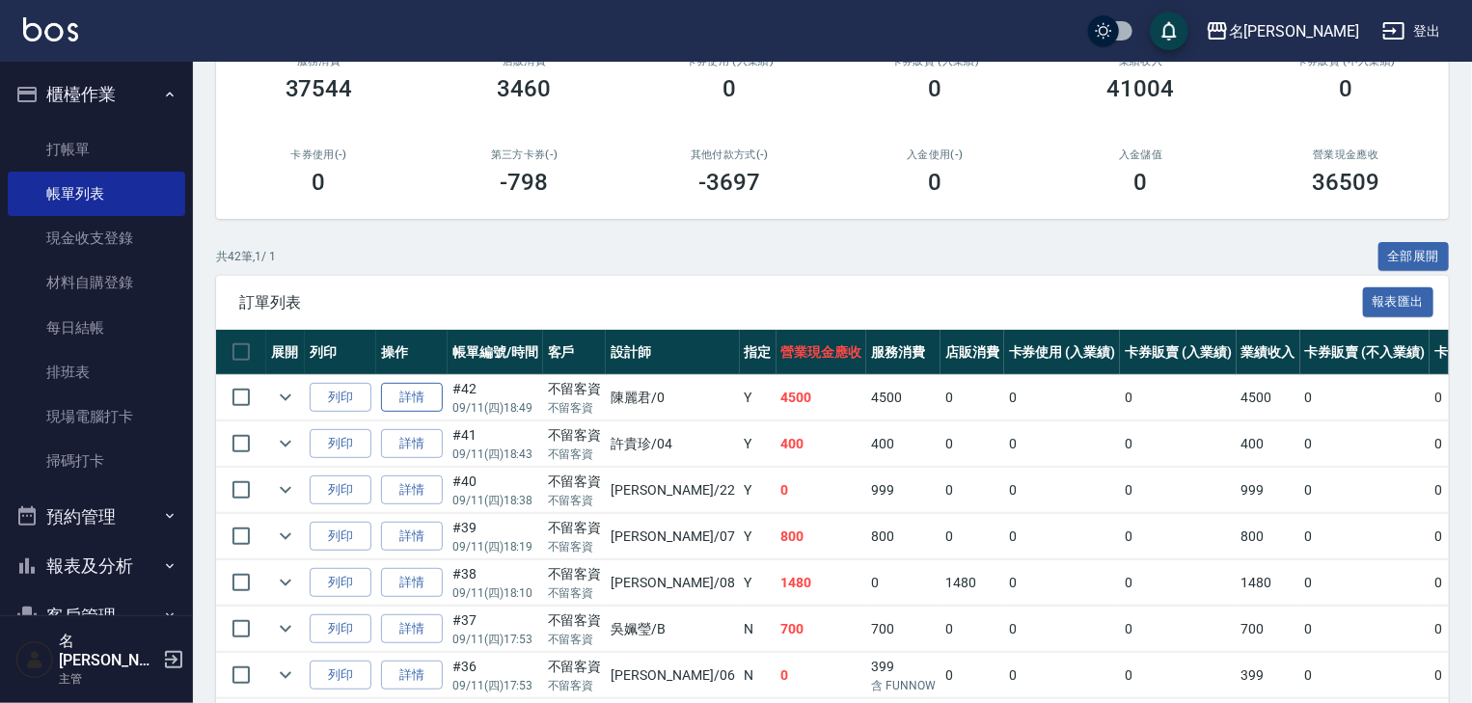
click at [401, 413] on link "詳情" at bounding box center [412, 398] width 62 height 30
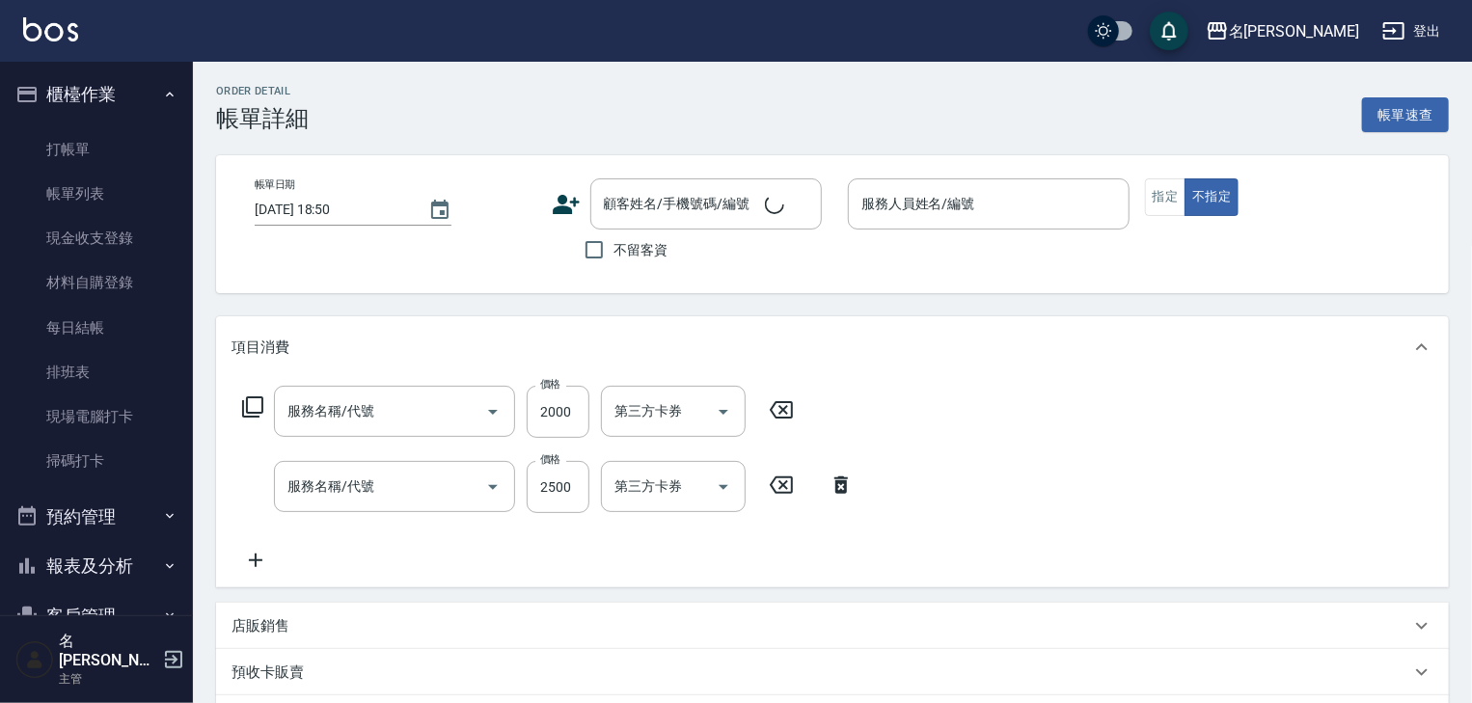
type input "2025/09/11 18:49"
checkbox input "true"
type input "陳麗君-0"
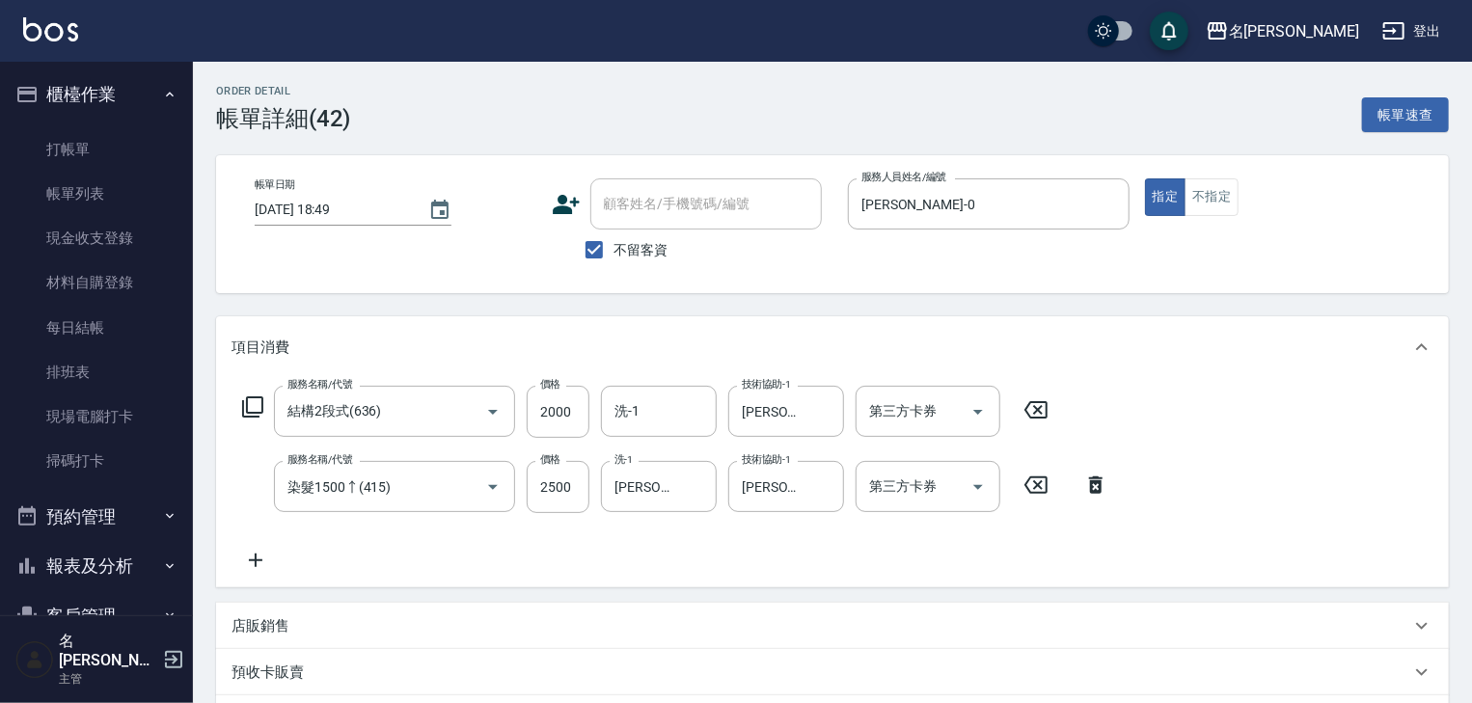
type input "結構2段式(636)"
type input "染髮1500↑(415)"
click at [574, 420] on input "2000" at bounding box center [558, 412] width 63 height 52
type input "1600"
click at [561, 485] on input "2500" at bounding box center [558, 487] width 63 height 52
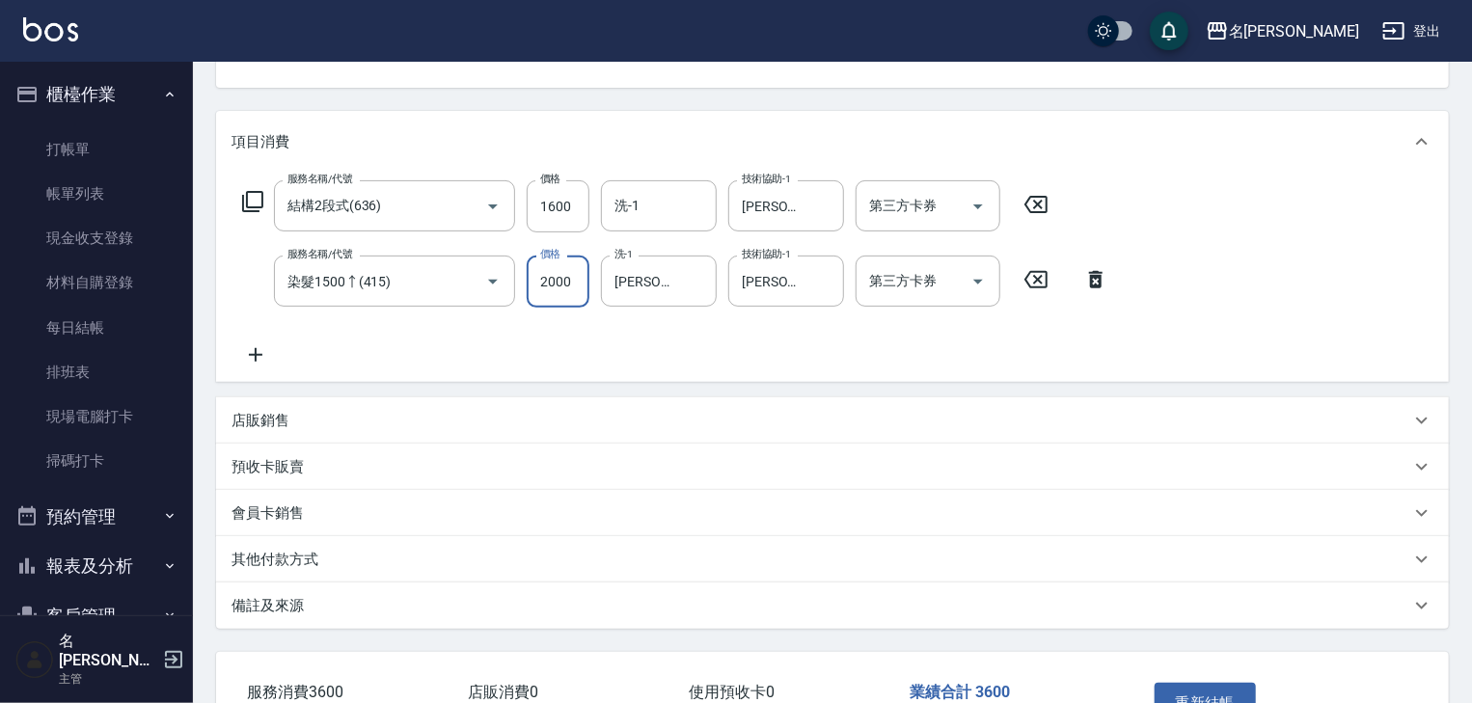
scroll to position [309, 0]
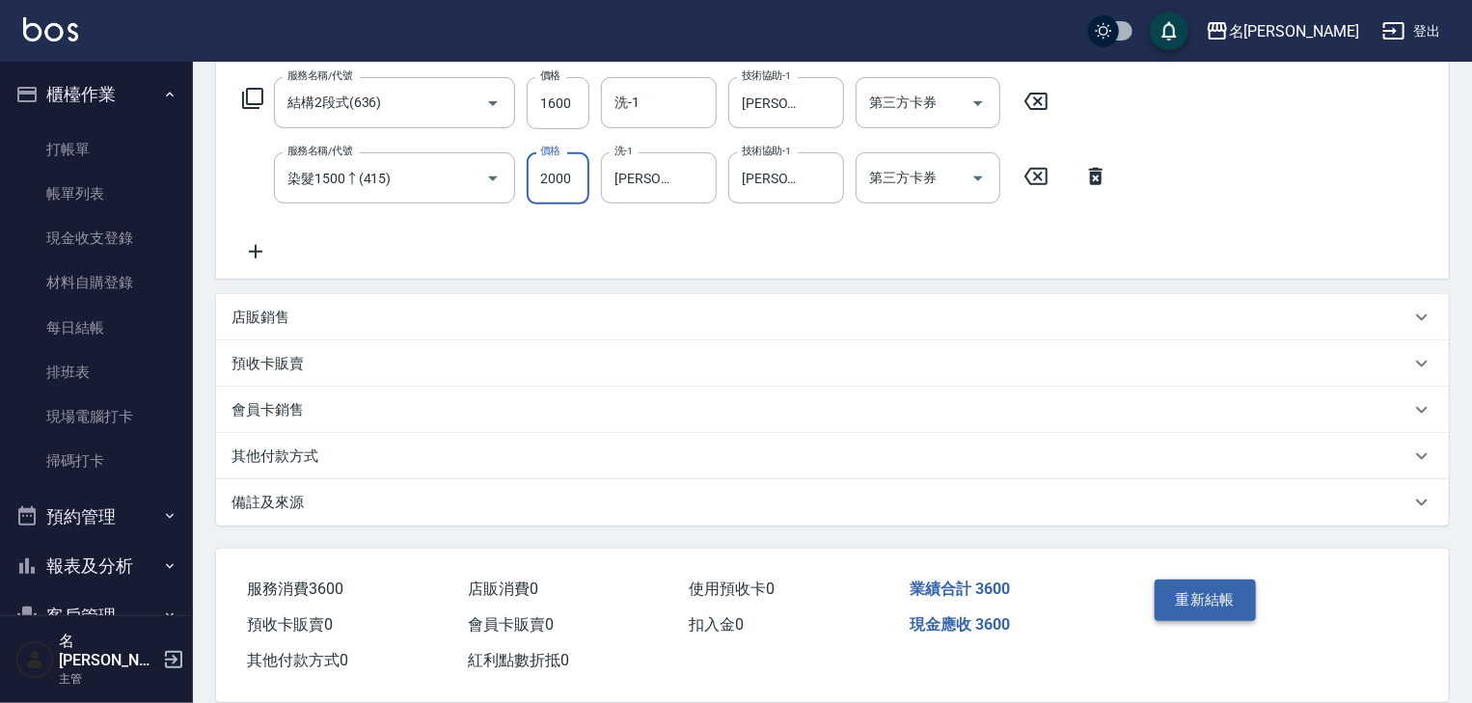
type input "2000"
click at [1190, 596] on button "重新結帳" at bounding box center [1206, 600] width 102 height 41
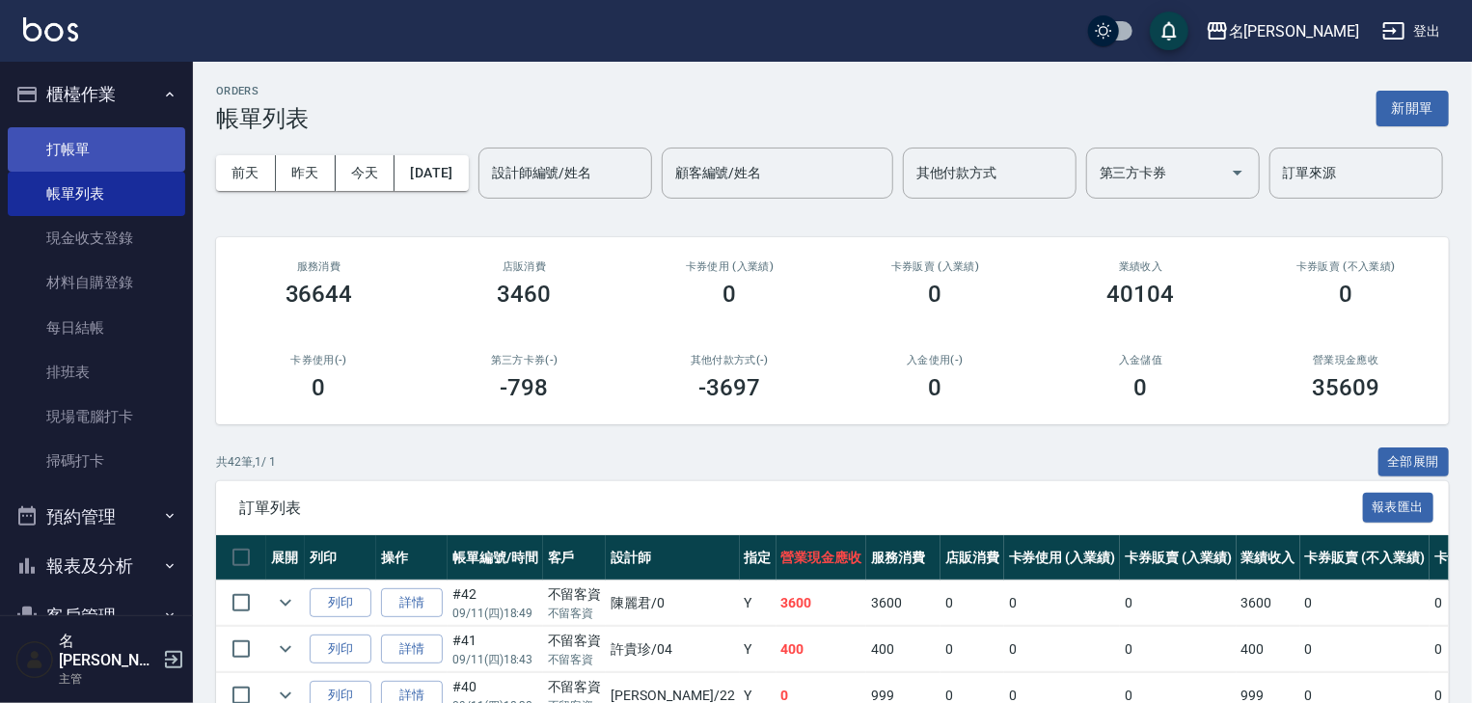
click at [62, 132] on link "打帳單" at bounding box center [97, 149] width 178 height 44
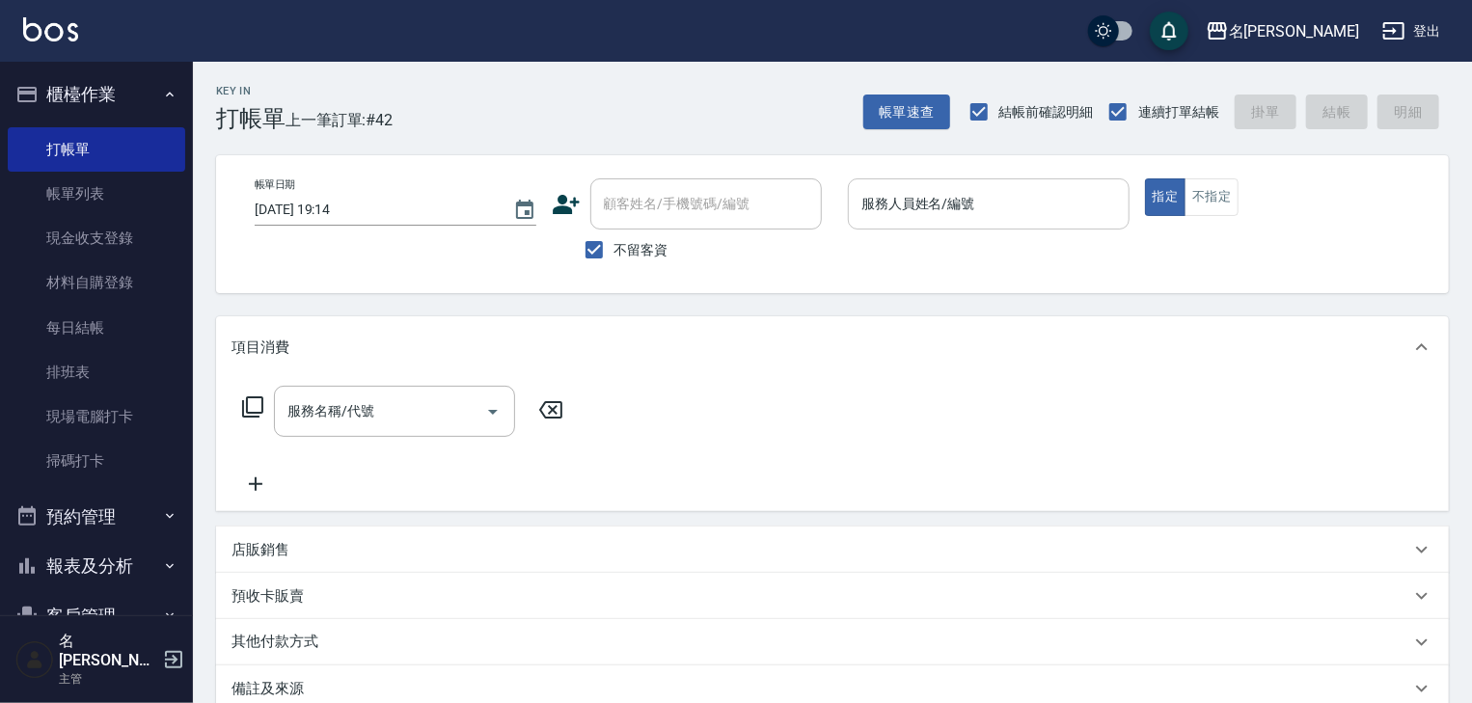
drag, startPoint x: 583, startPoint y: 282, endPoint x: 896, endPoint y: 196, distance: 325.1
click at [911, 208] on input "服務人員姓名/編號" at bounding box center [989, 204] width 264 height 34
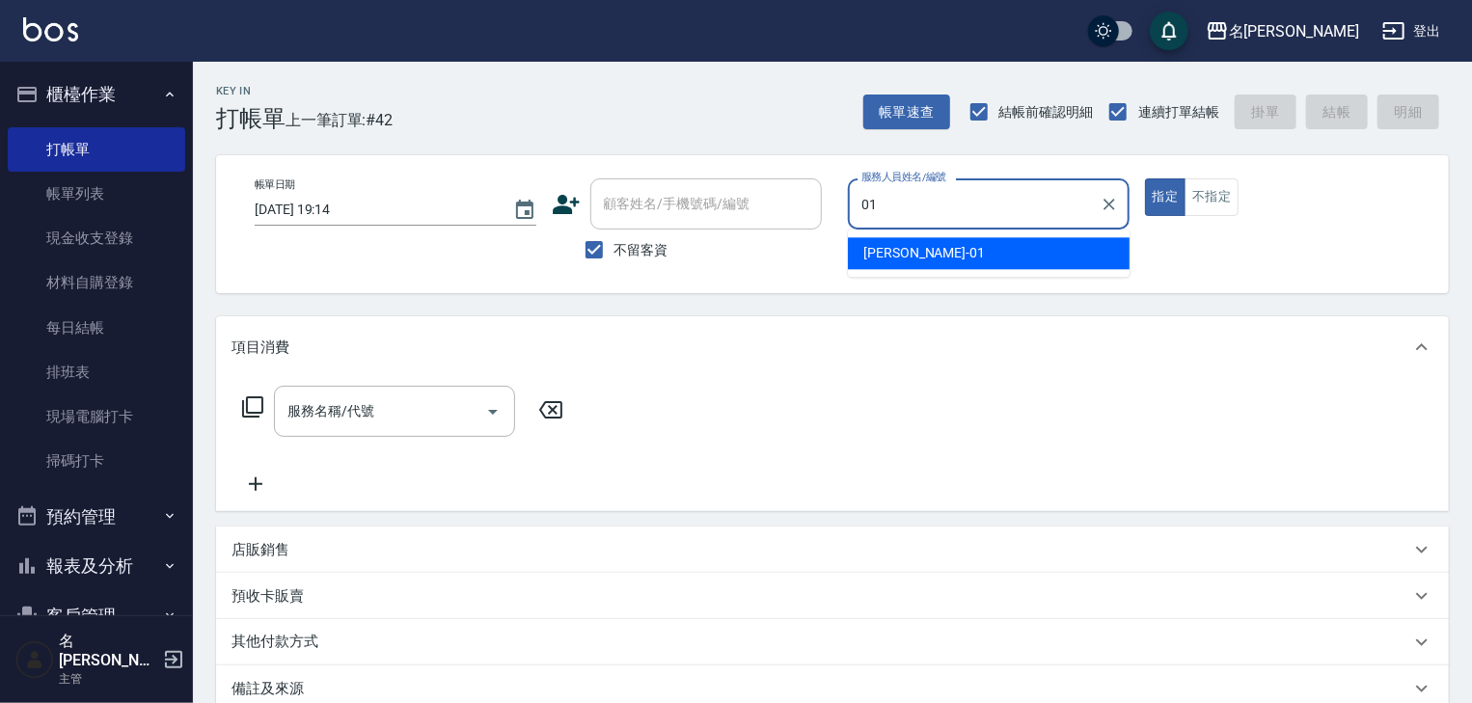
type input "Joyce-01"
type button "true"
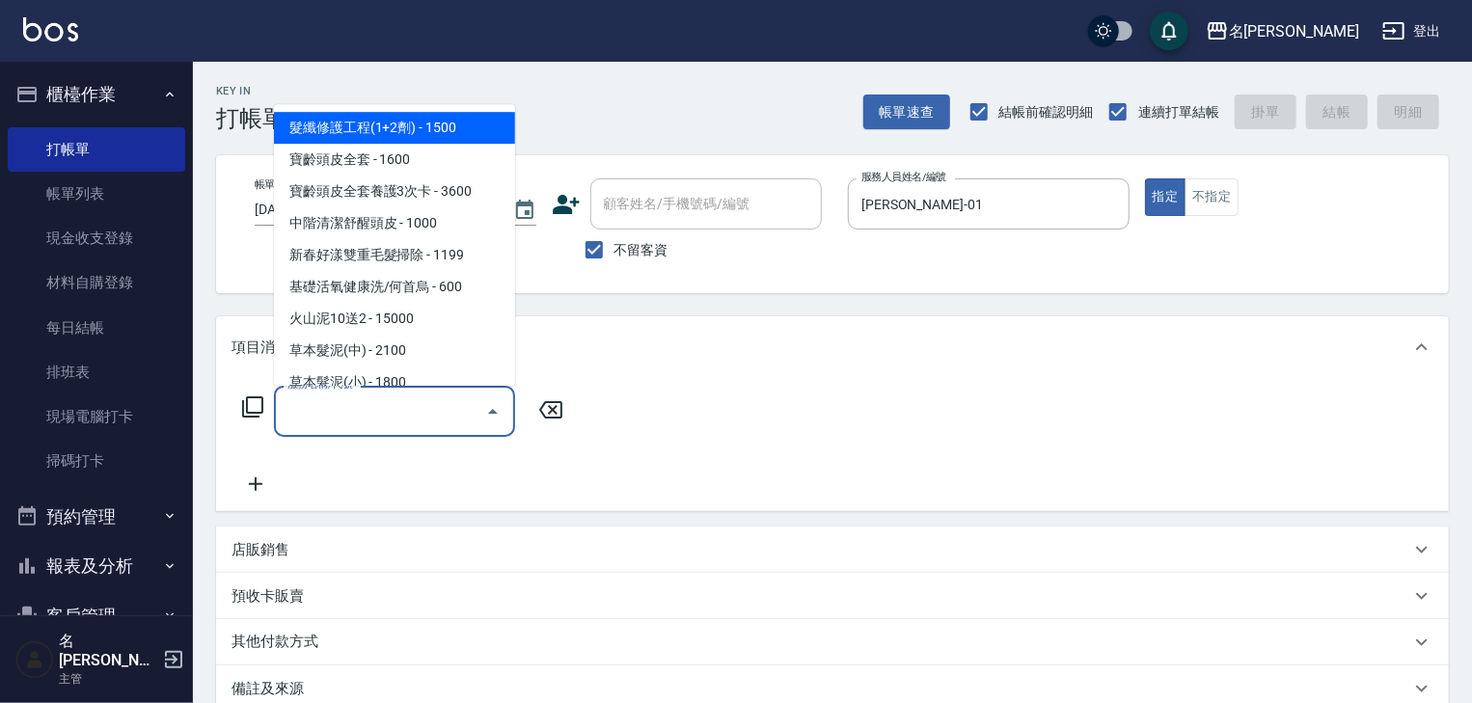
click at [351, 422] on input "服務名稱/代號" at bounding box center [380, 412] width 195 height 34
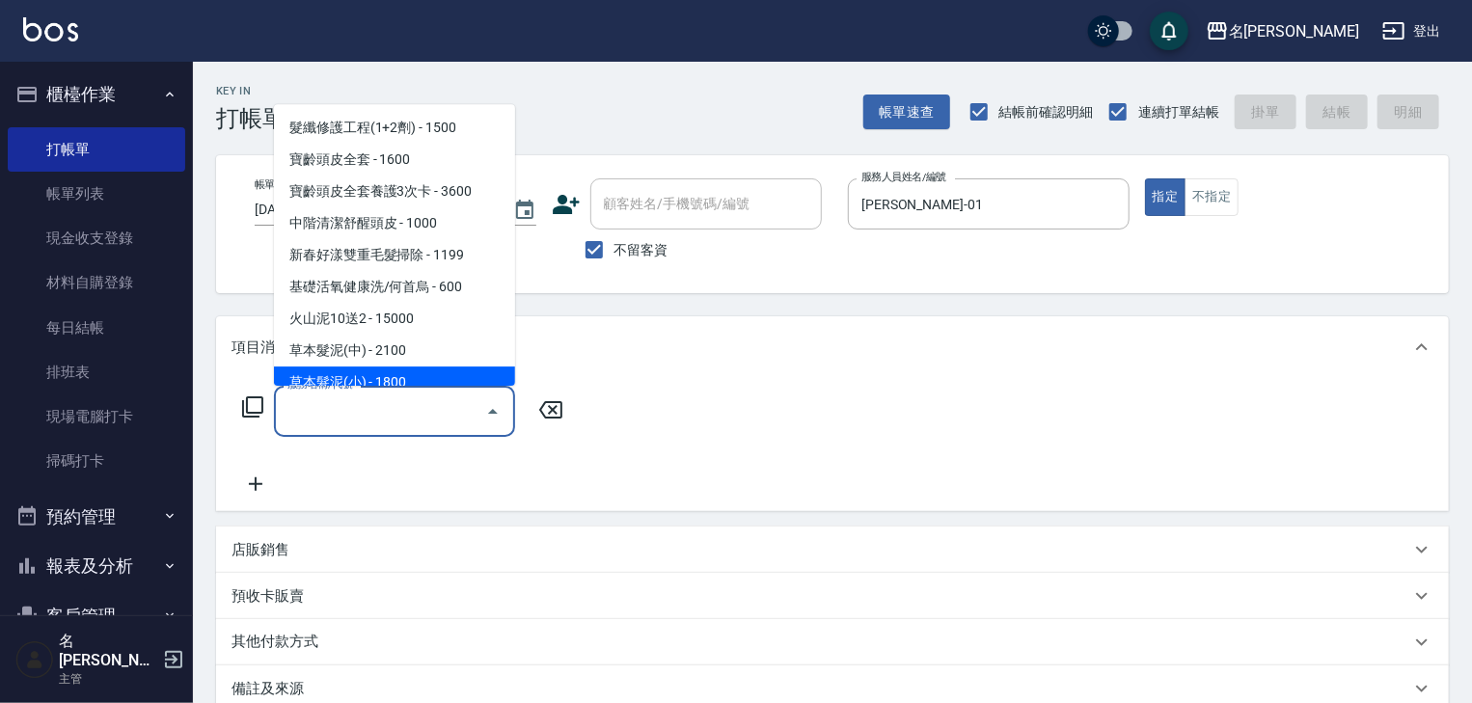
click at [352, 386] on label "服務名稱/代號" at bounding box center [319, 384] width 65 height 14
click at [352, 395] on input "服務名稱/代號" at bounding box center [380, 412] width 195 height 34
click at [378, 377] on span "草本髮泥(小) - 1800" at bounding box center [394, 384] width 241 height 32
type input "草本髮泥(小)(122)"
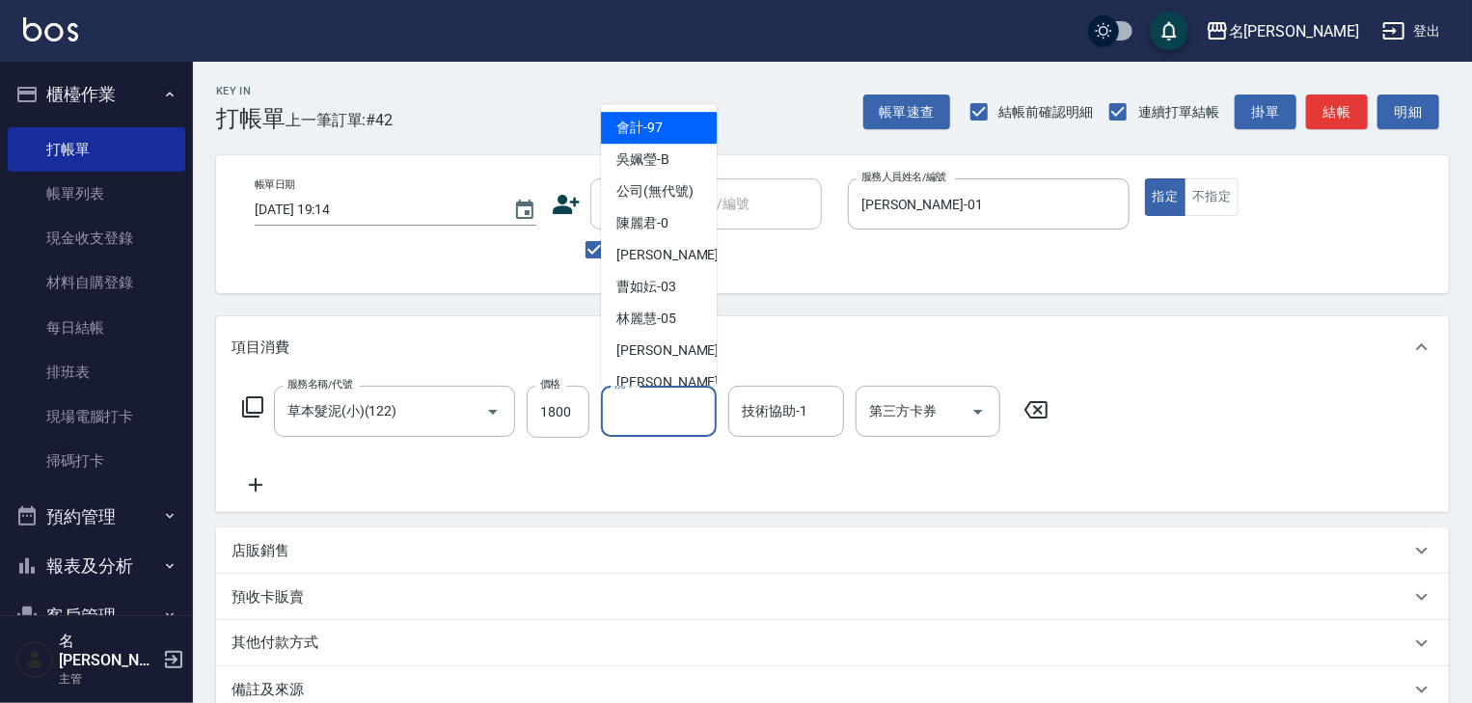
click at [664, 424] on input "洗-1" at bounding box center [659, 412] width 98 height 34
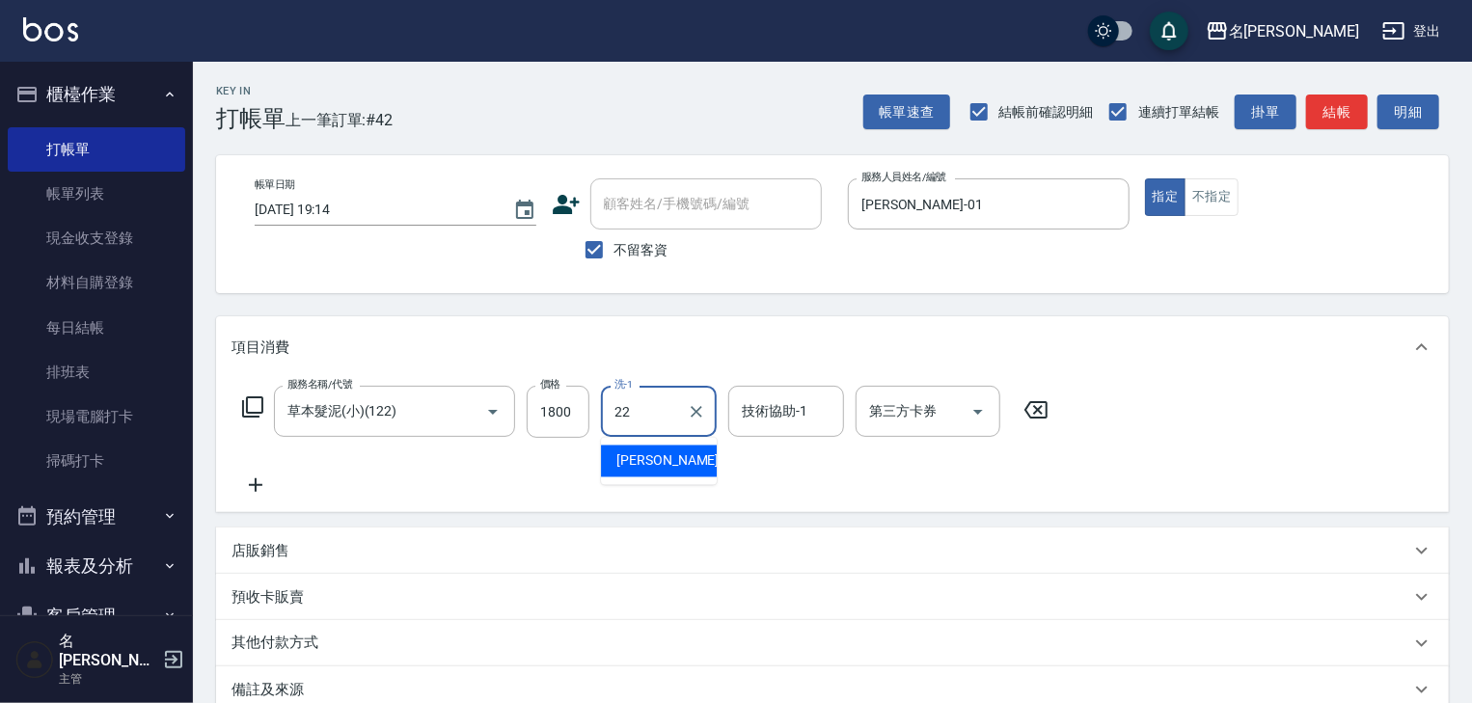
type input "[PERSON_NAME]-22"
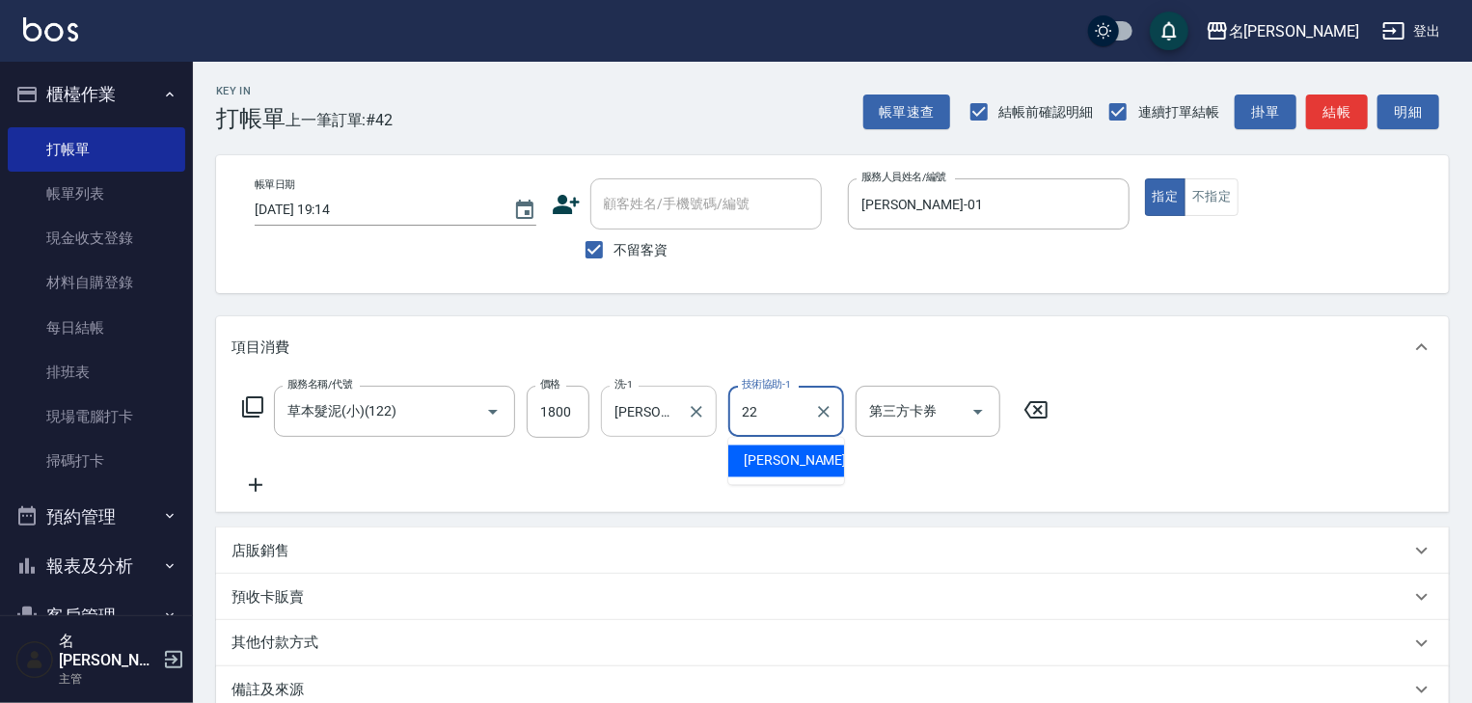
type input "[PERSON_NAME]-22"
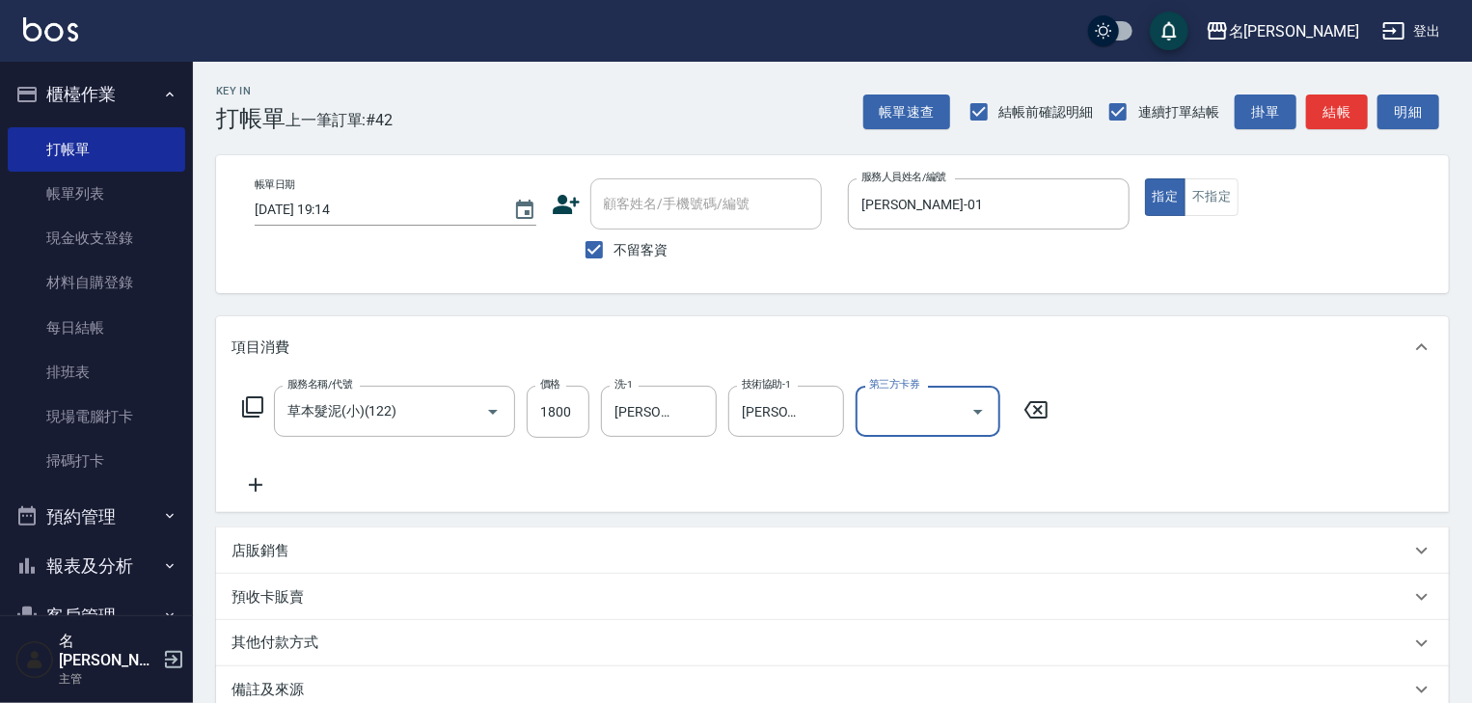
click at [253, 490] on icon at bounding box center [256, 485] width 48 height 23
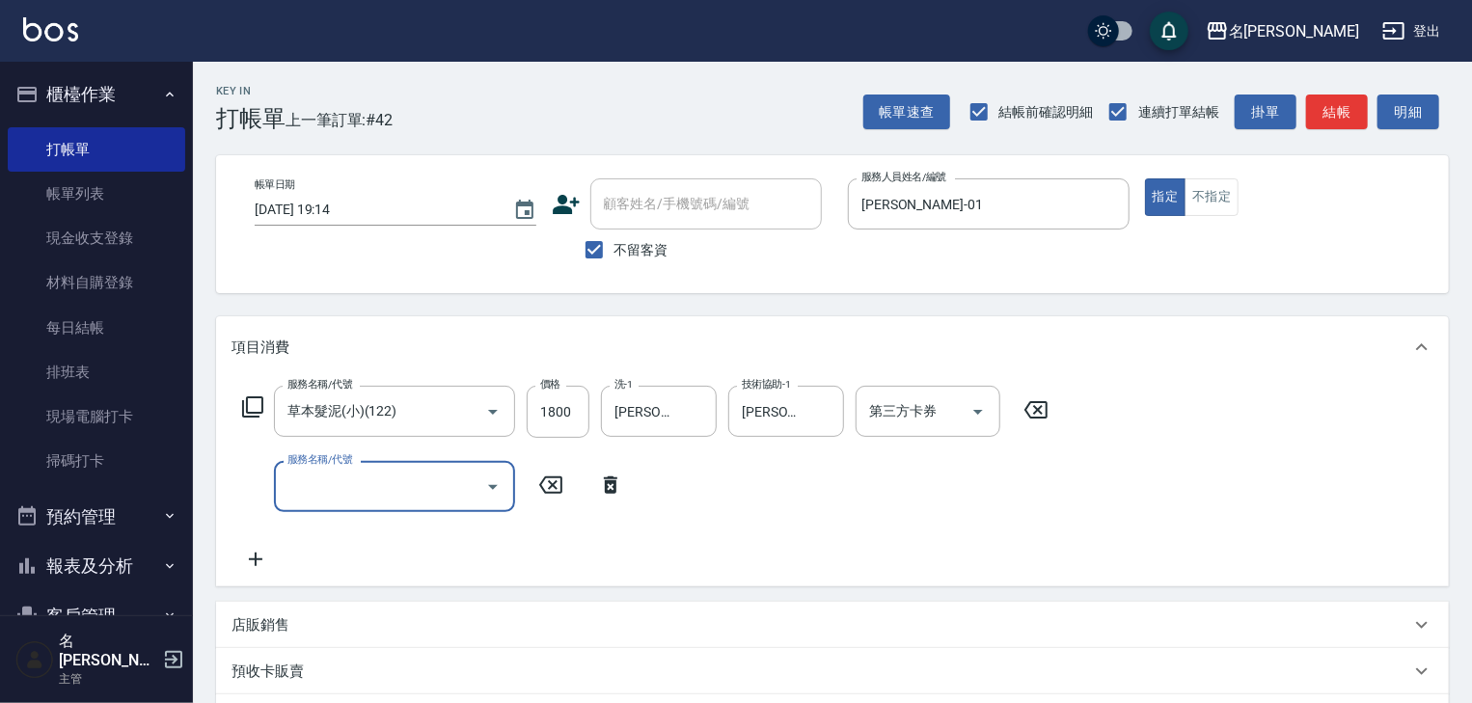
click at [313, 475] on input "服務名稱/代號" at bounding box center [380, 487] width 195 height 34
type input "接髮(218)"
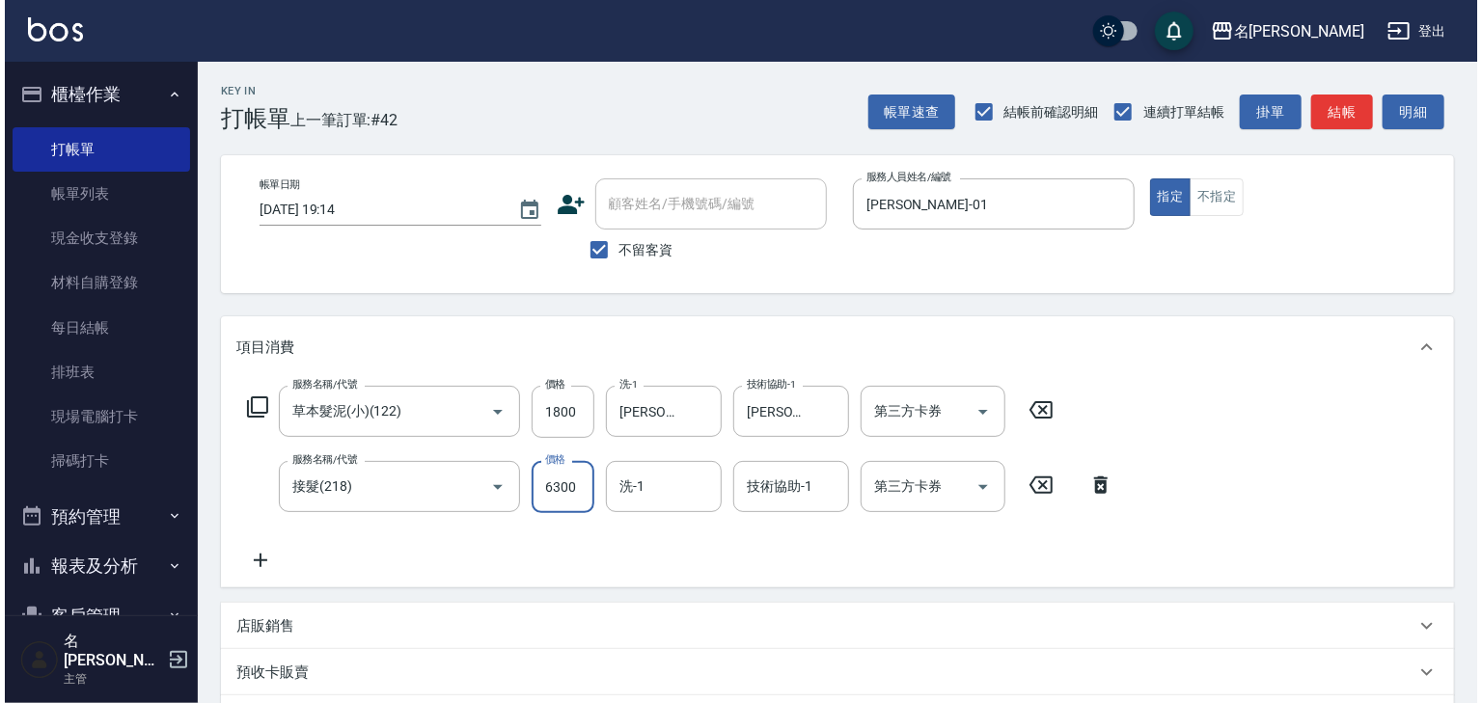
scroll to position [301, 0]
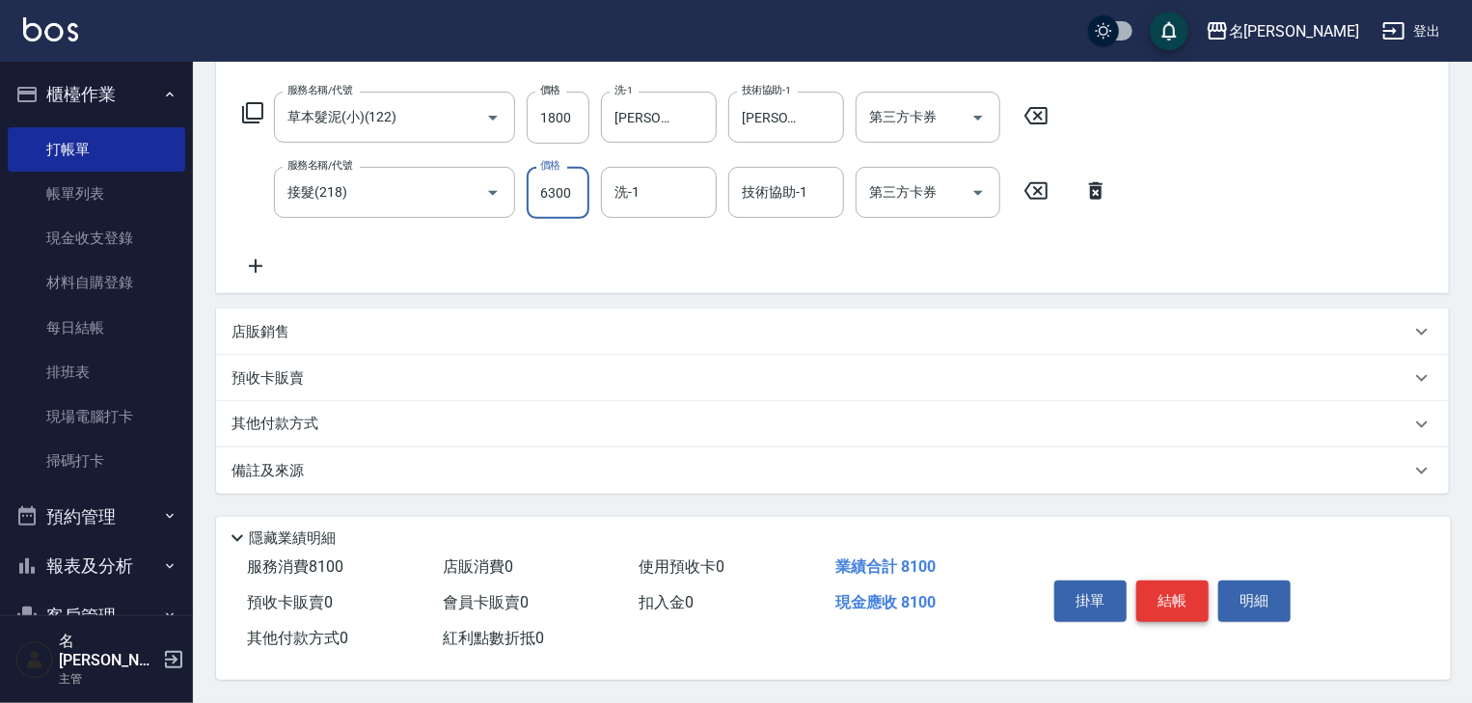
type input "6300"
click at [1184, 594] on button "結帳" at bounding box center [1172, 601] width 72 height 41
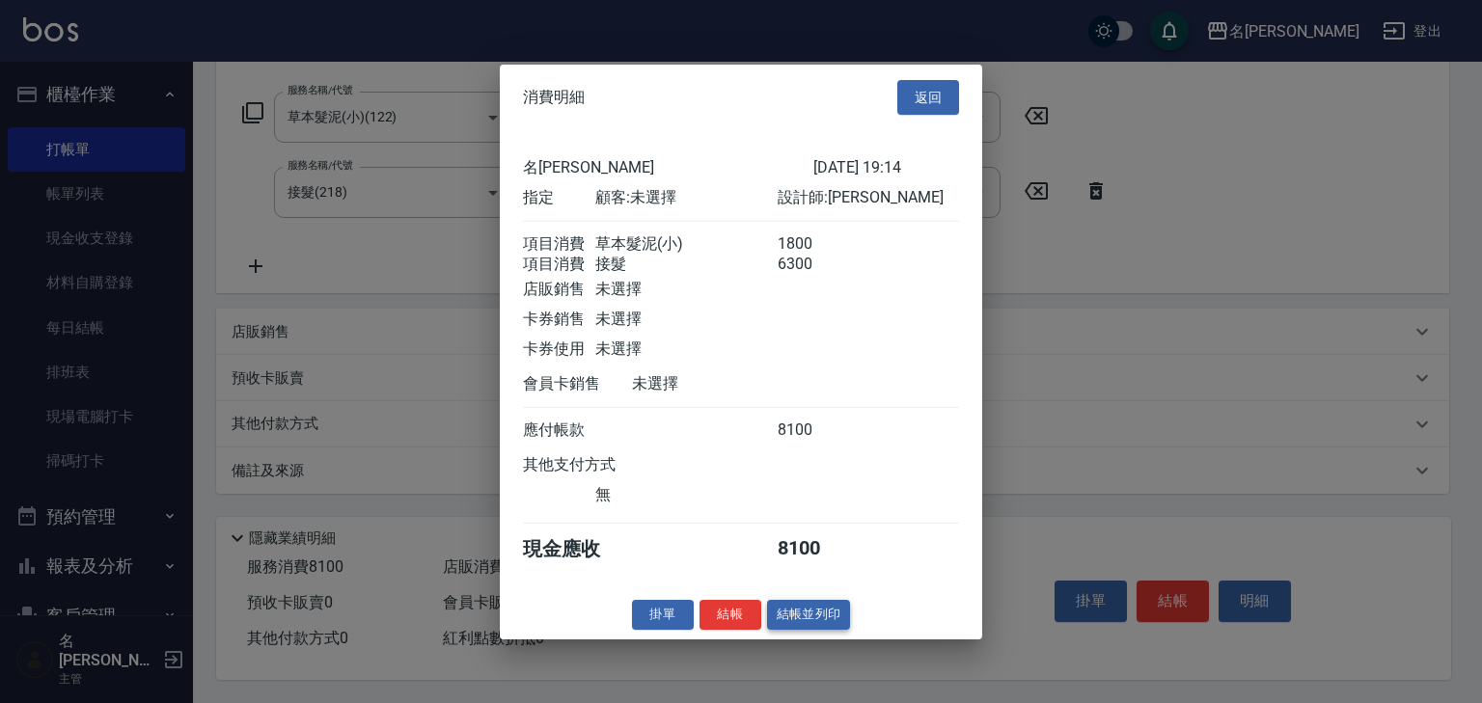
click at [807, 621] on button "結帳並列印" at bounding box center [809, 615] width 84 height 30
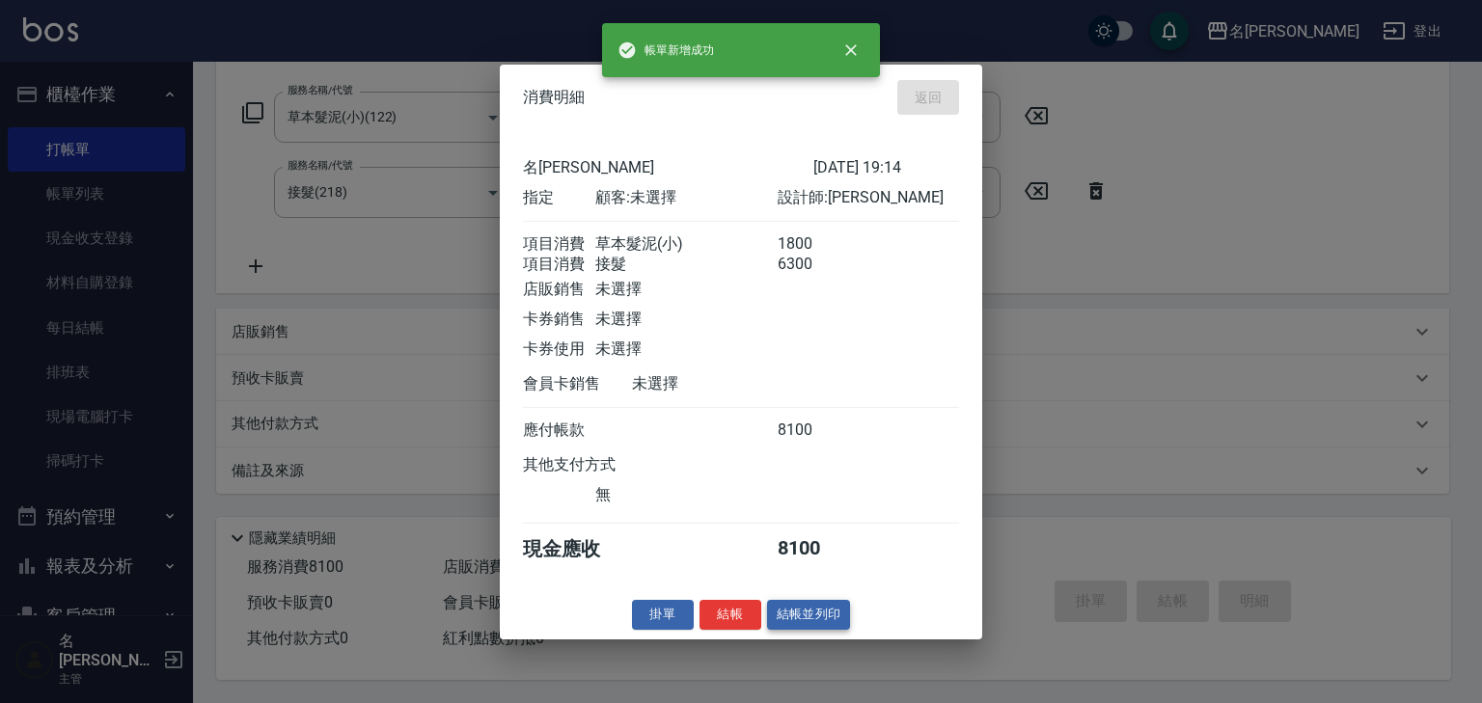
type input "2025/09/11 19:16"
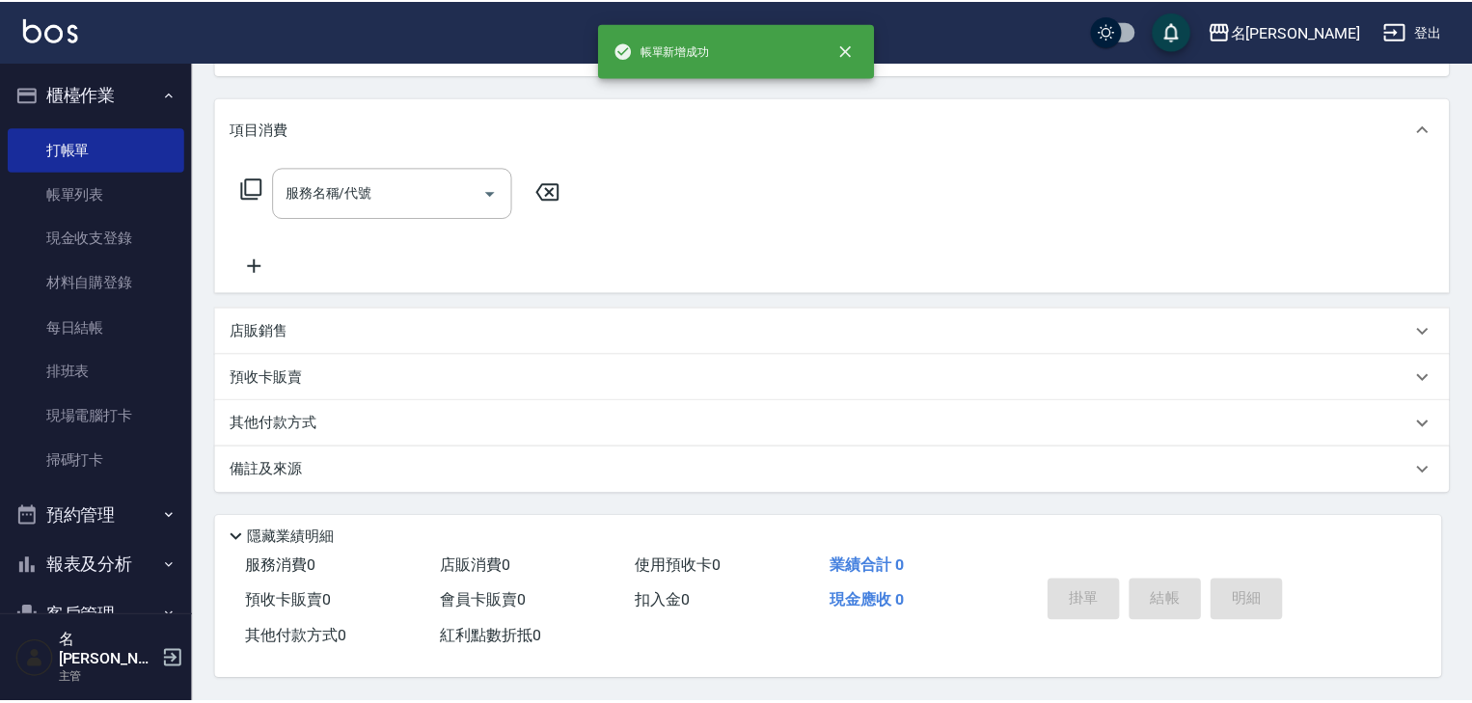
scroll to position [0, 0]
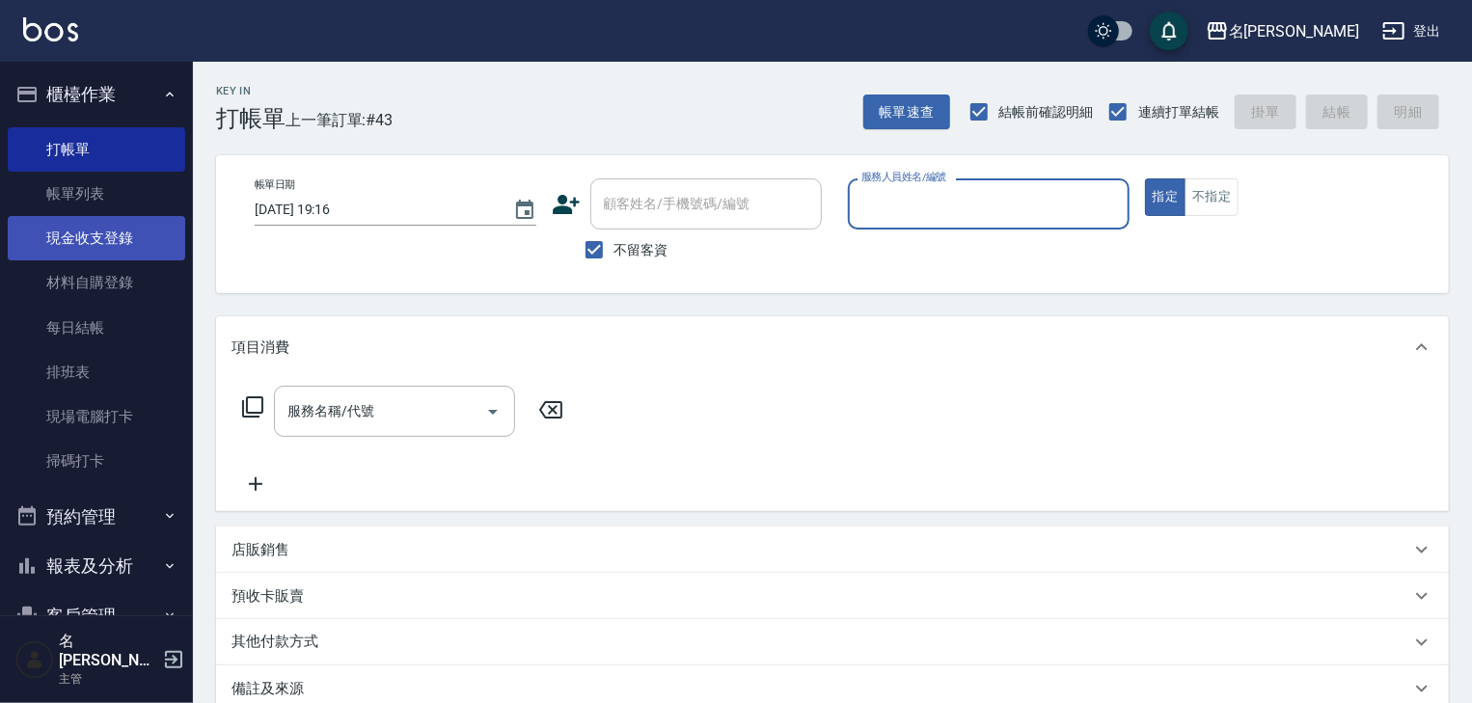
click at [111, 247] on link "現金收支登錄" at bounding box center [97, 238] width 178 height 44
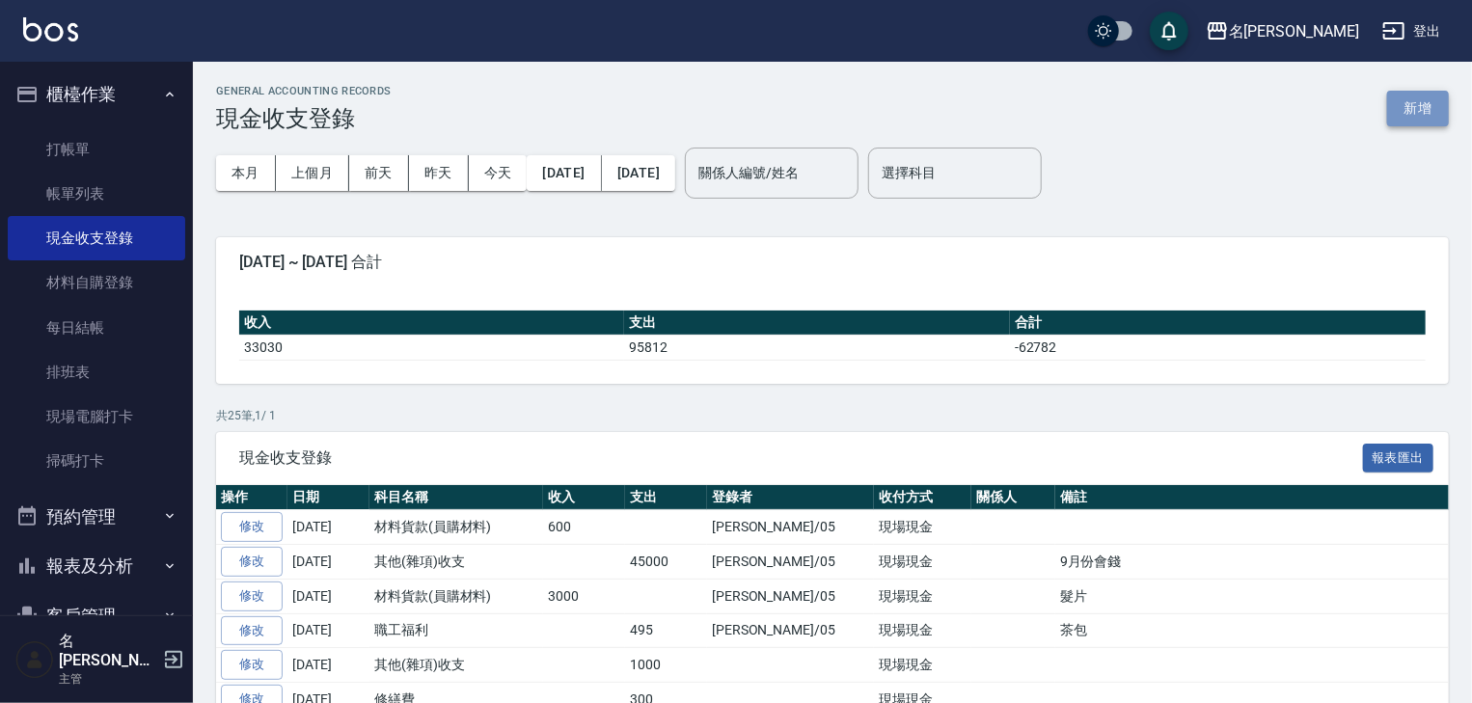
click at [1423, 104] on button "新增" at bounding box center [1418, 109] width 62 height 36
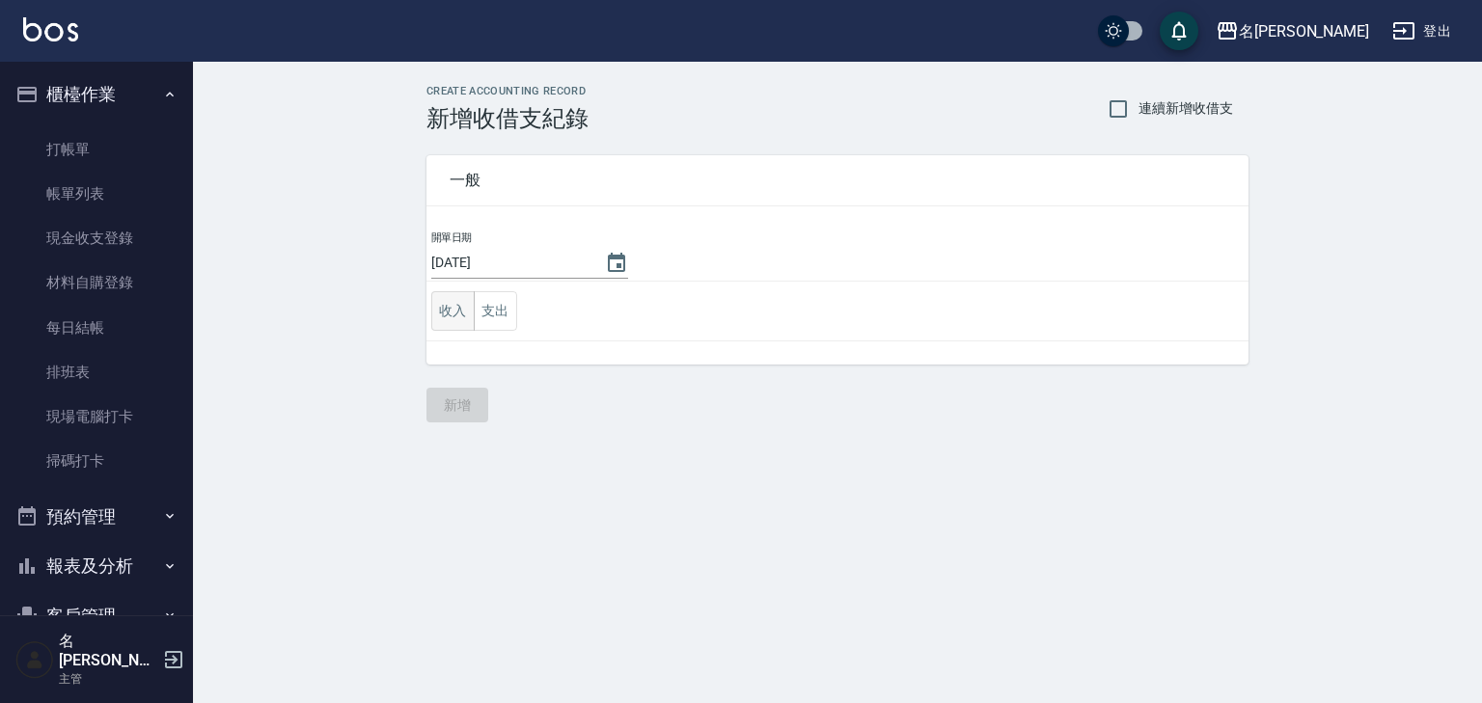
click at [444, 315] on button "收入" at bounding box center [452, 311] width 43 height 40
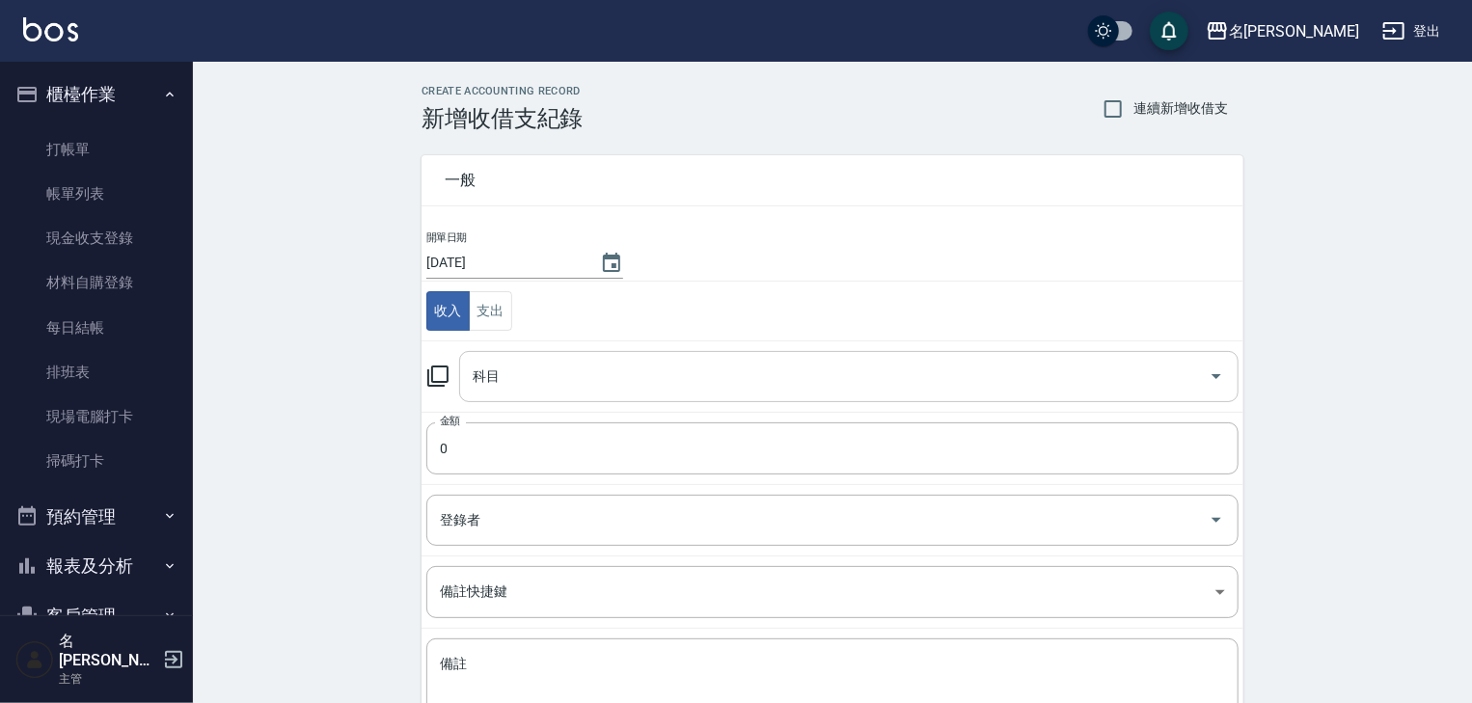
click at [566, 379] on input "科目" at bounding box center [834, 377] width 733 height 34
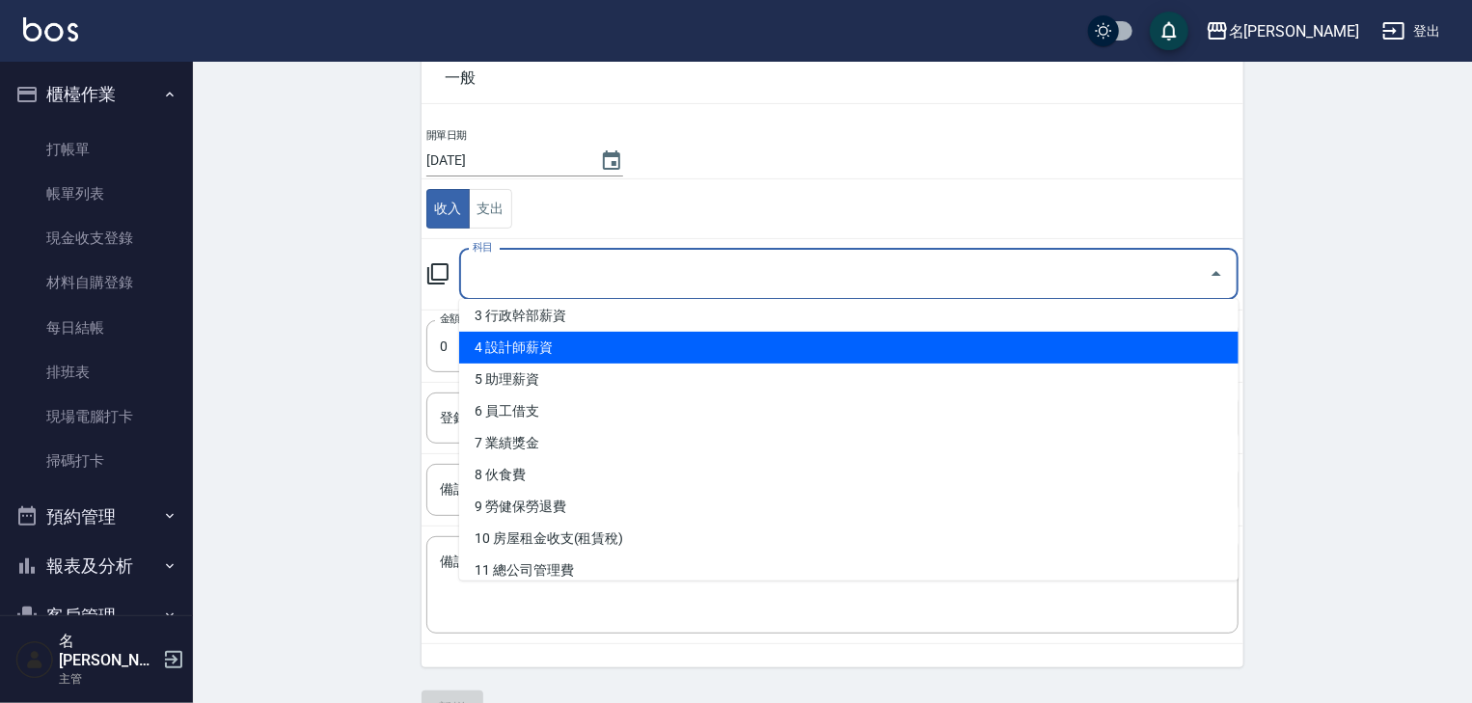
scroll to position [205, 0]
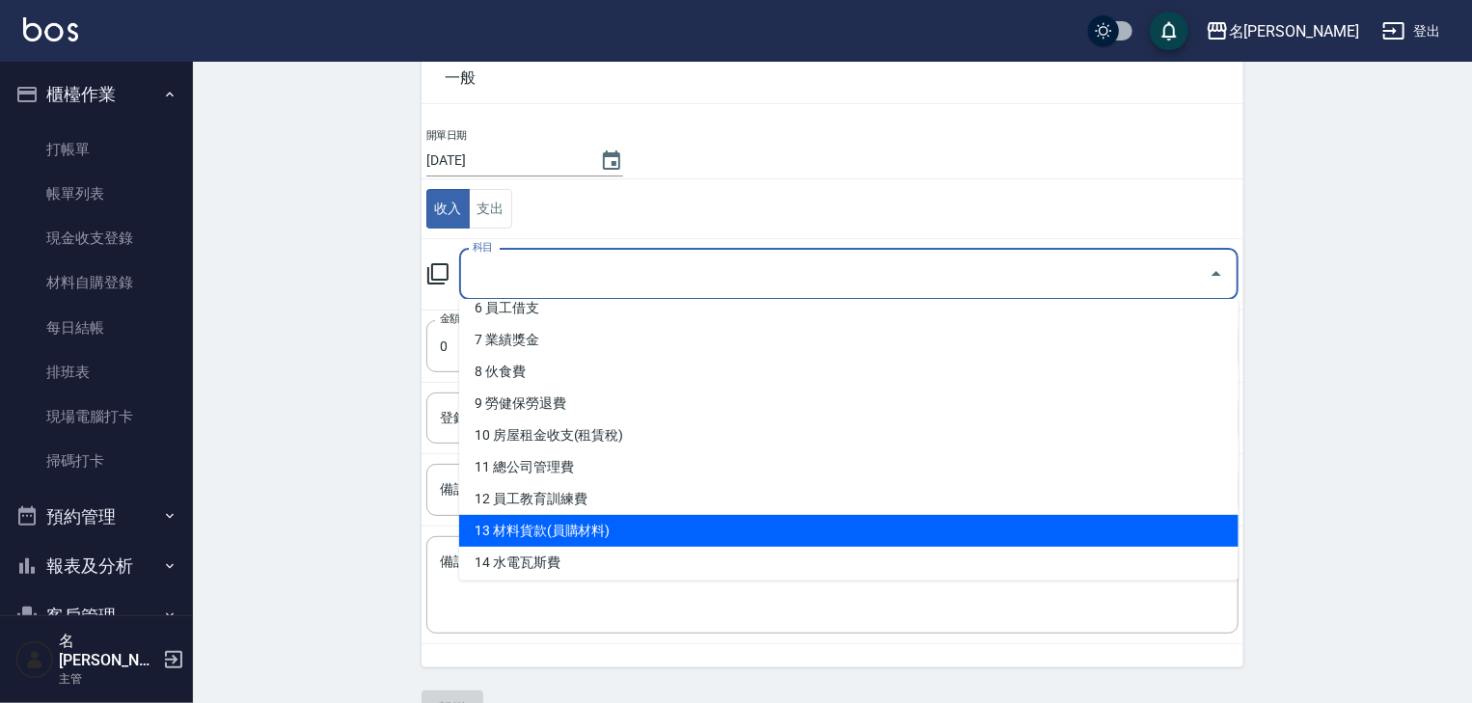
click at [617, 528] on li "13 材料貨款(員購材料)" at bounding box center [848, 531] width 779 height 32
type input "13 材料貨款(員購材料)"
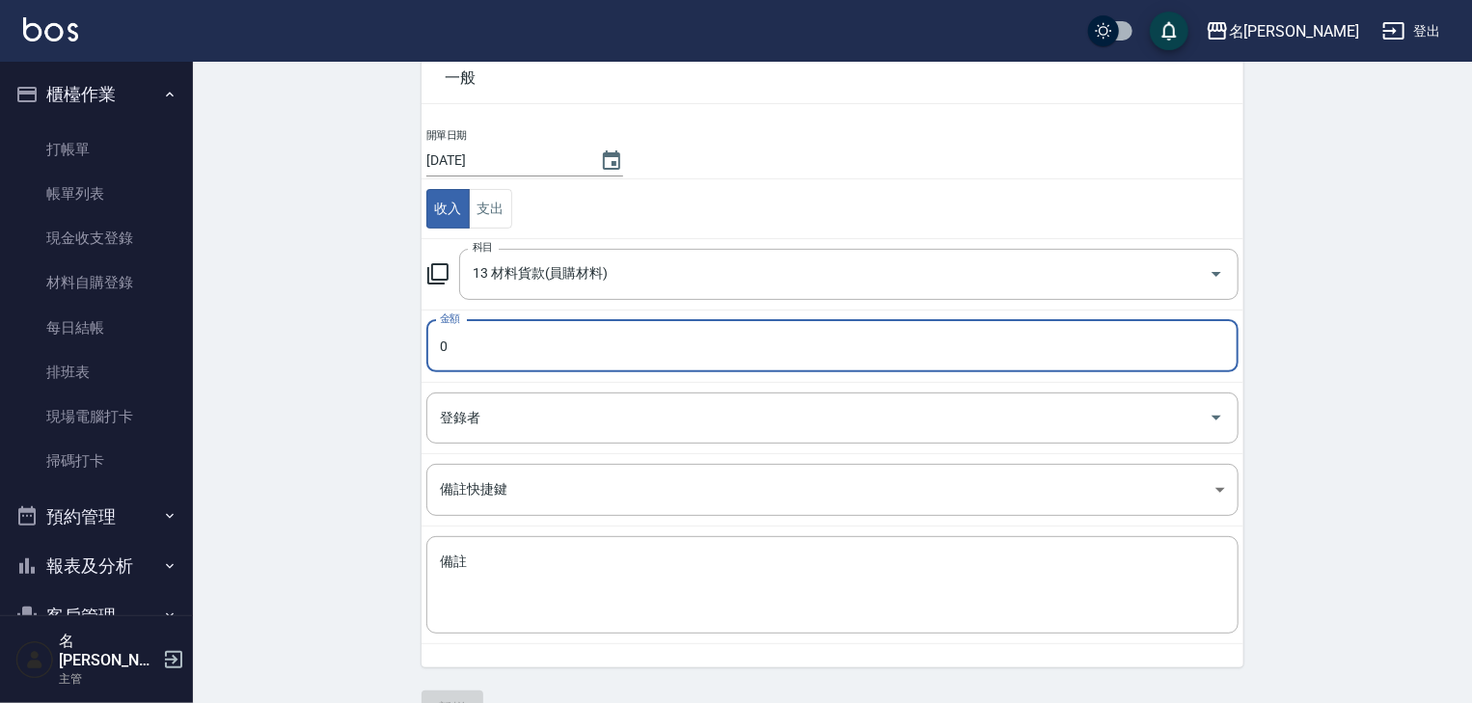
click at [506, 345] on input "0" at bounding box center [832, 346] width 812 height 52
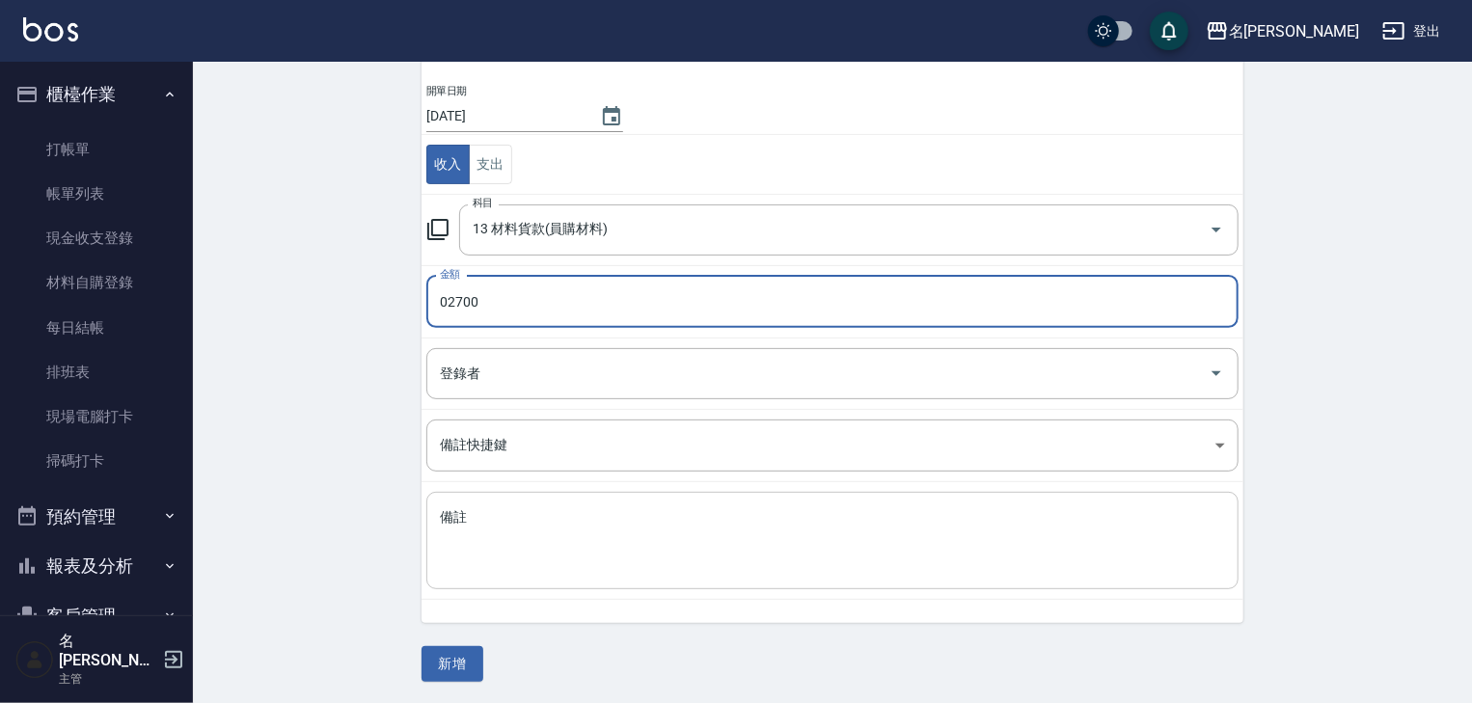
type input "02700"
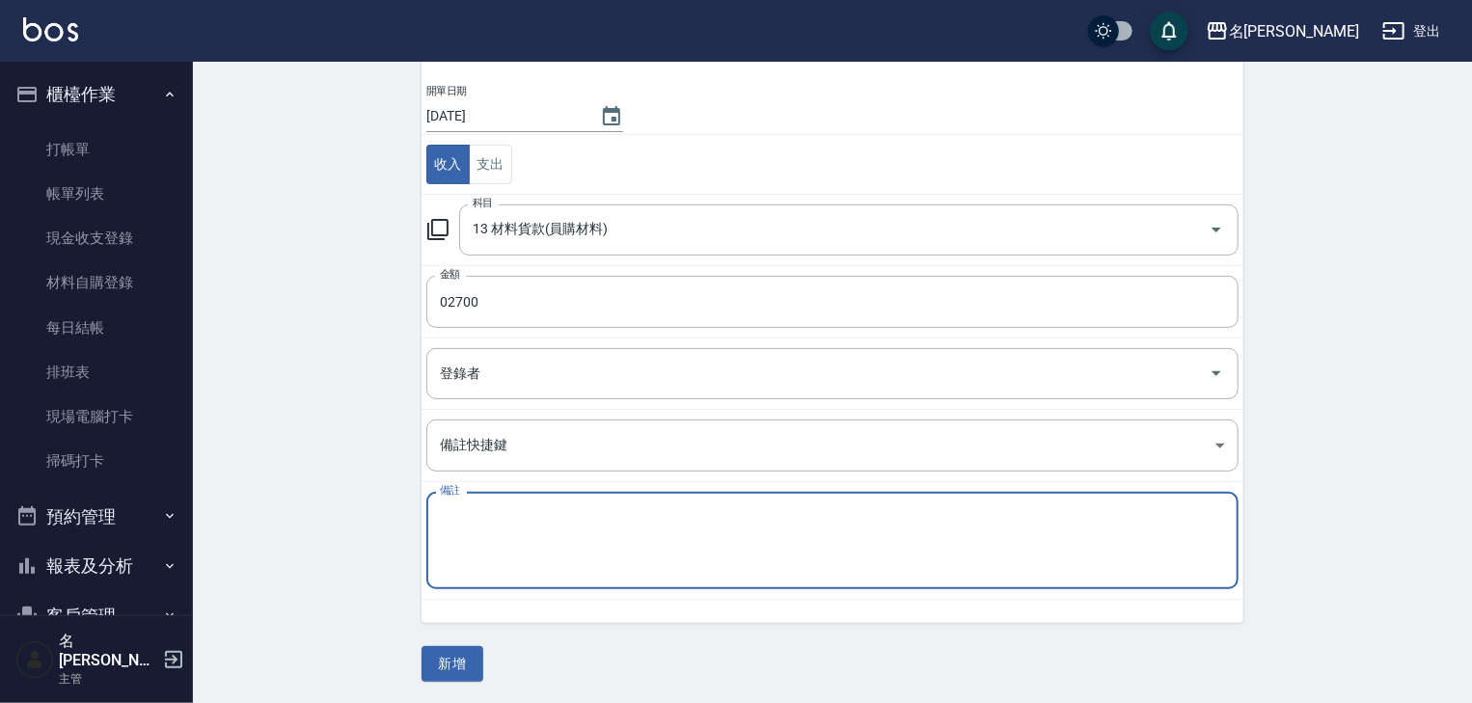
click at [547, 538] on textarea "備註" at bounding box center [832, 541] width 785 height 66
type textarea "5"
type textarea "甄環爆厚20吋1包"
click at [451, 666] on button "新增" at bounding box center [453, 664] width 62 height 36
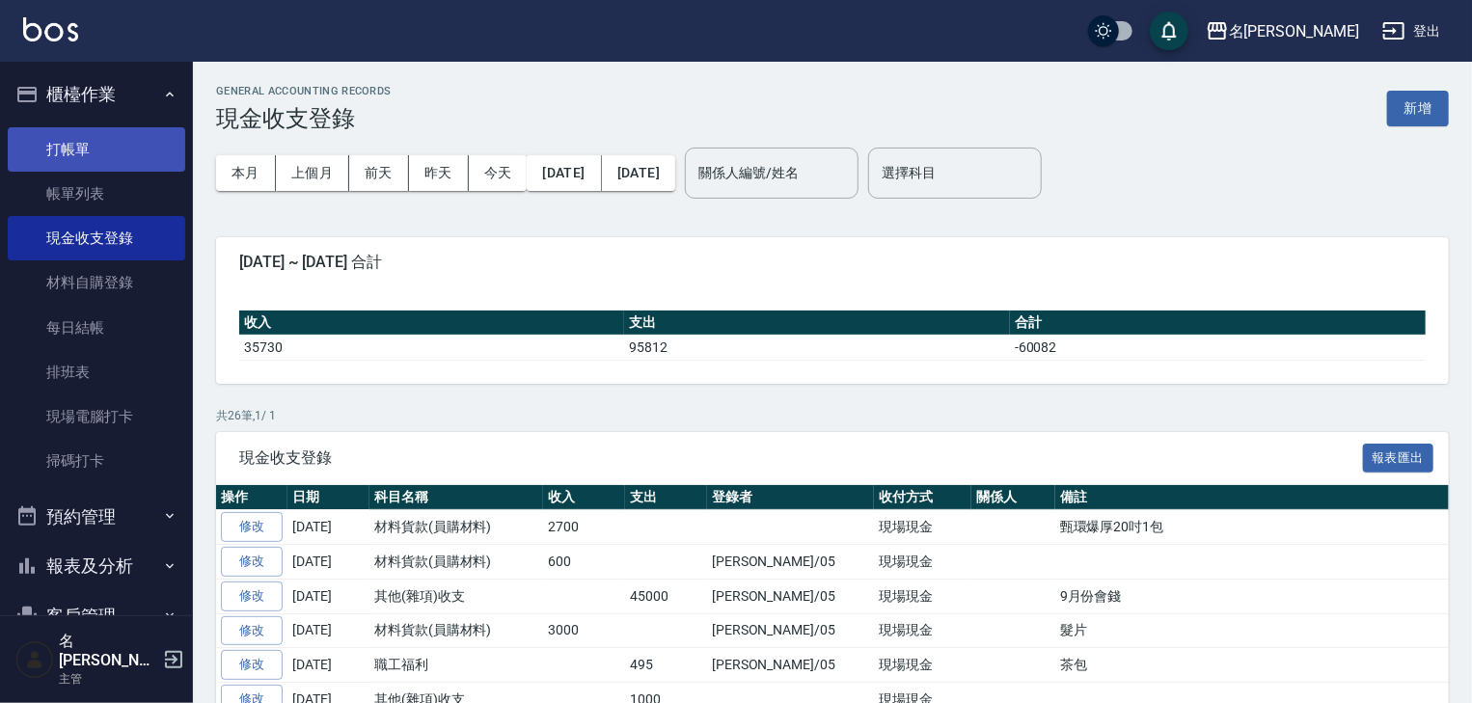
click at [77, 159] on link "打帳單" at bounding box center [97, 149] width 178 height 44
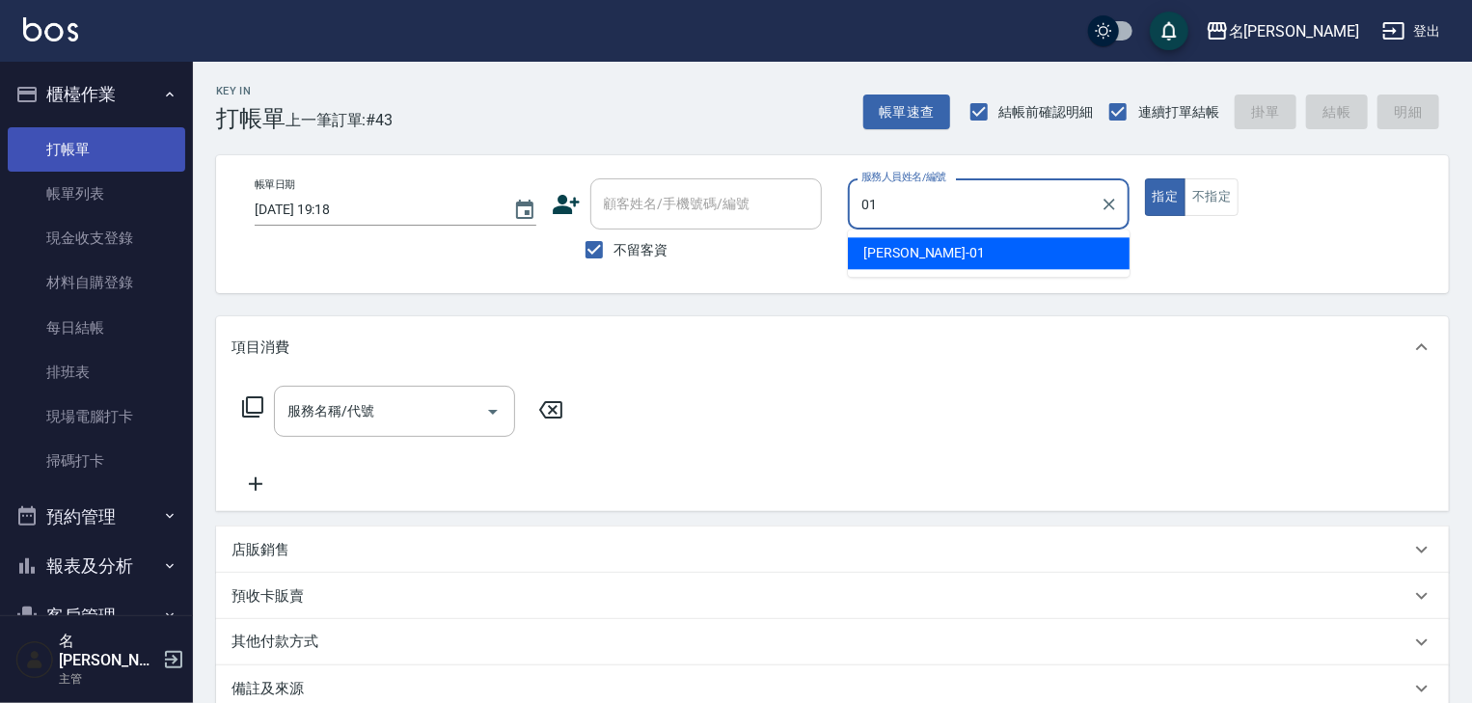
type input "Joyce-01"
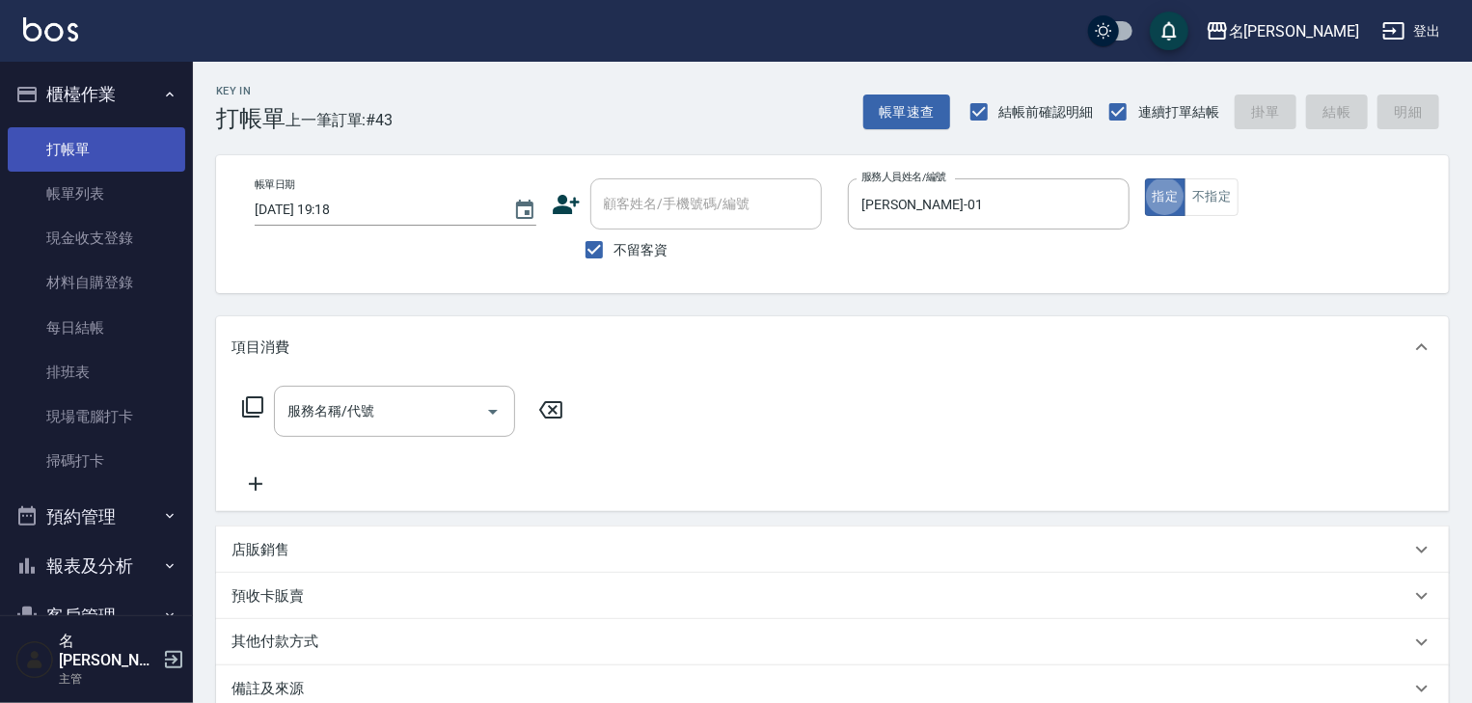
type button "true"
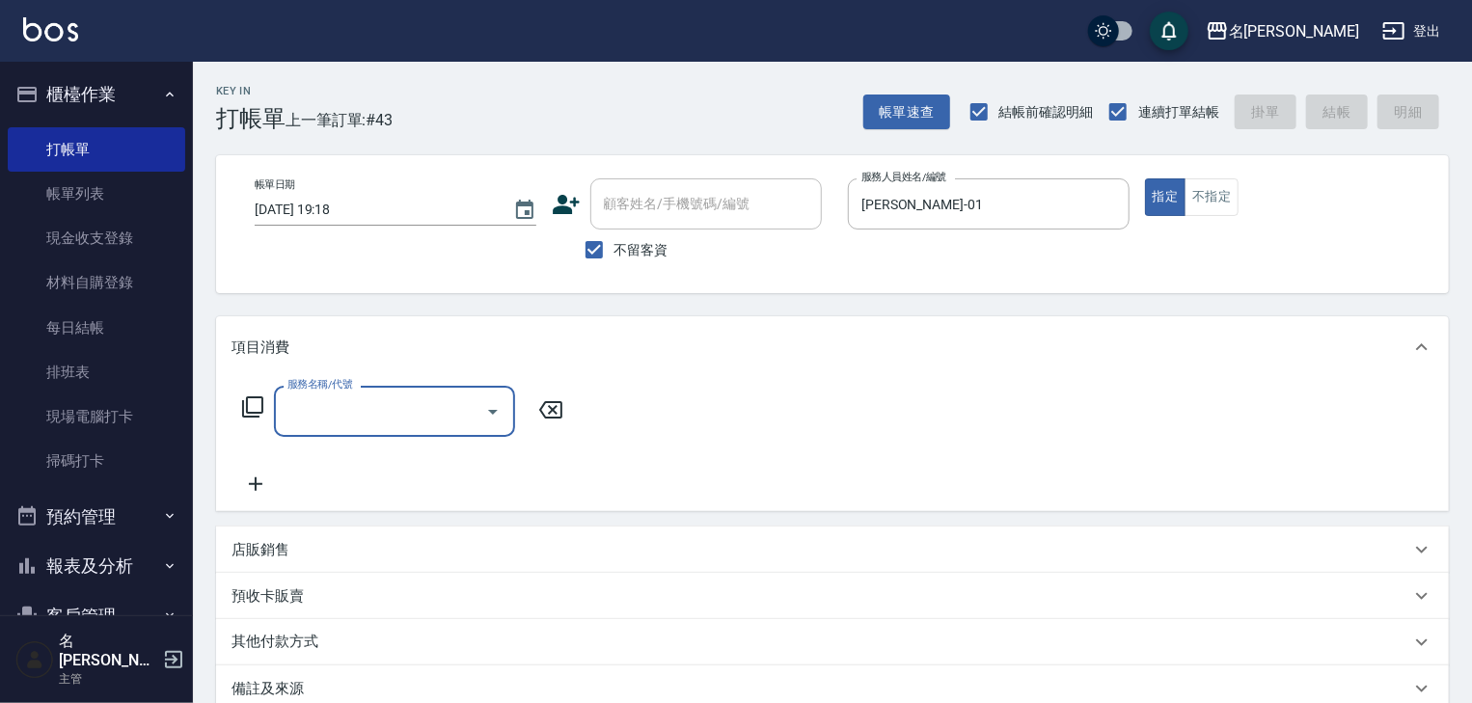
click at [386, 421] on input "服務名稱/代號" at bounding box center [380, 412] width 195 height 34
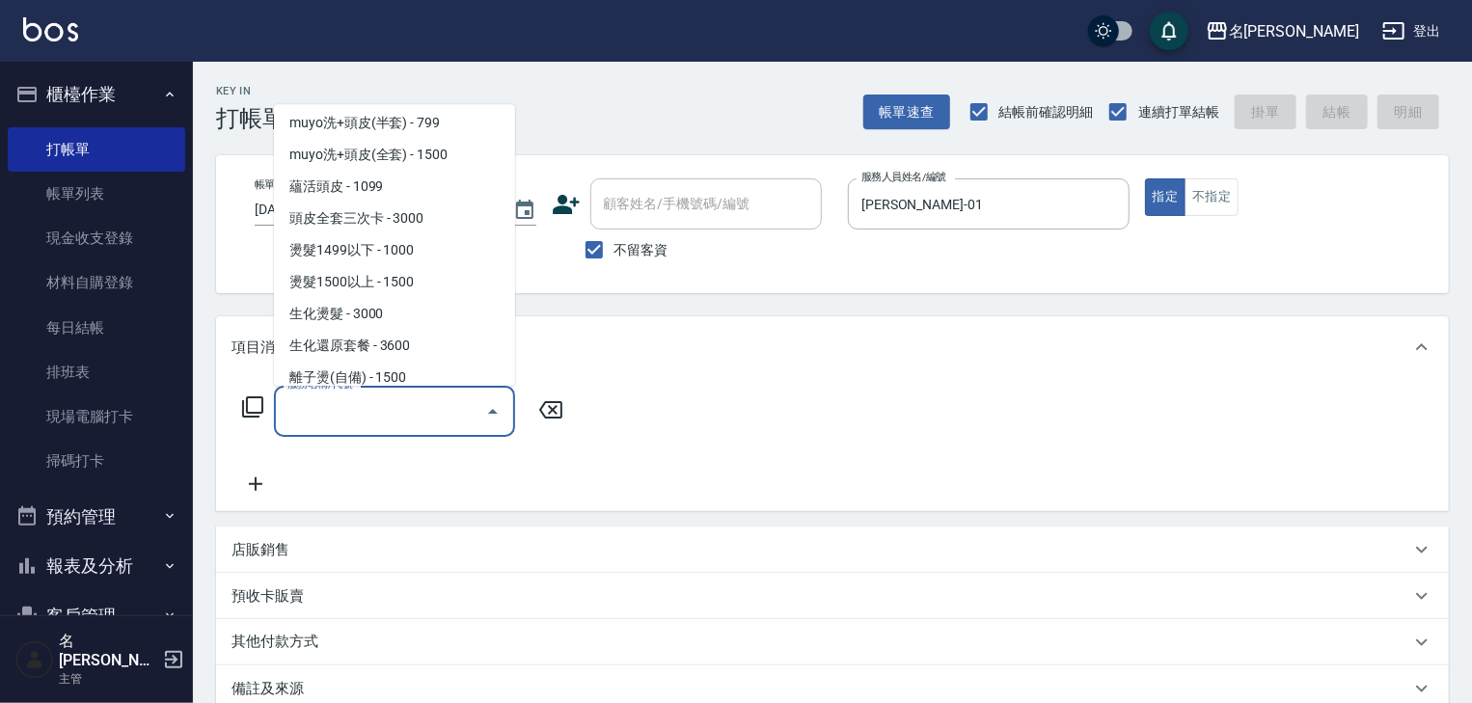
scroll to position [617, 0]
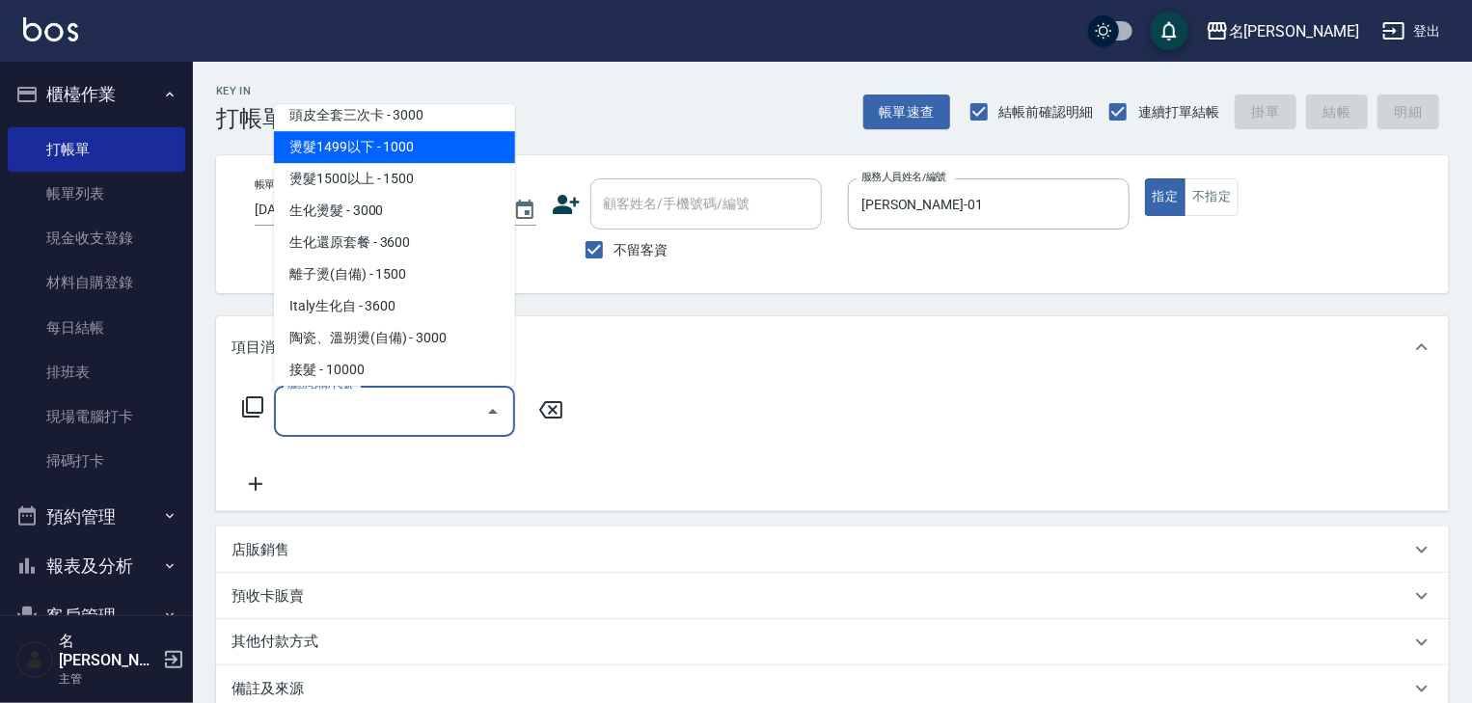
click at [400, 156] on span "燙髮1499以下 - 1000" at bounding box center [394, 148] width 241 height 32
type input "燙髮1499以下(201)"
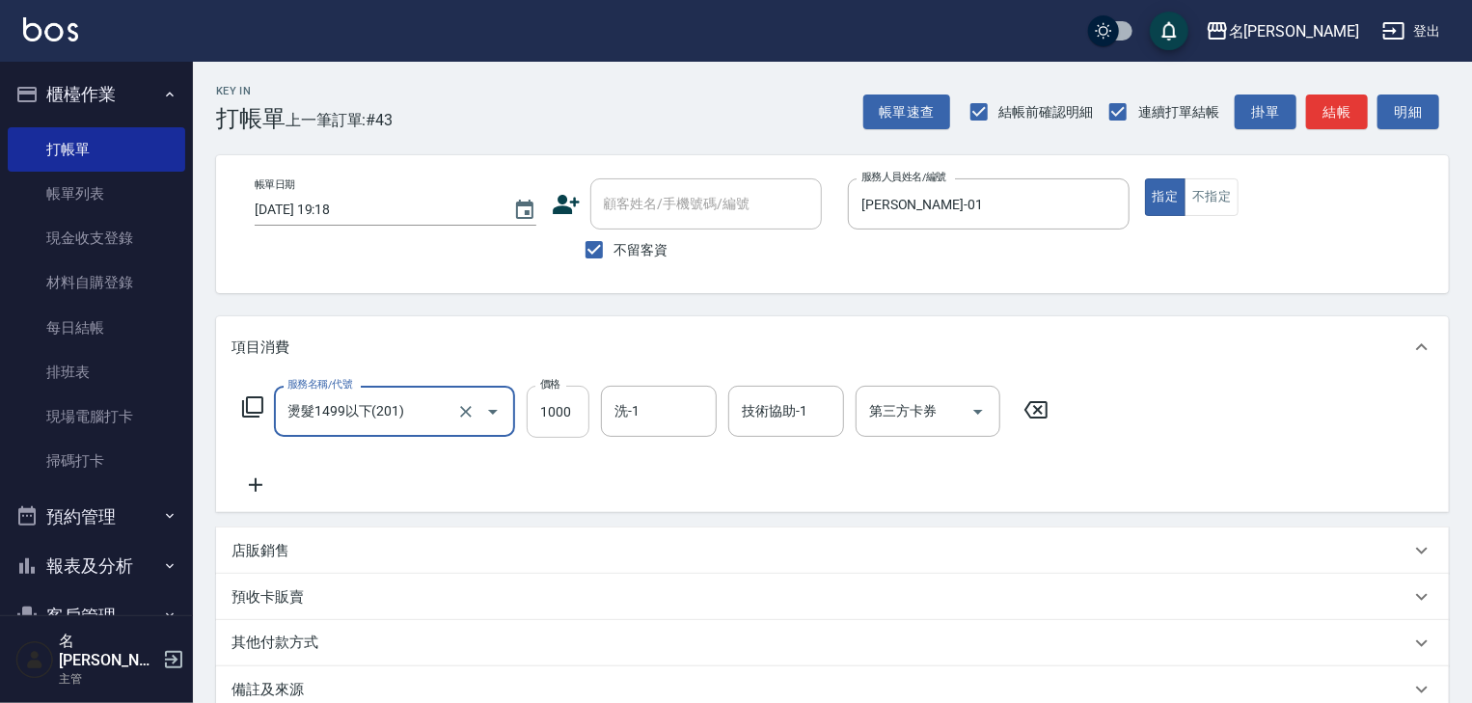
click at [550, 406] on input "1000" at bounding box center [558, 412] width 63 height 52
type input "500"
type input "0"
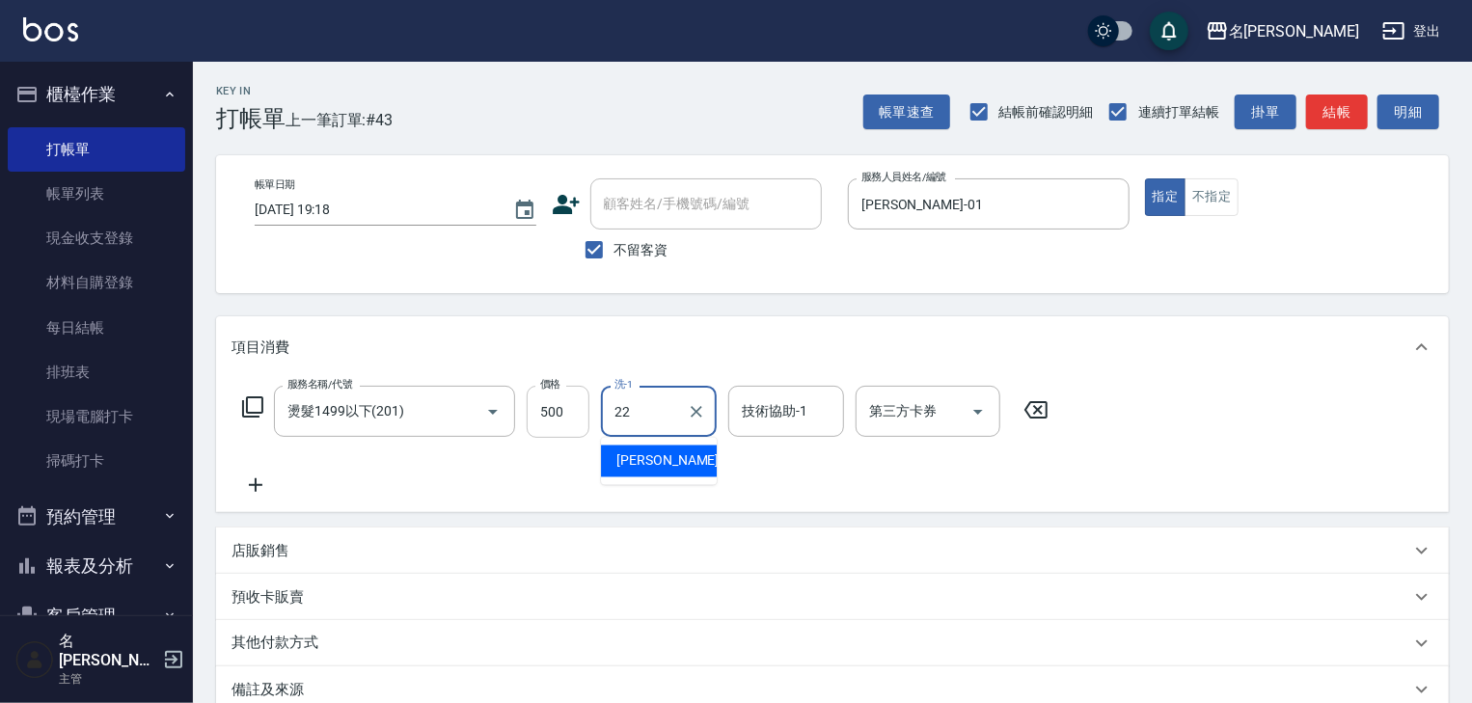
type input "[PERSON_NAME]-22"
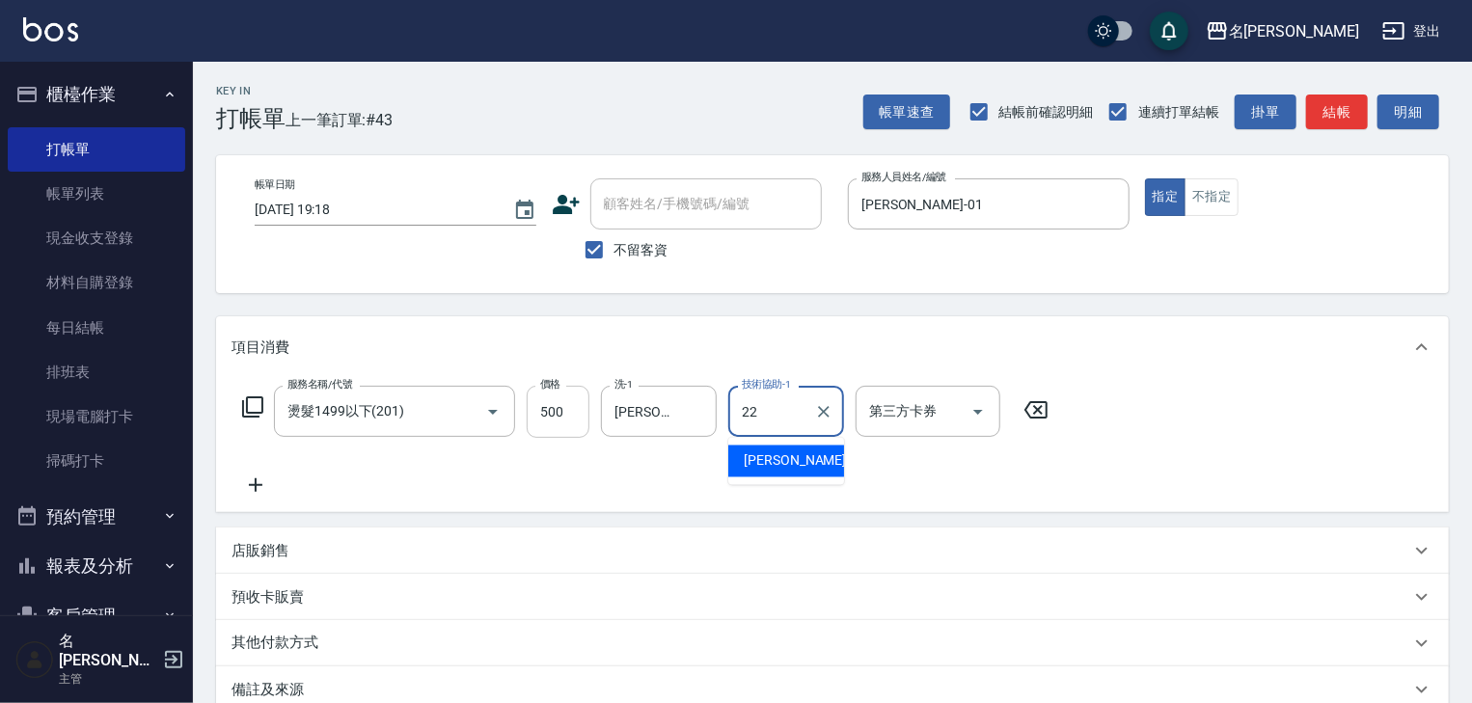
type input "[PERSON_NAME]-22"
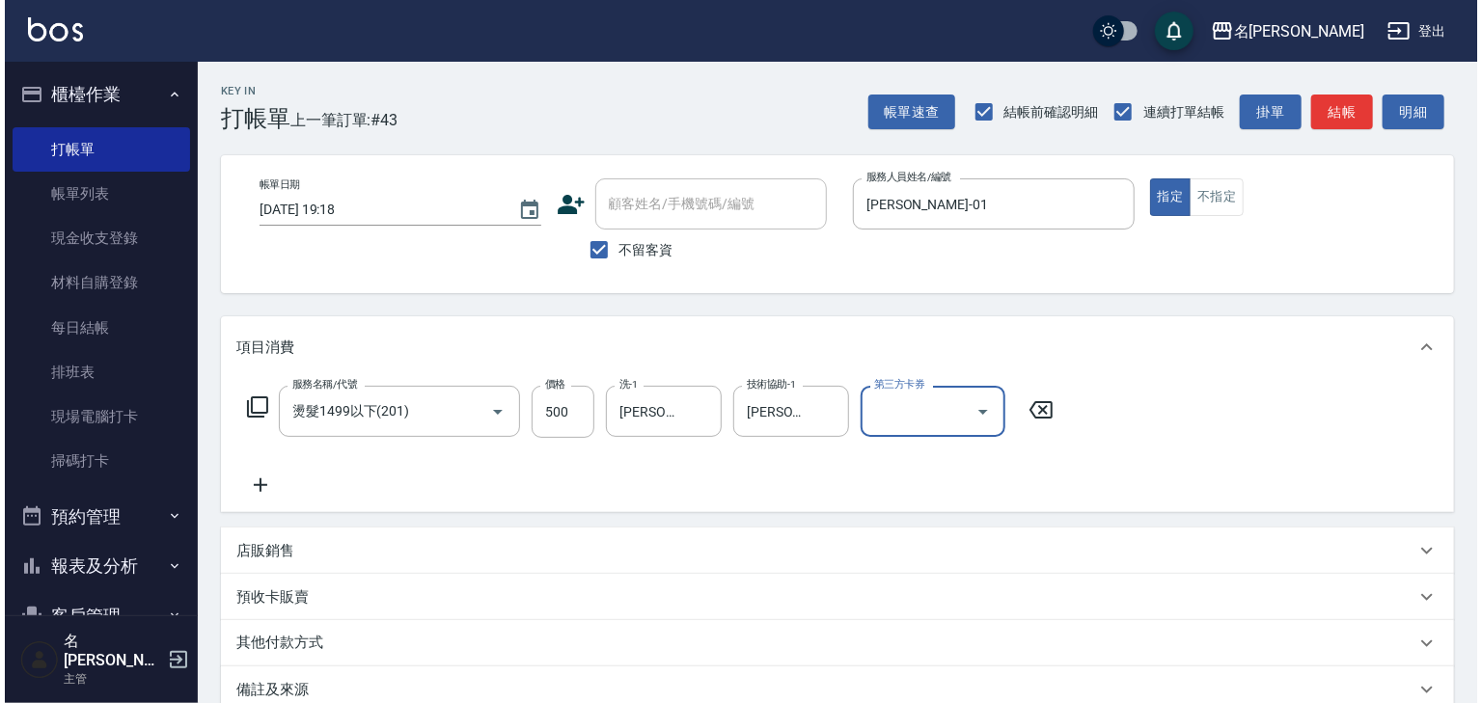
scroll to position [226, 0]
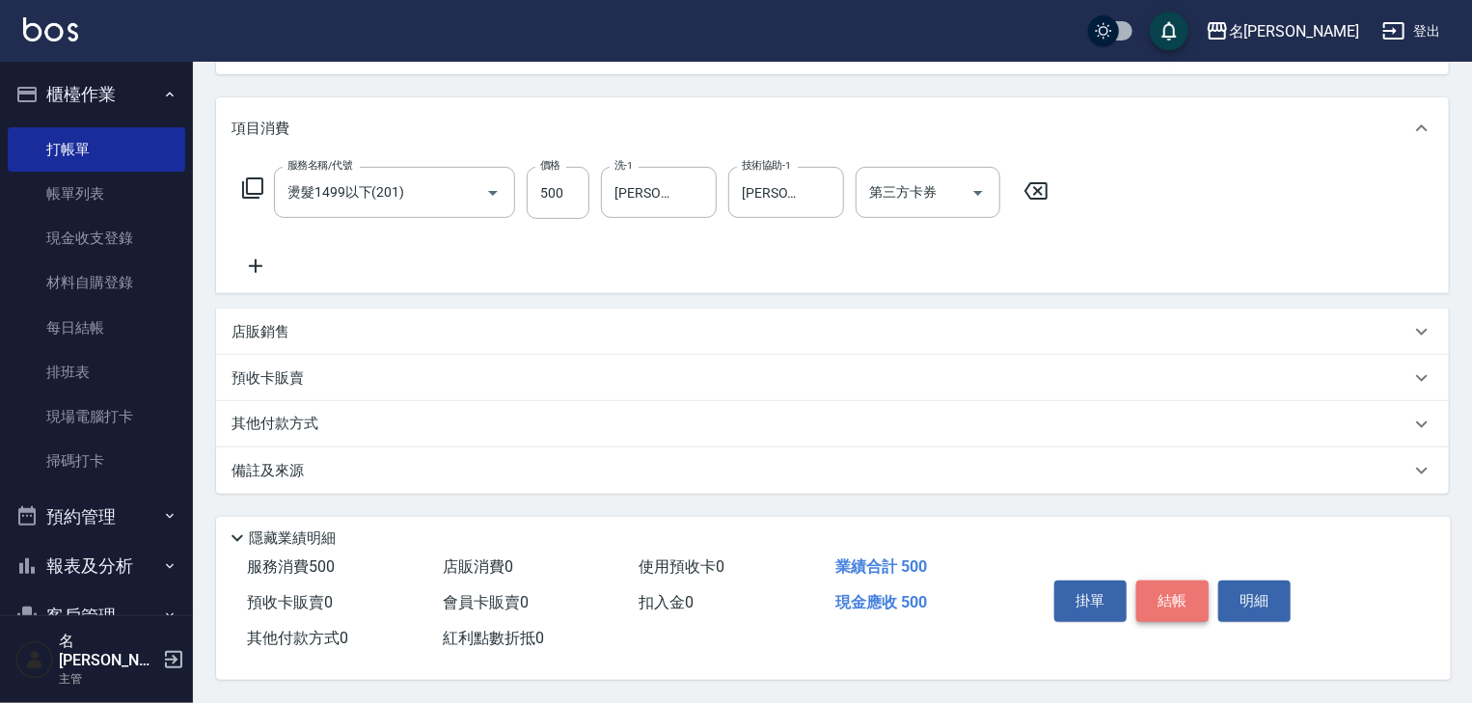
click at [1159, 603] on button "結帳" at bounding box center [1172, 601] width 72 height 41
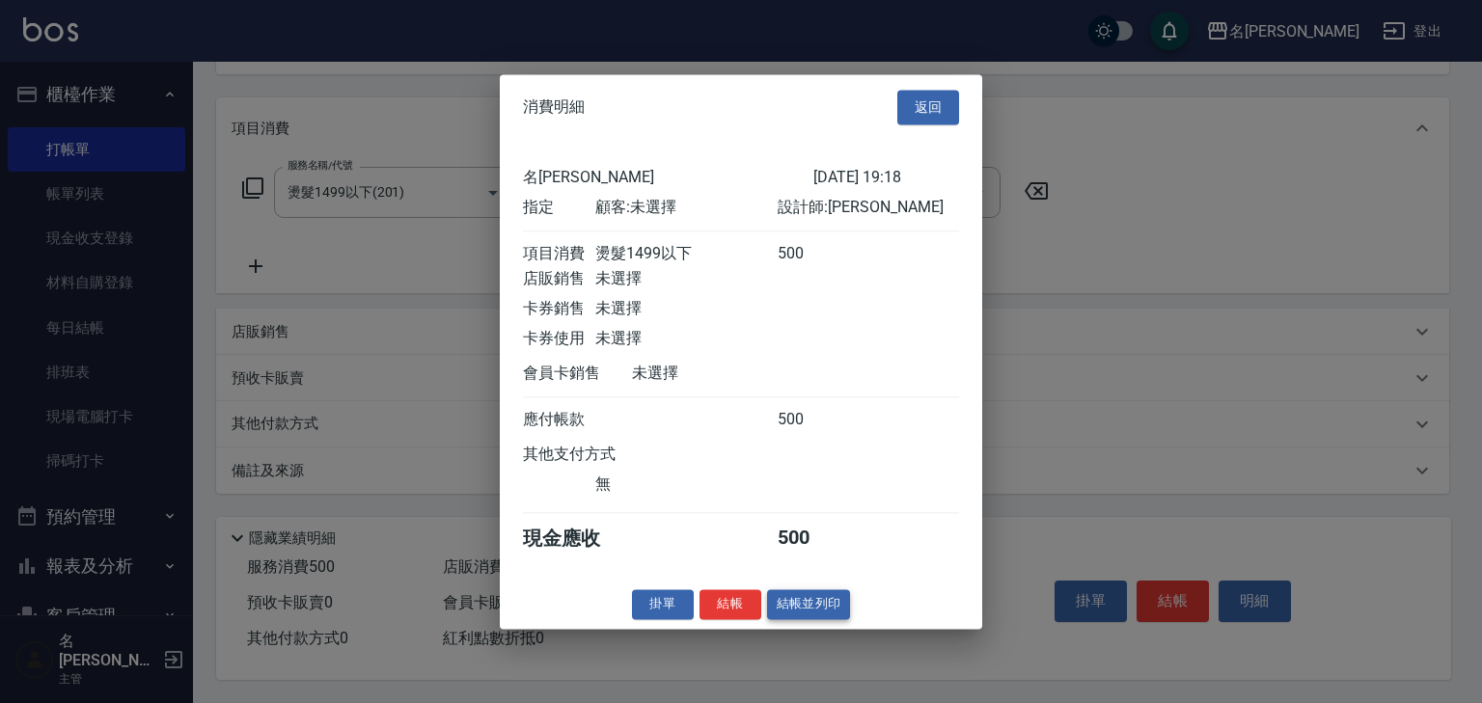
click at [821, 619] on button "結帳並列印" at bounding box center [809, 604] width 84 height 30
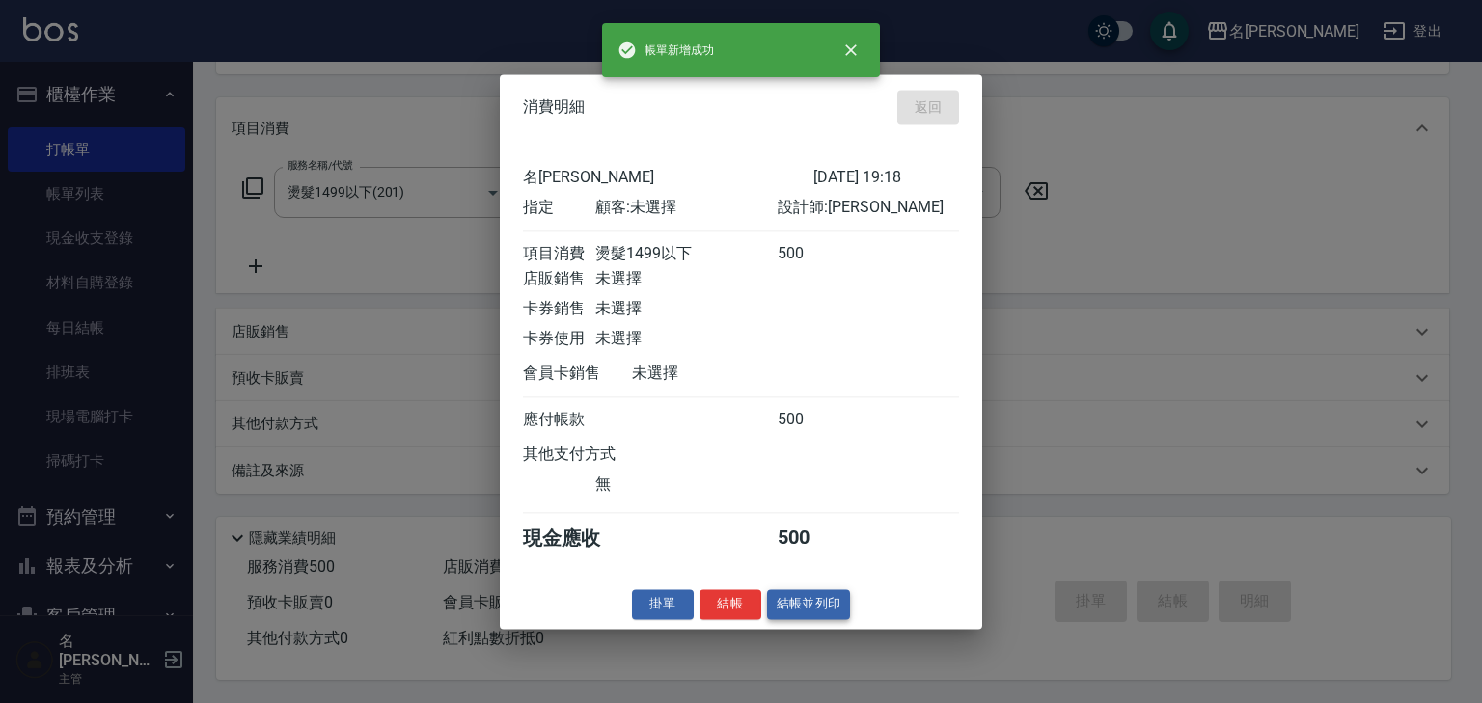
type input "2025/09/11 19:19"
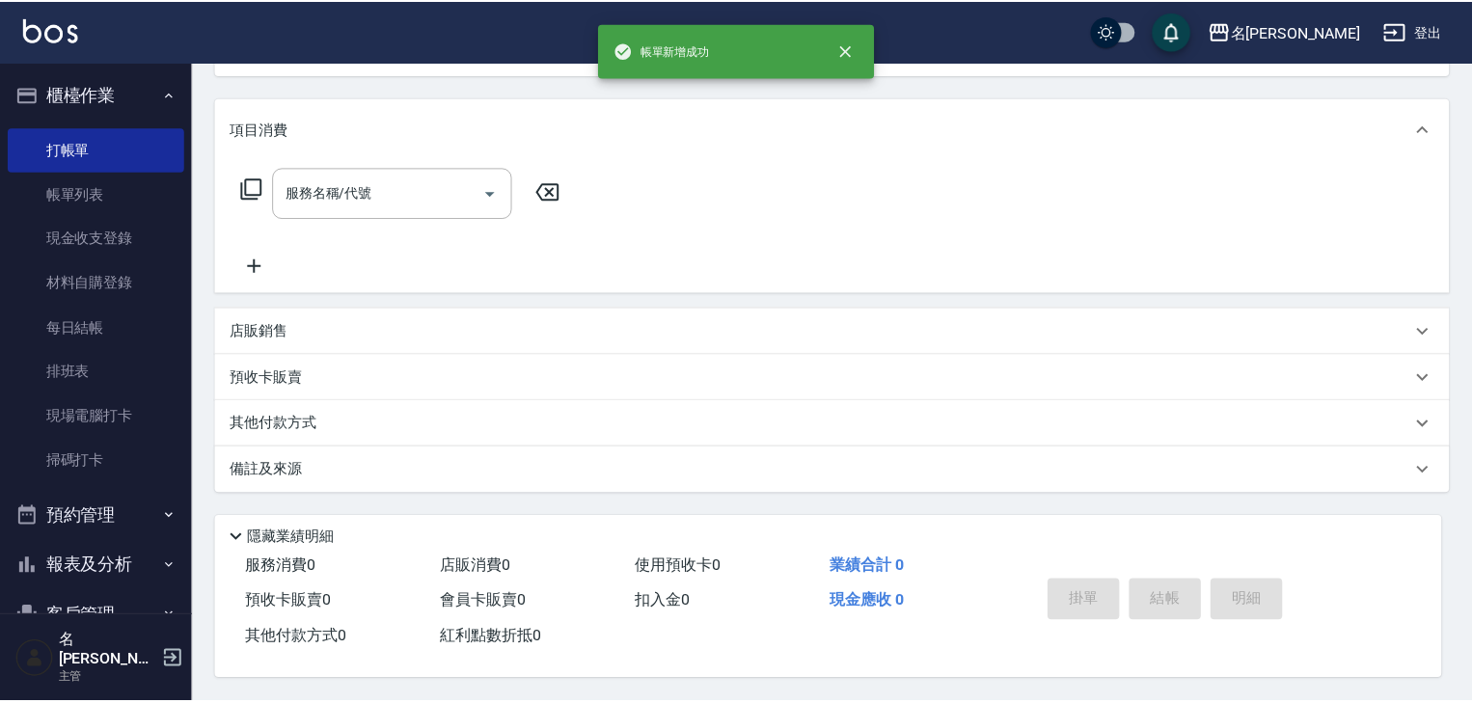
scroll to position [0, 0]
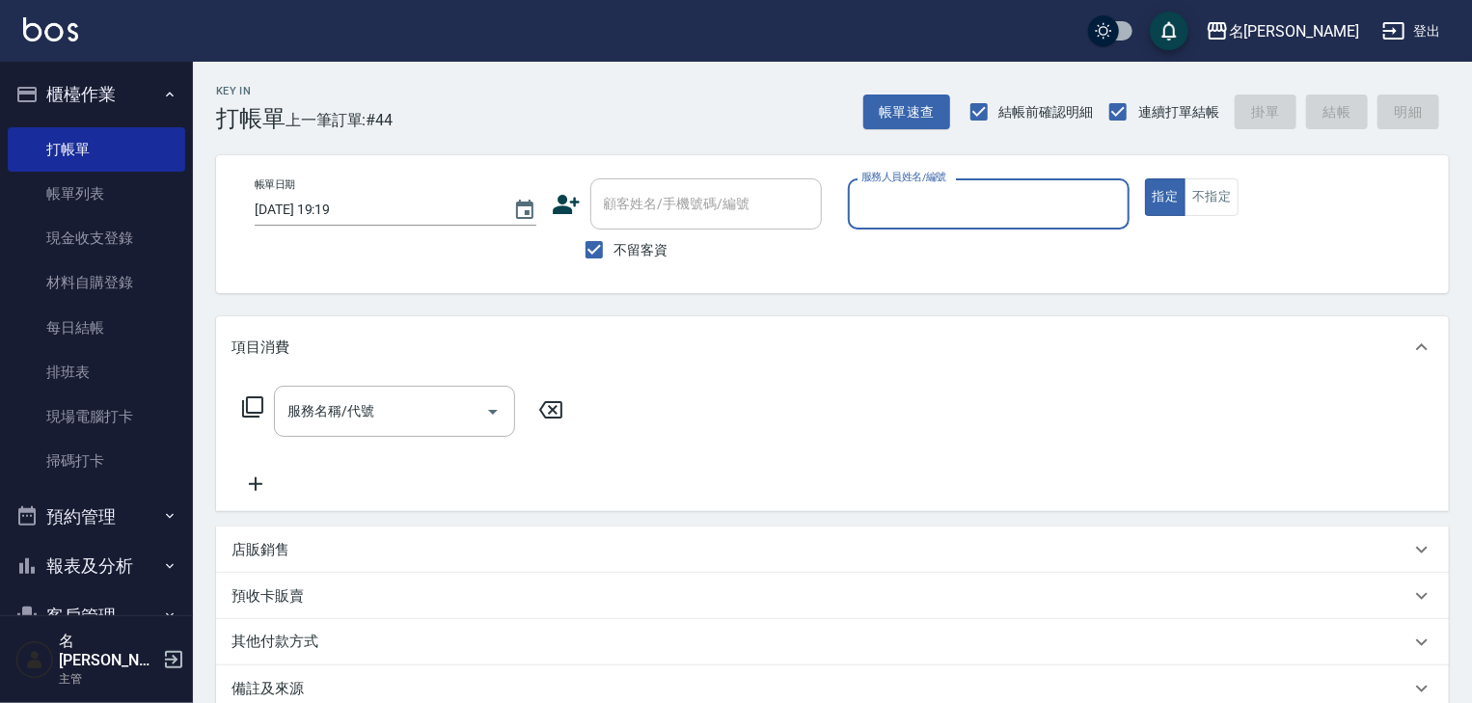
drag, startPoint x: 77, startPoint y: 197, endPoint x: 767, endPoint y: 567, distance: 783.0
click at [77, 197] on link "帳單列表" at bounding box center [97, 194] width 178 height 44
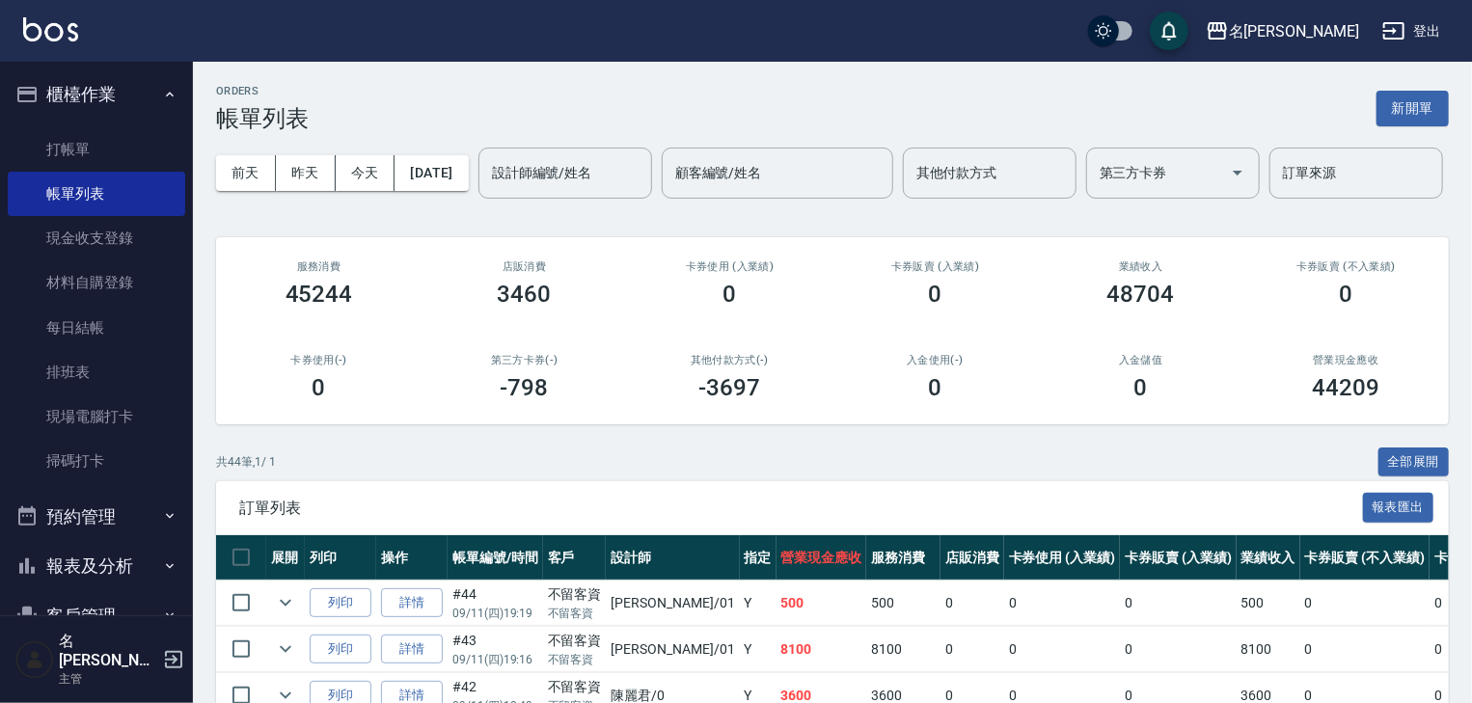
scroll to position [514, 0]
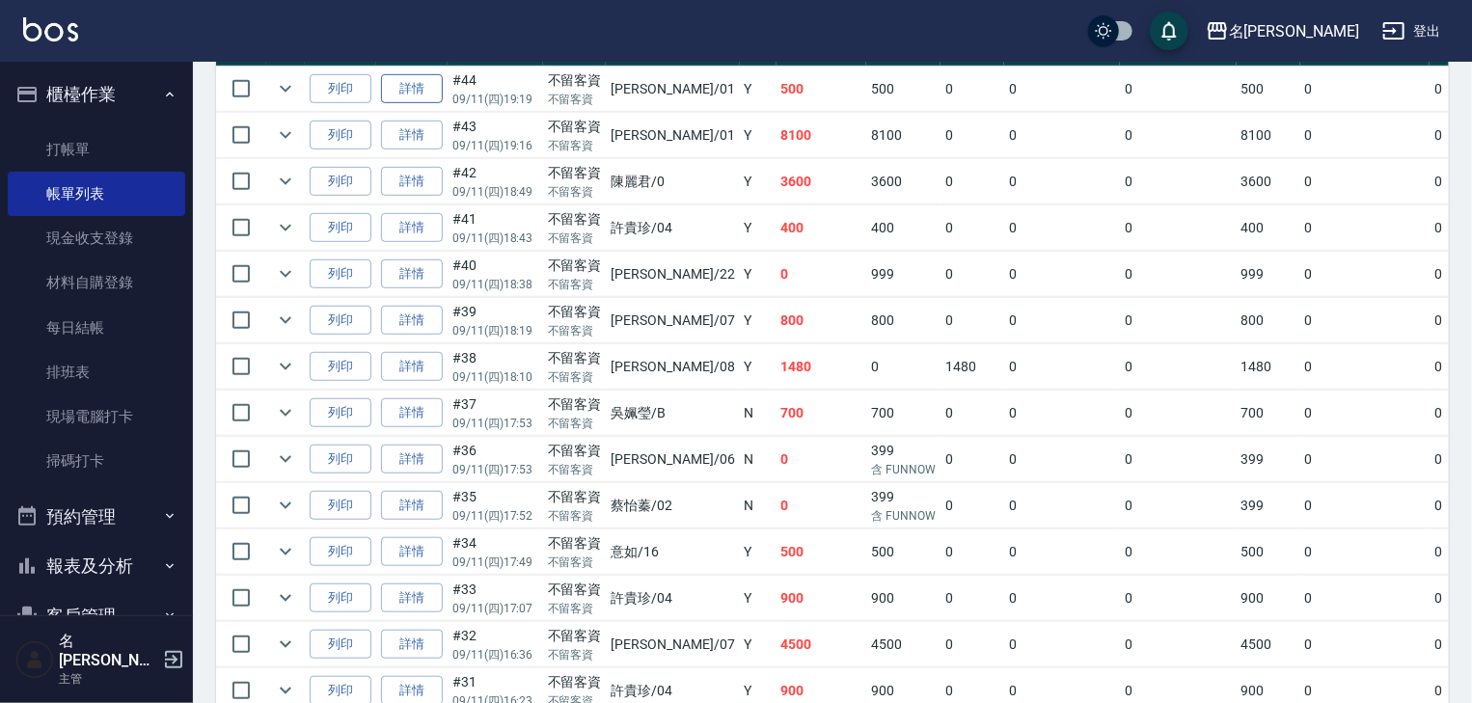
click at [412, 104] on link "詳情" at bounding box center [412, 89] width 62 height 30
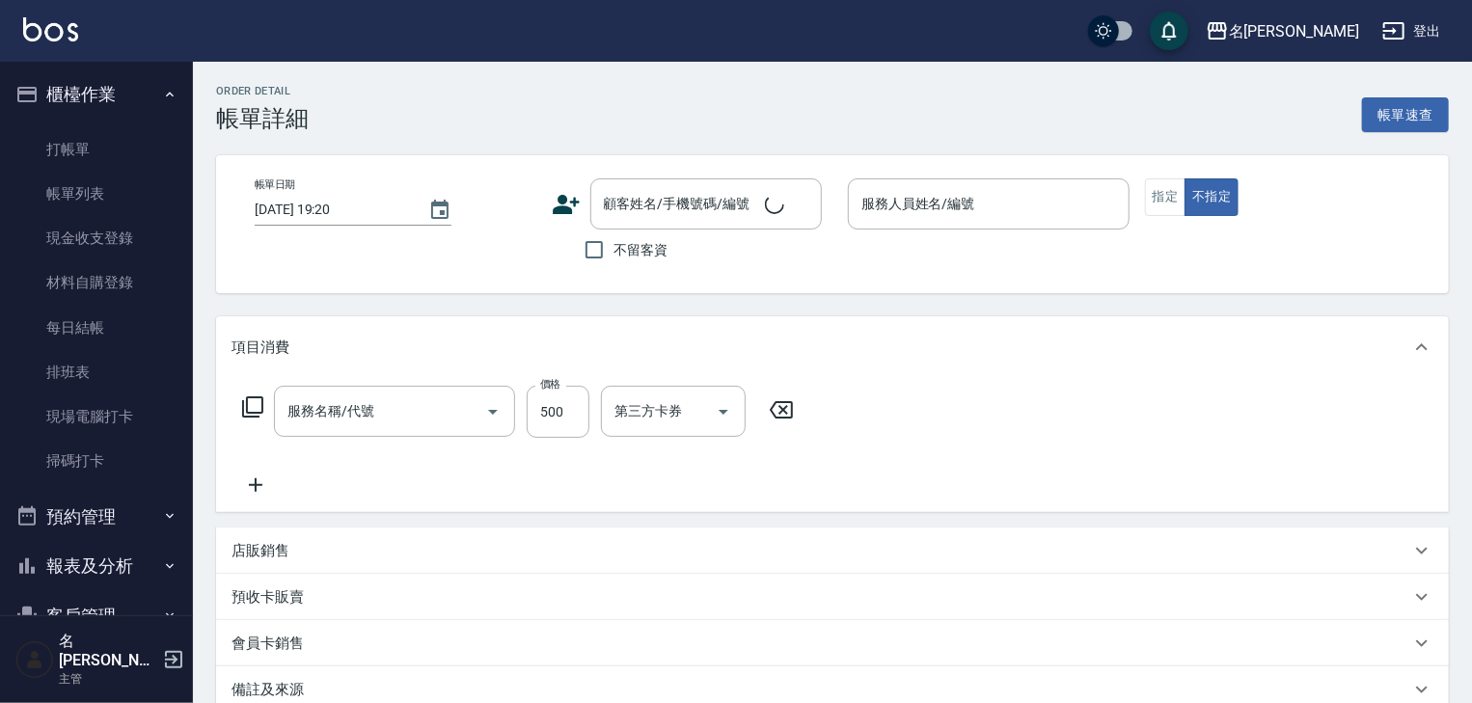
type input "2025/09/11 19:19"
checkbox input "true"
type input "Joyce-01"
type input "燙髮1499以下(201)"
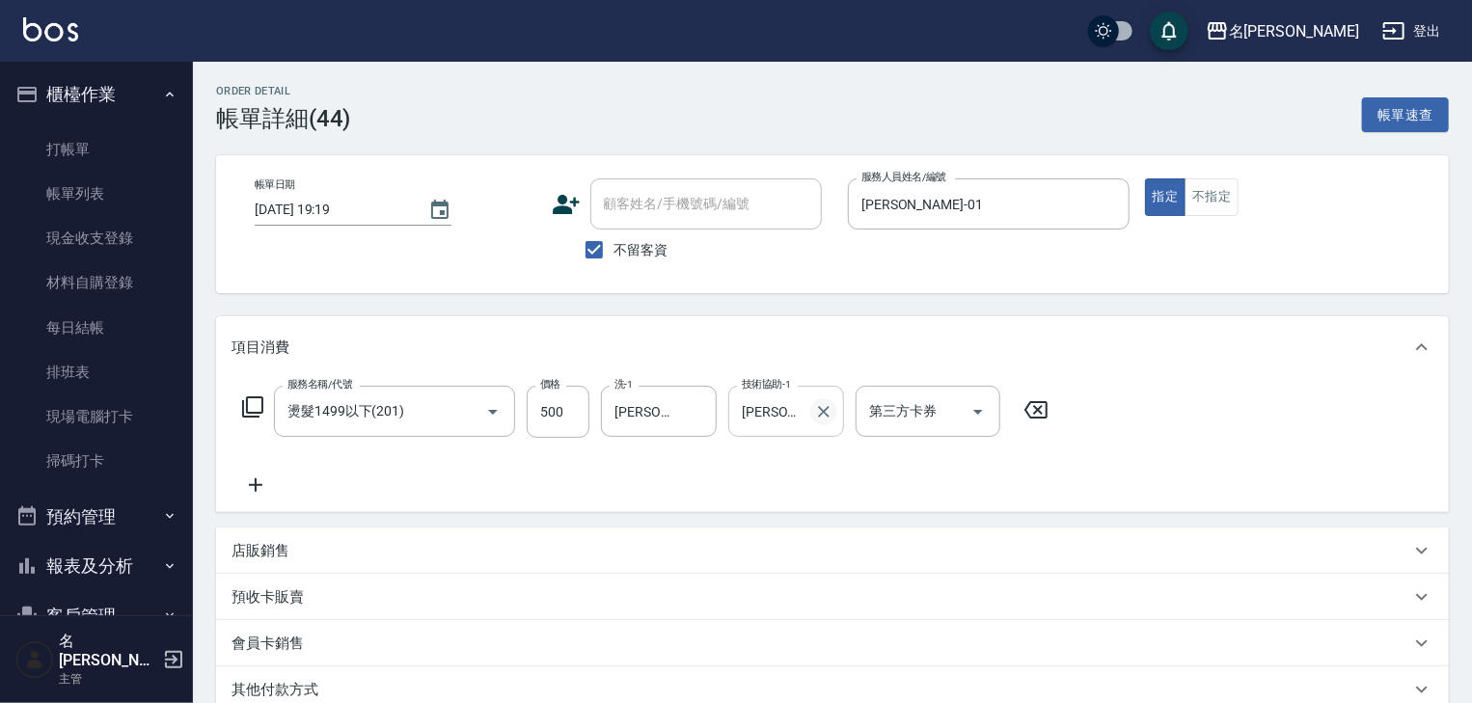
click at [830, 410] on icon "Clear" at bounding box center [823, 411] width 19 height 19
click at [701, 416] on icon "Clear" at bounding box center [697, 412] width 12 height 12
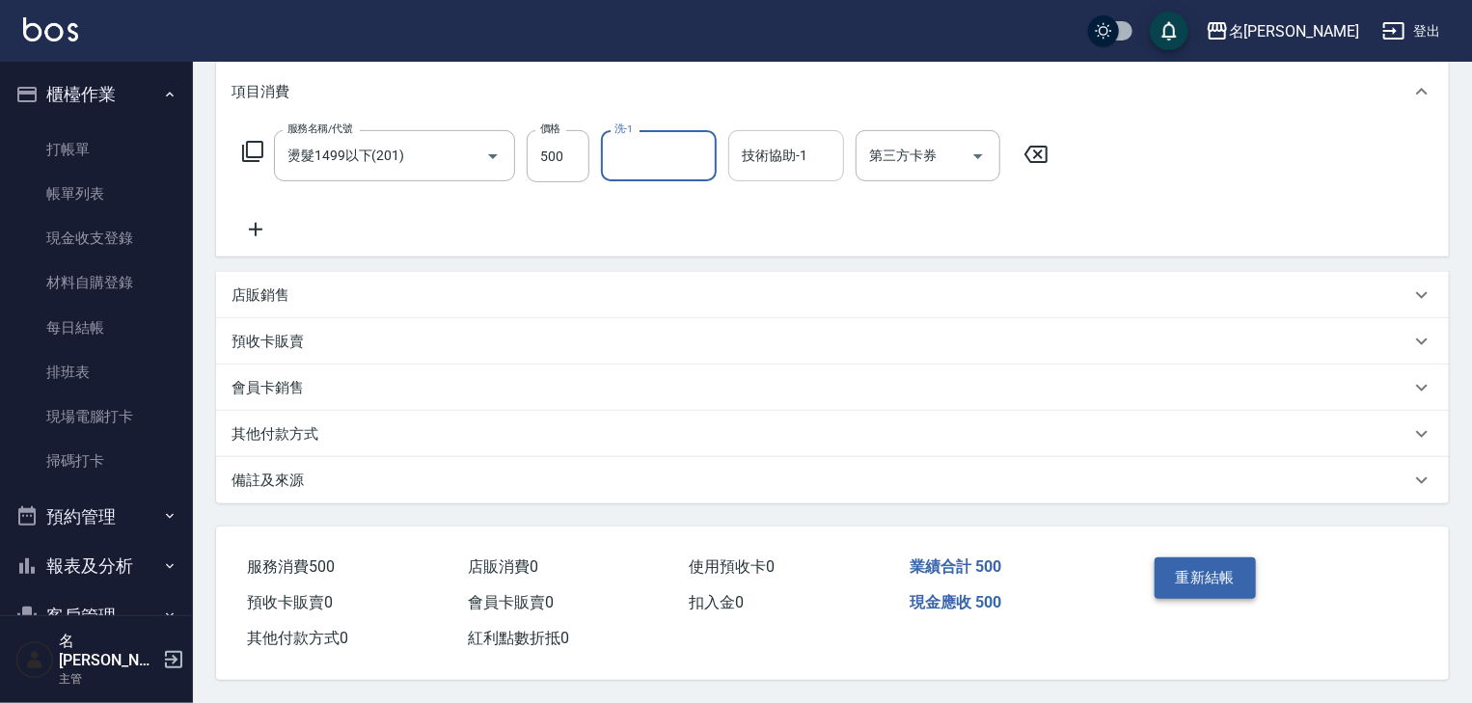
click at [1222, 578] on button "重新結帳" at bounding box center [1206, 578] width 102 height 41
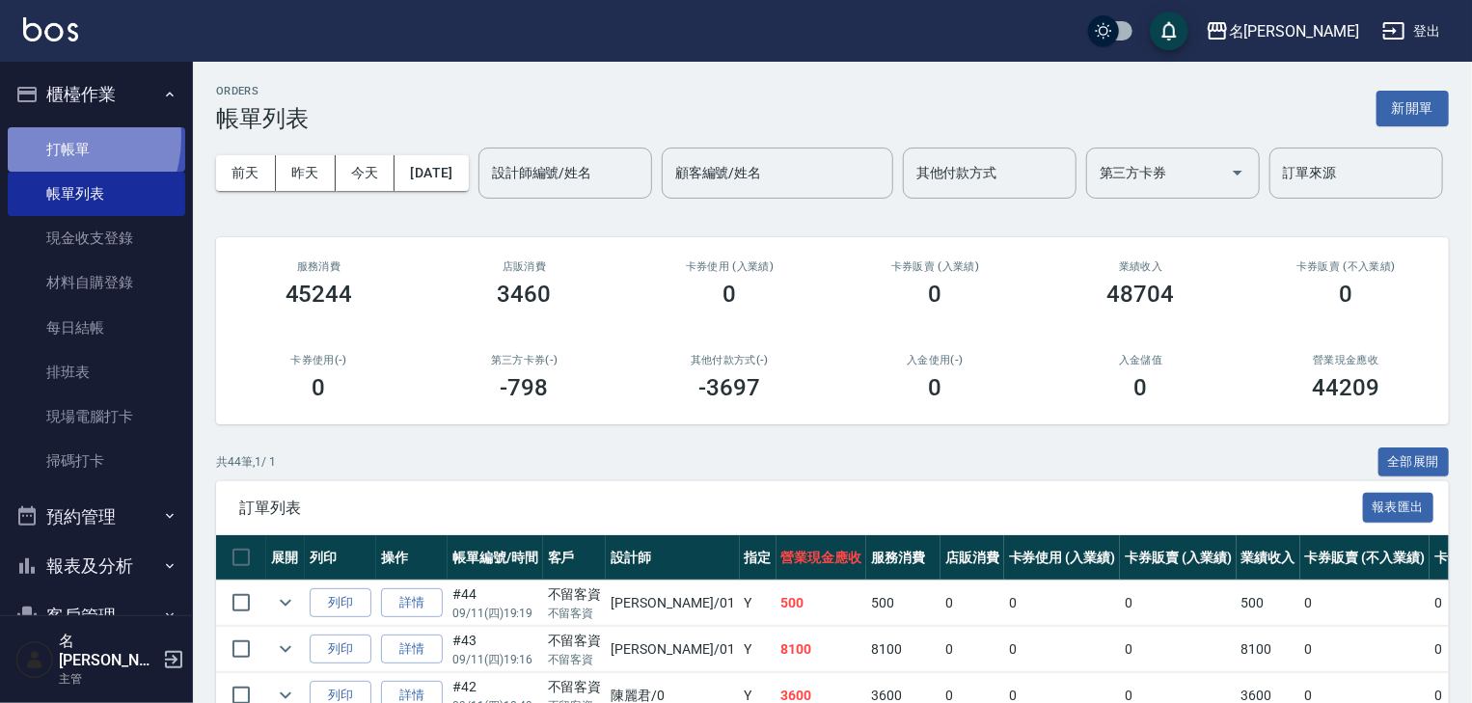
click at [55, 137] on link "打帳單" at bounding box center [97, 149] width 178 height 44
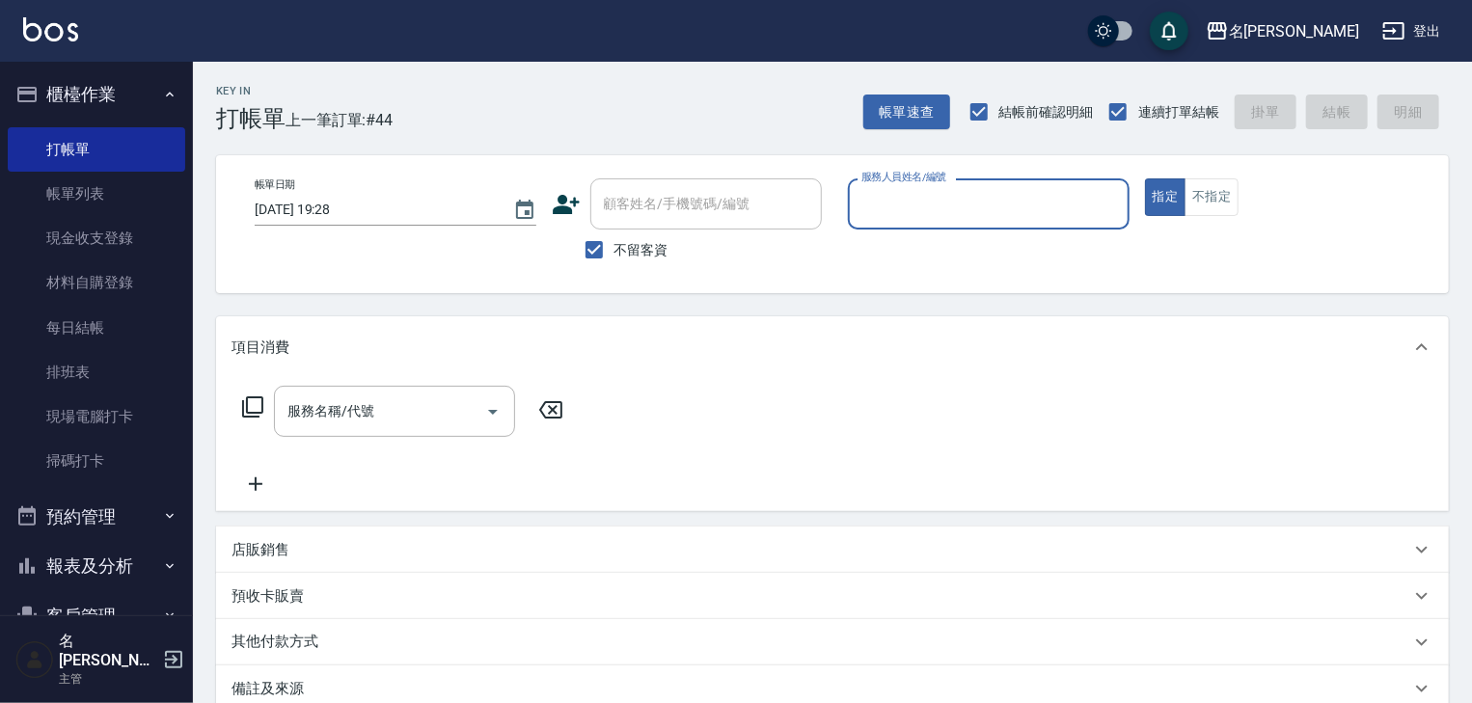
click at [922, 212] on input "服務人員姓名/編號" at bounding box center [989, 204] width 264 height 34
type input "林佳穎-12"
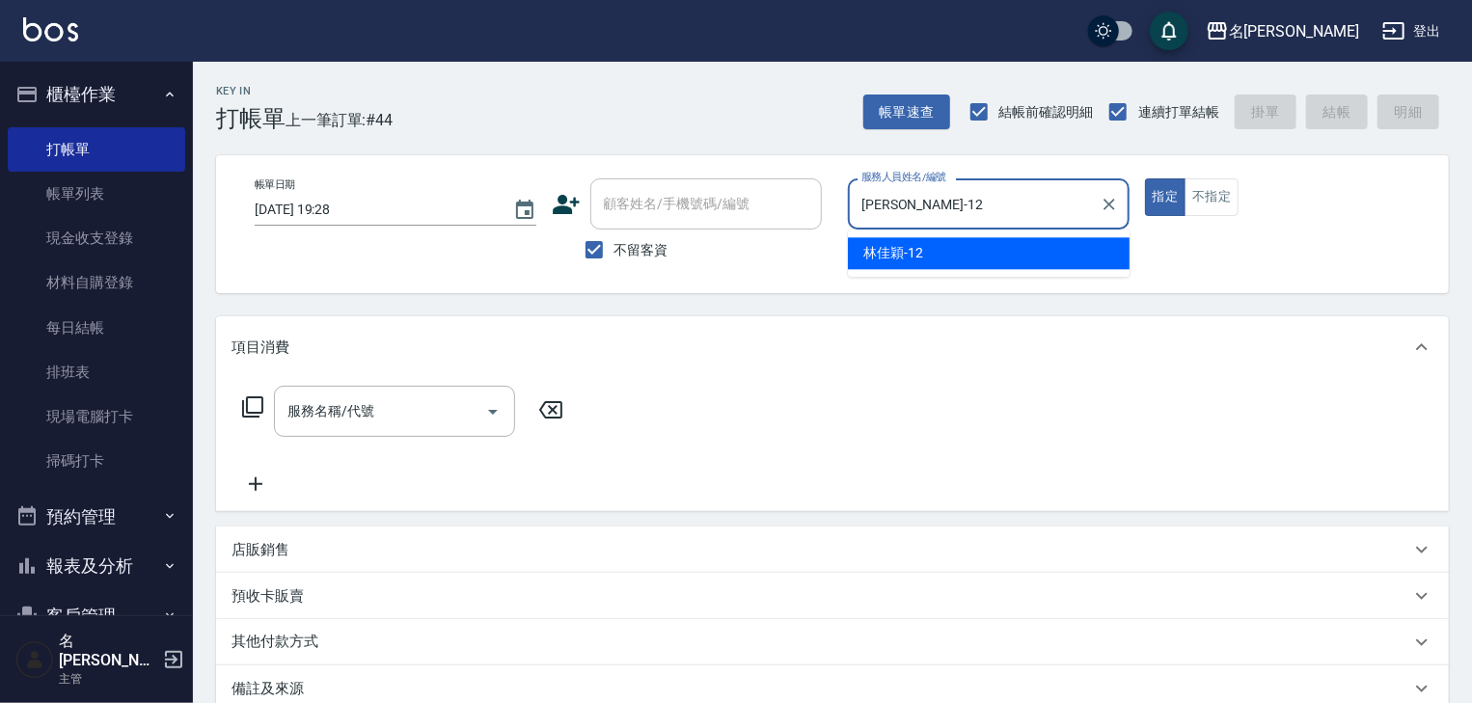
type button "true"
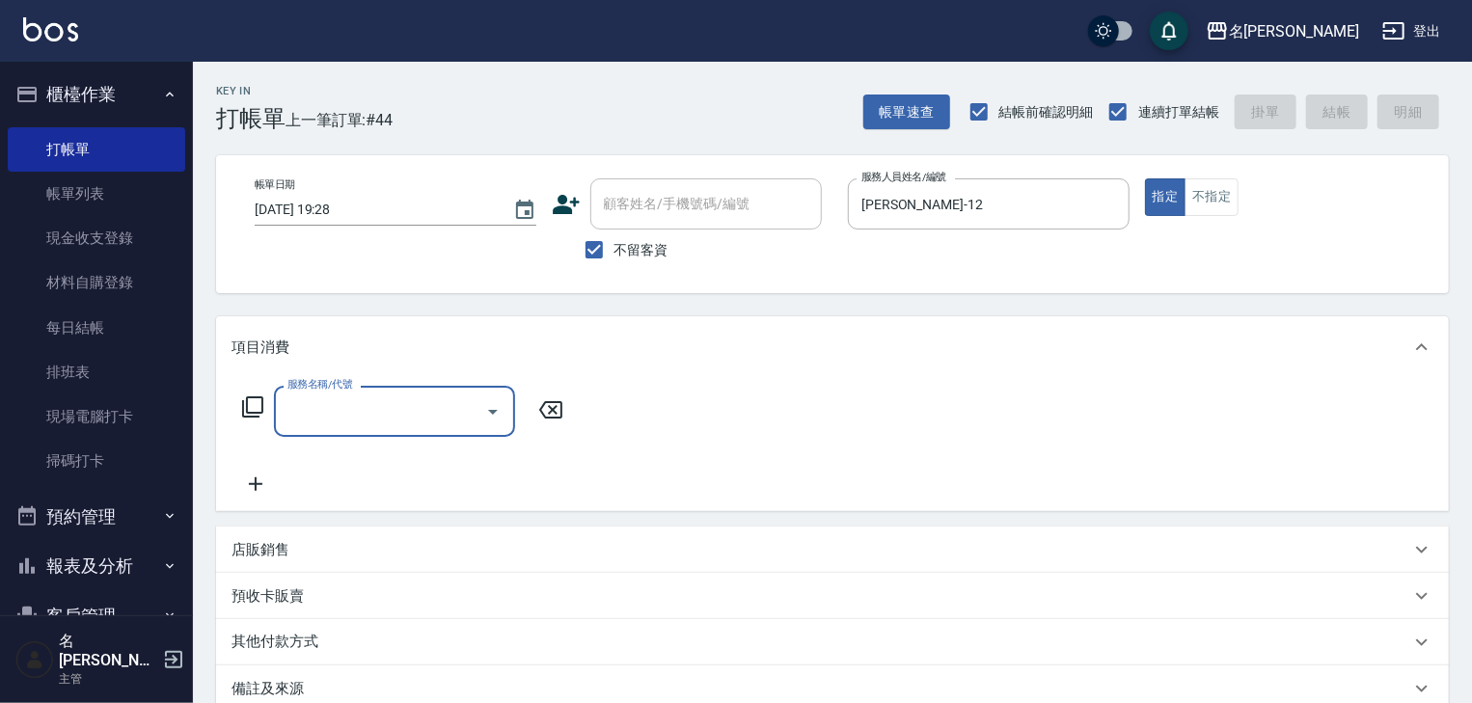
click at [352, 417] on input "服務名稱/代號" at bounding box center [380, 412] width 195 height 34
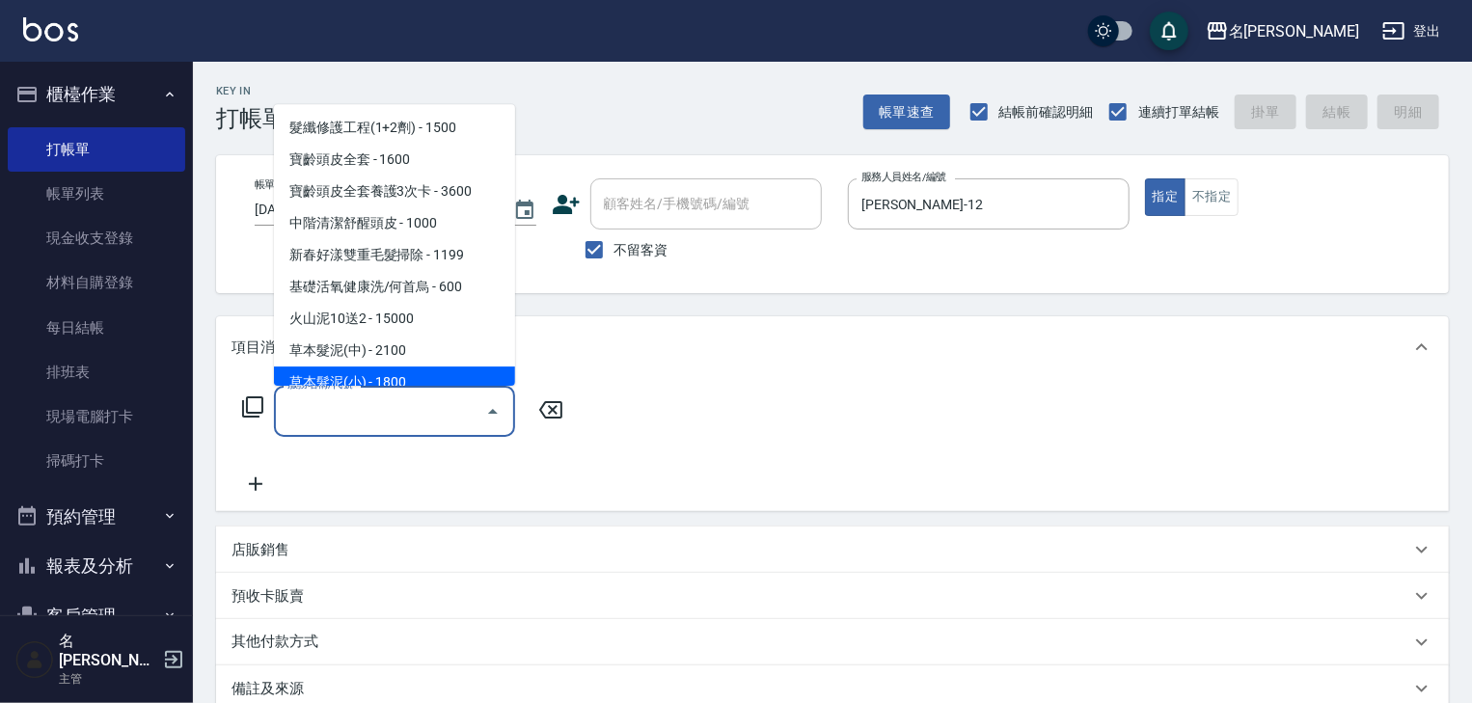
click at [388, 370] on span "草本髮泥(小) - 1800" at bounding box center [394, 384] width 241 height 32
type input "草本髮泥(小)(122)"
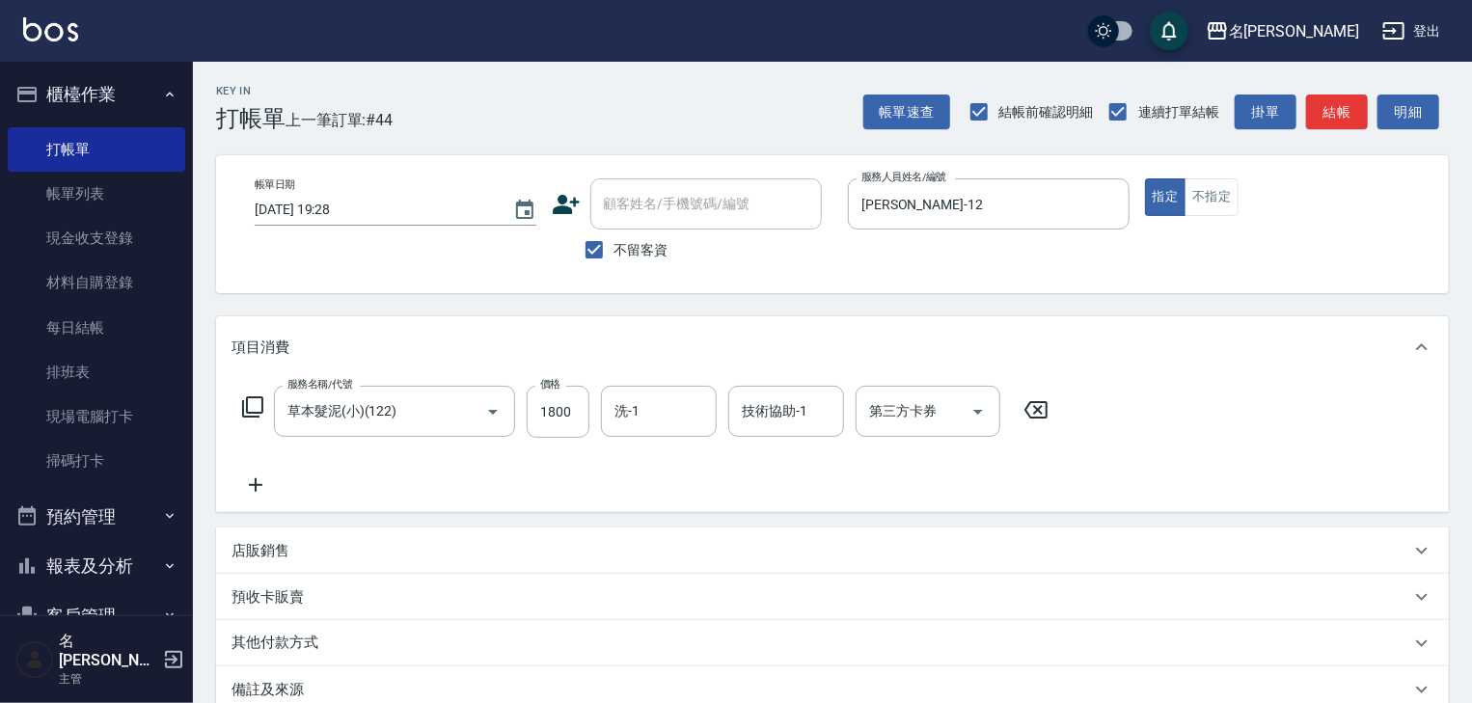
click at [249, 476] on icon at bounding box center [256, 485] width 48 height 23
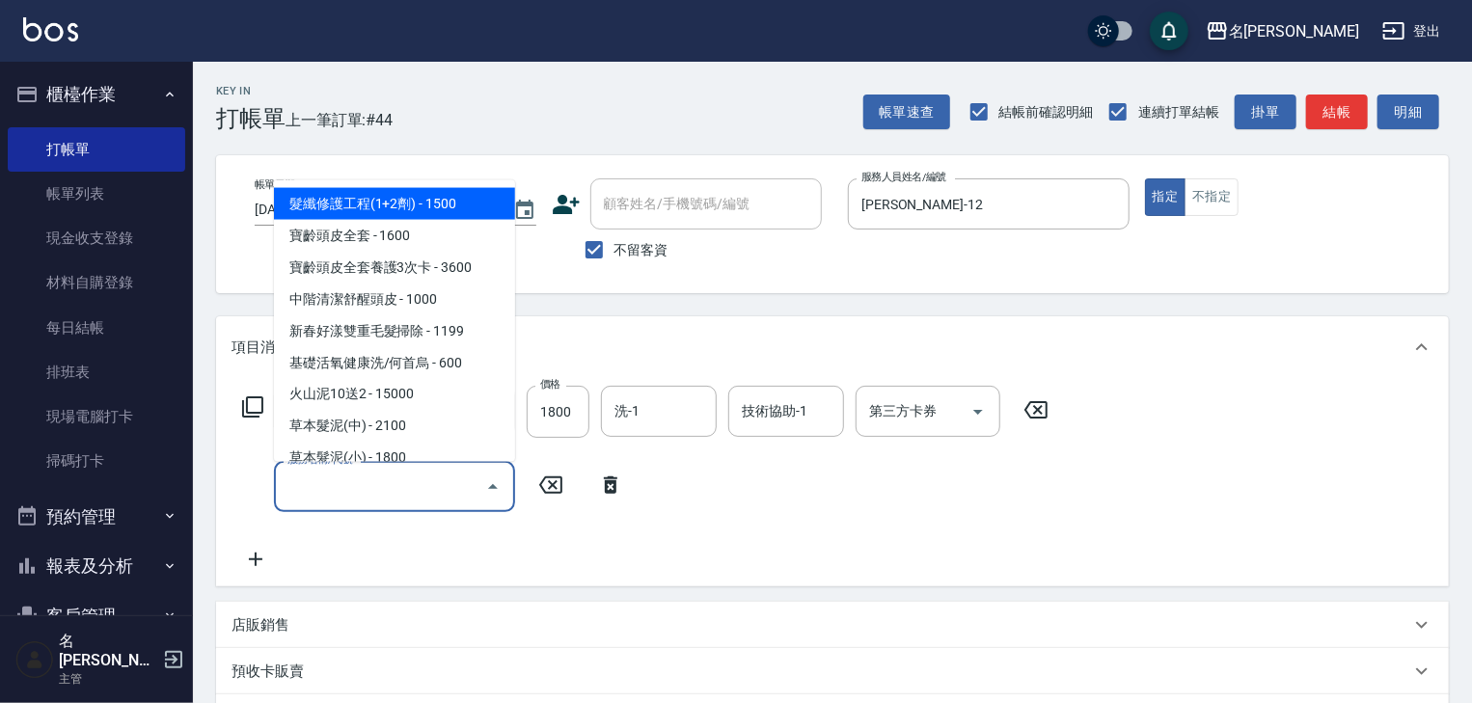
click at [315, 497] on input "服務名稱/代號" at bounding box center [380, 487] width 195 height 34
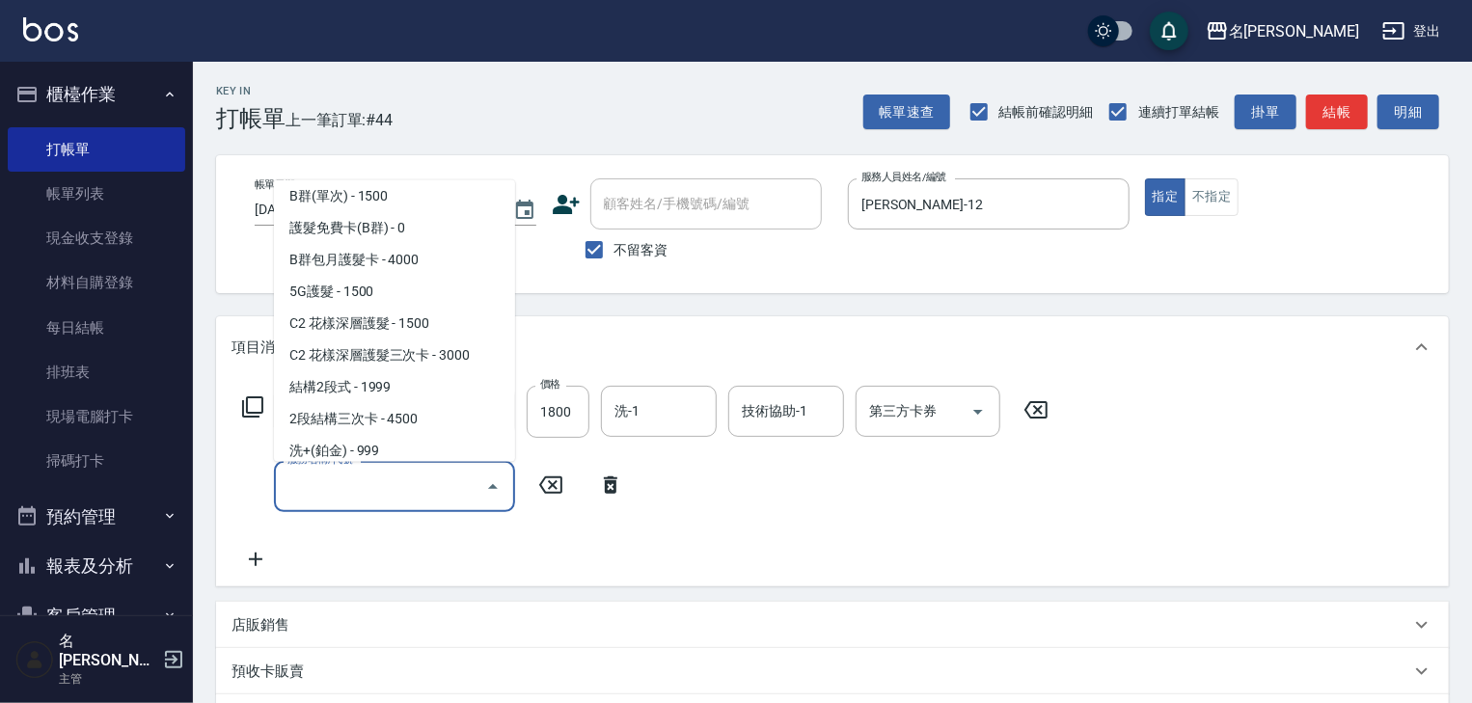
scroll to position [1544, 0]
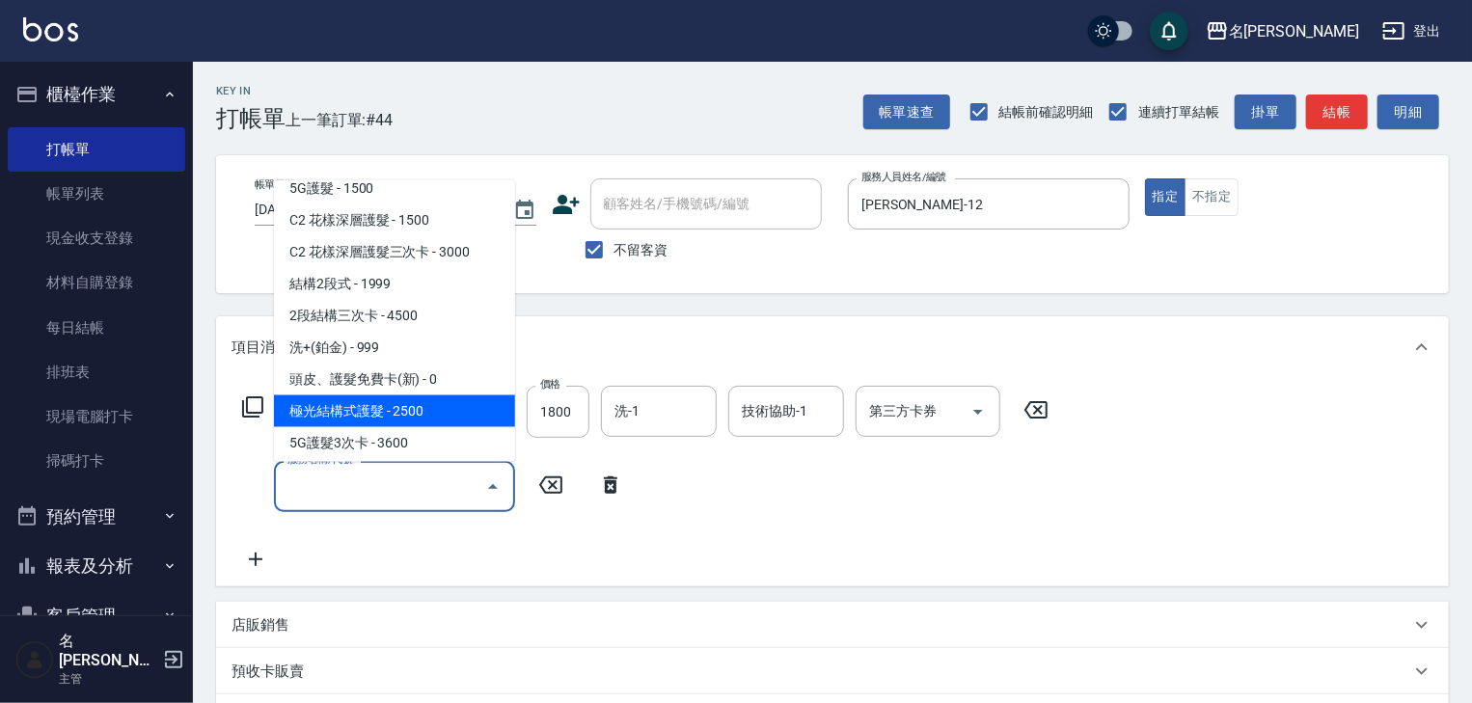
click at [342, 413] on span "極光結構式護髮 - 2500" at bounding box center [394, 412] width 241 height 32
type input "極光結構式護髮(661)"
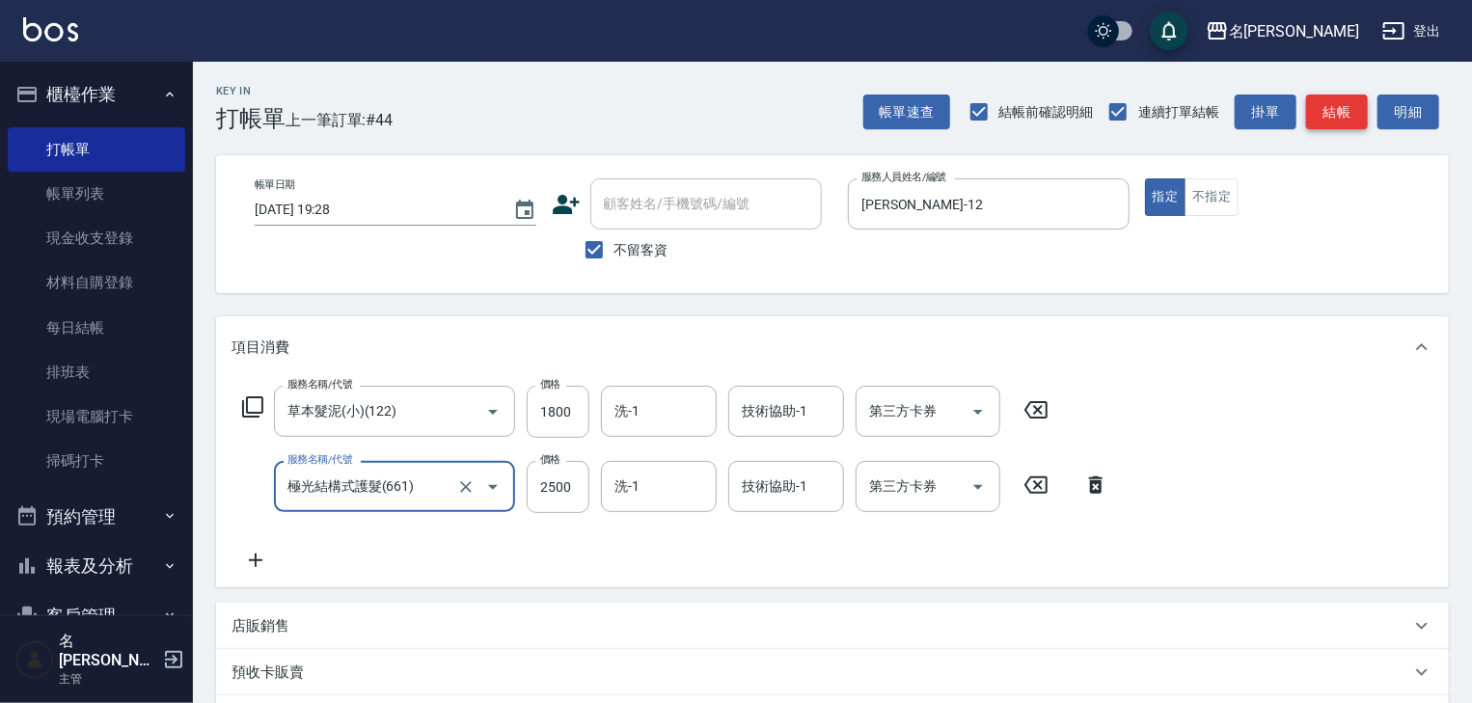
click at [1316, 105] on button "結帳" at bounding box center [1337, 113] width 62 height 36
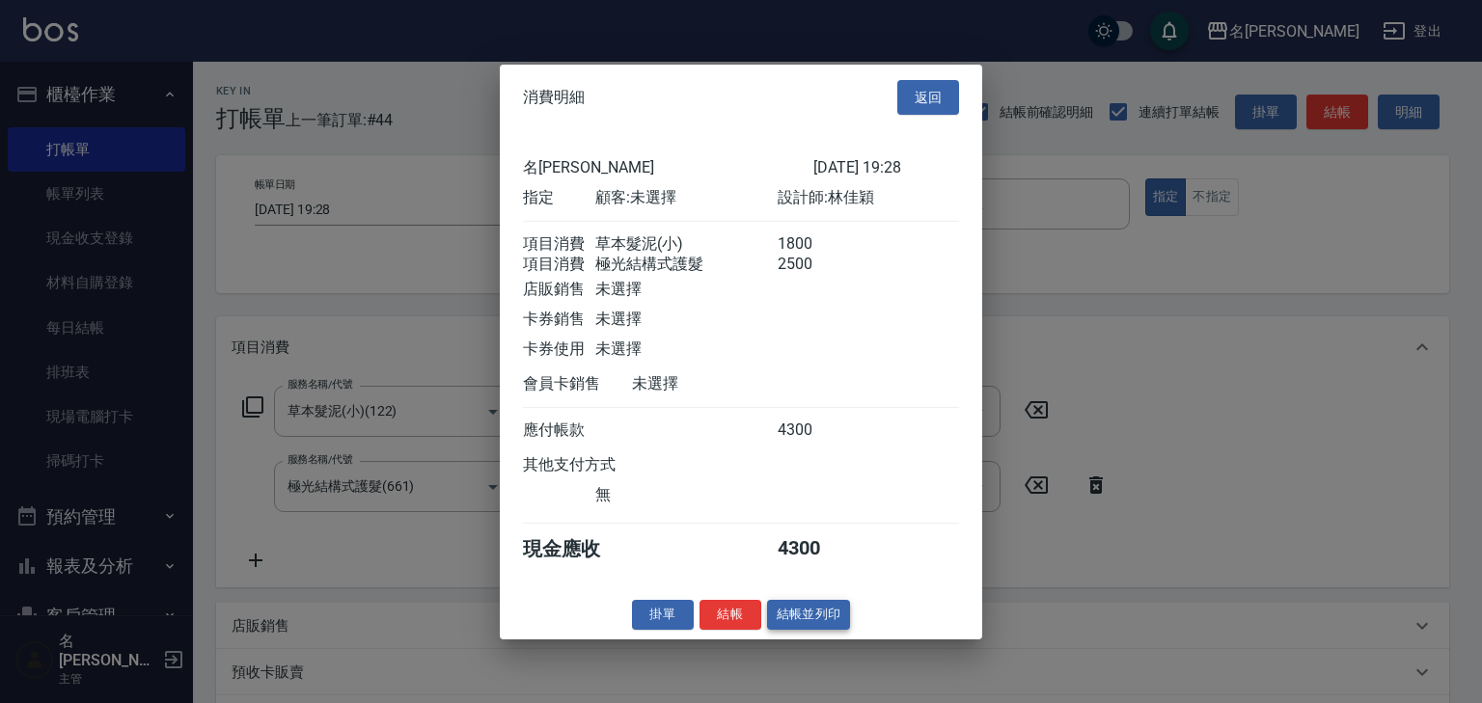
click at [841, 630] on button "結帳並列印" at bounding box center [809, 615] width 84 height 30
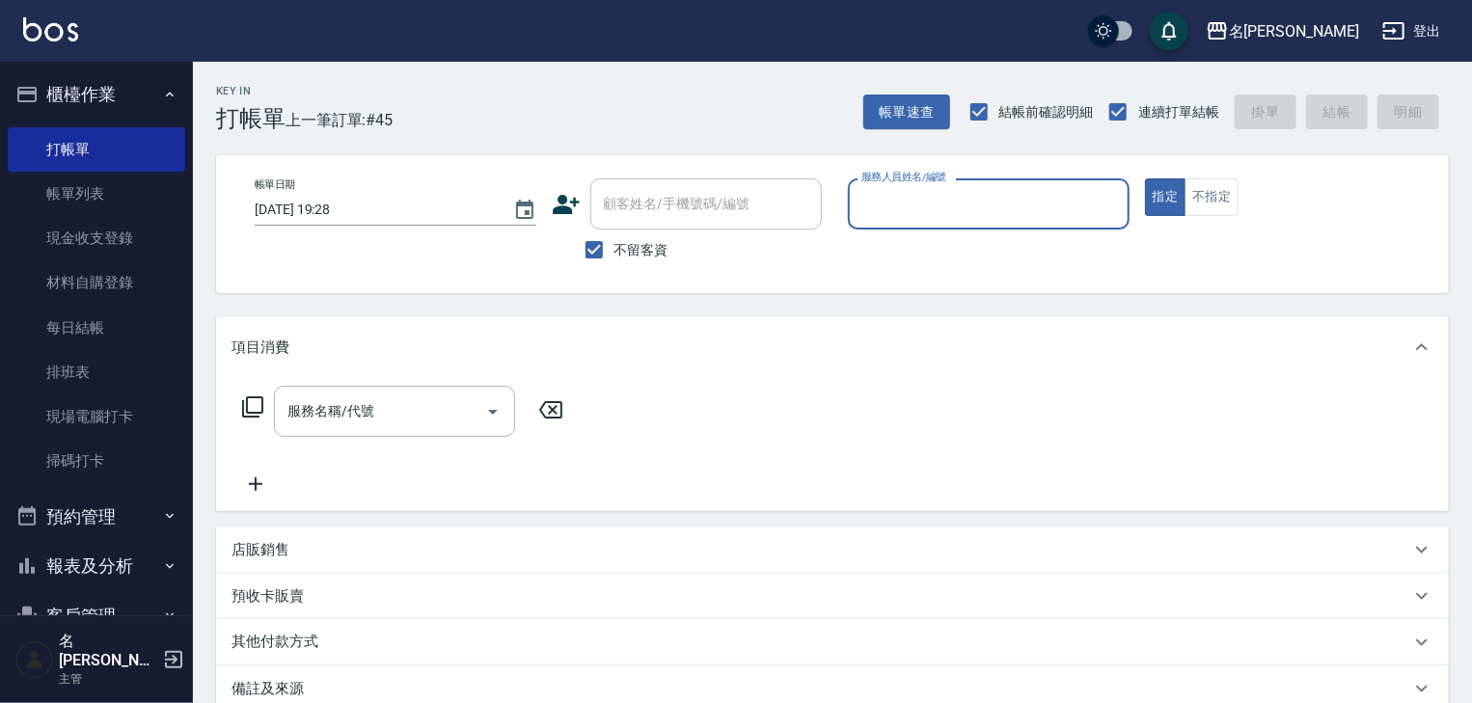
click at [62, 86] on button "櫃檯作業" at bounding box center [97, 94] width 178 height 50
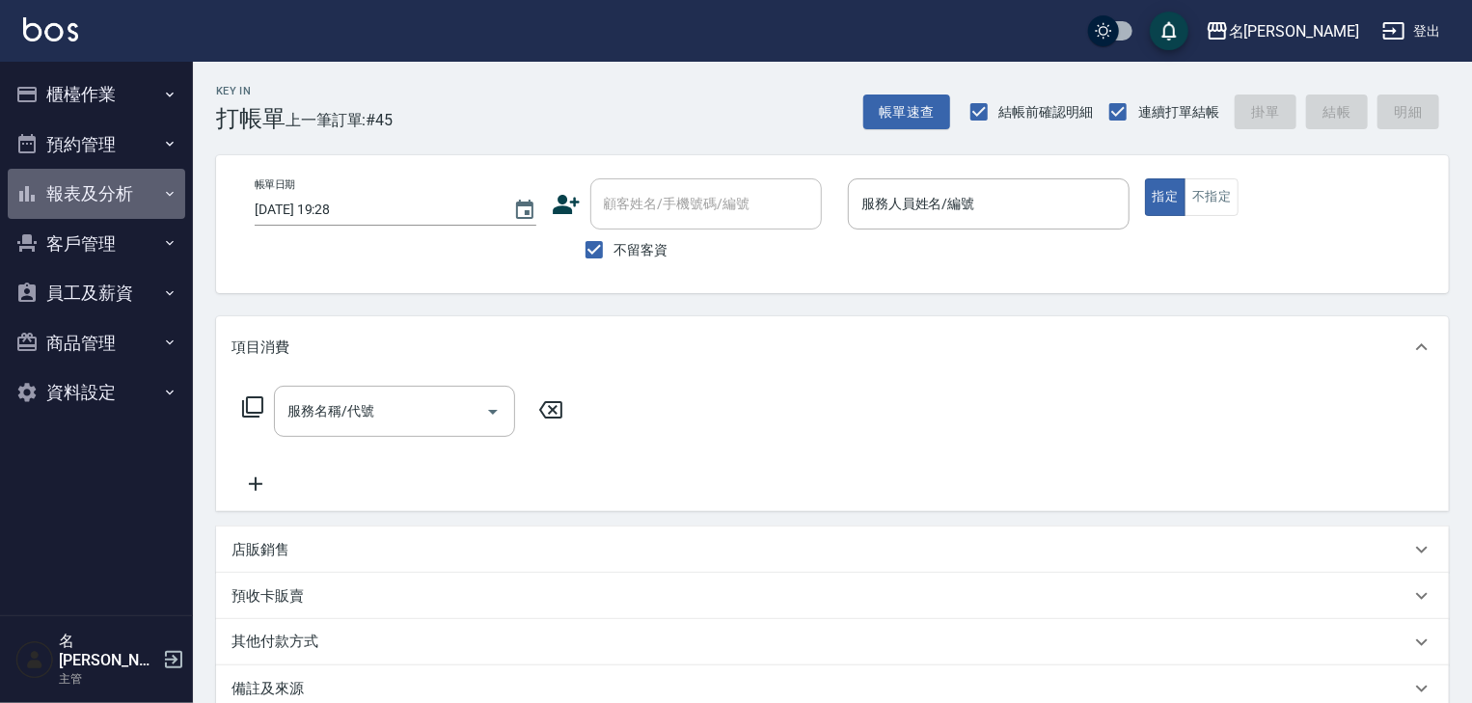
click at [72, 197] on button "報表及分析" at bounding box center [97, 194] width 178 height 50
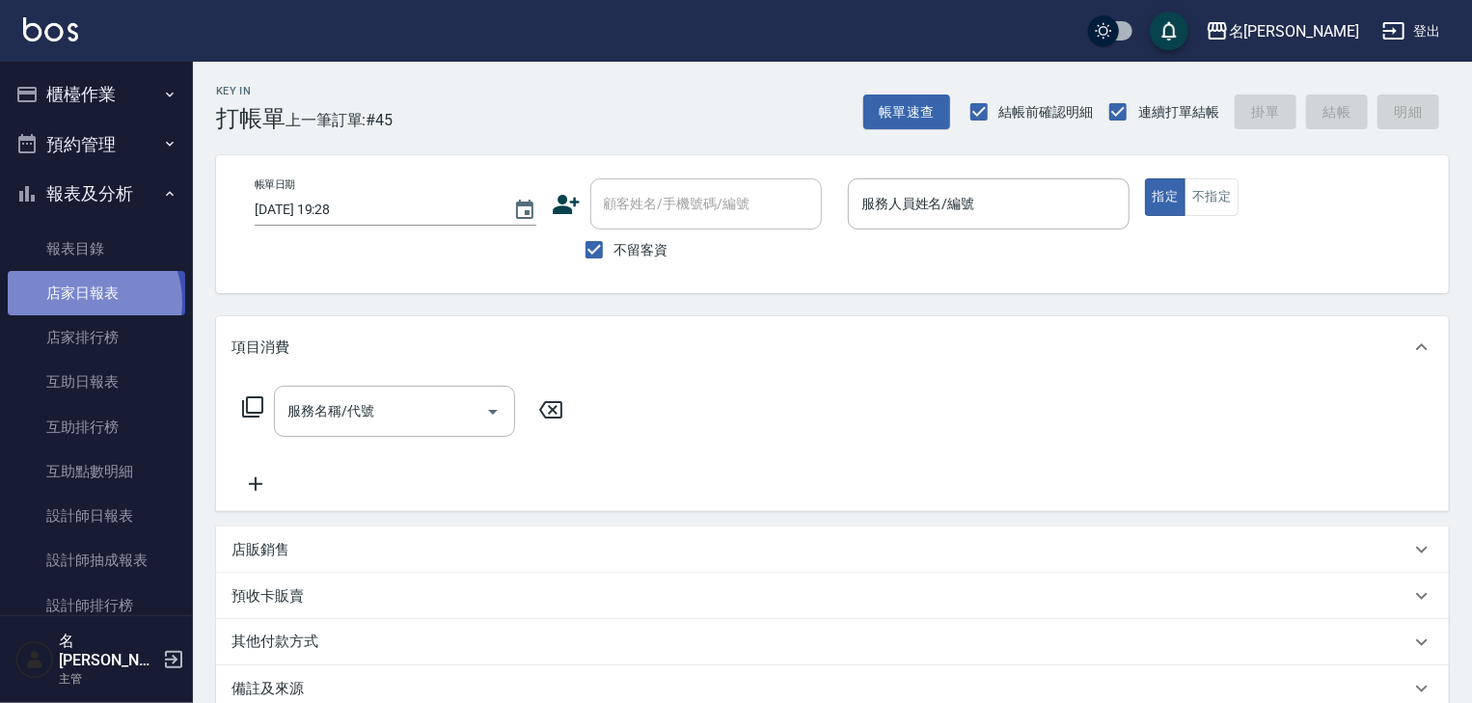
click at [81, 303] on link "店家日報表" at bounding box center [97, 293] width 178 height 44
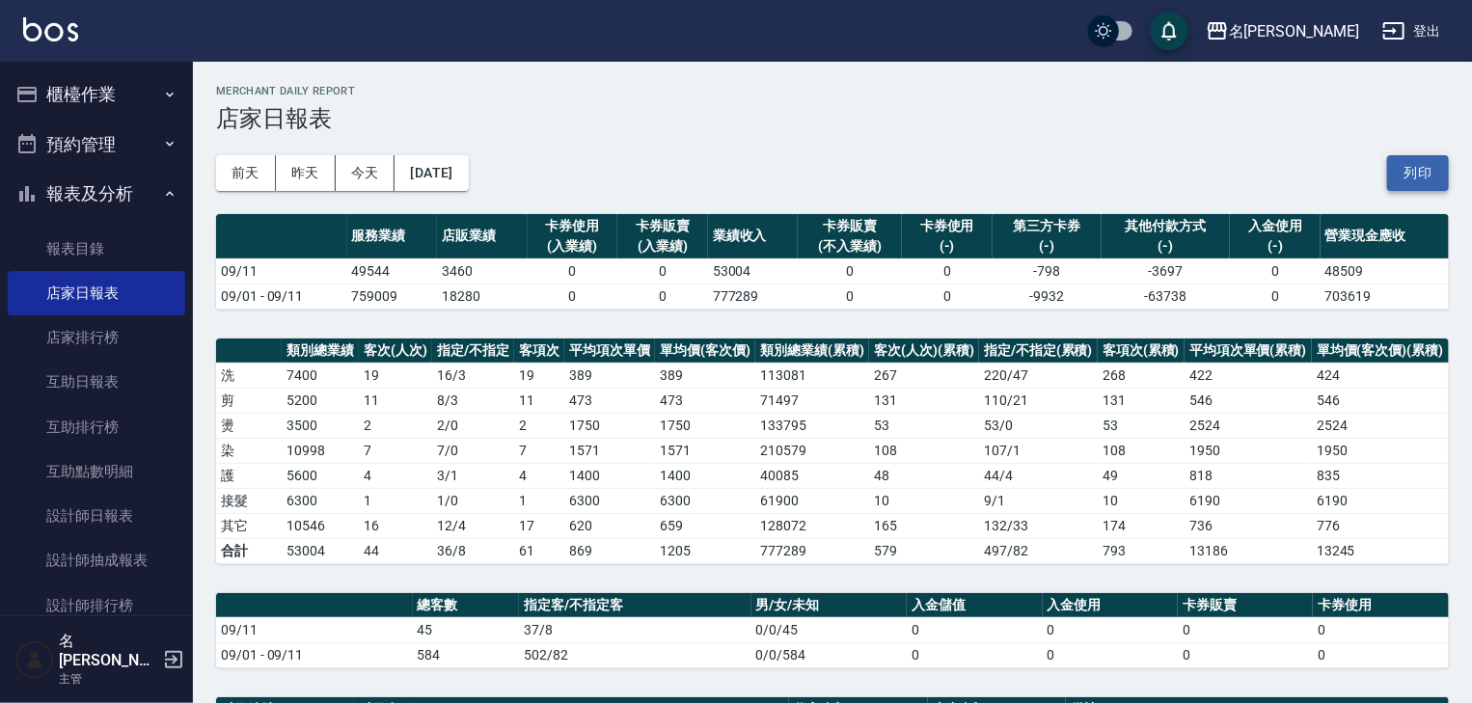
click at [1430, 172] on button "列印" at bounding box center [1418, 173] width 62 height 36
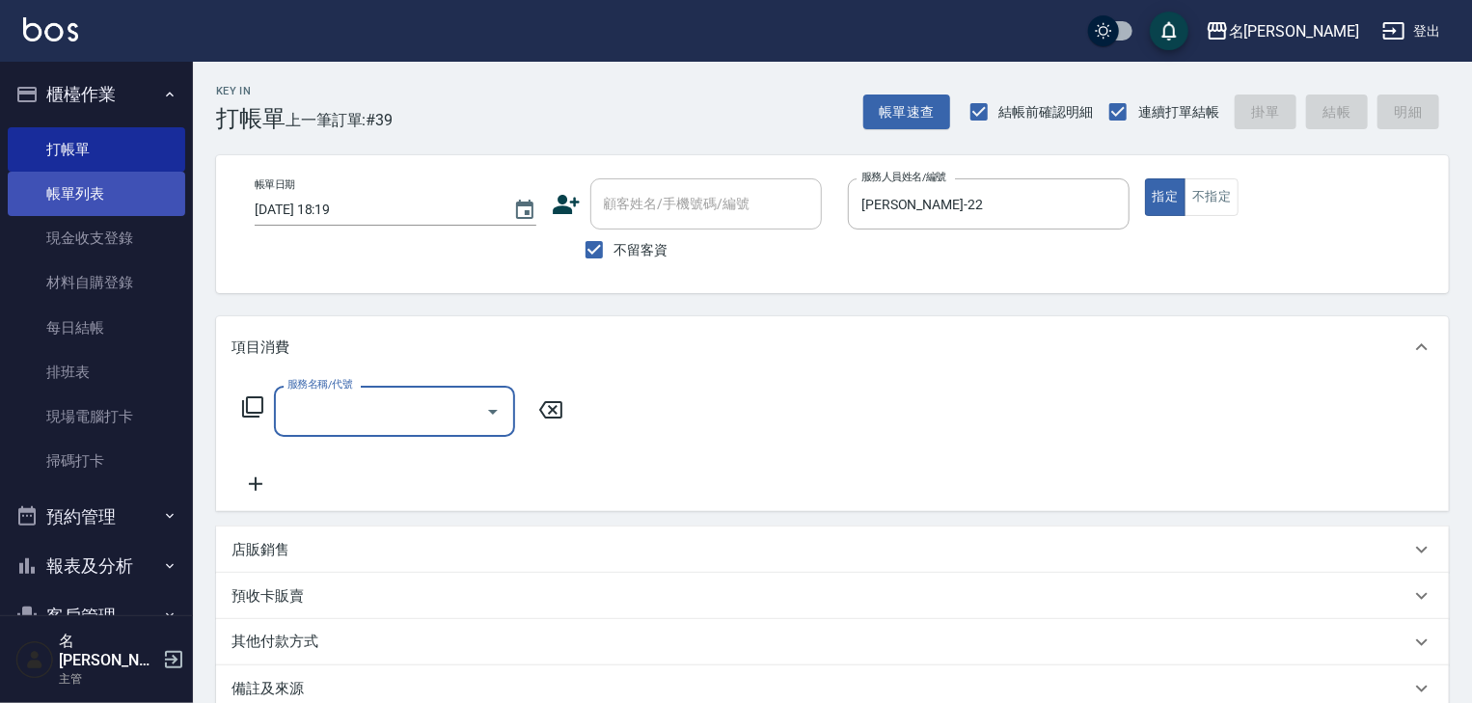
drag, startPoint x: 52, startPoint y: 185, endPoint x: 101, endPoint y: 172, distance: 51.0
click at [52, 185] on link "帳單列表" at bounding box center [97, 194] width 178 height 44
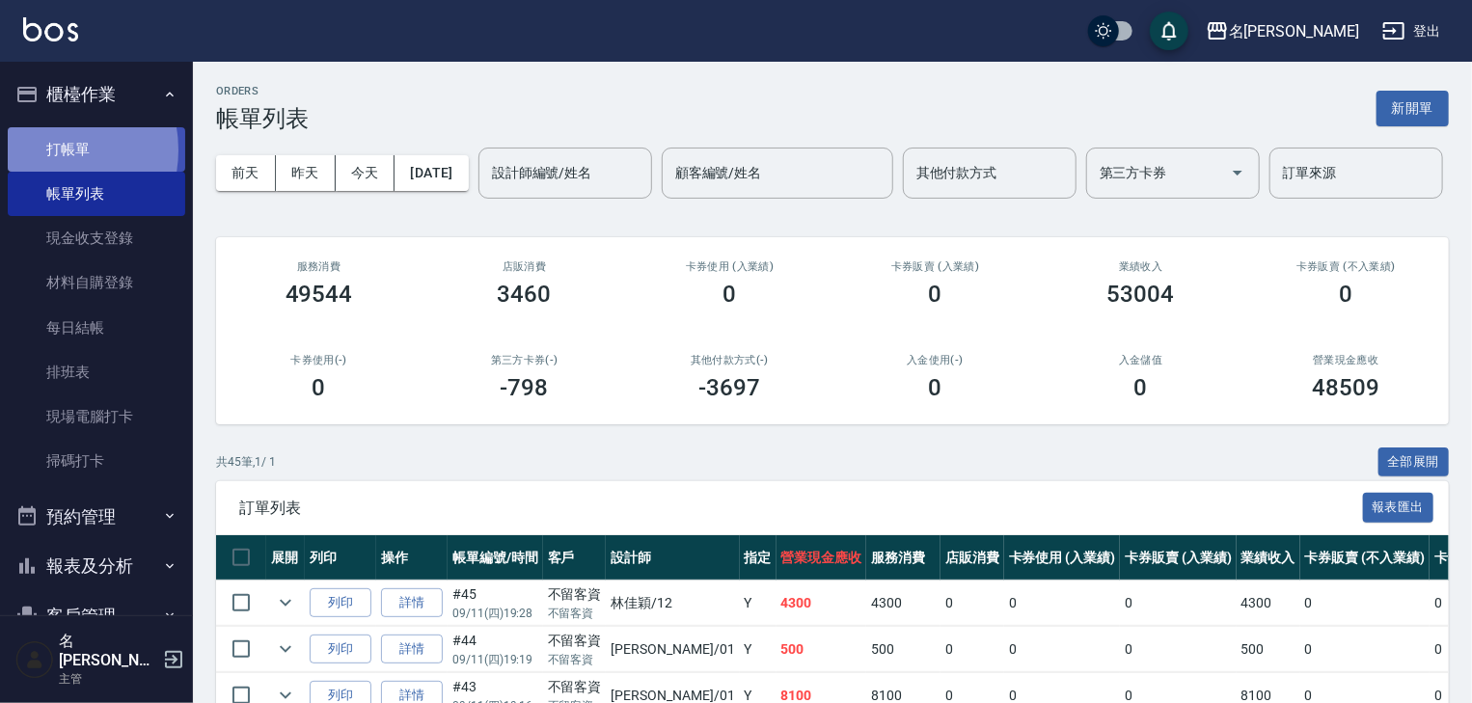
click at [45, 150] on link "打帳單" at bounding box center [97, 149] width 178 height 44
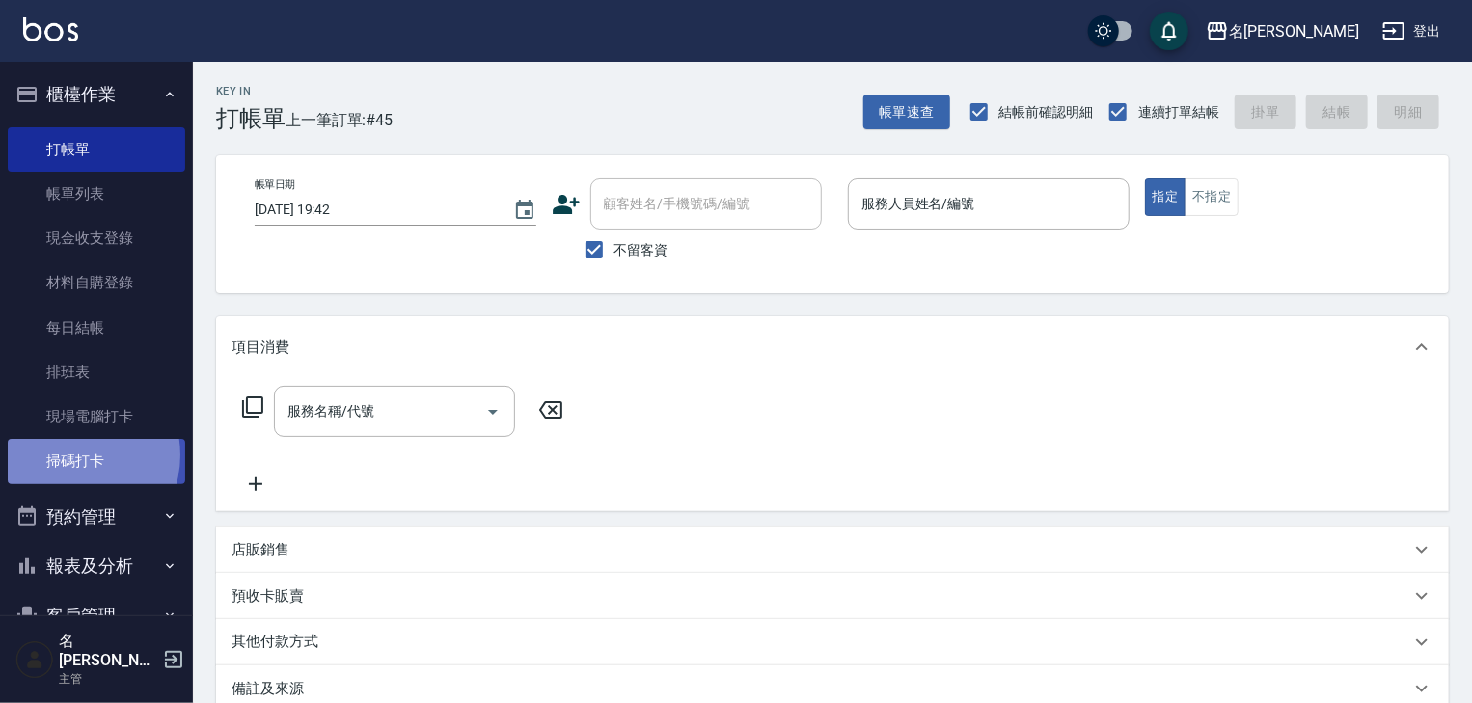
click at [69, 455] on link "掃碼打卡" at bounding box center [97, 461] width 178 height 44
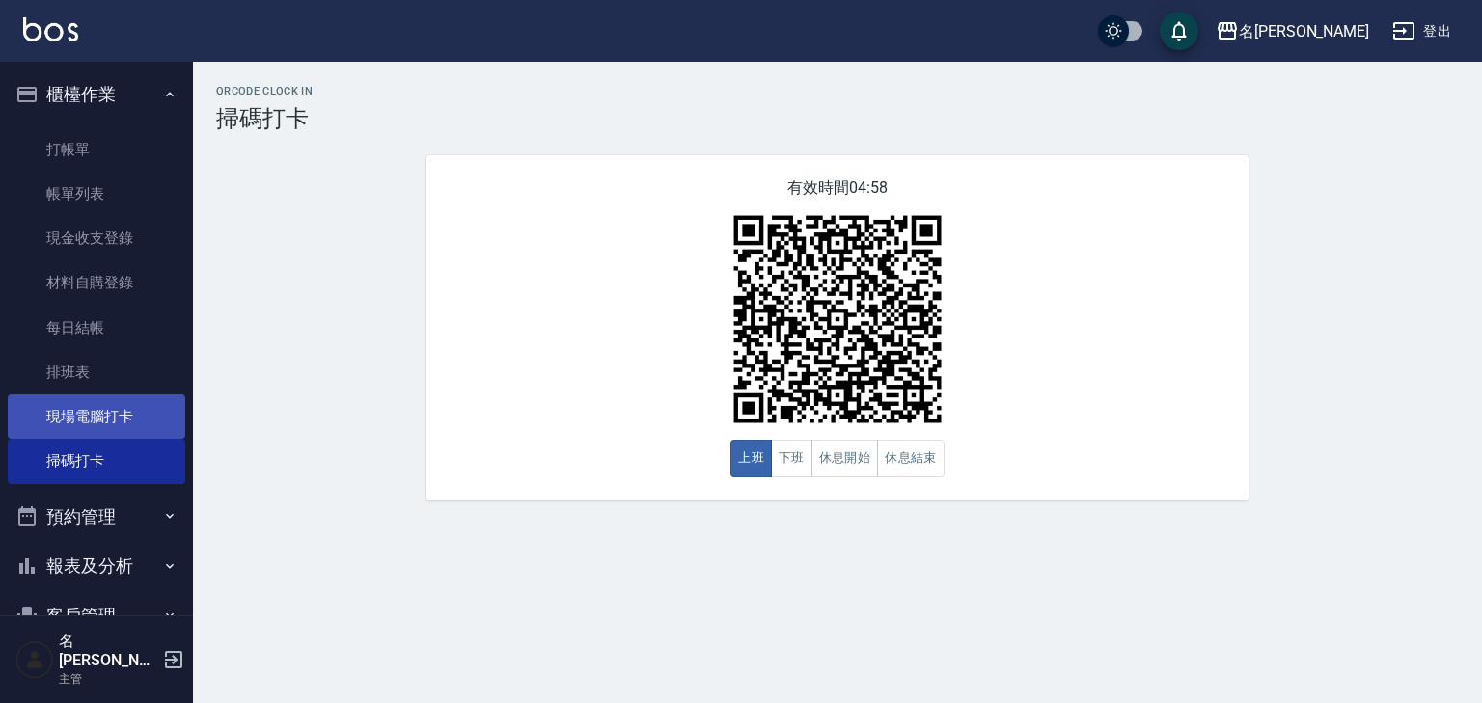
click at [78, 411] on link "現場電腦打卡" at bounding box center [97, 417] width 178 height 44
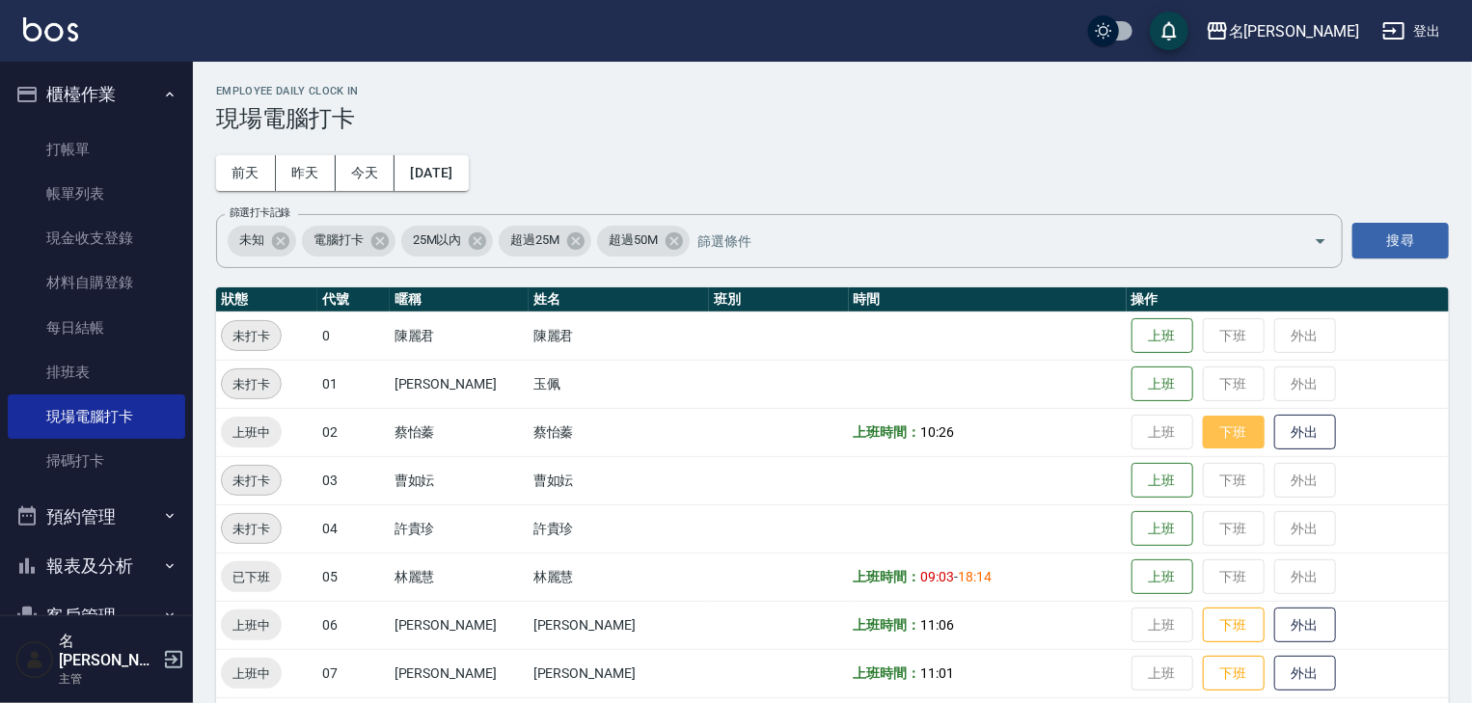
click at [1220, 436] on button "下班" at bounding box center [1234, 433] width 62 height 34
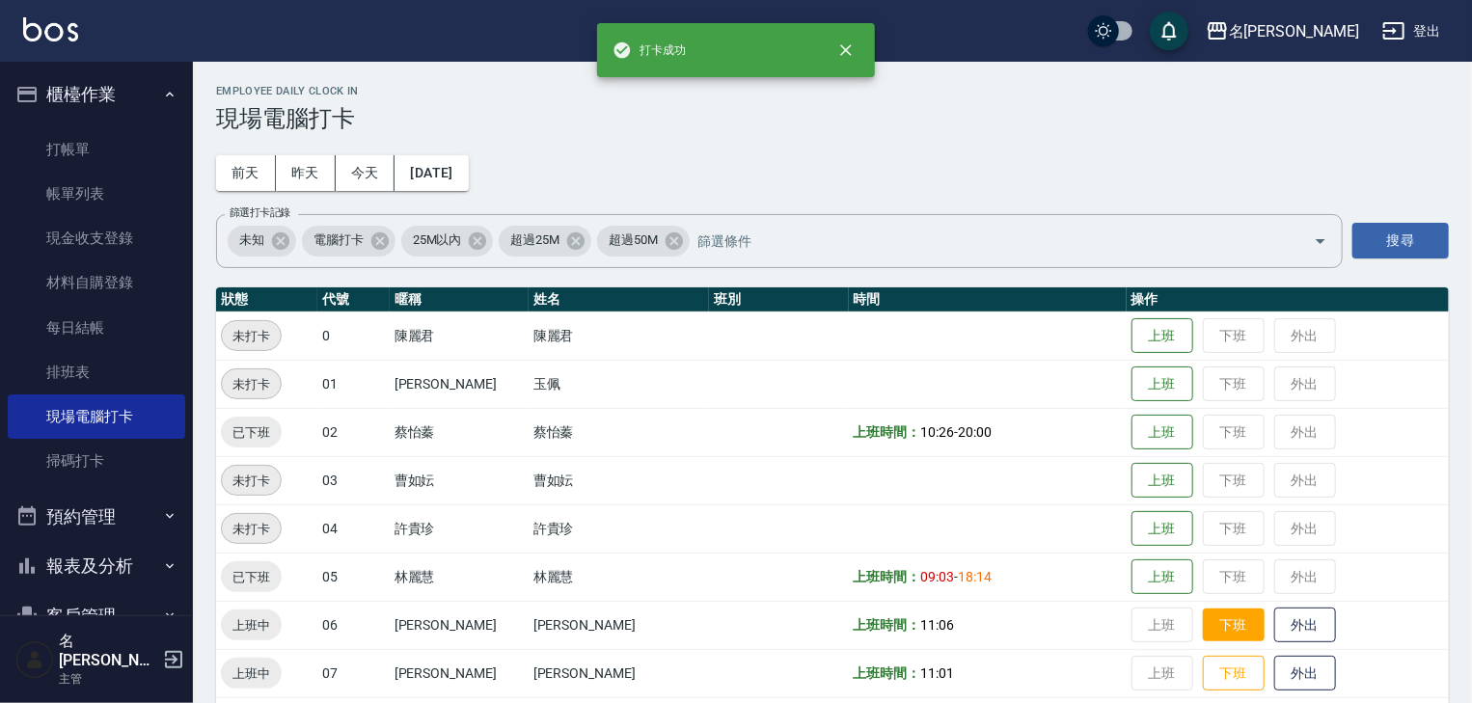
click at [1212, 623] on button "下班" at bounding box center [1234, 626] width 62 height 34
click at [1204, 681] on button "下班" at bounding box center [1234, 674] width 62 height 34
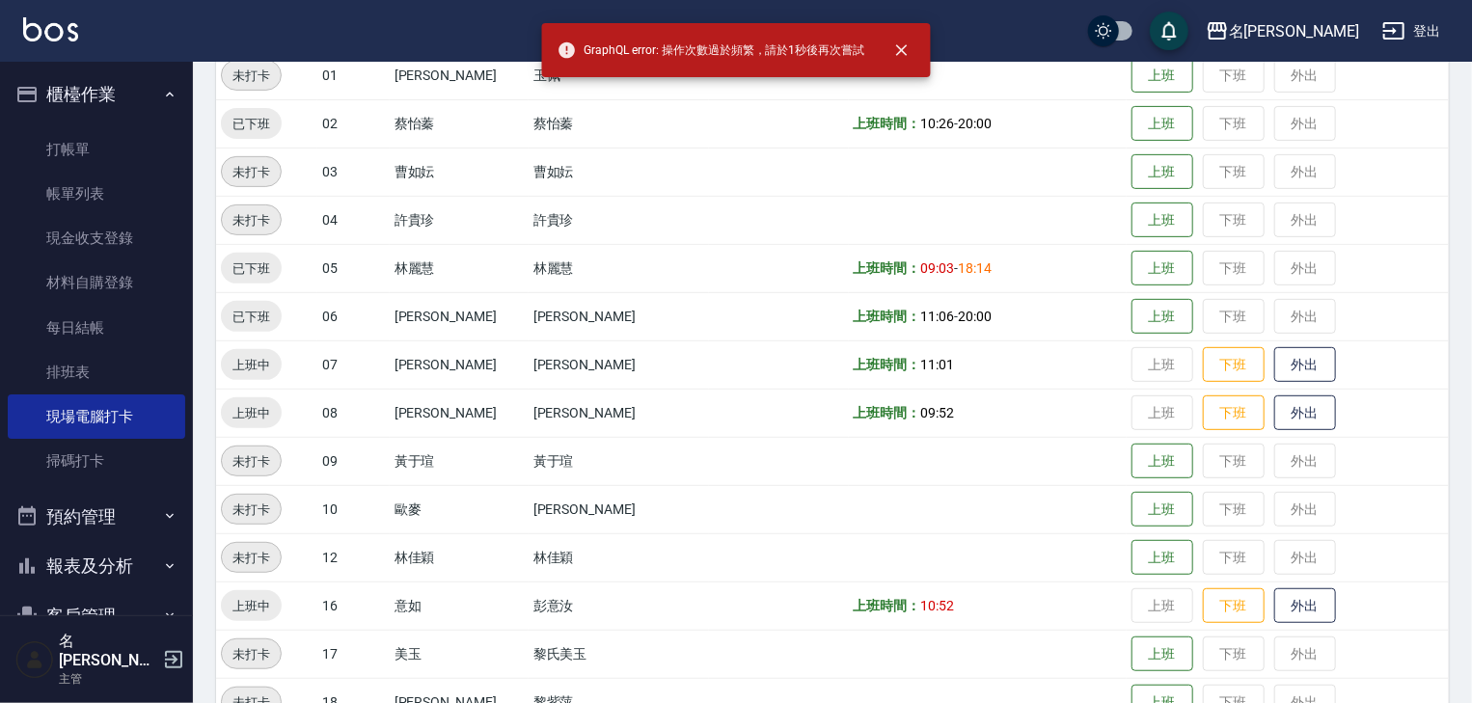
scroll to position [514, 0]
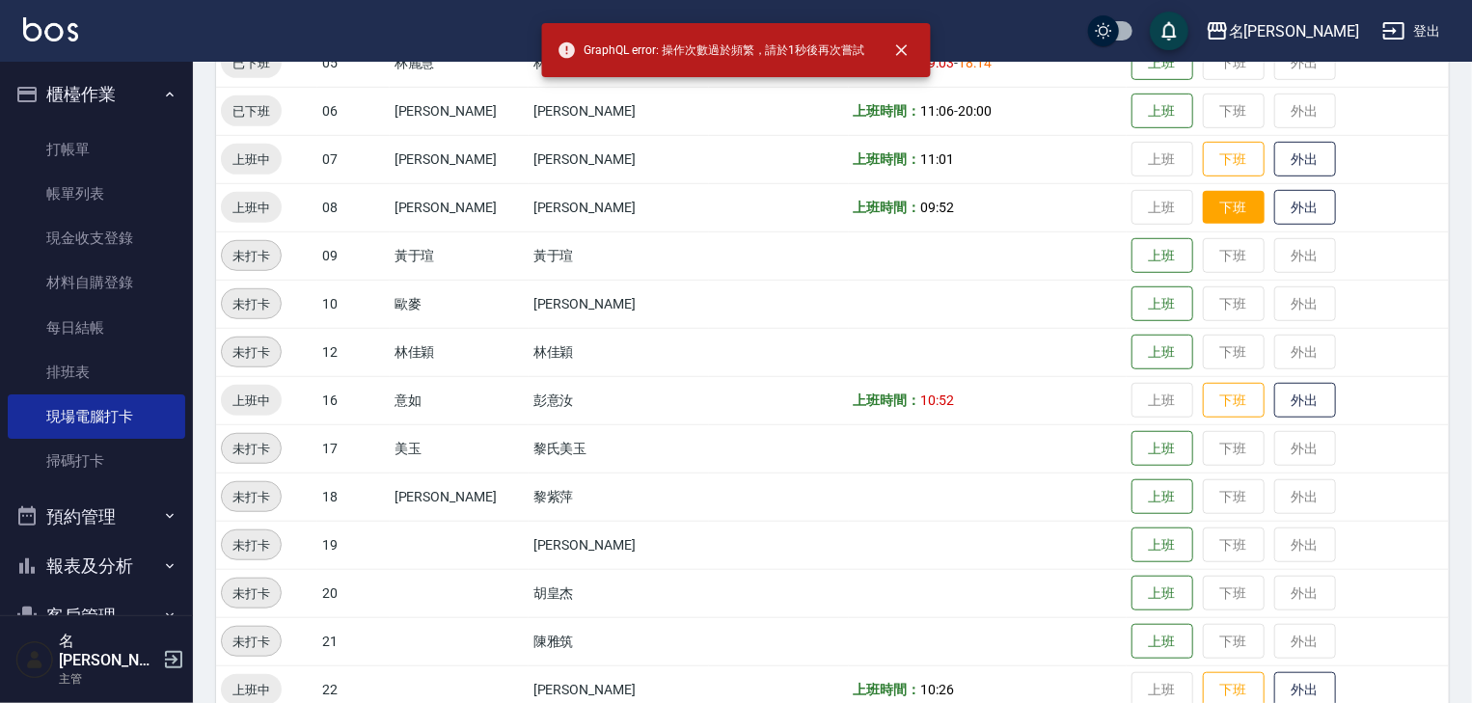
click at [1216, 214] on button "下班" at bounding box center [1234, 208] width 62 height 34
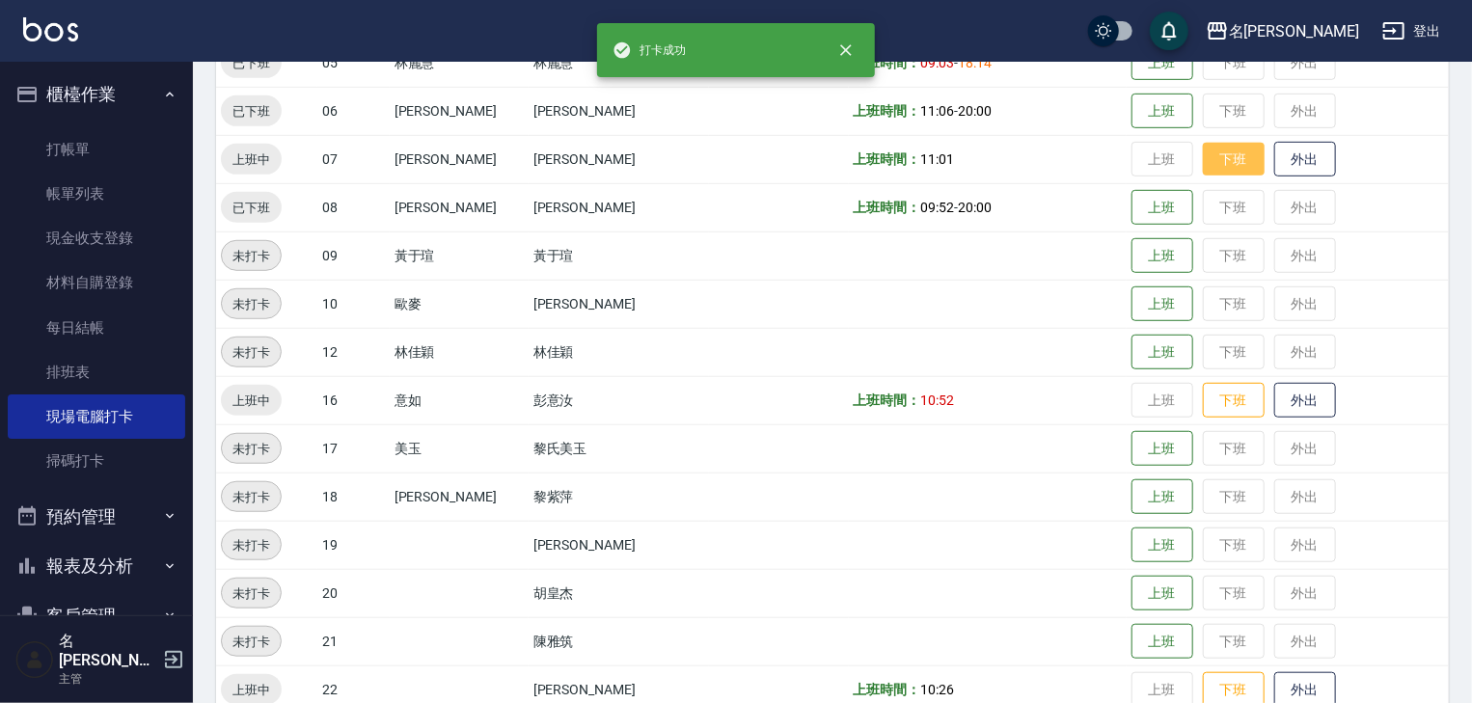
click at [1213, 153] on button "下班" at bounding box center [1234, 160] width 62 height 34
click at [1208, 396] on button "下班" at bounding box center [1234, 401] width 62 height 34
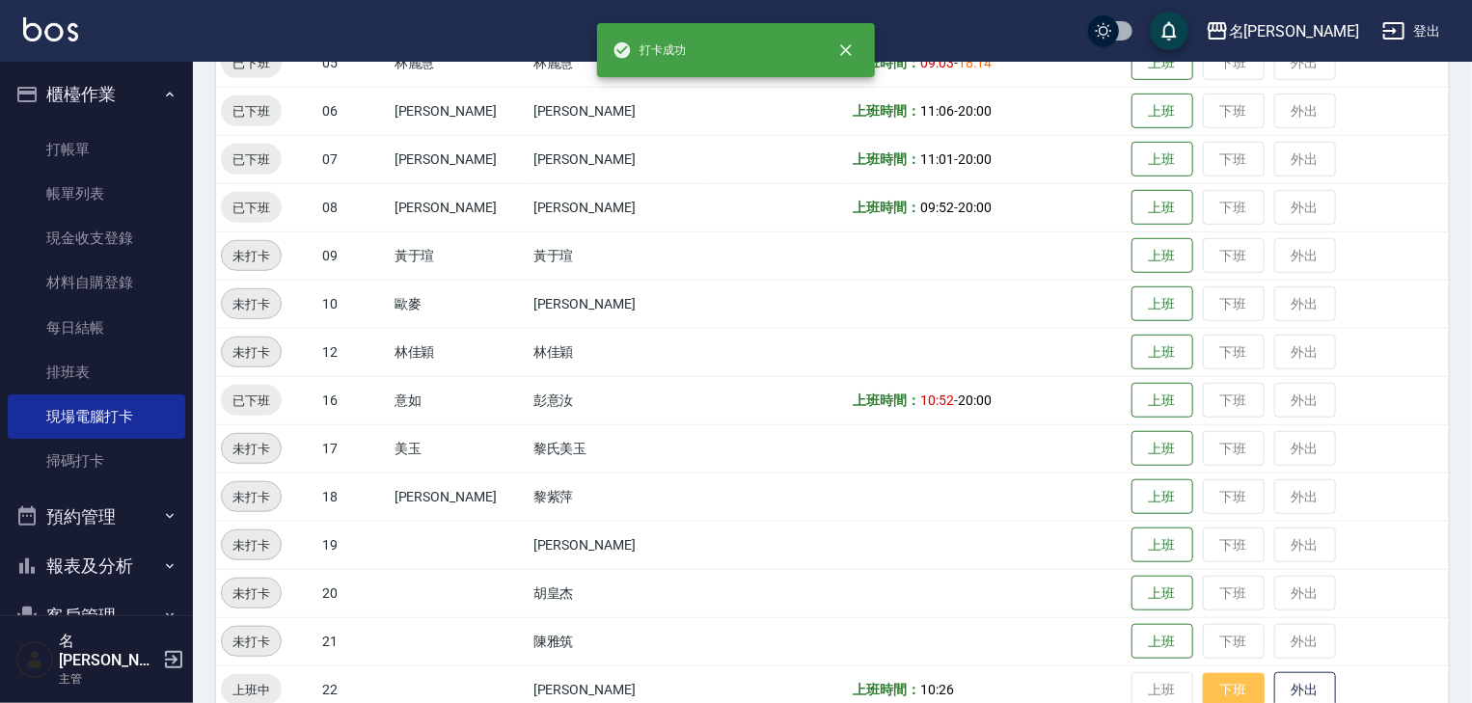
click at [1217, 676] on button "下班" at bounding box center [1234, 690] width 62 height 34
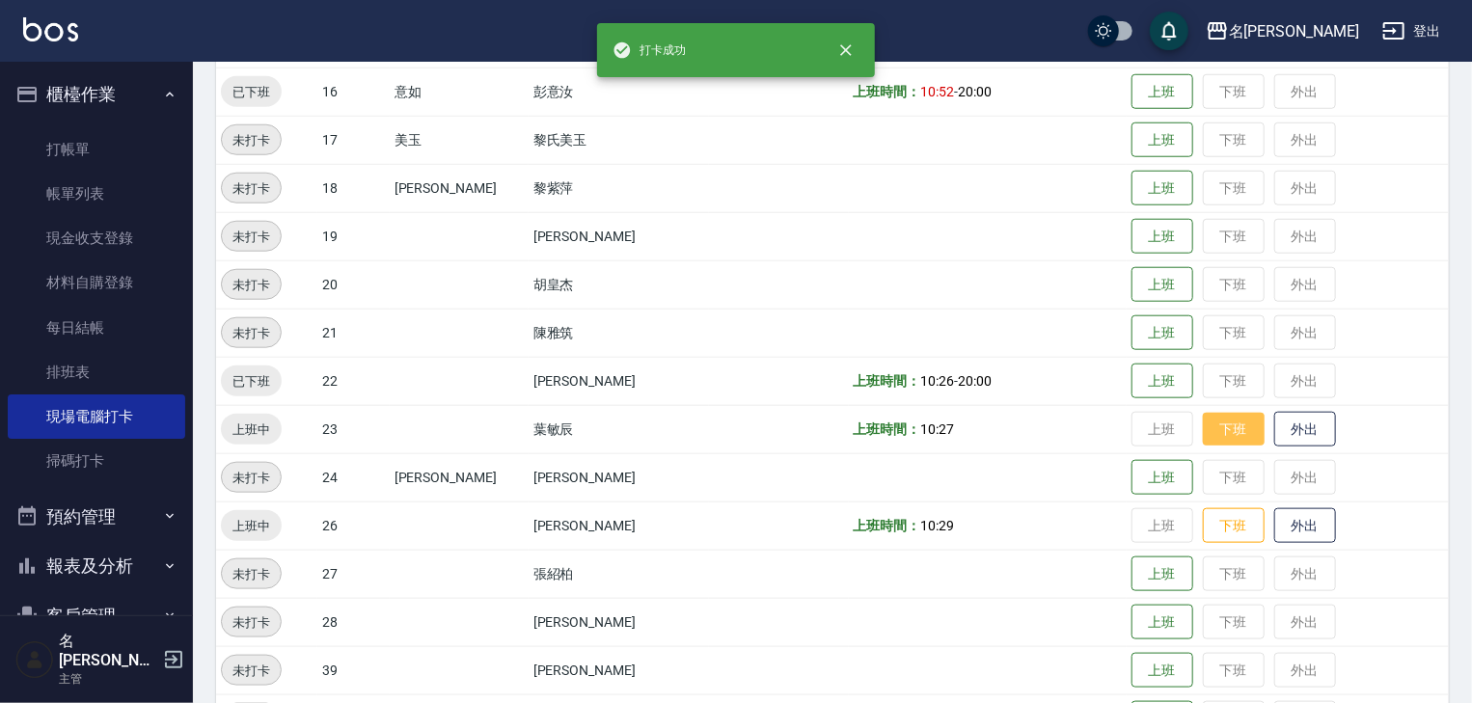
click at [1203, 431] on button "下班" at bounding box center [1234, 430] width 62 height 34
click at [1212, 532] on button "下班" at bounding box center [1234, 526] width 62 height 34
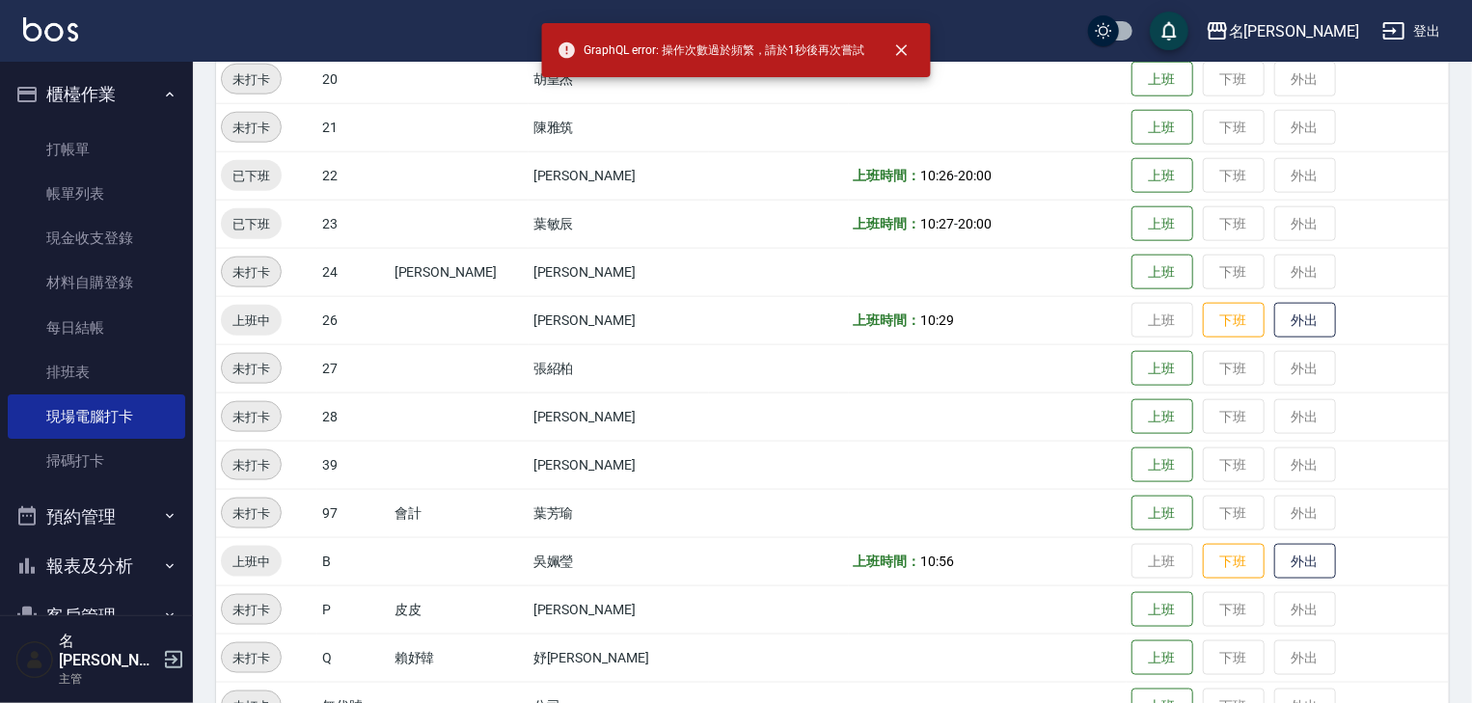
scroll to position [1223, 0]
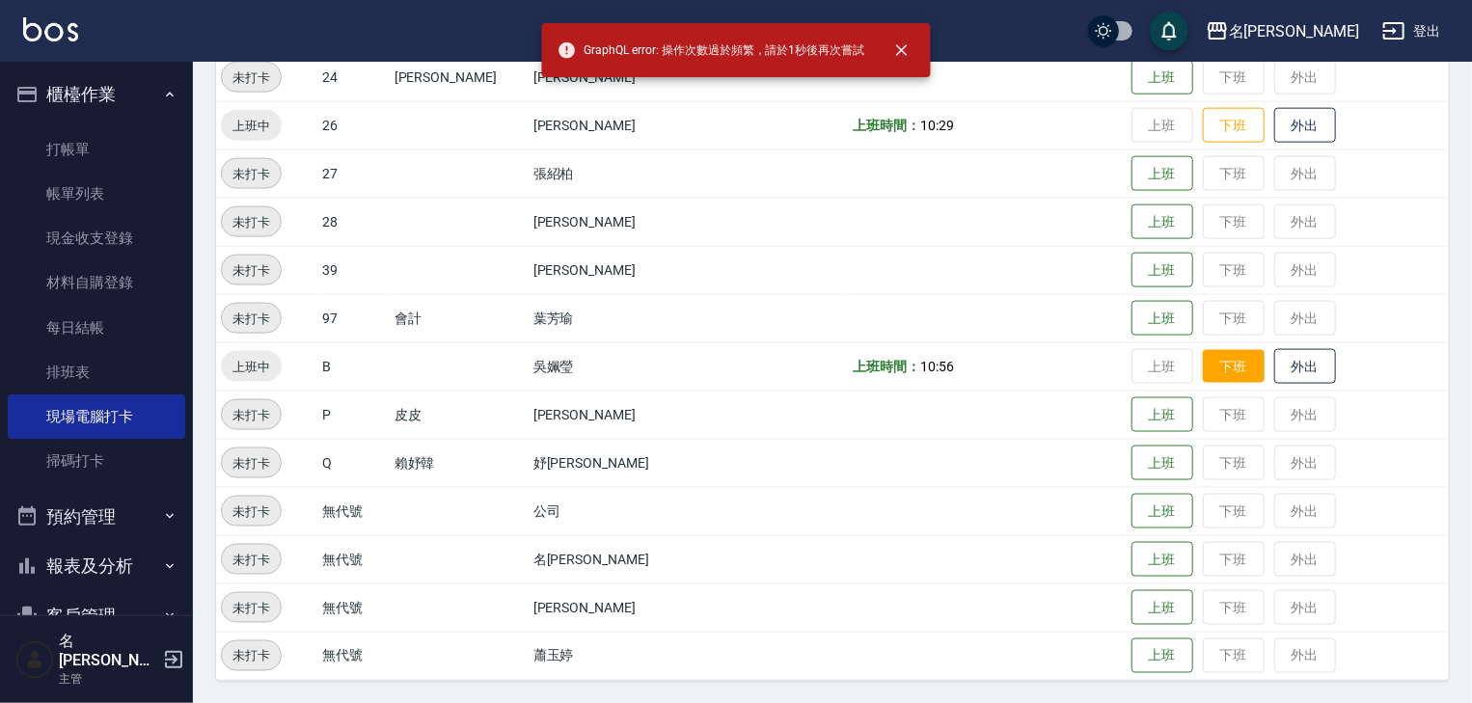
click at [1209, 374] on button "下班" at bounding box center [1234, 367] width 62 height 34
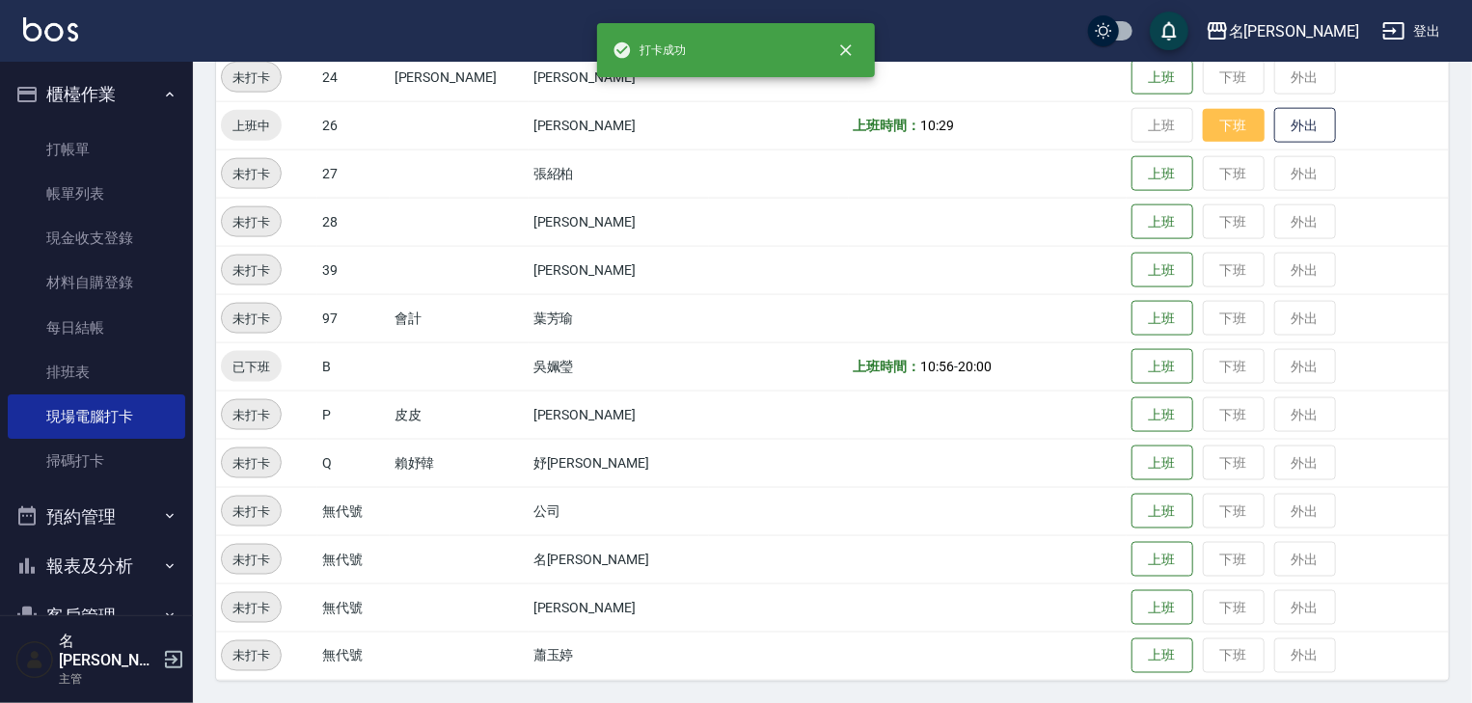
click at [1221, 119] on button "下班" at bounding box center [1234, 126] width 62 height 34
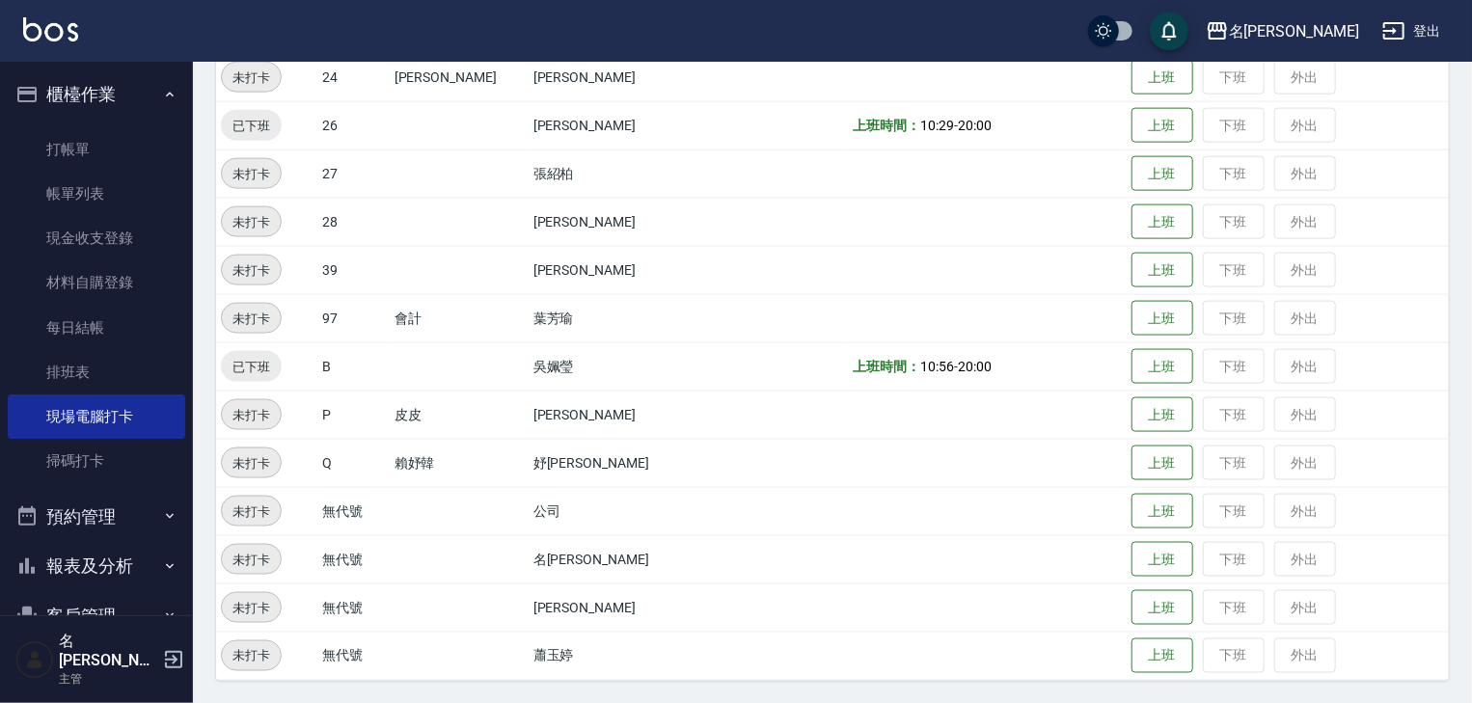
scroll to position [709, 0]
